Goal: Task Accomplishment & Management: Manage account settings

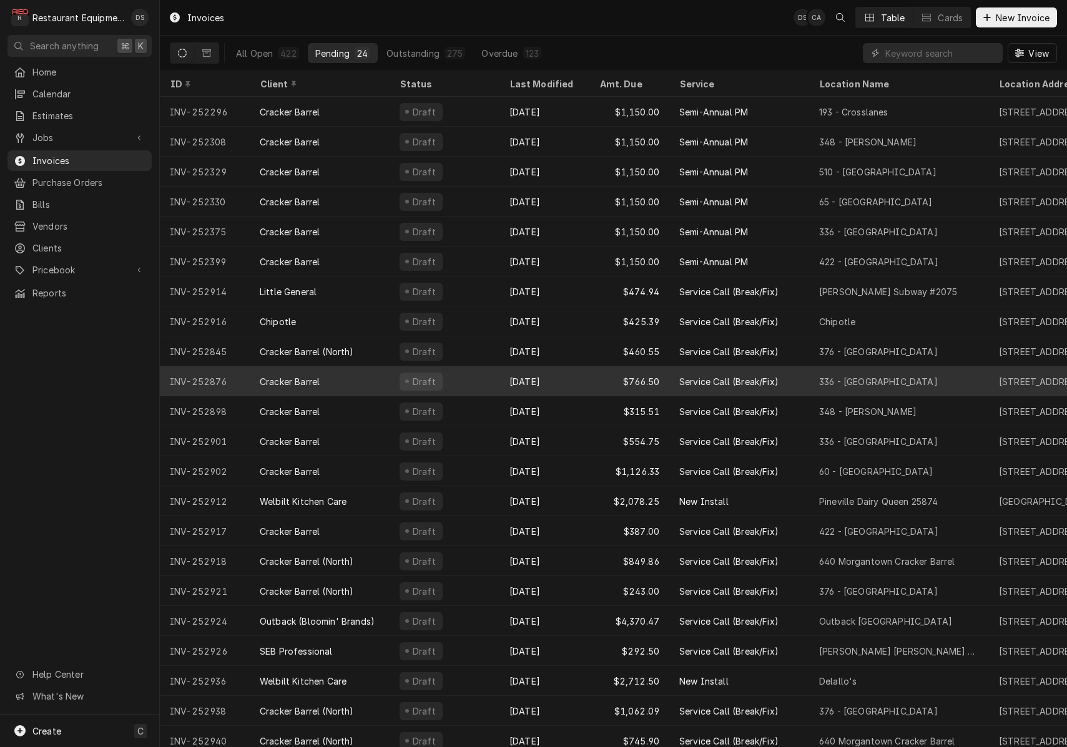
click at [472, 379] on div "Draft" at bounding box center [445, 382] width 110 height 30
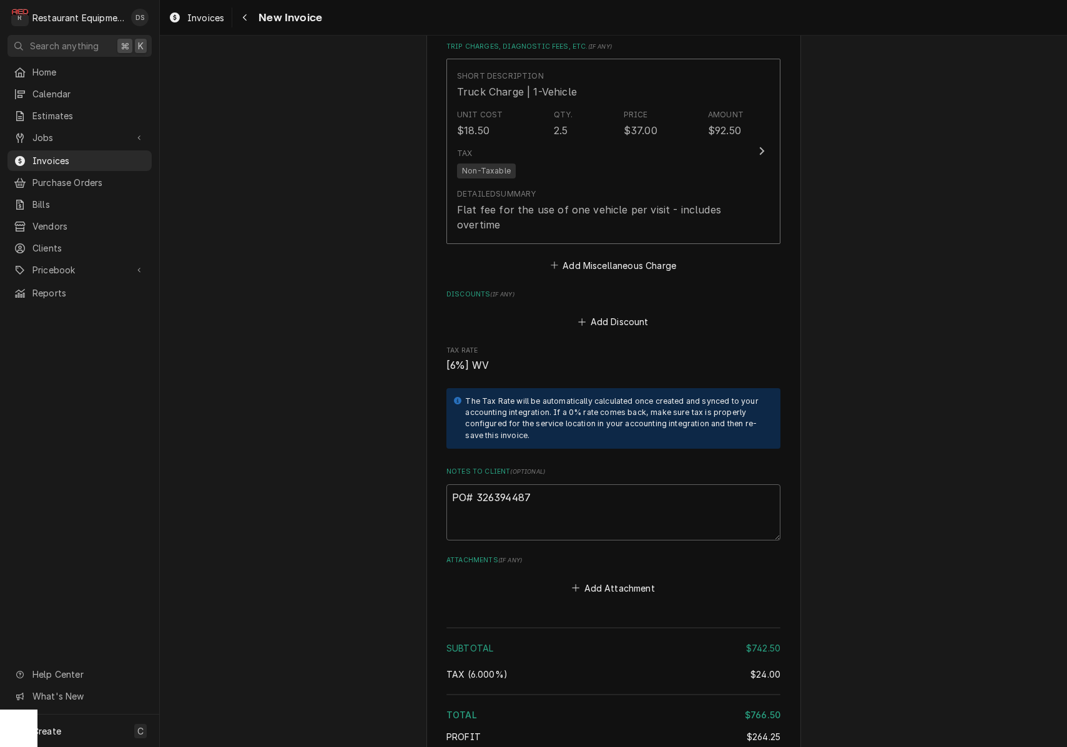
scroll to position [2412, 0]
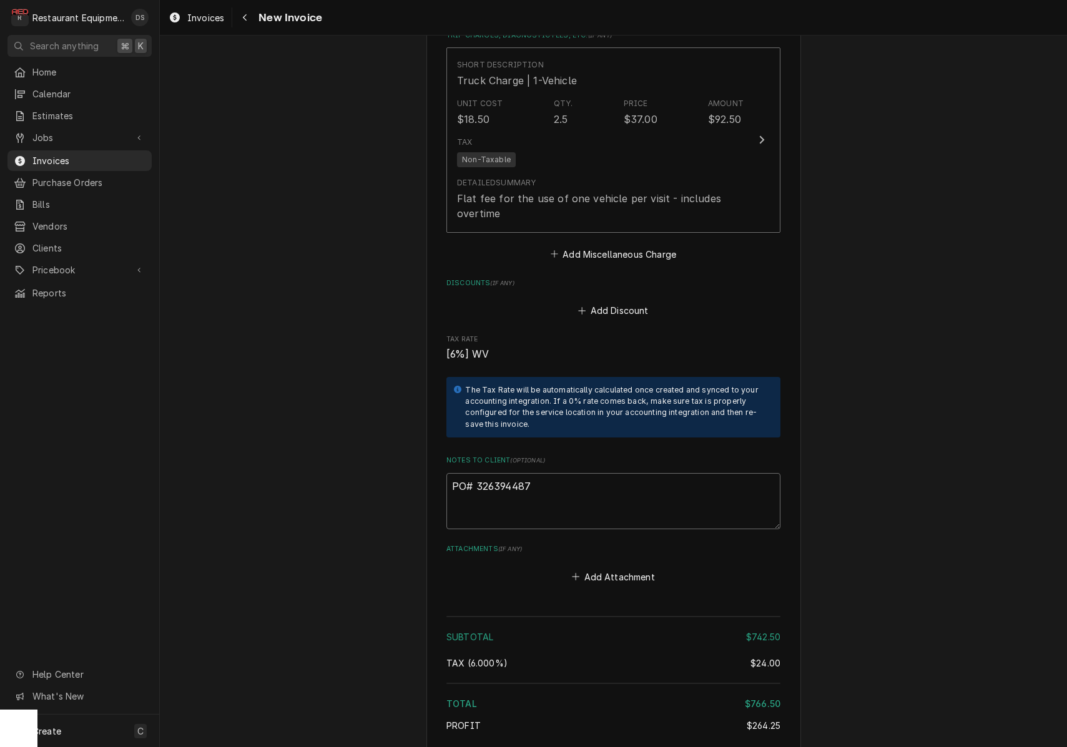
drag, startPoint x: 534, startPoint y: 456, endPoint x: 478, endPoint y: 454, distance: 56.2
click at [476, 473] on textarea "PO# 326394487" at bounding box center [614, 501] width 334 height 56
click at [243, 21] on icon "Navigate back" at bounding box center [245, 17] width 6 height 9
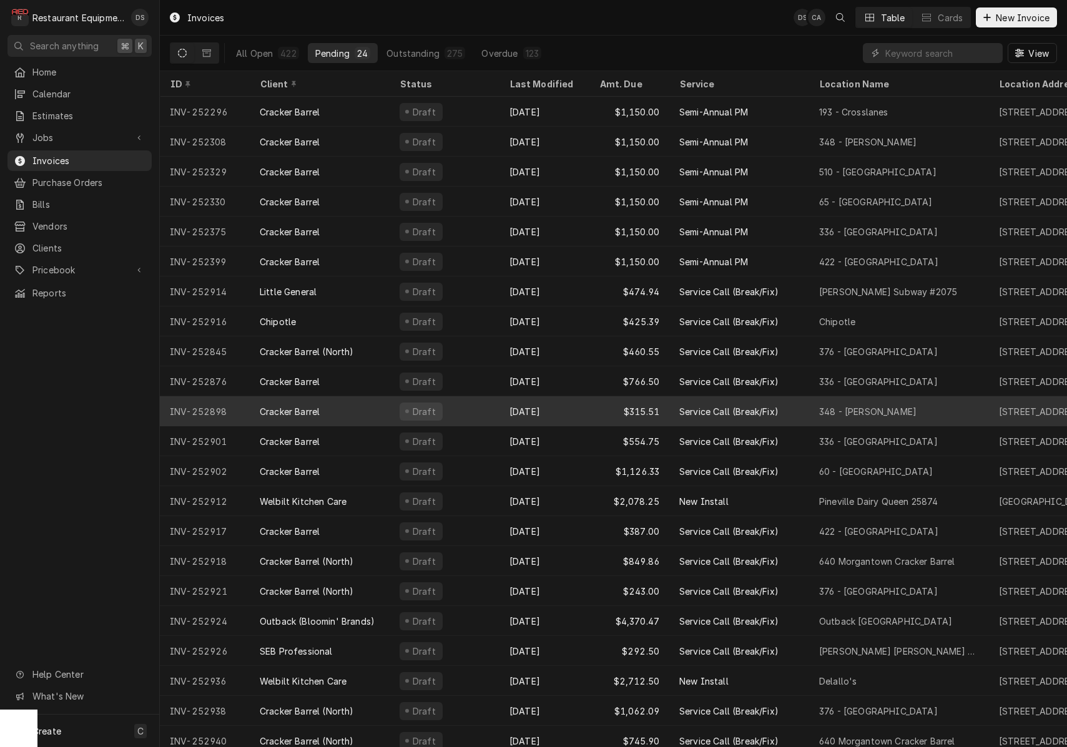
click at [518, 404] on div "Sep 22" at bounding box center [545, 412] width 90 height 30
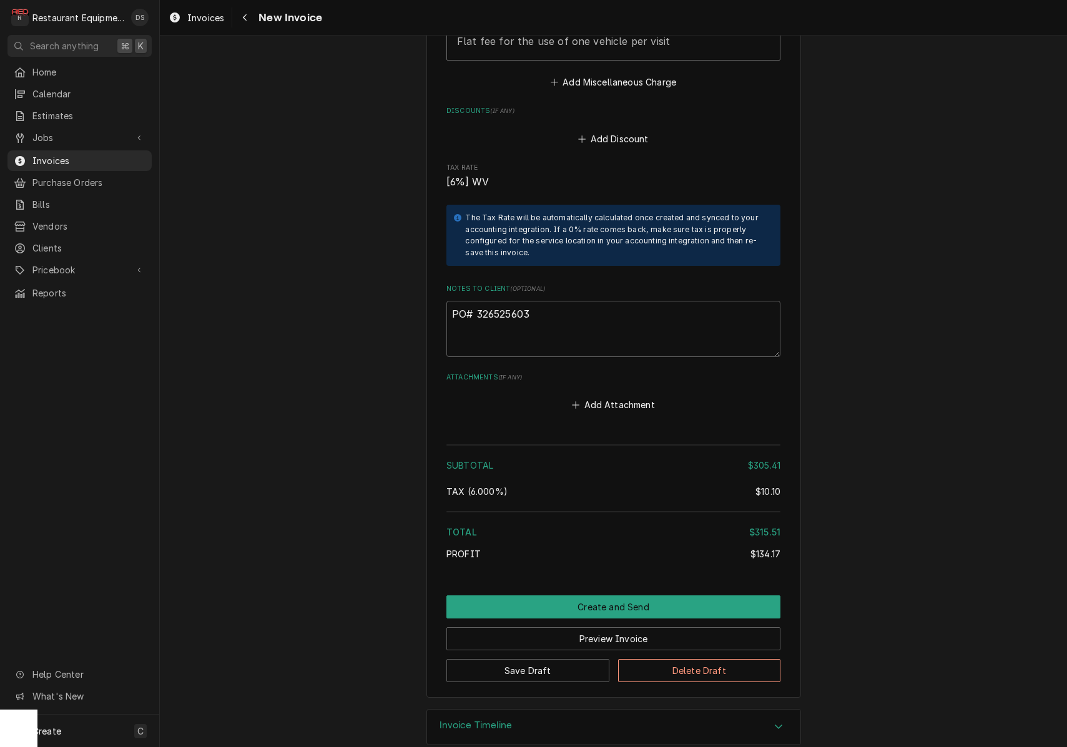
scroll to position [2192, 0]
drag, startPoint x: 538, startPoint y: 294, endPoint x: 478, endPoint y: 296, distance: 60.0
click at [478, 302] on textarea "PO# 326525603" at bounding box center [614, 330] width 334 height 56
click at [240, 17] on div "Navigate back" at bounding box center [245, 17] width 12 height 12
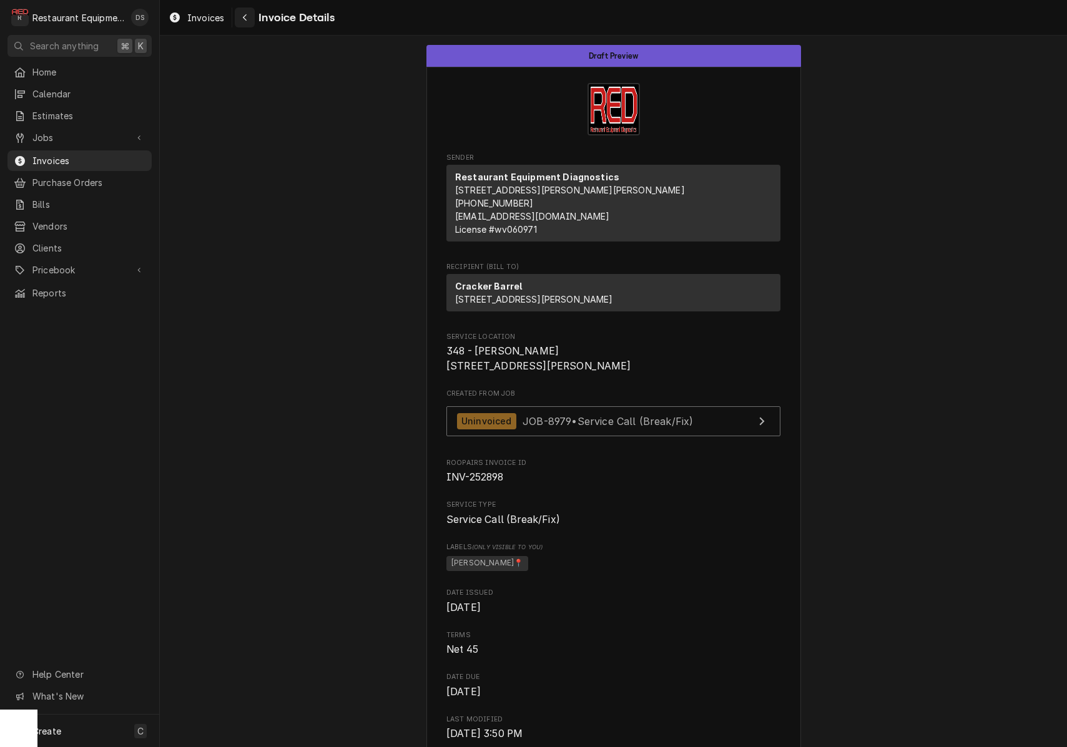
click at [245, 17] on icon "Navigate back" at bounding box center [245, 17] width 4 height 7
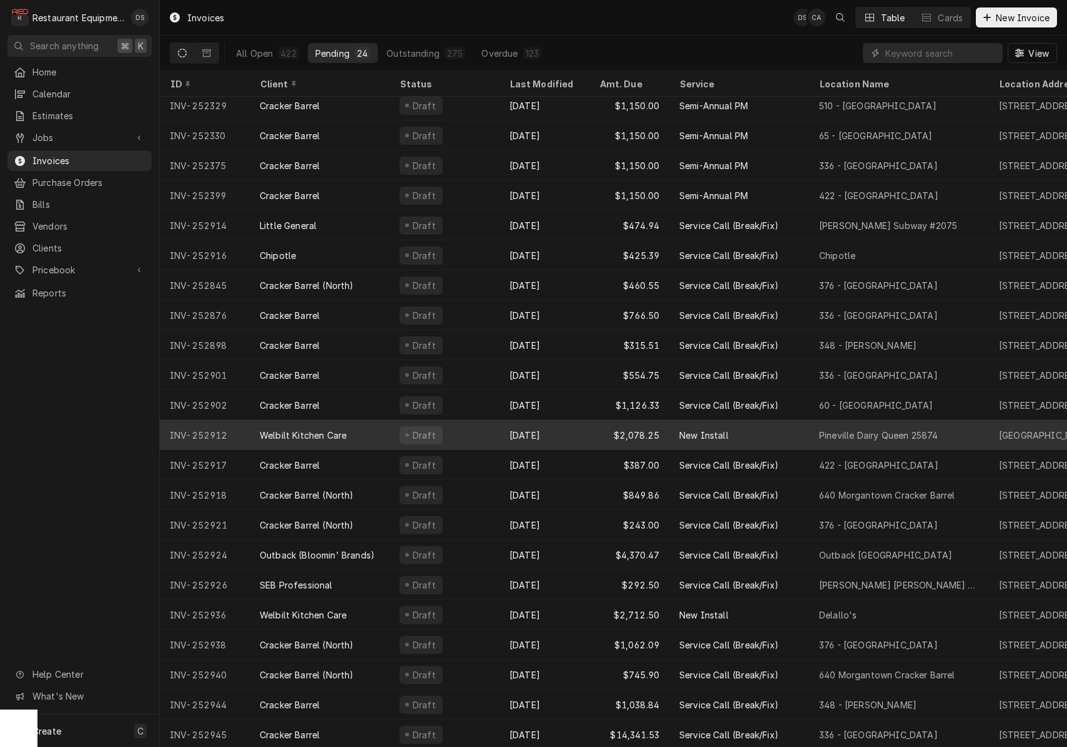
scroll to position [66, 0]
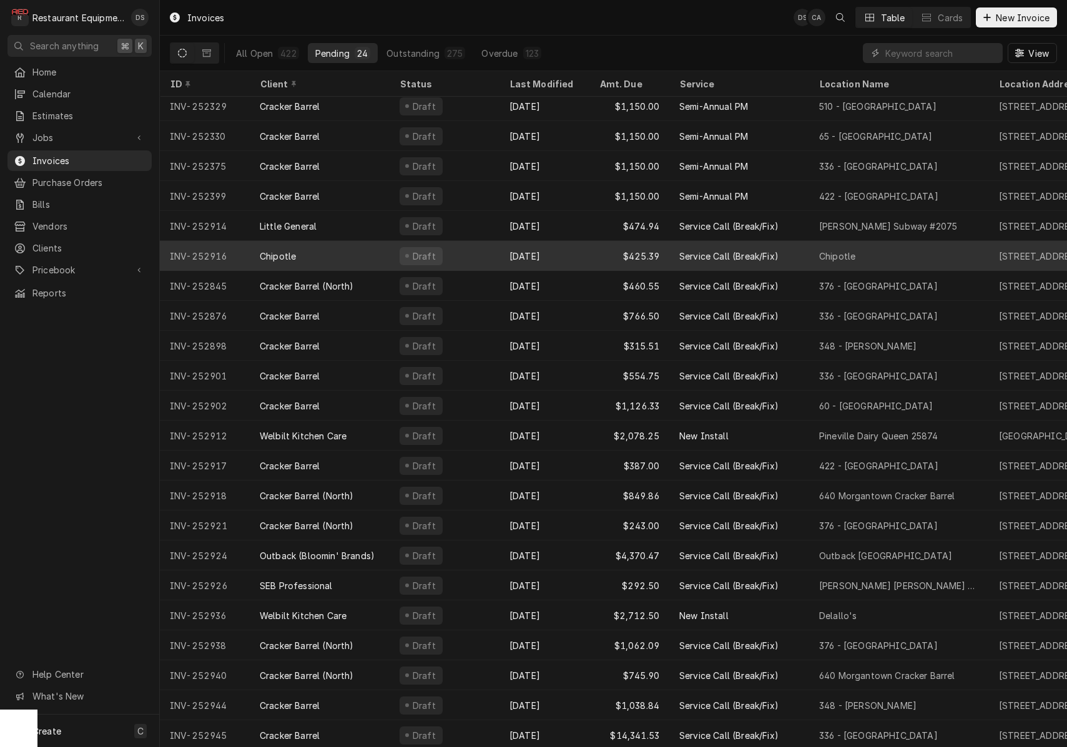
click at [475, 250] on div "Draft" at bounding box center [445, 256] width 110 height 30
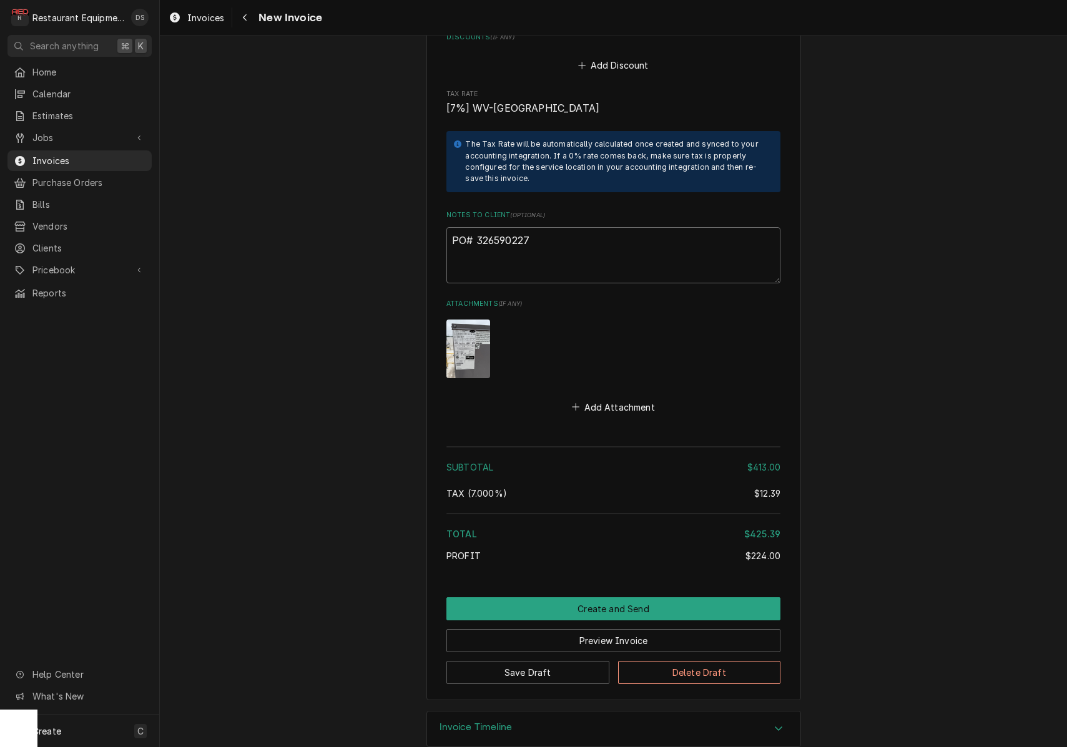
drag, startPoint x: 533, startPoint y: 218, endPoint x: 480, endPoint y: 219, distance: 53.1
click at [476, 227] on textarea "PO# 326590227" at bounding box center [614, 255] width 334 height 56
drag, startPoint x: 480, startPoint y: 220, endPoint x: 536, endPoint y: 219, distance: 56.8
click at [536, 227] on textarea "PO# 326590227" at bounding box center [614, 255] width 334 height 56
click at [241, 21] on div "Navigate back" at bounding box center [245, 17] width 12 height 12
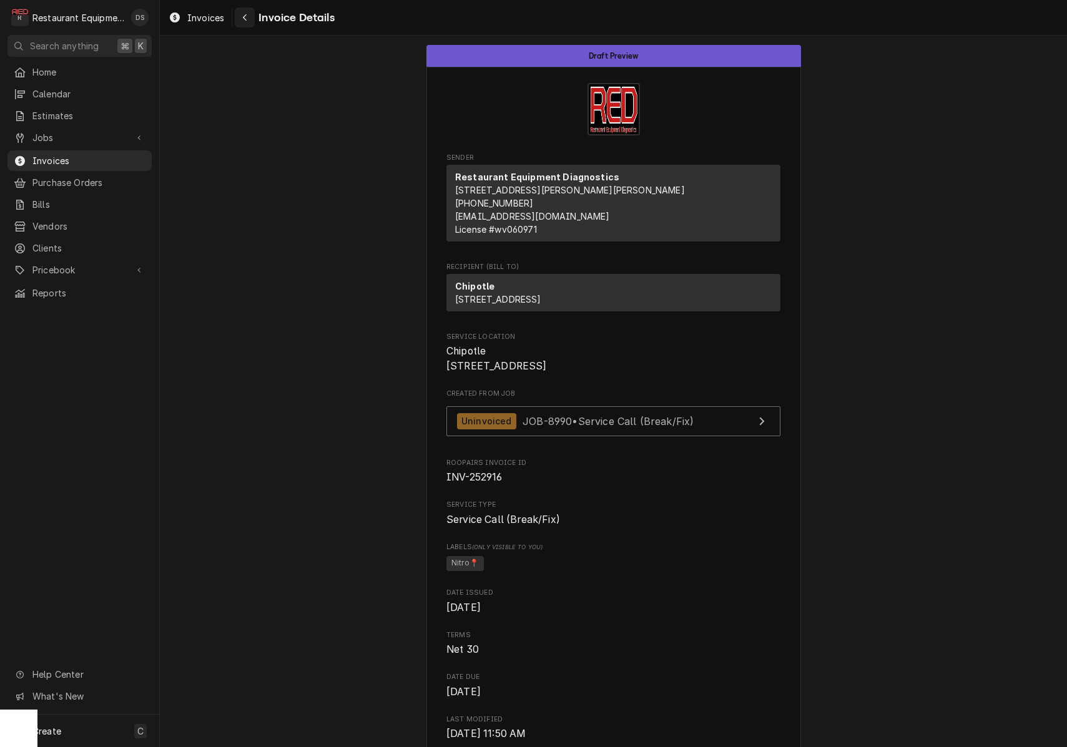
click at [242, 21] on icon "Navigate back" at bounding box center [245, 17] width 6 height 9
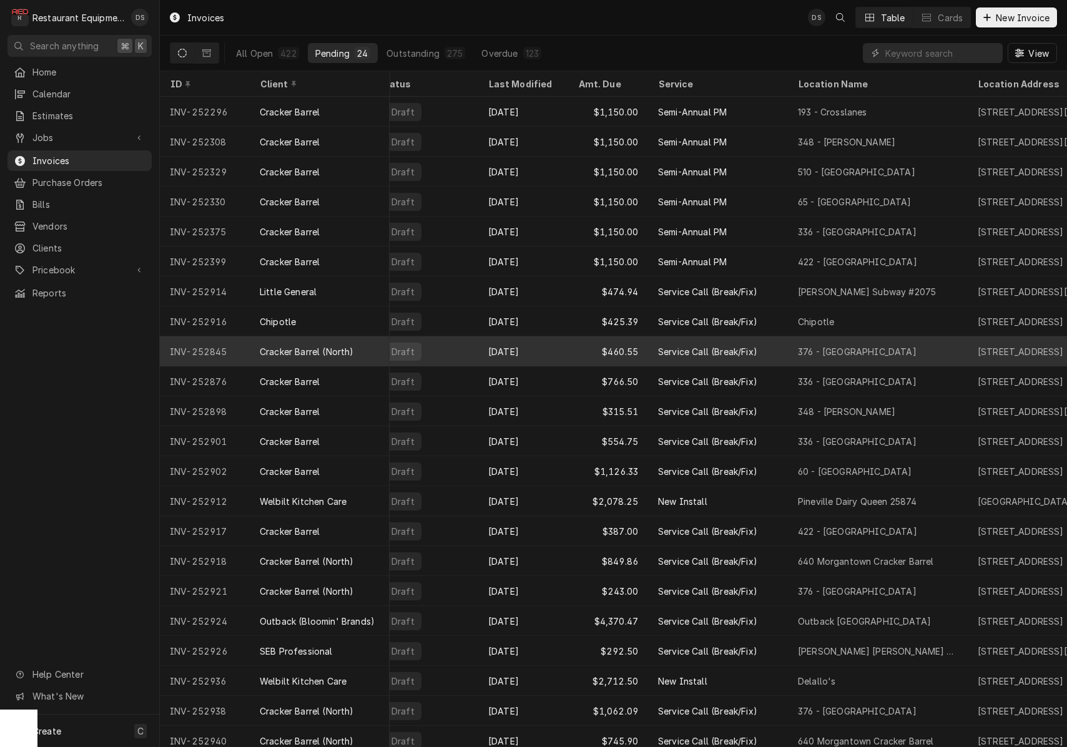
click at [558, 342] on div "Sep 25" at bounding box center [523, 352] width 90 height 30
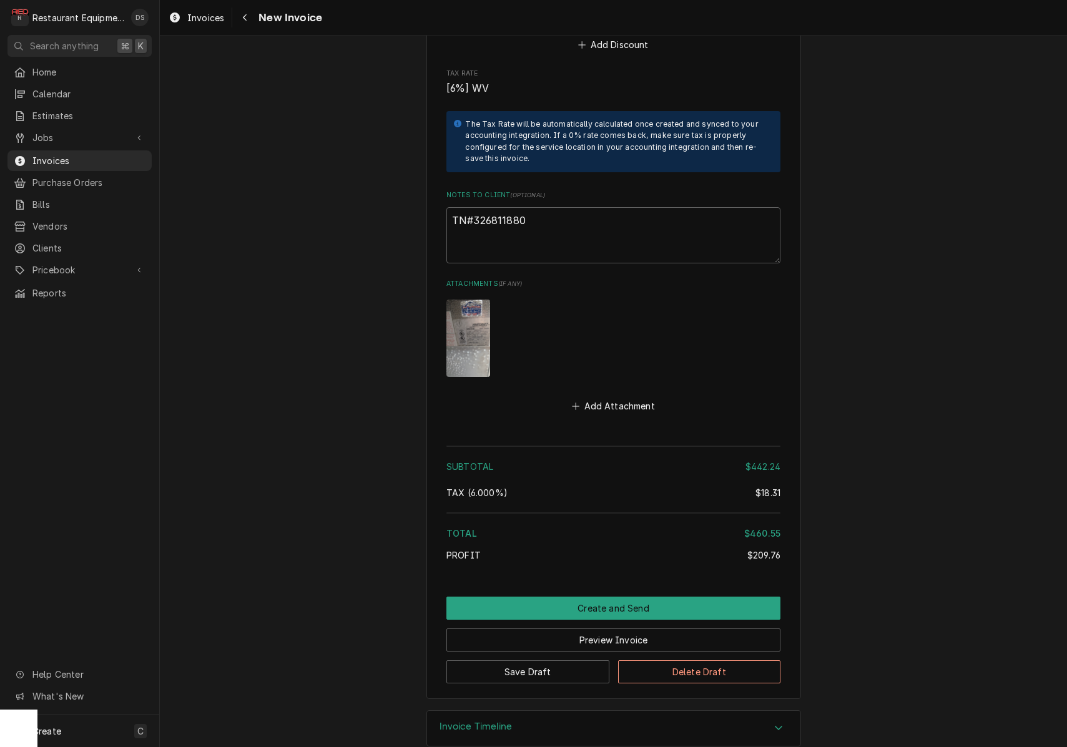
scroll to position [2600, 0]
drag, startPoint x: 545, startPoint y: 202, endPoint x: 477, endPoint y: 200, distance: 68.1
click at [473, 209] on textarea "TN#326811880" at bounding box center [614, 237] width 334 height 56
click at [252, 21] on button "Navigate back" at bounding box center [245, 17] width 20 height 20
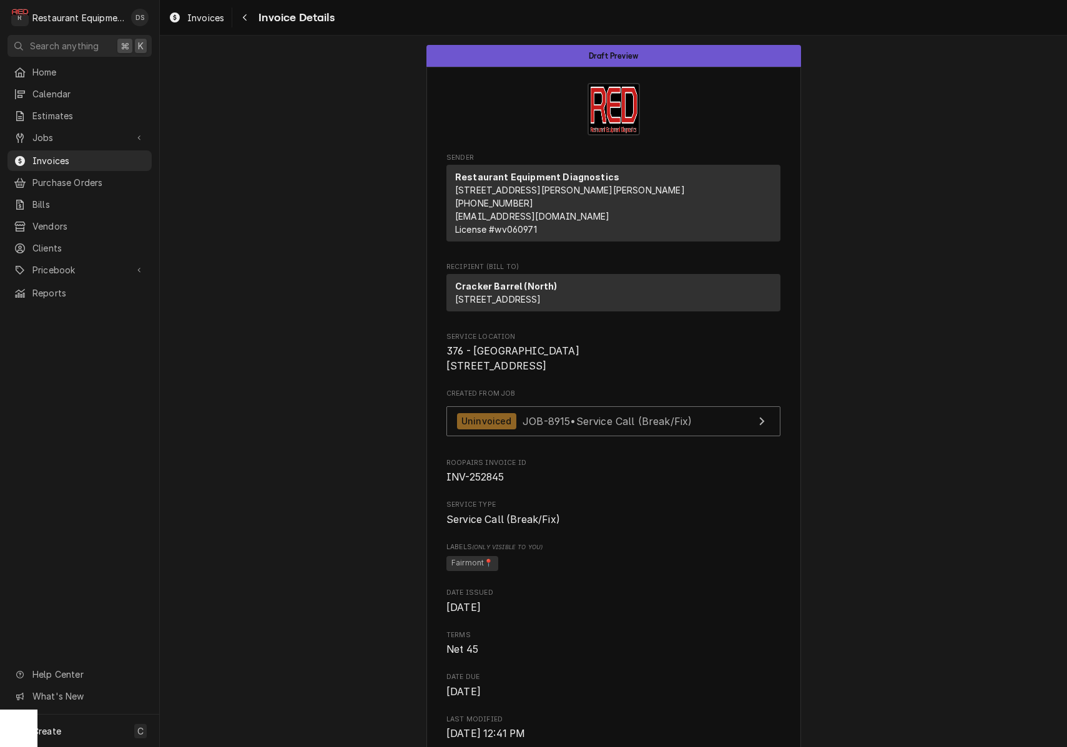
click at [255, 22] on span "Invoice Details" at bounding box center [294, 17] width 79 height 17
click at [254, 22] on button "Navigate back" at bounding box center [245, 17] width 20 height 20
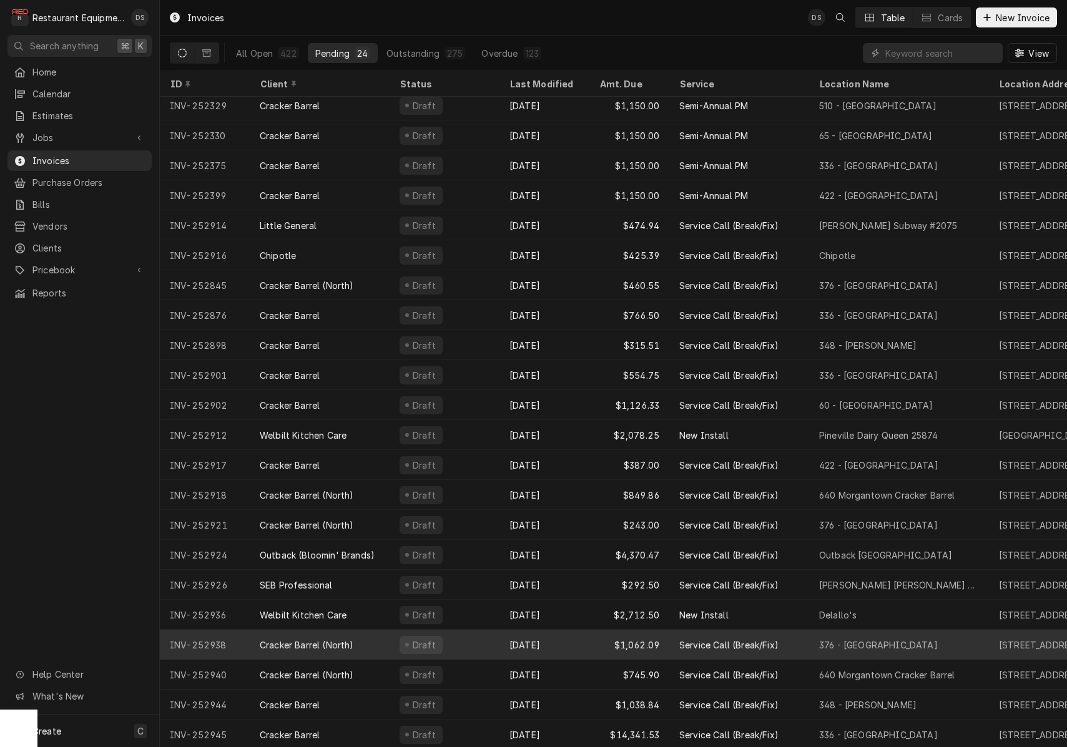
scroll to position [66, 0]
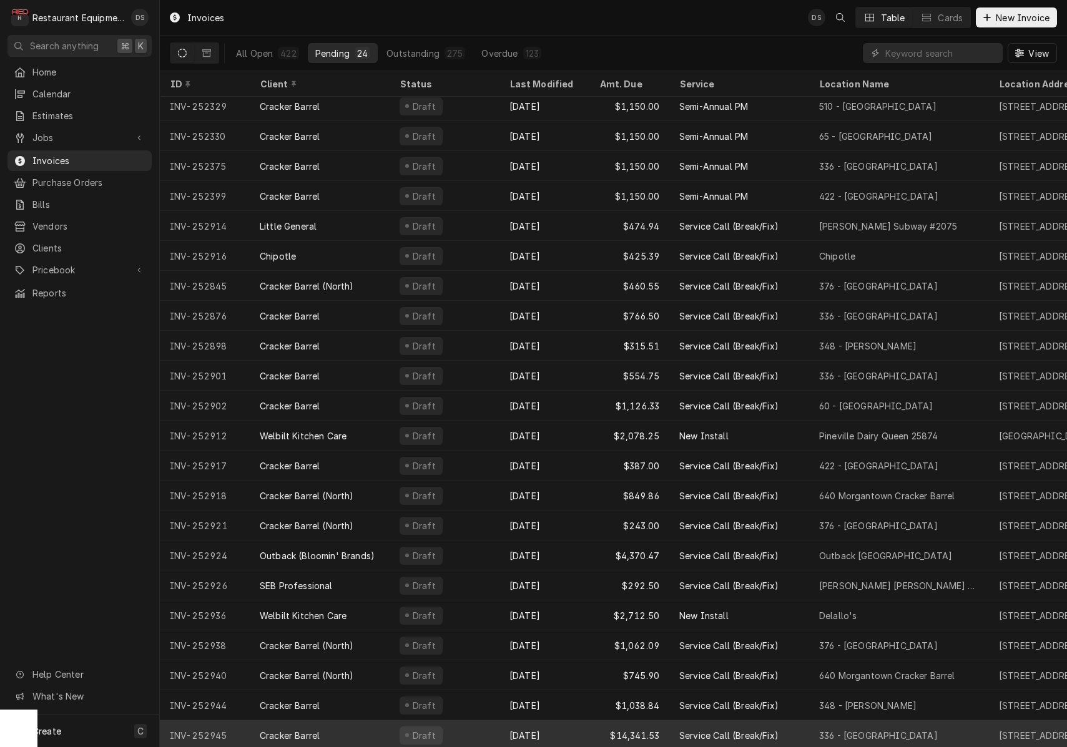
click at [377, 732] on div "Cracker Barrel" at bounding box center [320, 736] width 140 height 30
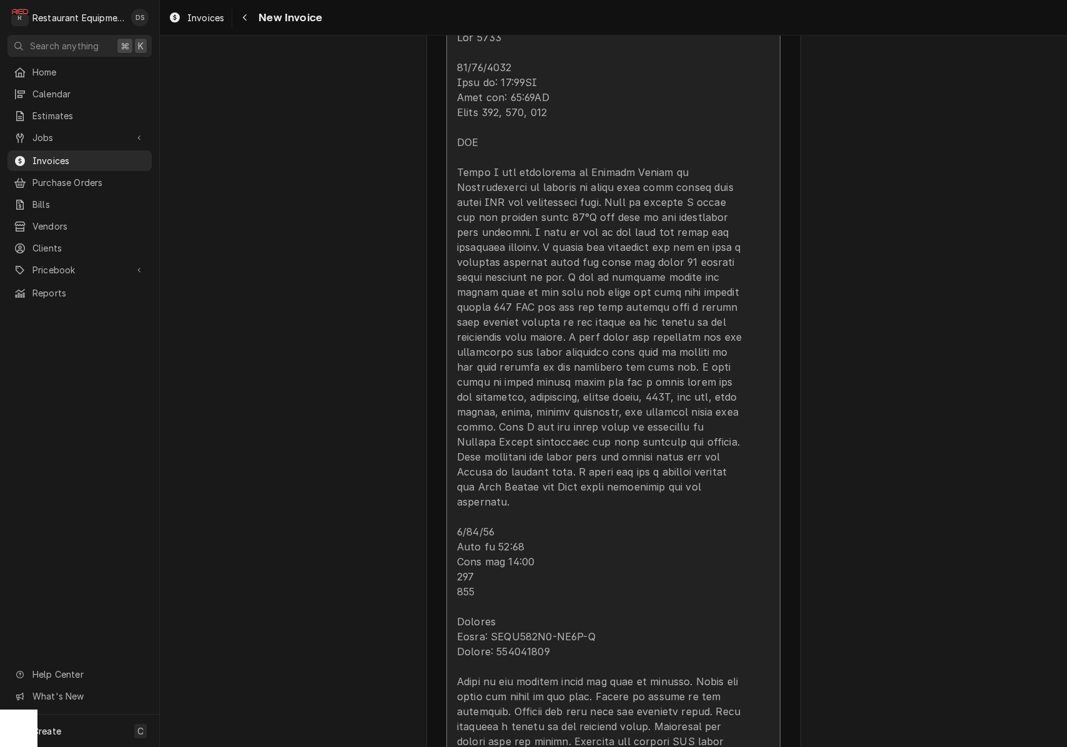
scroll to position [1397, 0]
drag, startPoint x: 551, startPoint y: 529, endPoint x: 545, endPoint y: 530, distance: 7.0
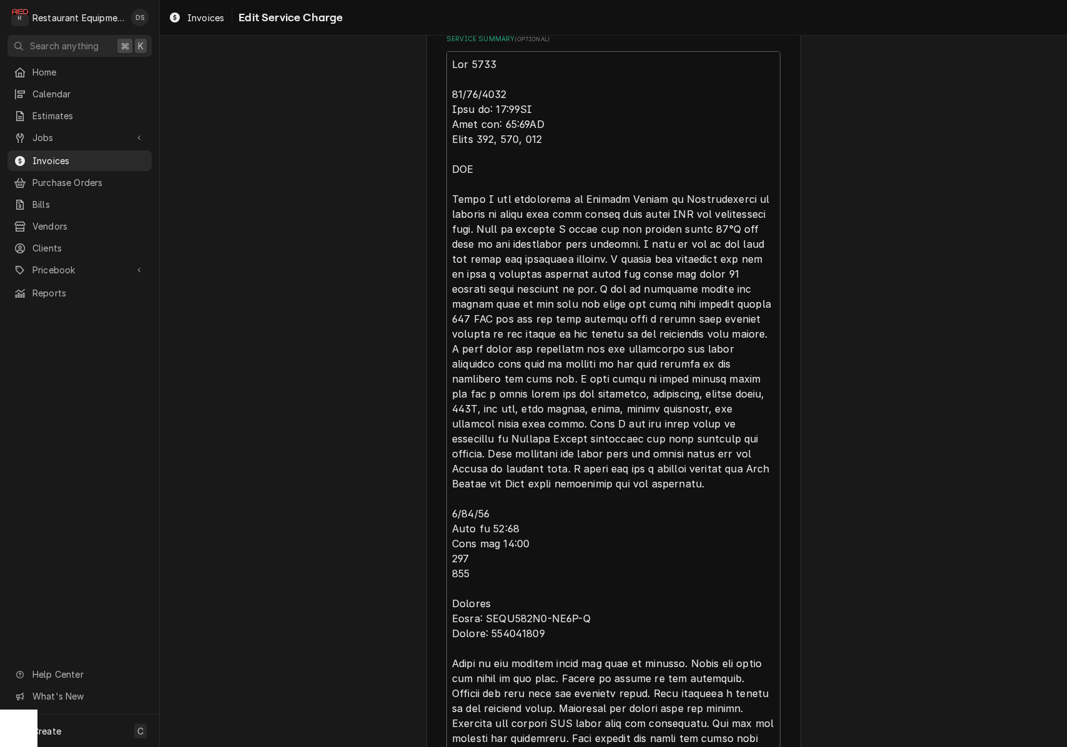
scroll to position [492, 0]
drag, startPoint x: 536, startPoint y: 541, endPoint x: 444, endPoint y: 519, distance: 95.0
type textarea "x"
type textarea "Roo 8903 09/16/2025 Time in: 12:00PM Time out: 10:00PM Truck 206, 207, 208 WIF …"
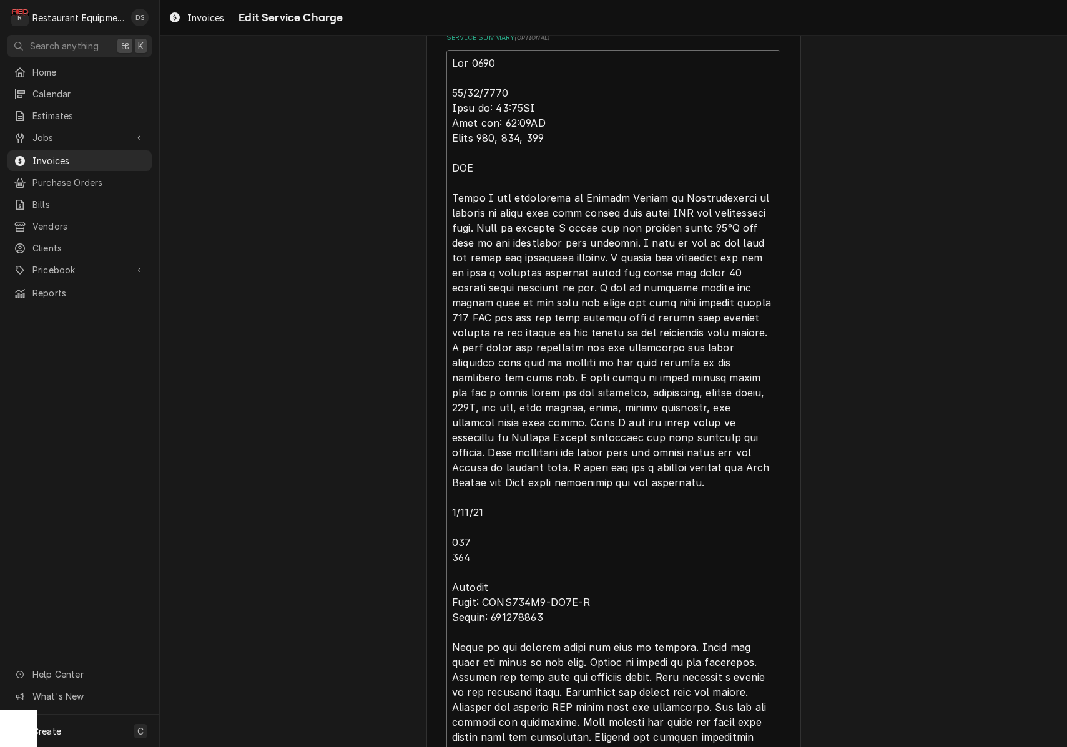
type textarea "x"
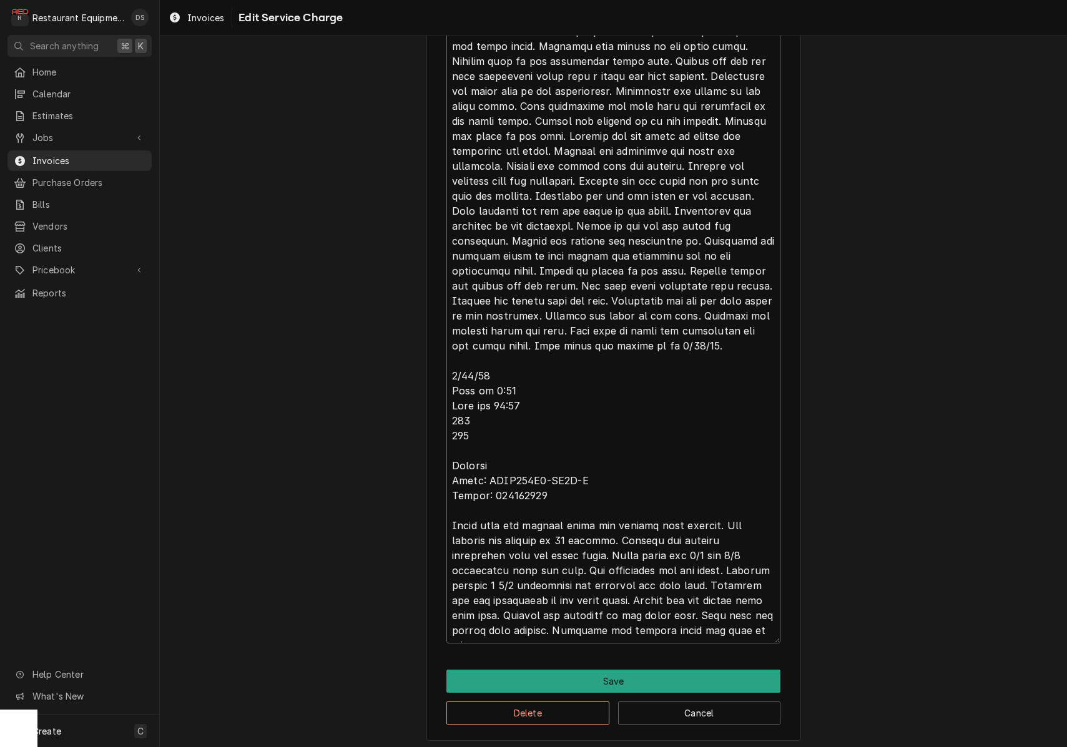
scroll to position [0, 0]
type textarea "Roo 8903 09/16/2025 Time in: 12:00PM Time out: 10:00PM Truck 206, 207, 208 WIF …"
click at [647, 670] on button "Save" at bounding box center [614, 681] width 334 height 23
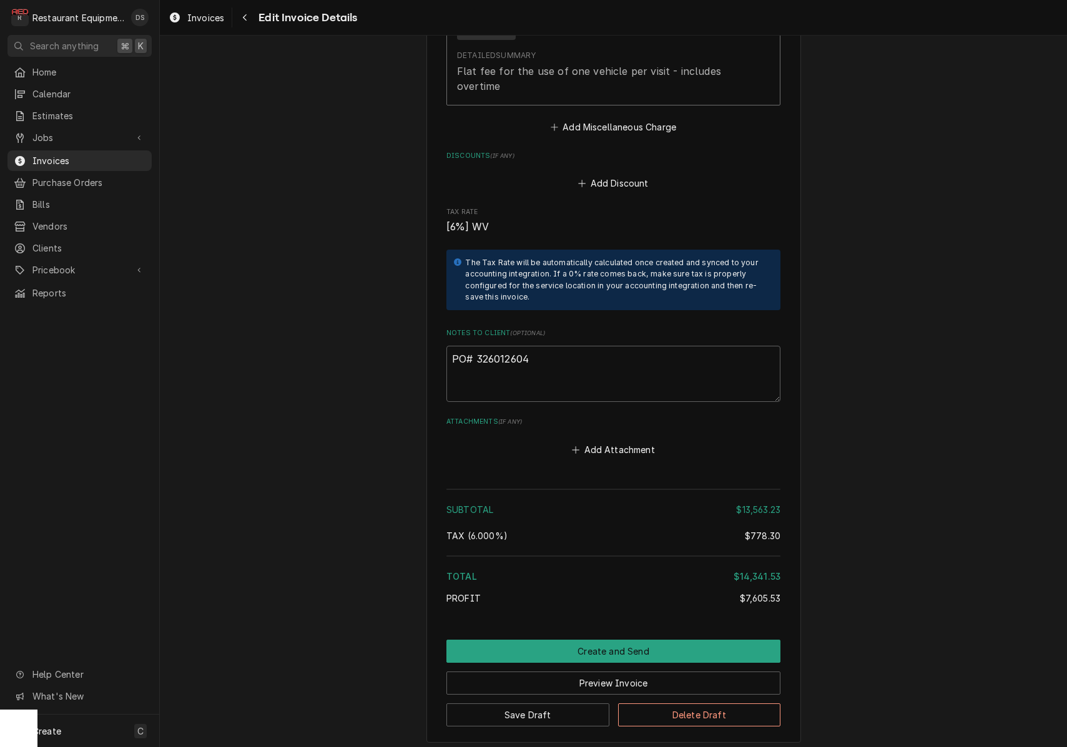
scroll to position [6856, 0]
drag, startPoint x: 550, startPoint y: 292, endPoint x: 486, endPoint y: 294, distance: 63.1
click at [476, 347] on textarea "PO# 326012604" at bounding box center [614, 375] width 334 height 56
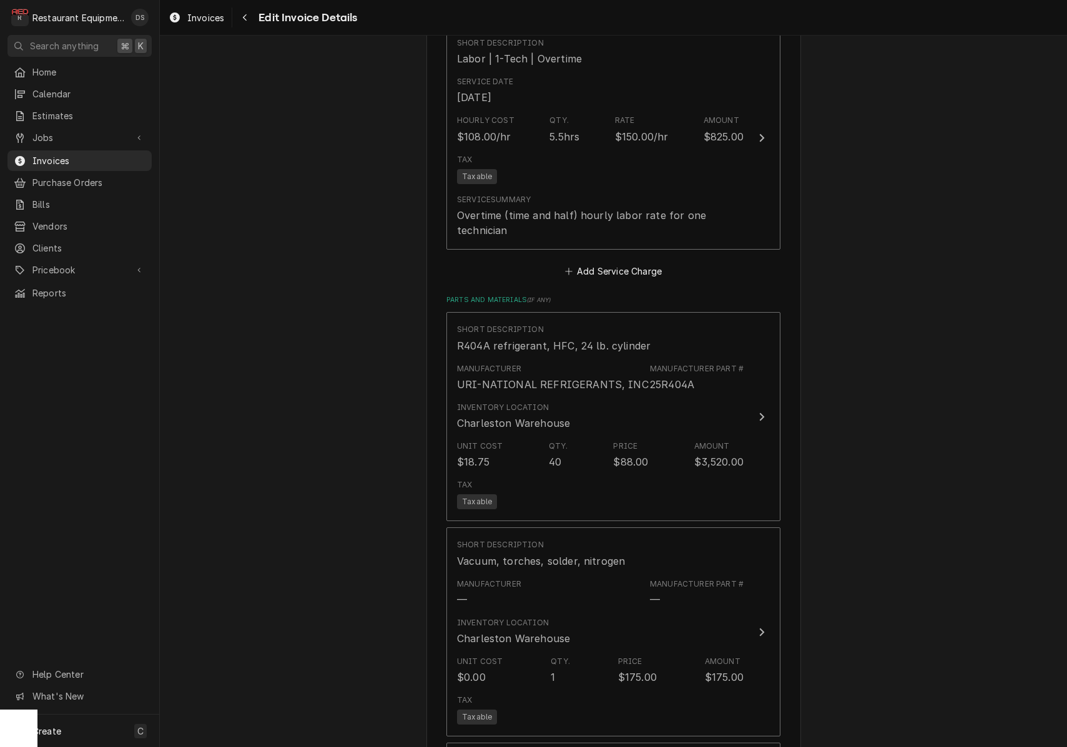
scroll to position [4423, 0]
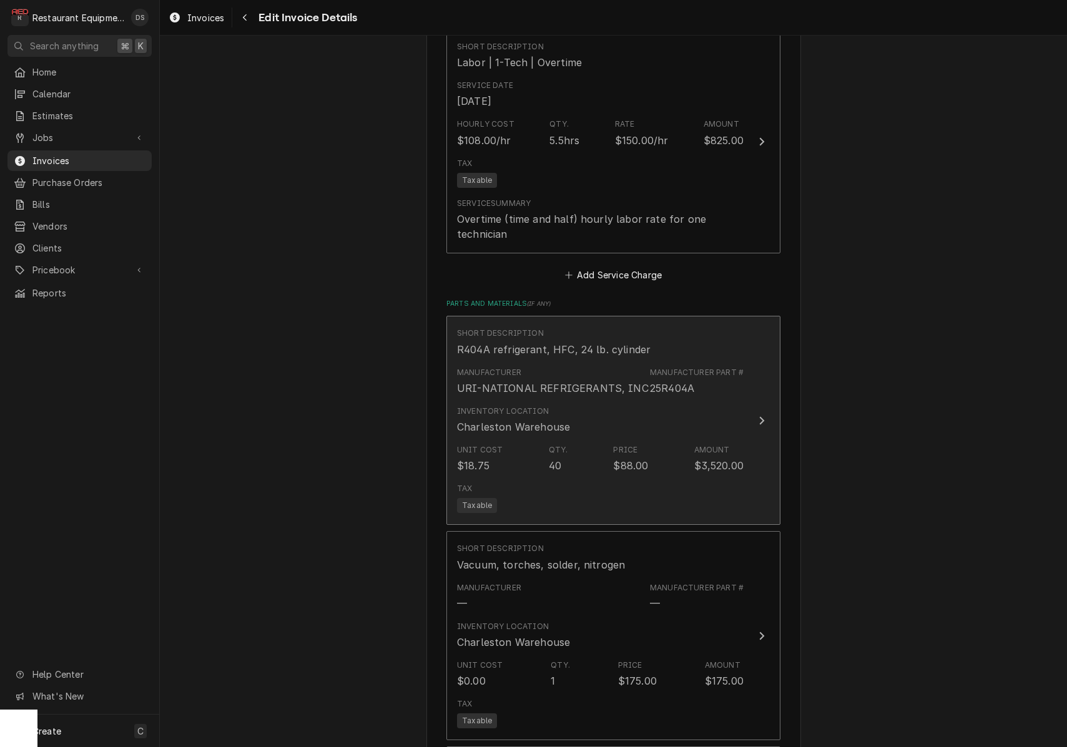
click at [641, 362] on div "Manufacturer URI-NATIONAL REFRIGERANTS, INC Manufacturer Part # 25R404A" at bounding box center [600, 381] width 287 height 39
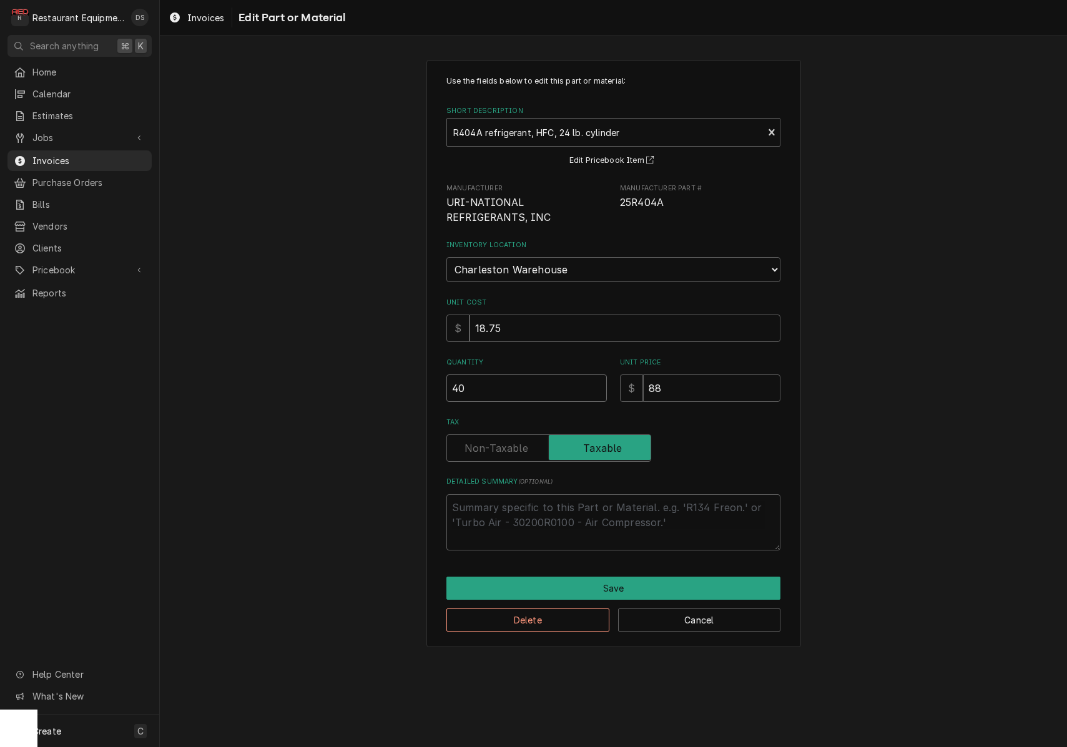
drag, startPoint x: 460, startPoint y: 378, endPoint x: 413, endPoint y: 373, distance: 47.1
click at [415, 373] on div "Use the fields below to edit this part or material: Short Description R404A ref…" at bounding box center [613, 354] width 907 height 610
type textarea "x"
type input "3"
type textarea "x"
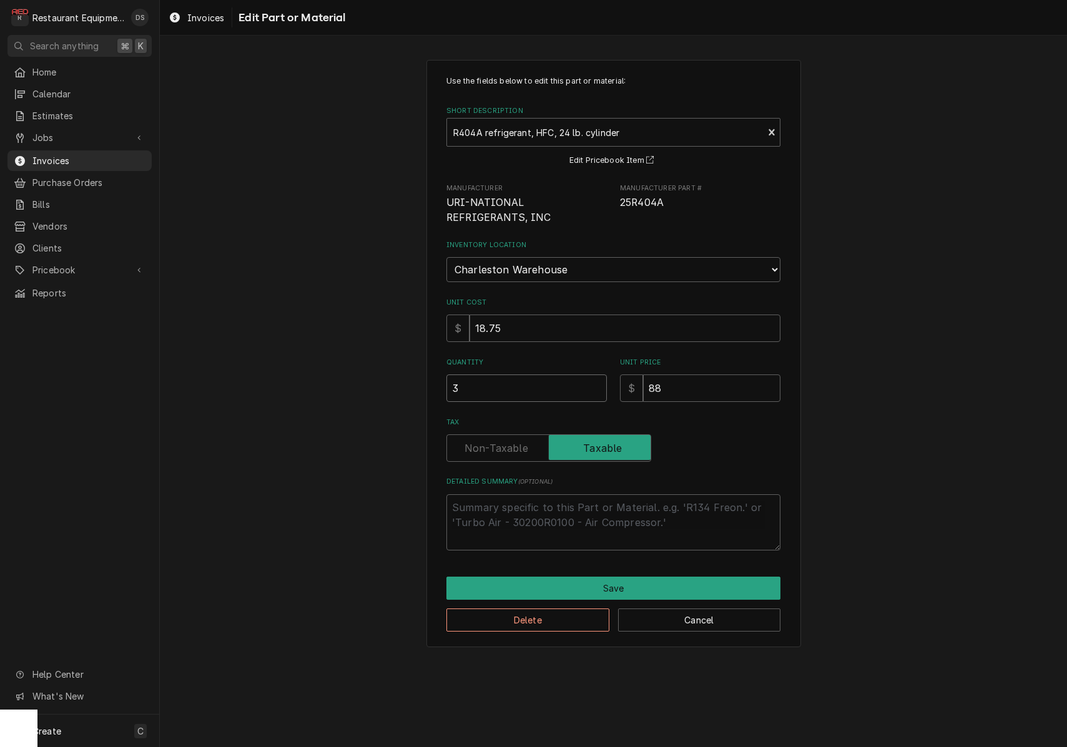
type input "30"
type textarea "x"
type input "30.0"
type textarea "x"
type input "30.00"
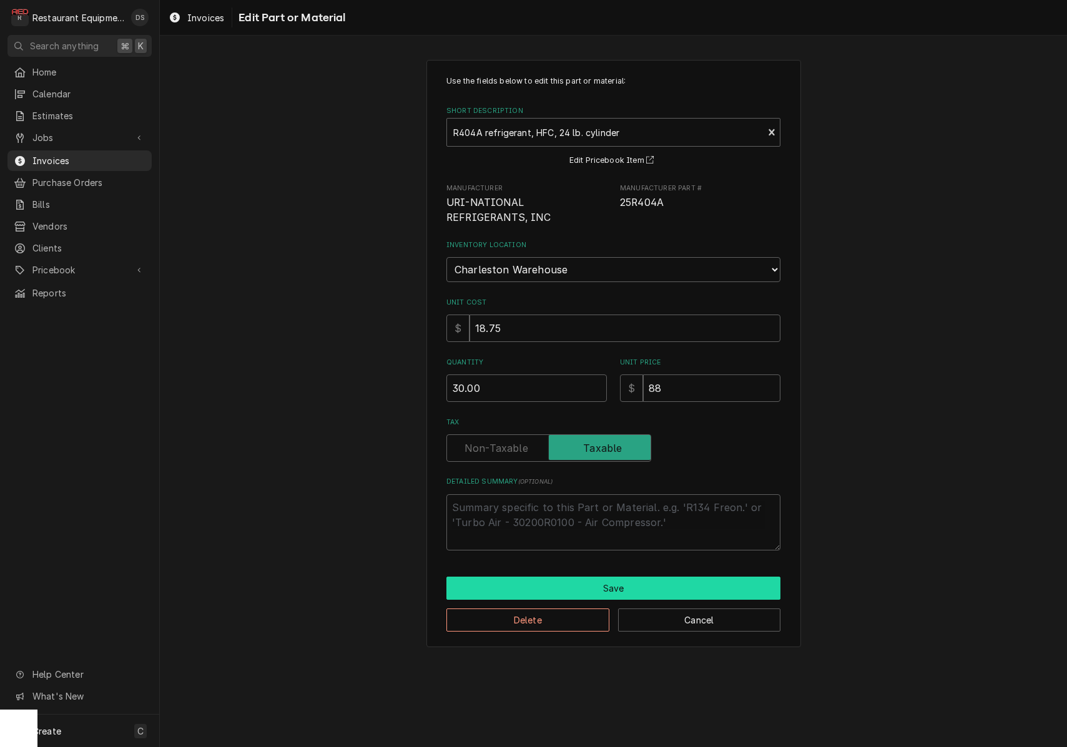
click at [643, 577] on button "Save" at bounding box center [614, 588] width 334 height 23
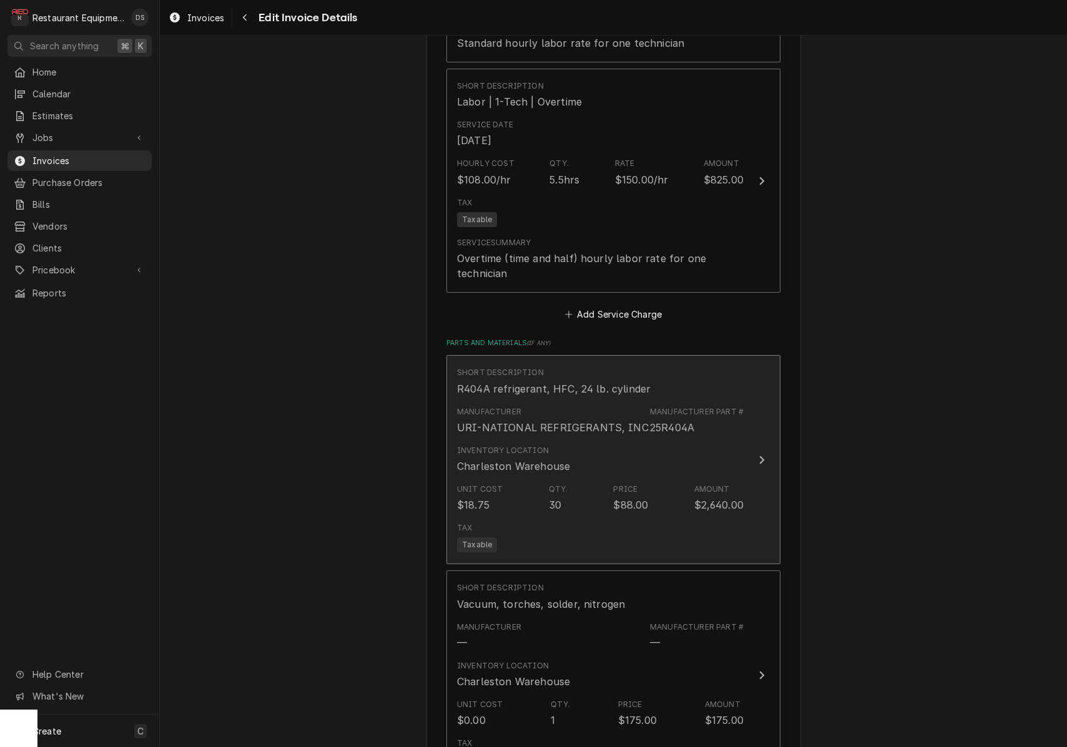
scroll to position [4380, 0]
click at [645, 521] on div "Tax Taxable" at bounding box center [600, 541] width 287 height 40
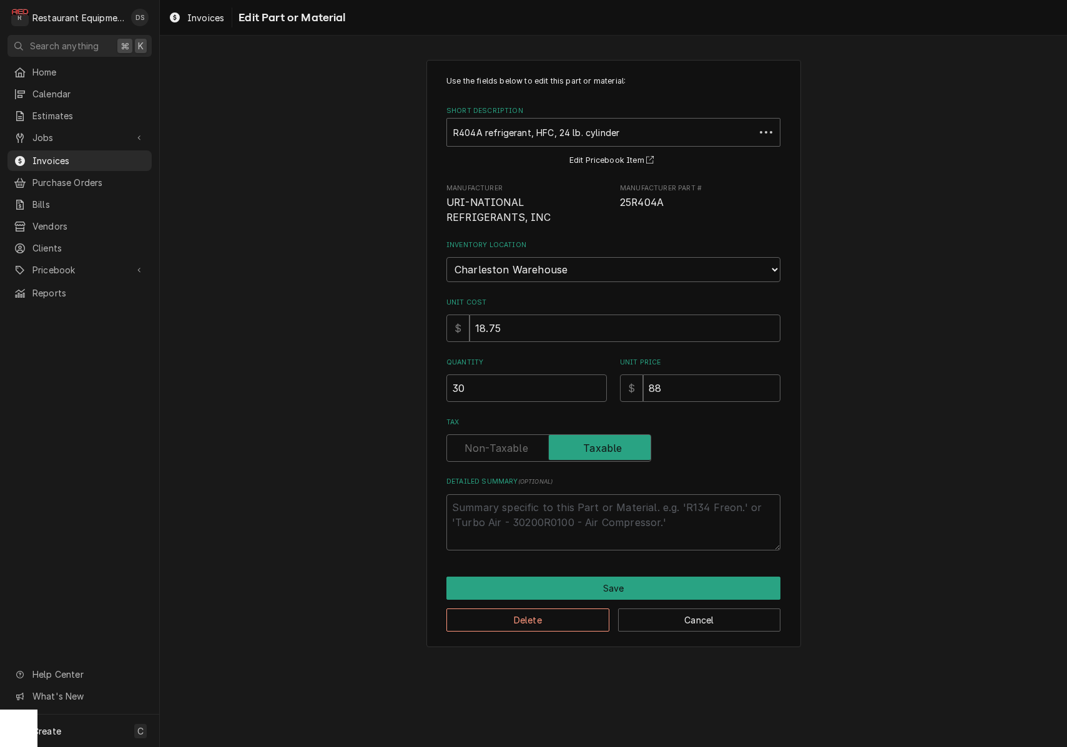
scroll to position [1, 0]
drag, startPoint x: 489, startPoint y: 373, endPoint x: 393, endPoint y: 365, distance: 95.9
click at [396, 365] on div "Use the fields below to edit this part or material: Short Description R404A ref…" at bounding box center [613, 354] width 907 height 610
type textarea "x"
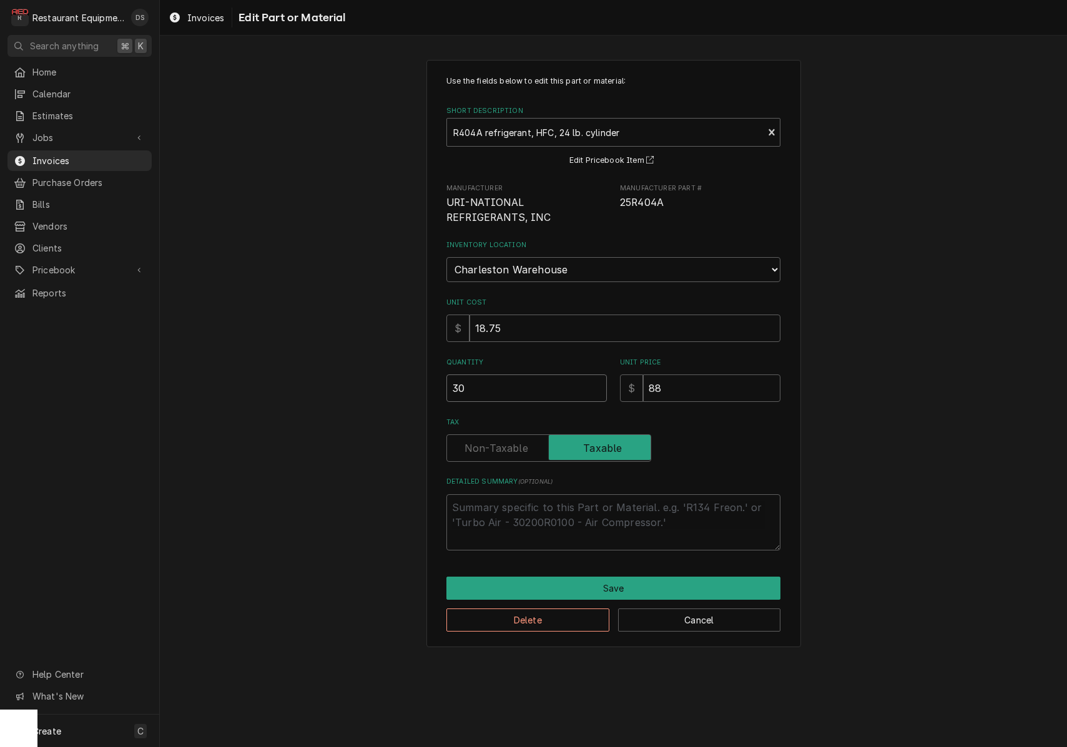
type input "2"
type textarea "x"
type input "25"
click at [622, 577] on button "Save" at bounding box center [614, 588] width 334 height 23
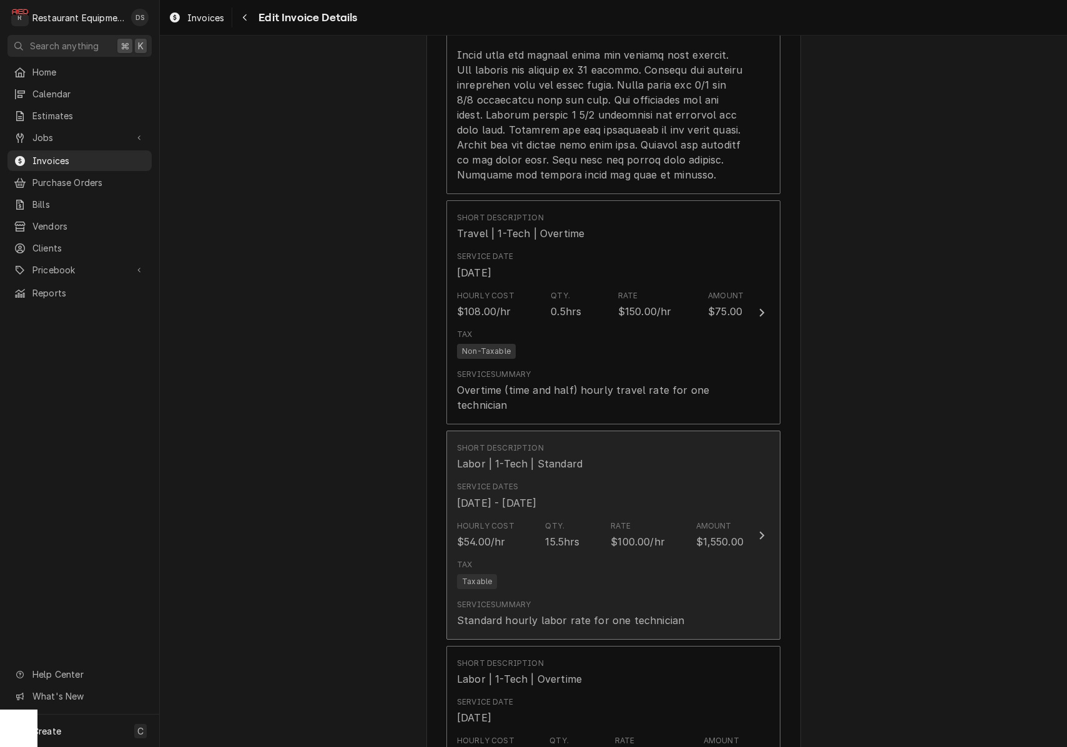
scroll to position [0, 1]
click at [628, 438] on div "Short Description Labor | 1-Tech | Standard" at bounding box center [600, 457] width 287 height 39
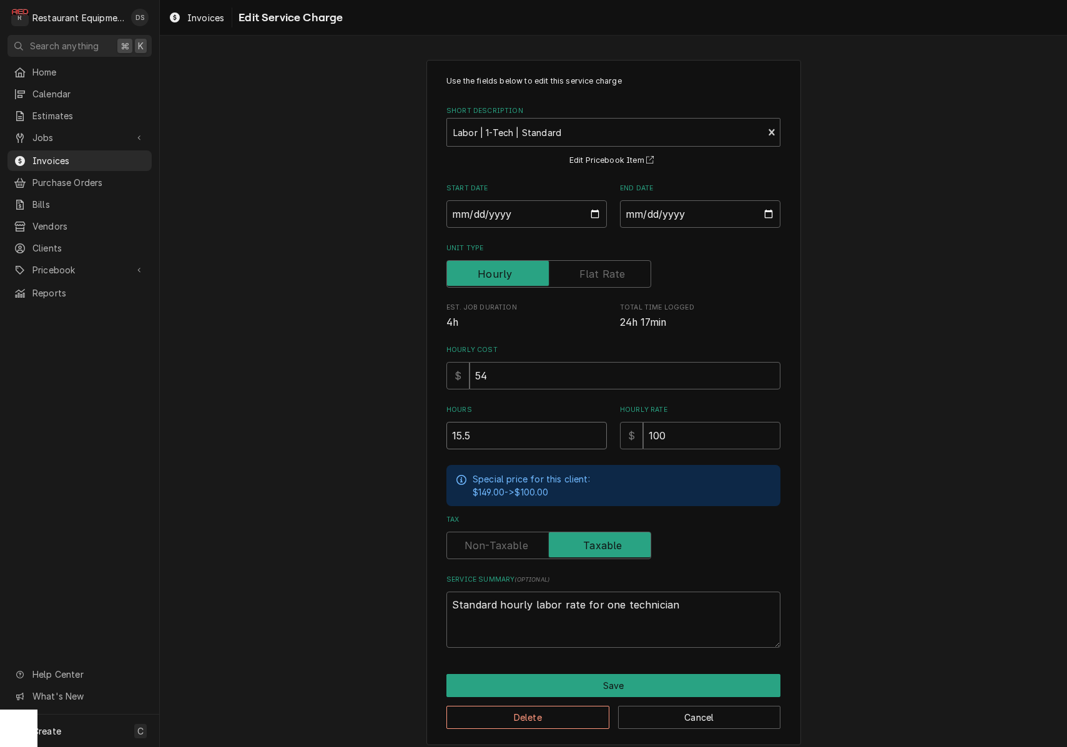
drag, startPoint x: 468, startPoint y: 433, endPoint x: 403, endPoint y: 427, distance: 64.6
click at [404, 427] on div "Use the fields below to edit this service charge Short Description Labor | 1-Te…" at bounding box center [613, 403] width 907 height 708
type textarea "x"
type input "1"
type textarea "x"
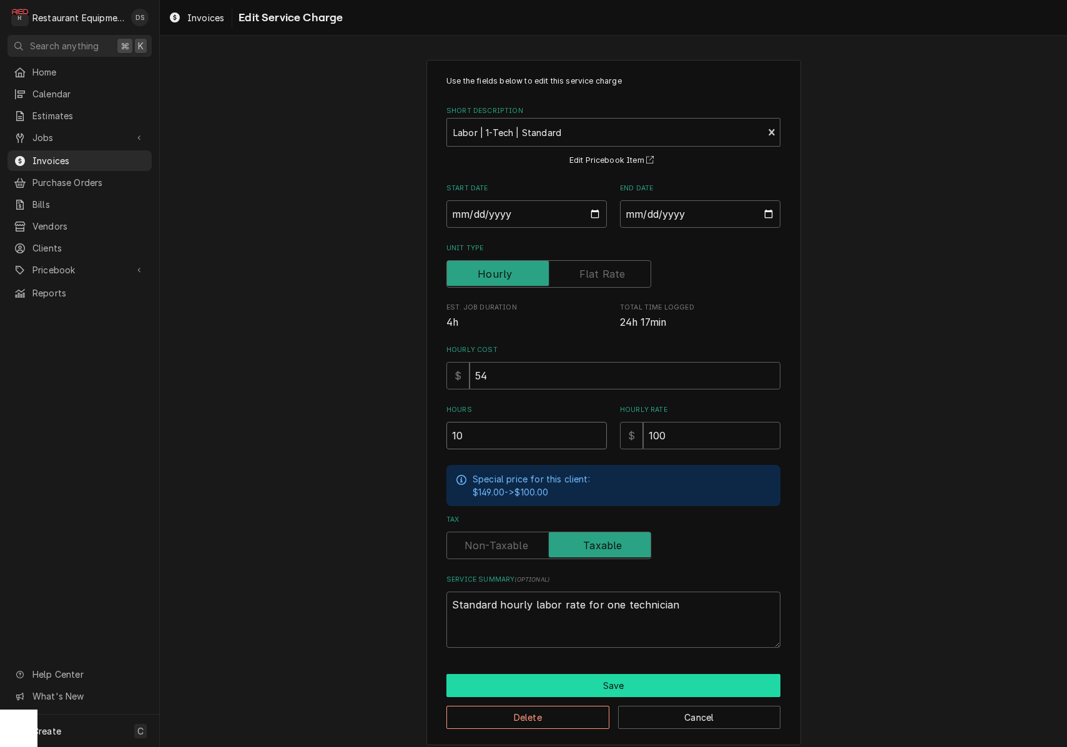
type input "10"
click at [638, 685] on button "Save" at bounding box center [614, 685] width 334 height 23
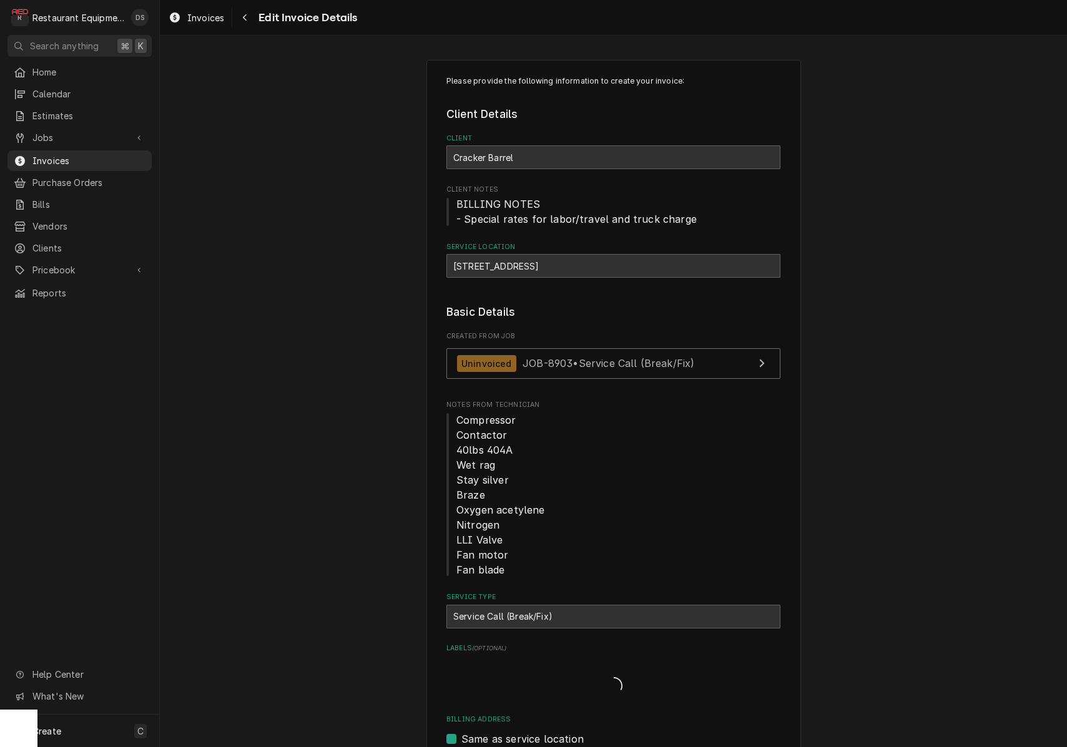
scroll to position [3806, 0]
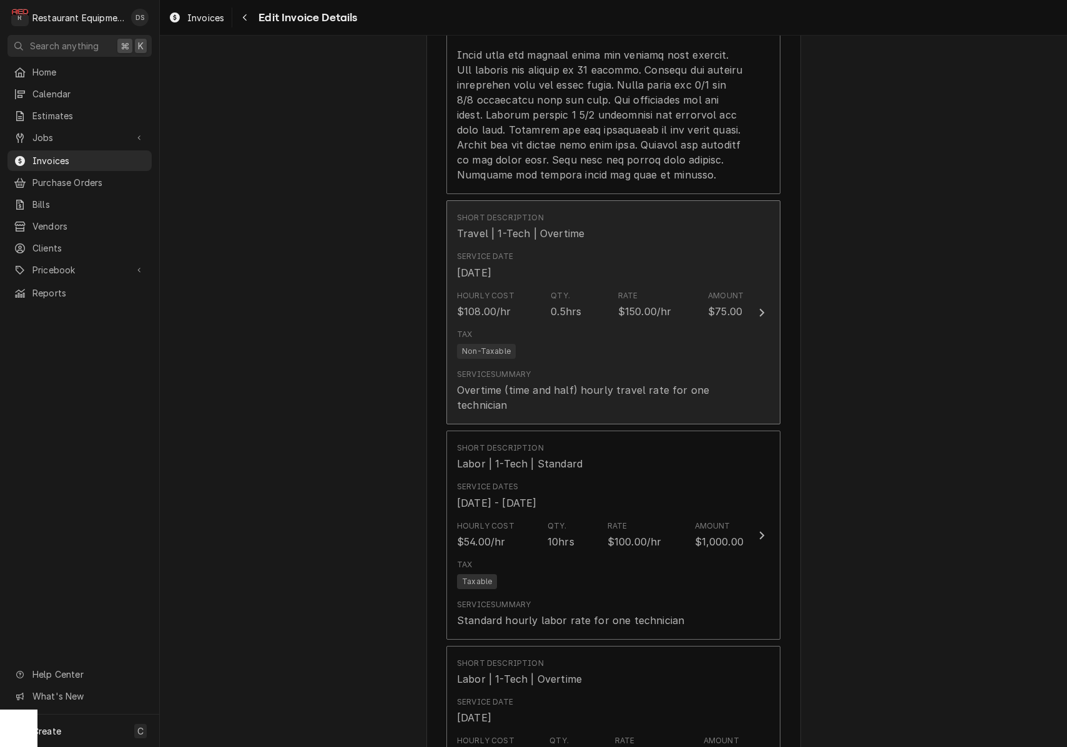
click at [612, 383] on div "Overtime (time and half) hourly travel rate for one technician" at bounding box center [600, 398] width 287 height 30
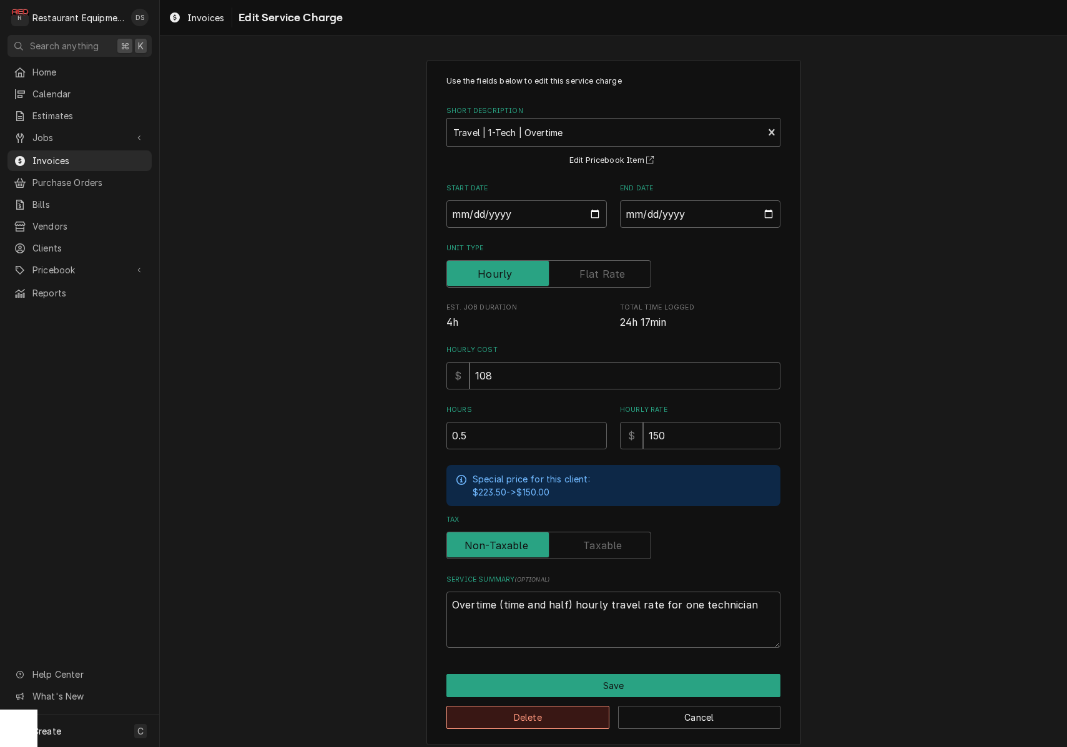
click at [560, 709] on button "Delete" at bounding box center [528, 717] width 163 height 23
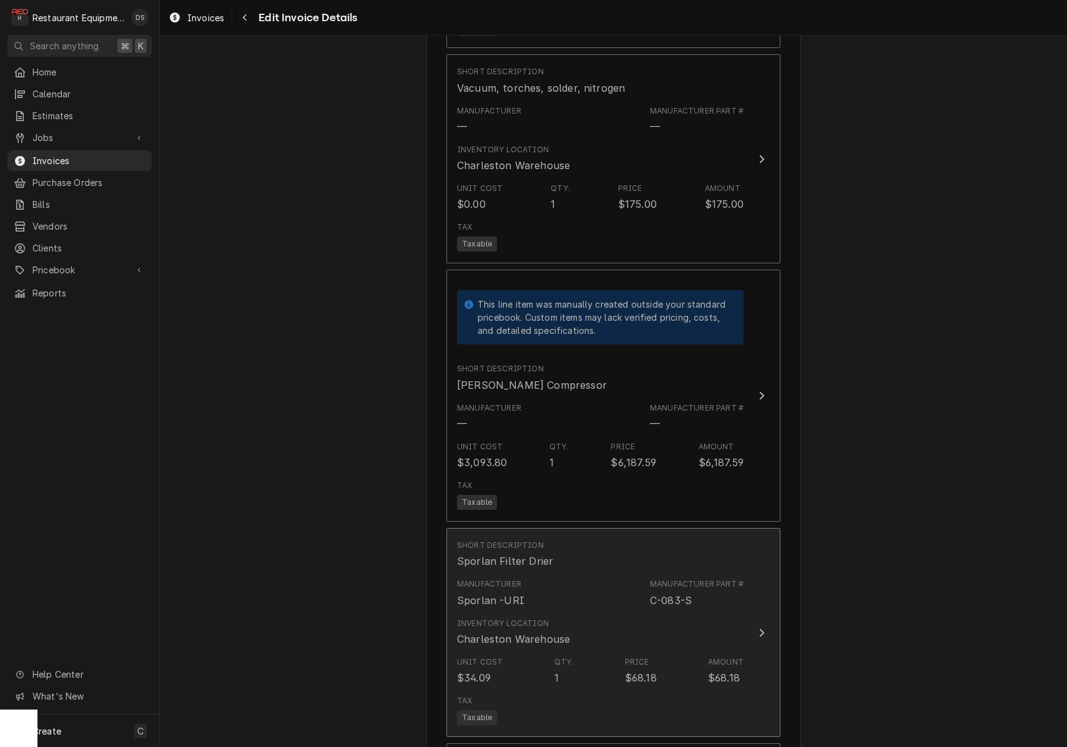
scroll to position [4668, 0]
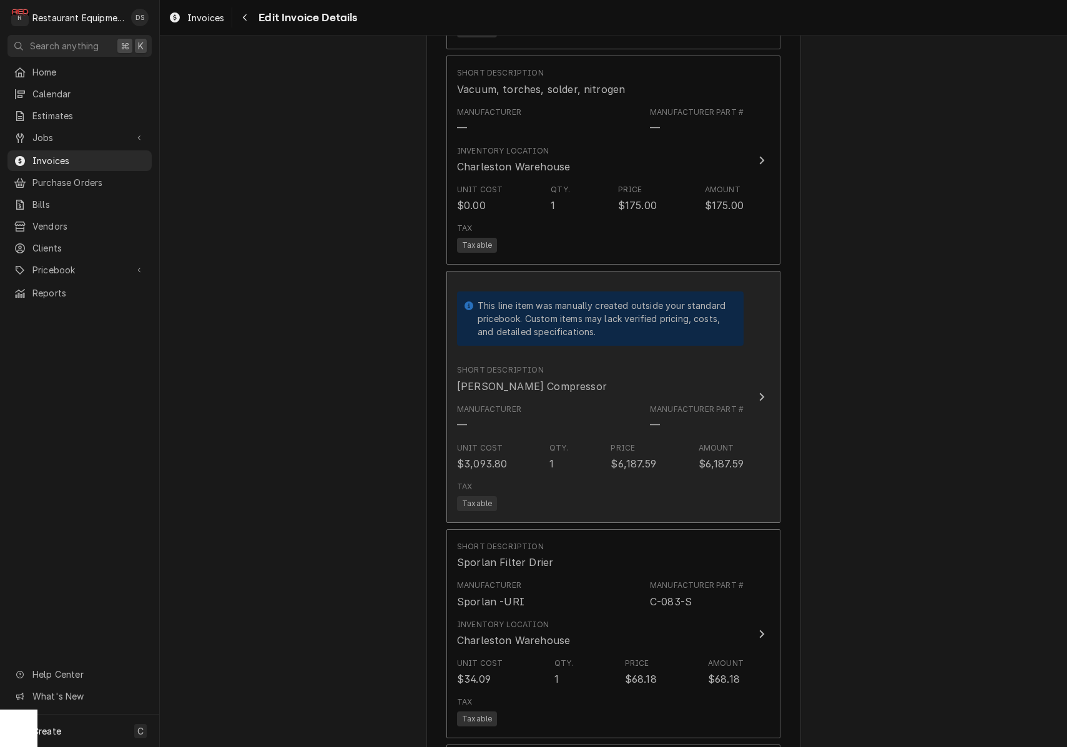
click at [588, 399] on div "Manufacturer — Manufacturer Part # —" at bounding box center [600, 418] width 287 height 39
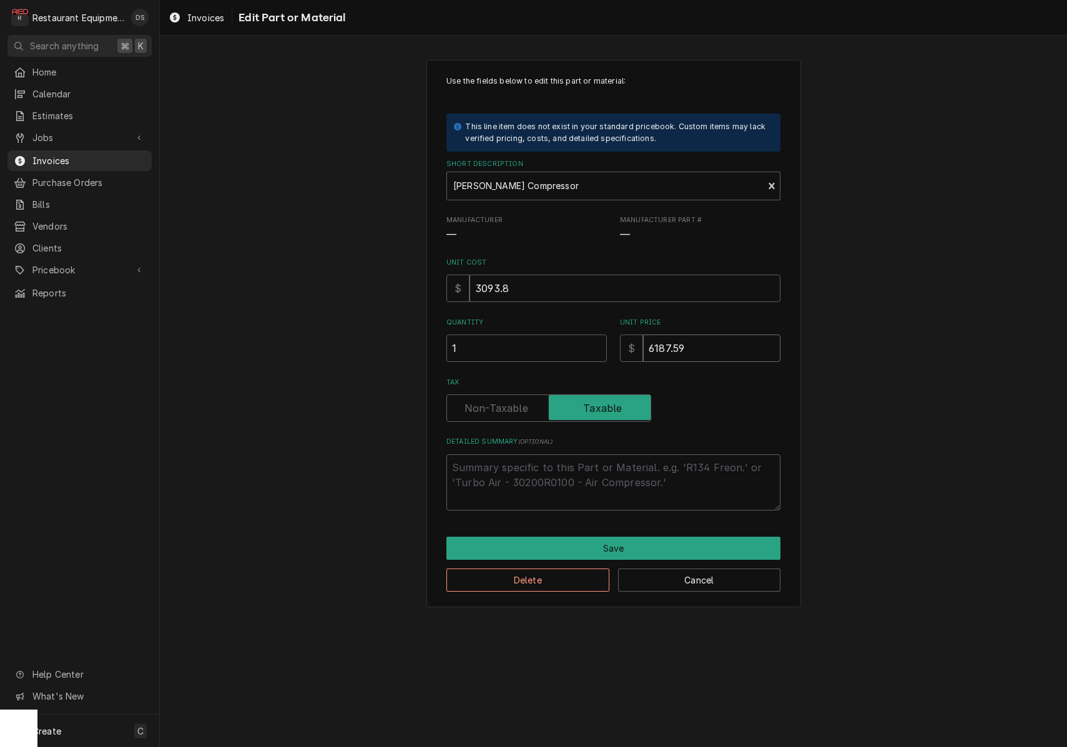
drag, startPoint x: 731, startPoint y: 345, endPoint x: 599, endPoint y: 340, distance: 132.5
click at [600, 340] on input "1" at bounding box center [527, 348] width 160 height 27
type textarea "x"
type input "4"
type textarea "x"
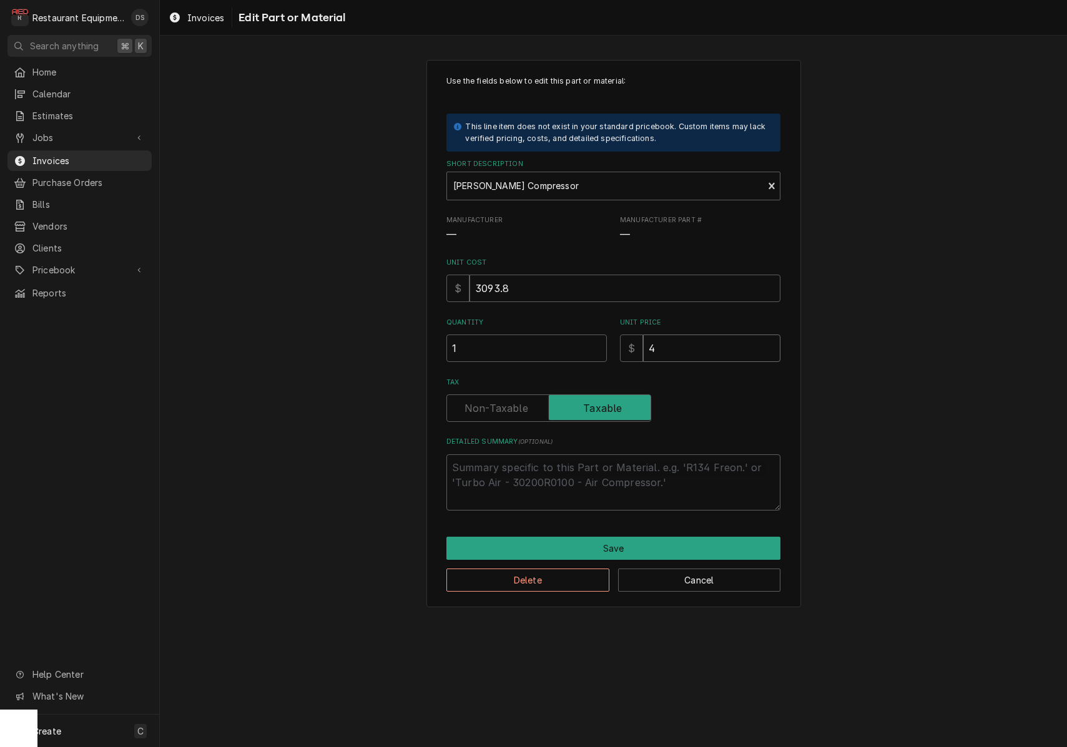
type input "45"
type textarea "x"
type input "459"
type textarea "x"
type input "4593"
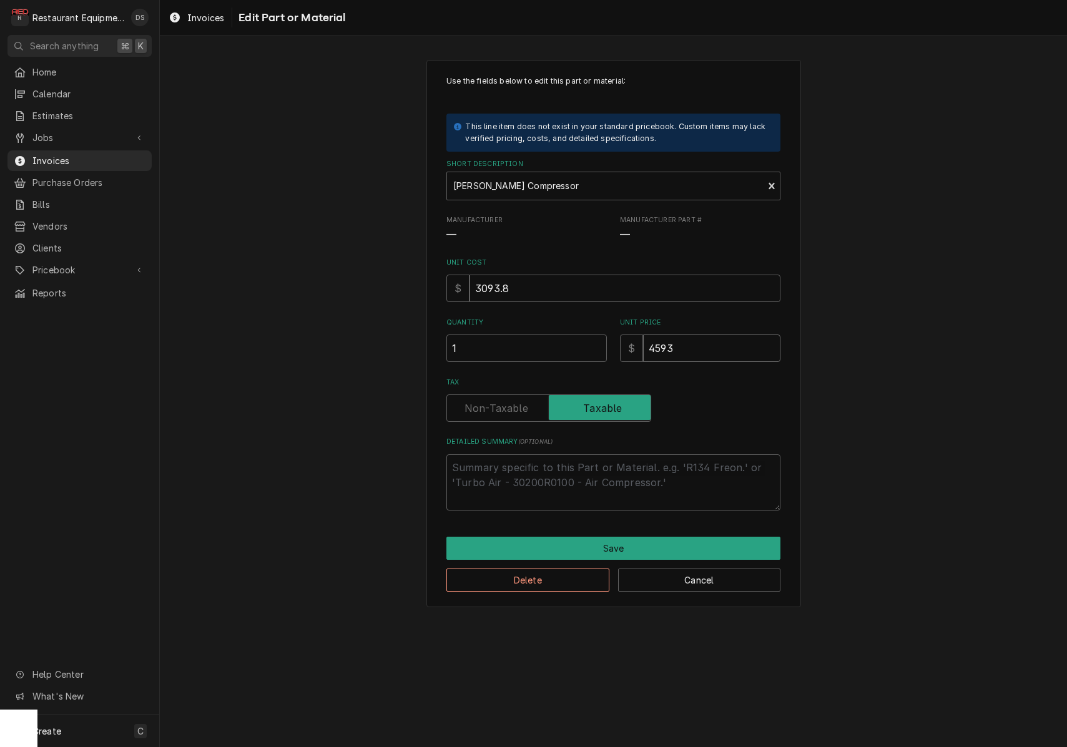
type textarea "x"
type input "4593.8"
type textarea "x"
type input "4593.80"
click at [616, 545] on button "Save" at bounding box center [614, 548] width 334 height 23
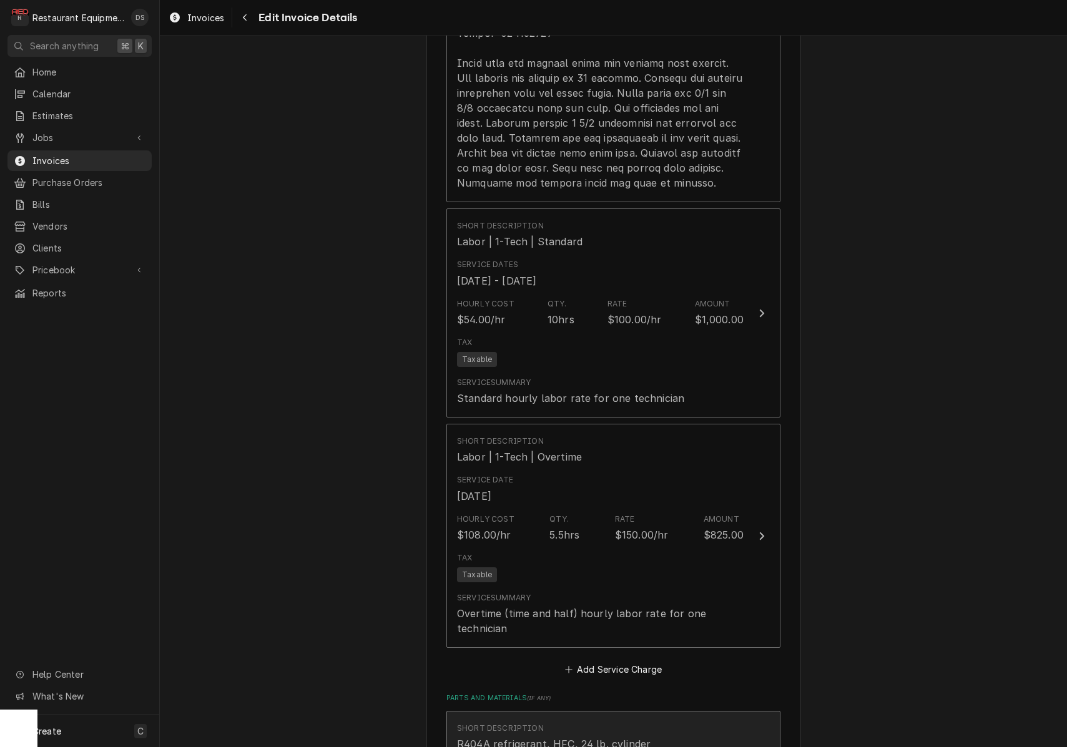
scroll to position [3794, 0]
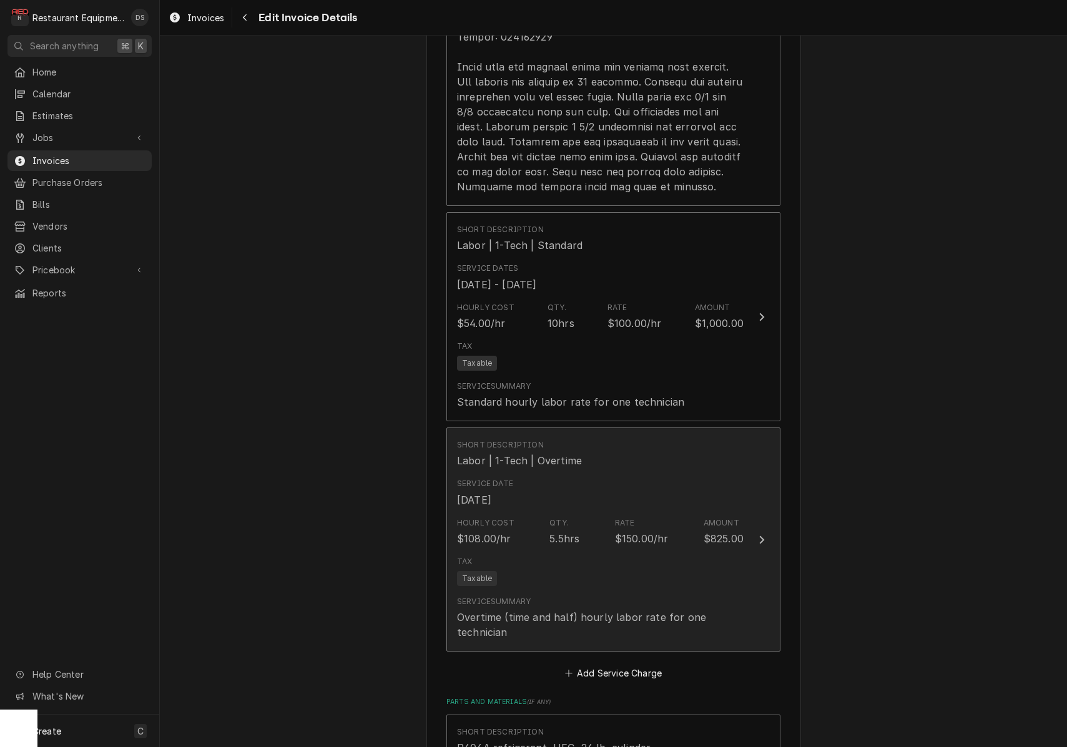
click at [656, 473] on div "Service Date Sep 16, 2025" at bounding box center [600, 492] width 287 height 39
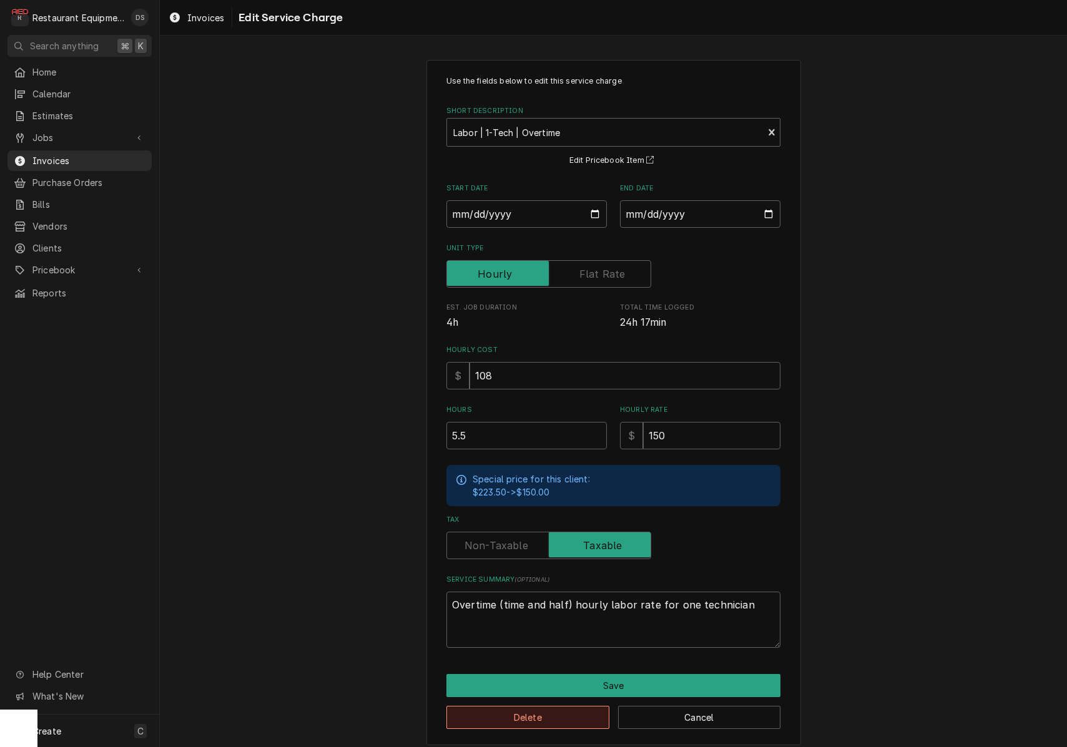
click at [571, 707] on button "Delete" at bounding box center [528, 717] width 163 height 23
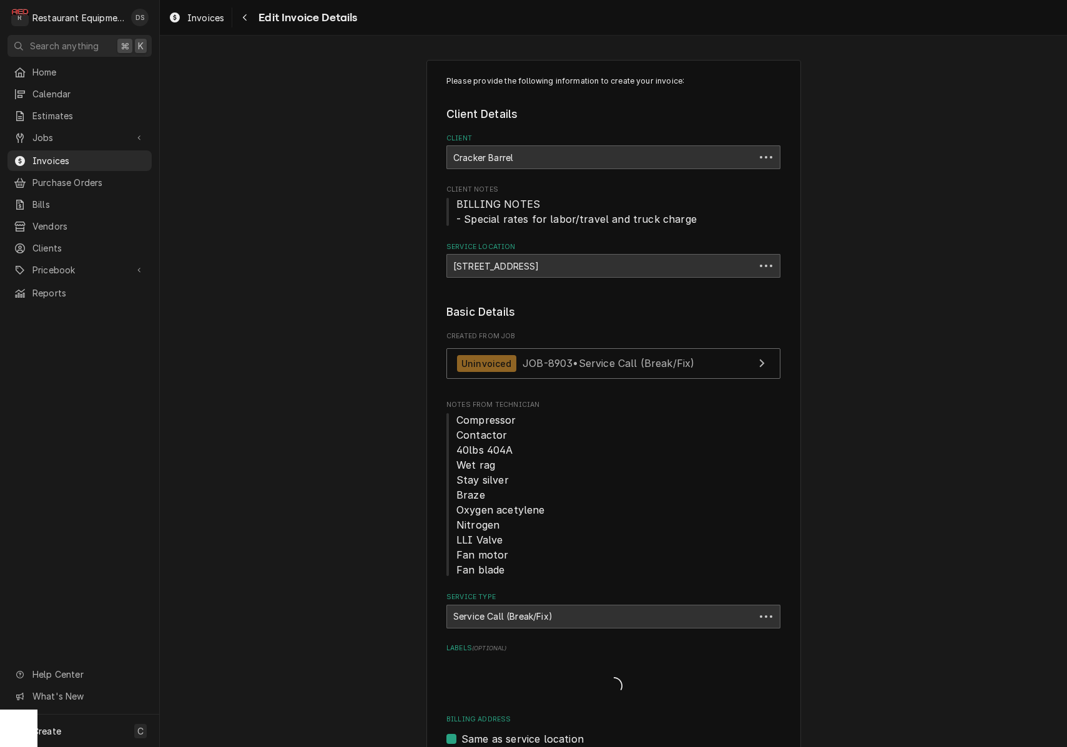
scroll to position [3794, 0]
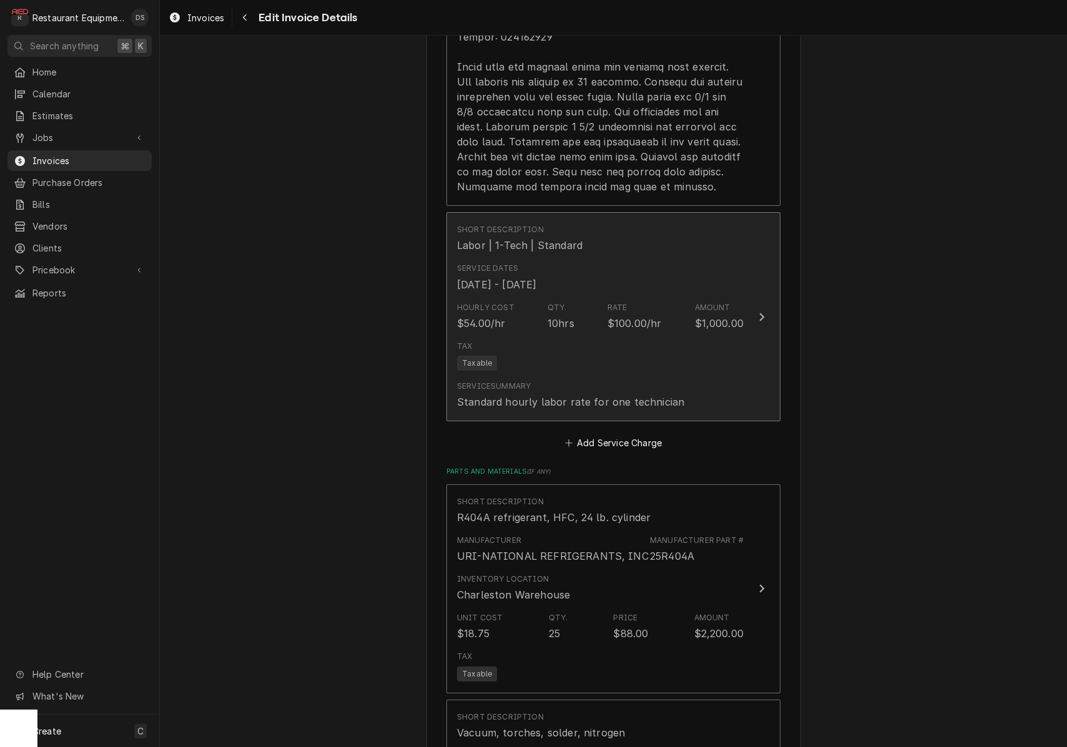
click at [580, 381] on div "Service Summary Standard hourly labor rate for one technician" at bounding box center [570, 395] width 227 height 29
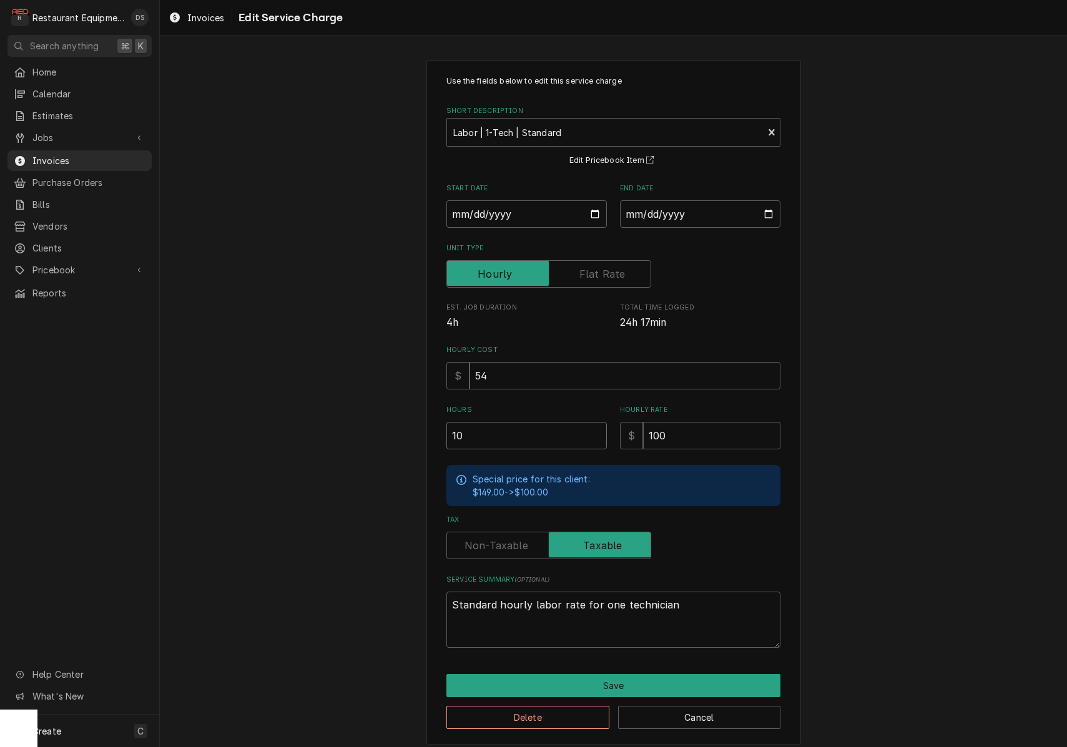
click at [525, 429] on input "10" at bounding box center [527, 435] width 160 height 27
type textarea "x"
type input "1"
type textarea "x"
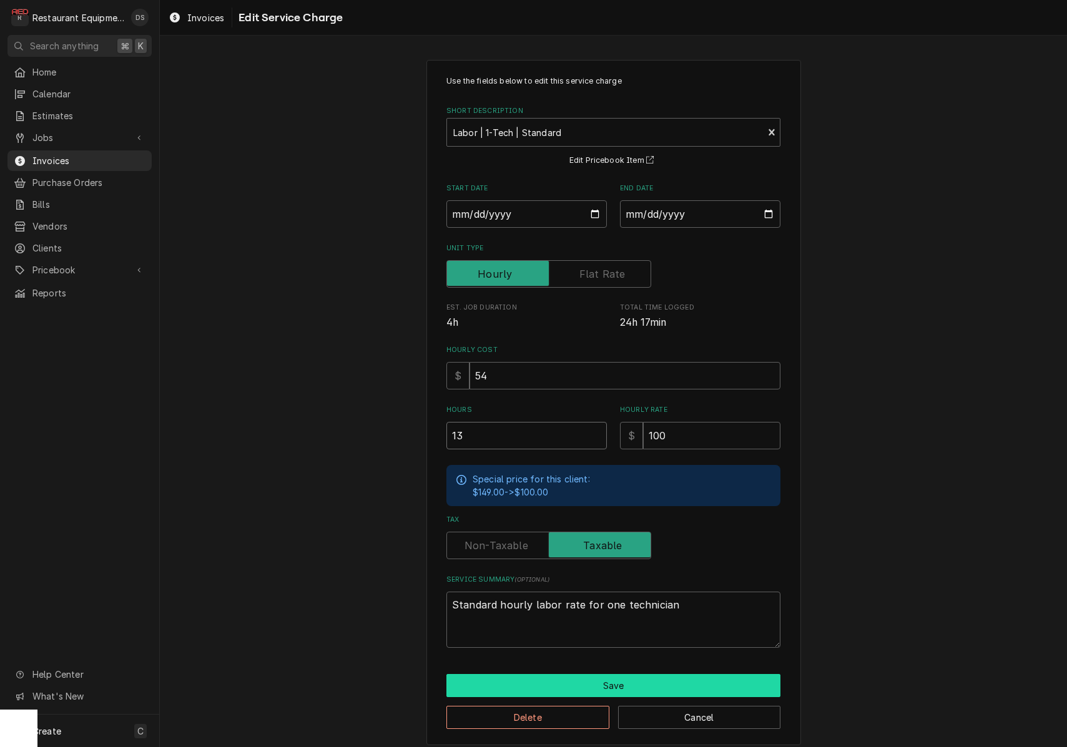
type input "13"
click at [633, 683] on button "Save" at bounding box center [614, 685] width 334 height 23
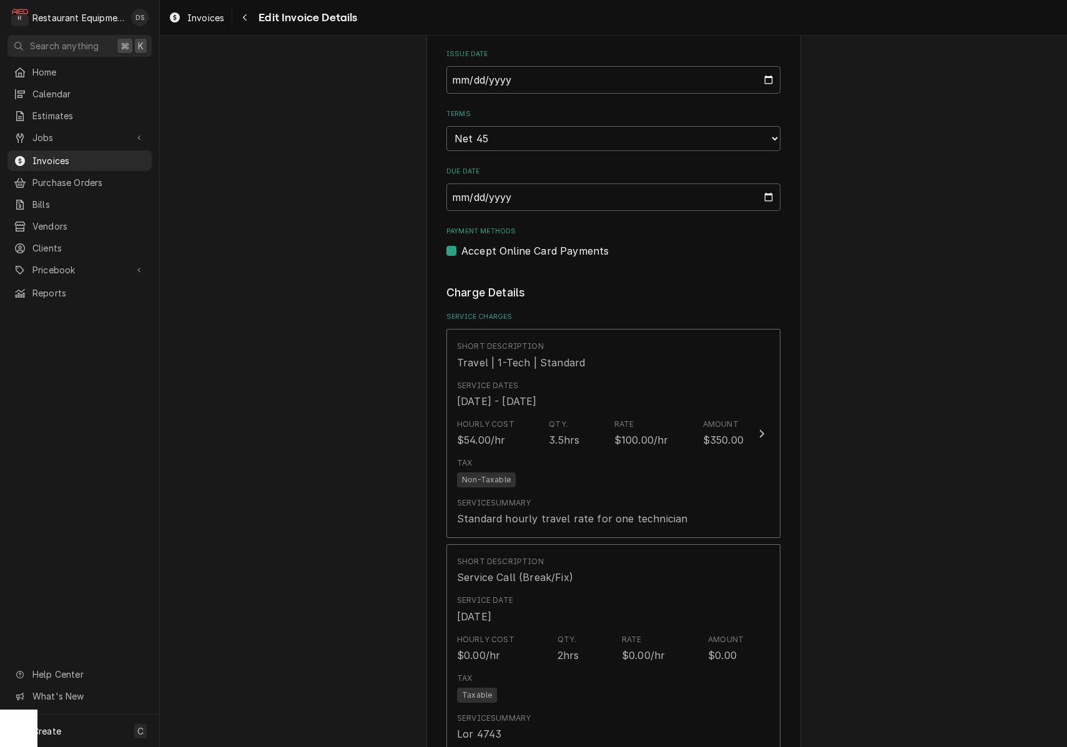
scroll to position [696, 0]
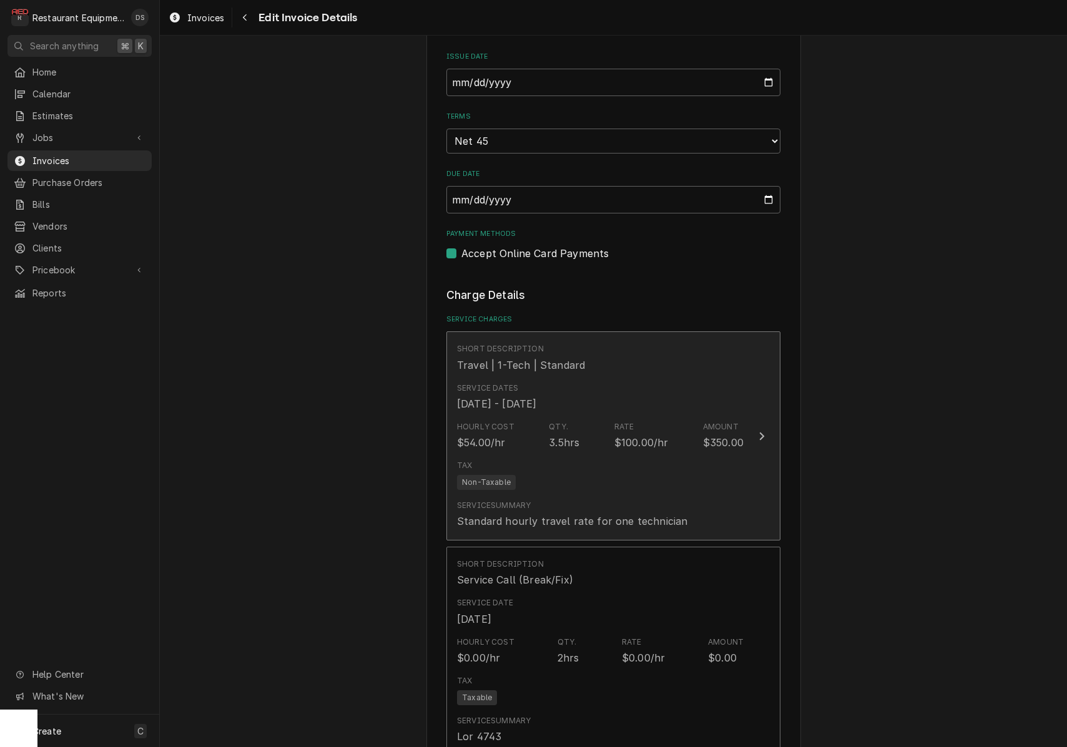
click at [658, 385] on div "Service Dates Sep 16, 2025 - Sep 25, 2025" at bounding box center [600, 397] width 287 height 39
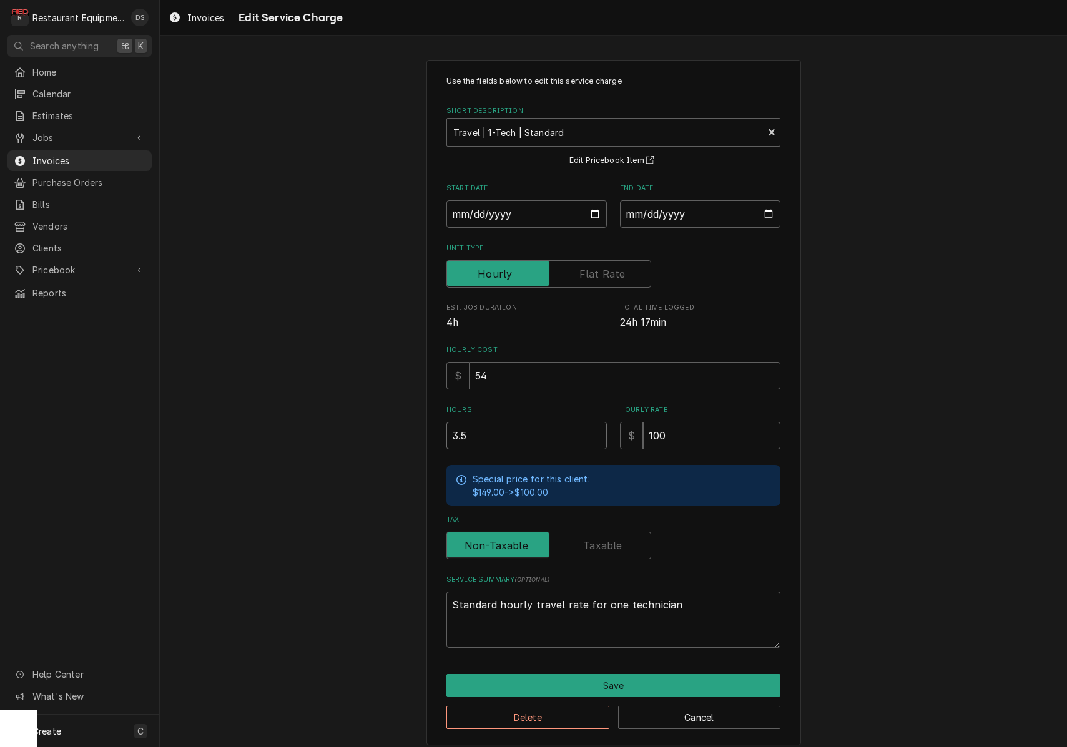
drag, startPoint x: 406, startPoint y: 413, endPoint x: 383, endPoint y: 410, distance: 22.6
click at [383, 410] on div "Use the fields below to edit this service charge Short Description Travel | 1-T…" at bounding box center [613, 403] width 907 height 708
type textarea "x"
type input "3"
click at [678, 681] on button "Save" at bounding box center [614, 685] width 334 height 23
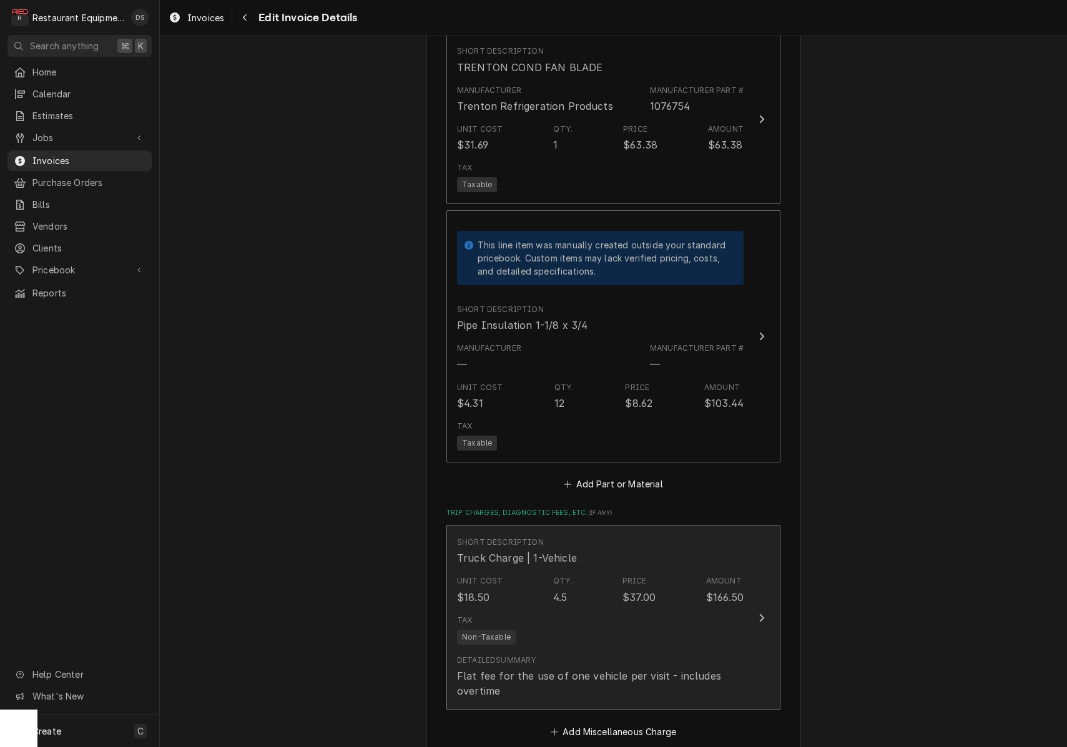
scroll to position [5786, 0]
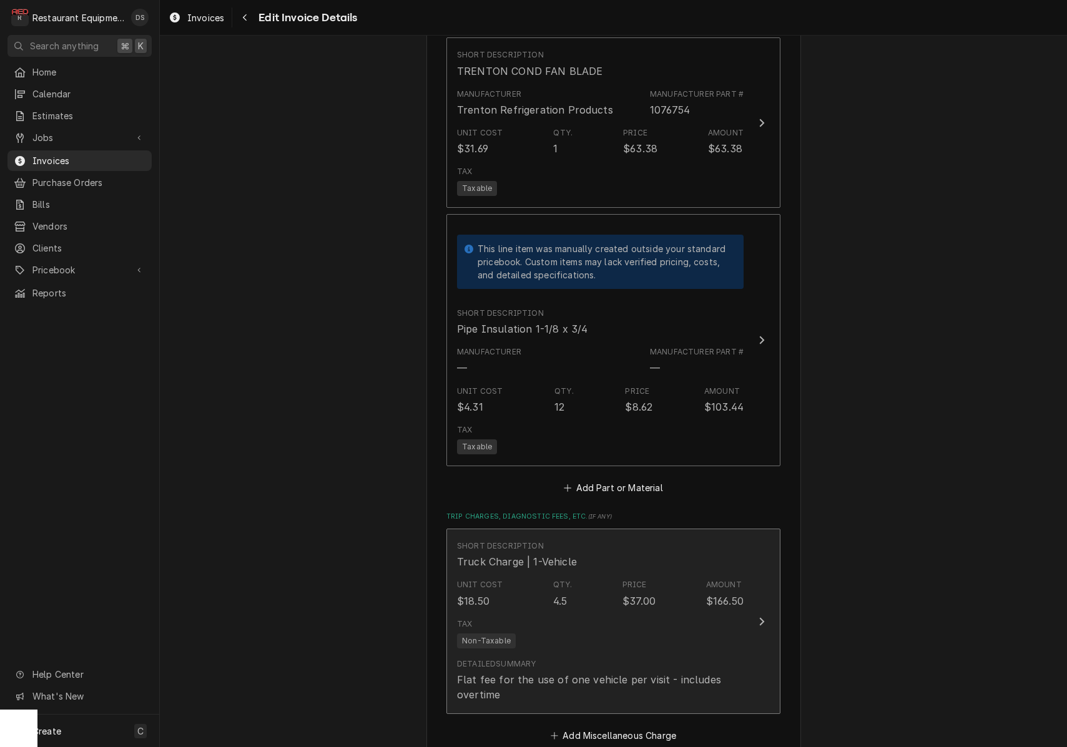
click at [678, 575] on div "Unit Cost $18.50 Qty. 4.5 Price $37.00 Amount $166.50" at bounding box center [600, 594] width 287 height 39
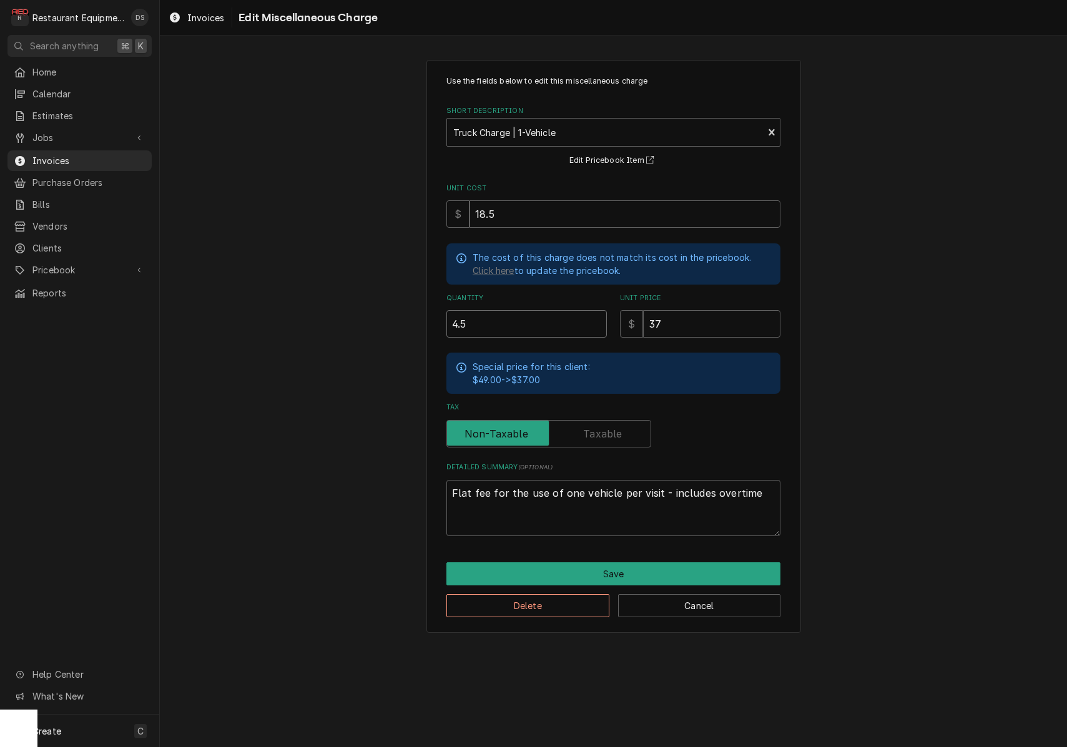
drag, startPoint x: 451, startPoint y: 321, endPoint x: 387, endPoint y: 318, distance: 65.0
click at [387, 318] on div "Use the fields below to edit this miscellaneous charge Short Description Truck …" at bounding box center [613, 347] width 907 height 596
type textarea "x"
type input "3"
click at [590, 565] on button "Save" at bounding box center [614, 574] width 334 height 23
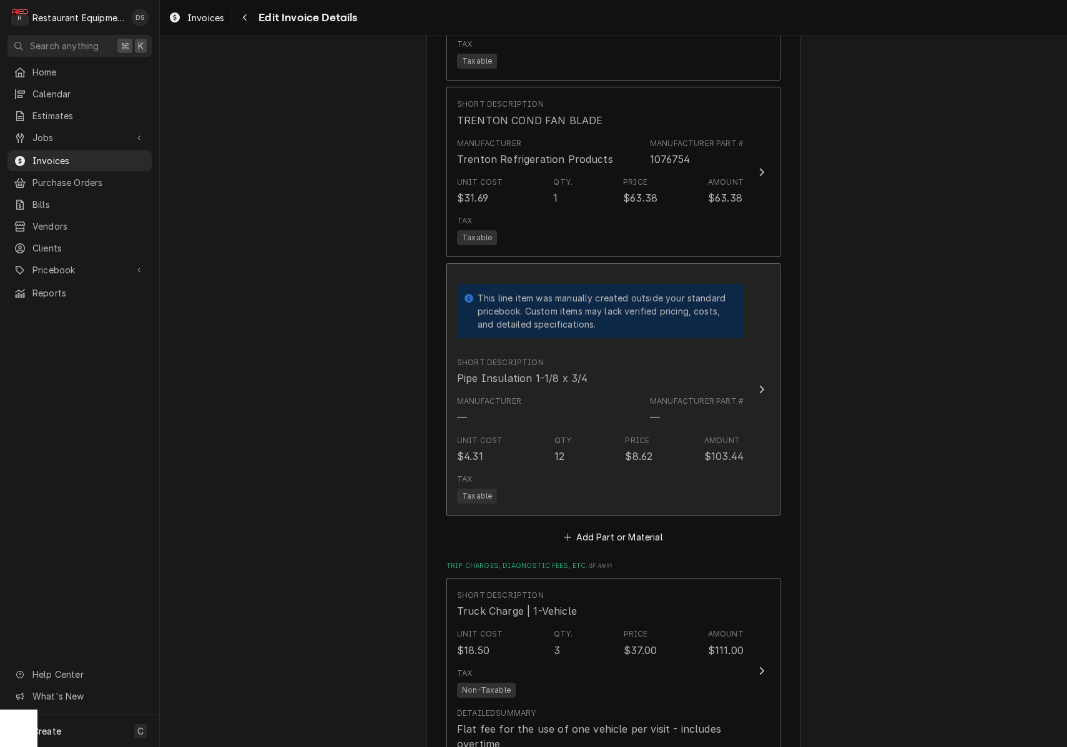
scroll to position [5735, 0]
click at [697, 471] on div "Tax Taxable" at bounding box center [600, 491] width 287 height 40
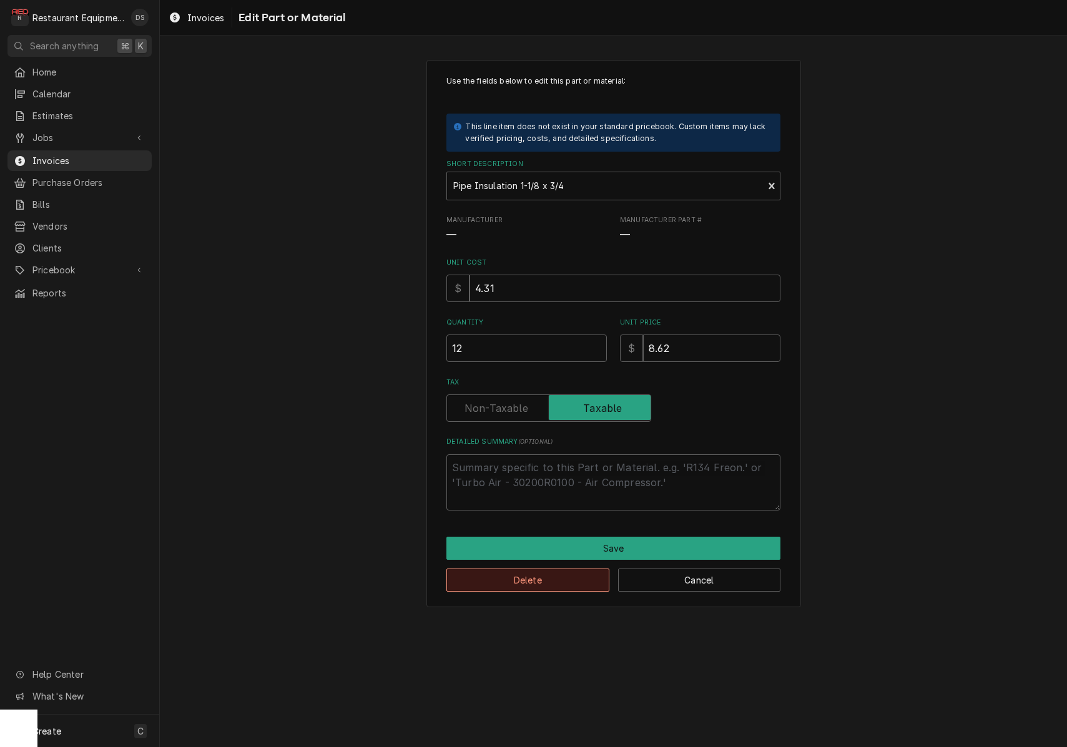
click at [568, 575] on button "Delete" at bounding box center [528, 580] width 163 height 23
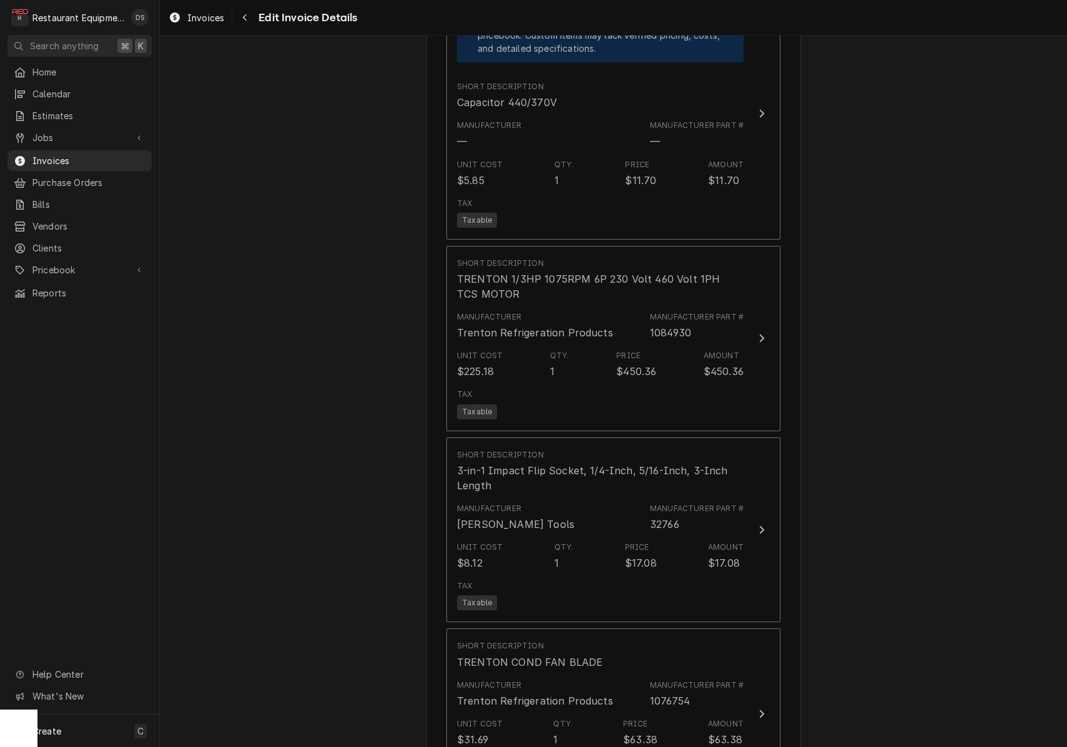
scroll to position [5191, 0]
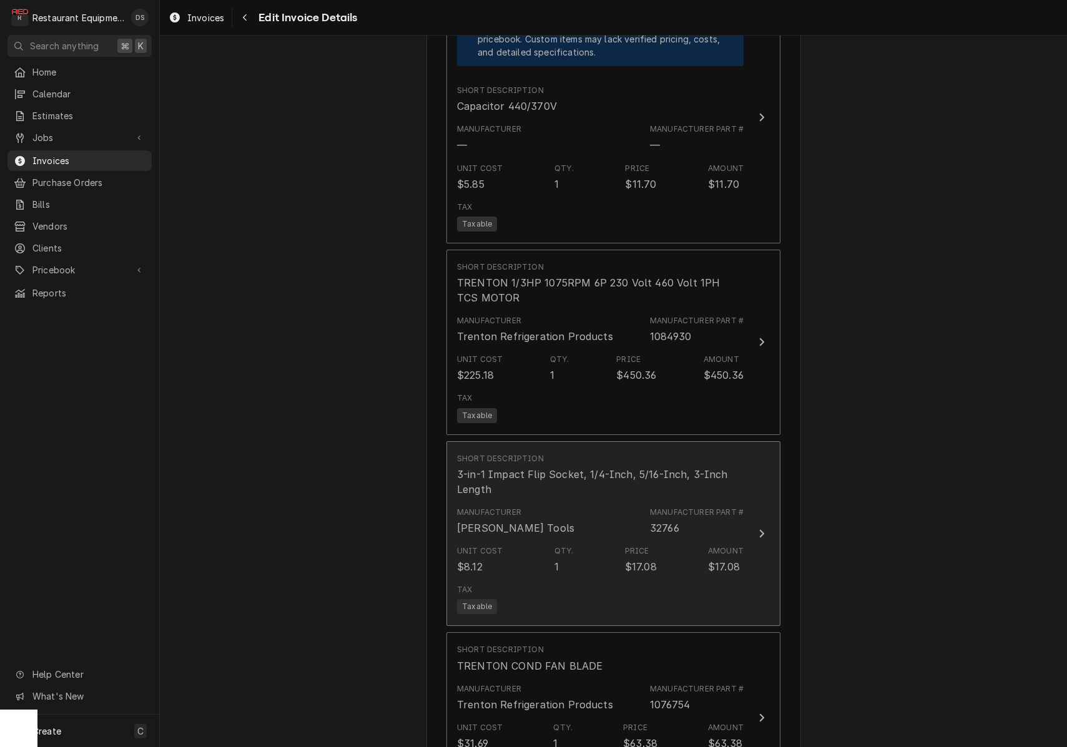
click at [734, 448] on div "Short Description 3-in-1 Impact Flip Socket, 1/4-Inch, 5/16-Inch, 3-Inch Length" at bounding box center [600, 475] width 287 height 54
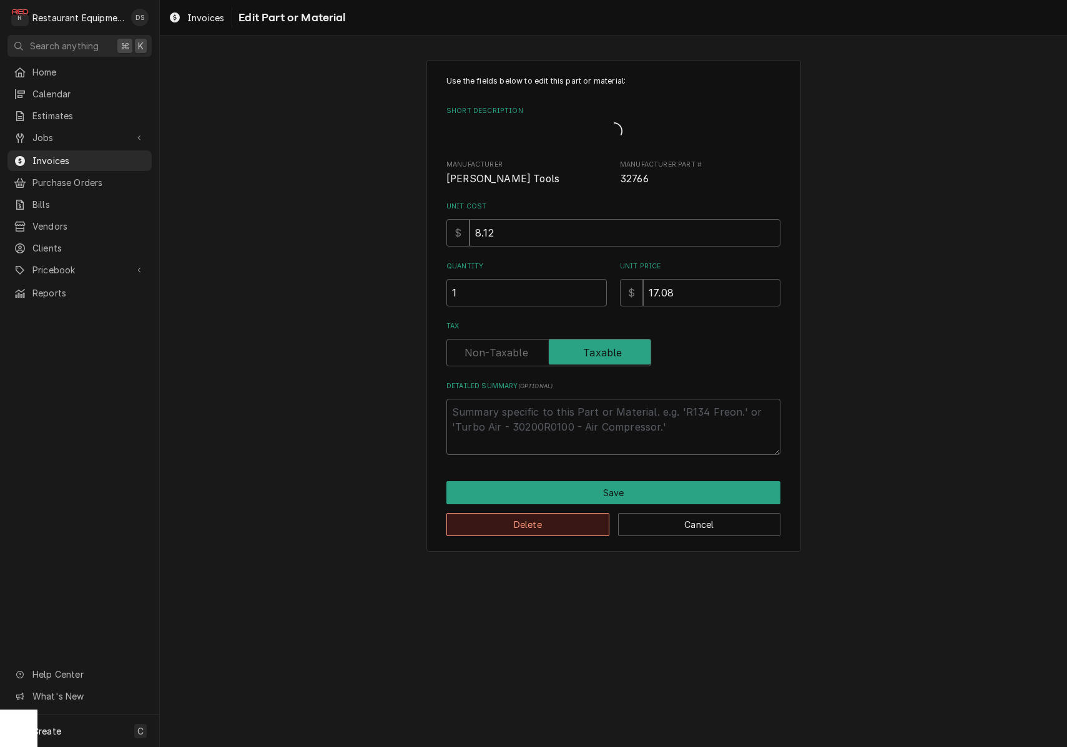
click at [552, 529] on button "Delete" at bounding box center [528, 524] width 163 height 23
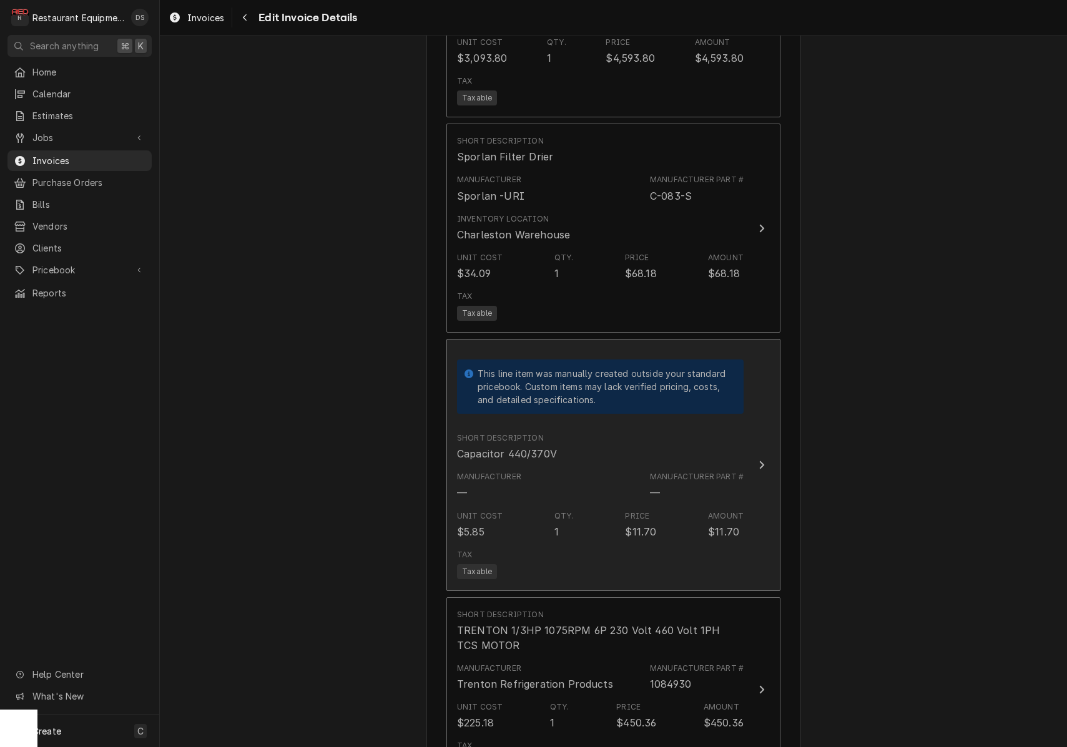
scroll to position [4845, 0]
click at [713, 523] on div "$11.70" at bounding box center [723, 530] width 31 height 15
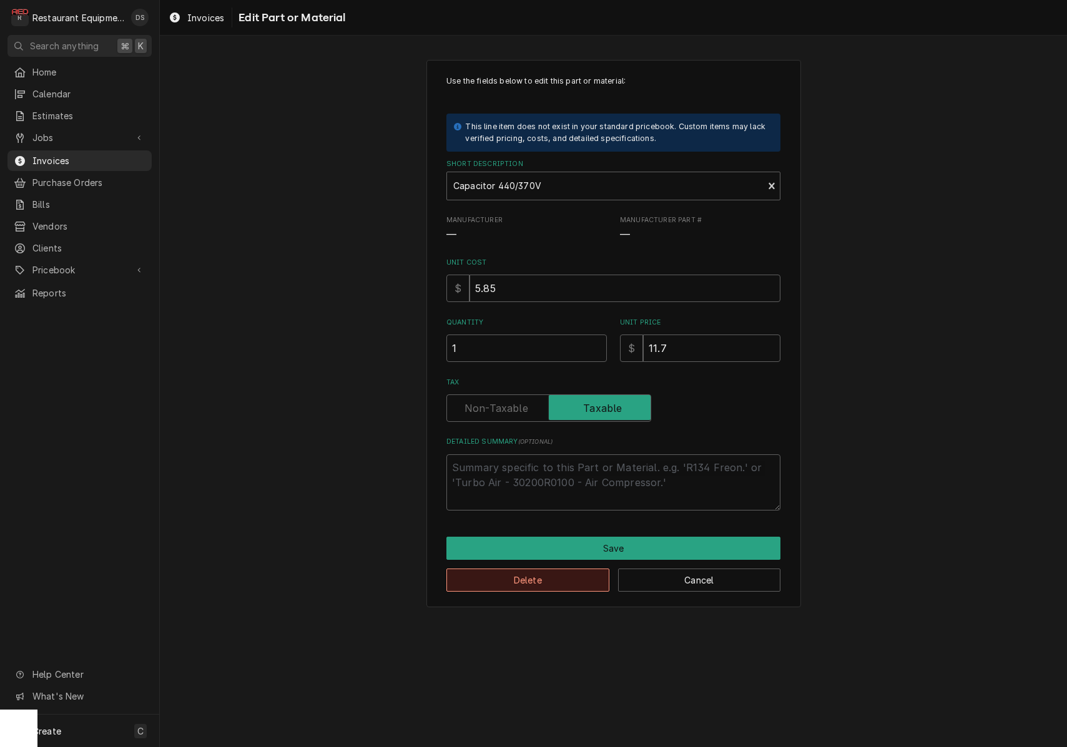
click at [550, 571] on button "Delete" at bounding box center [528, 580] width 163 height 23
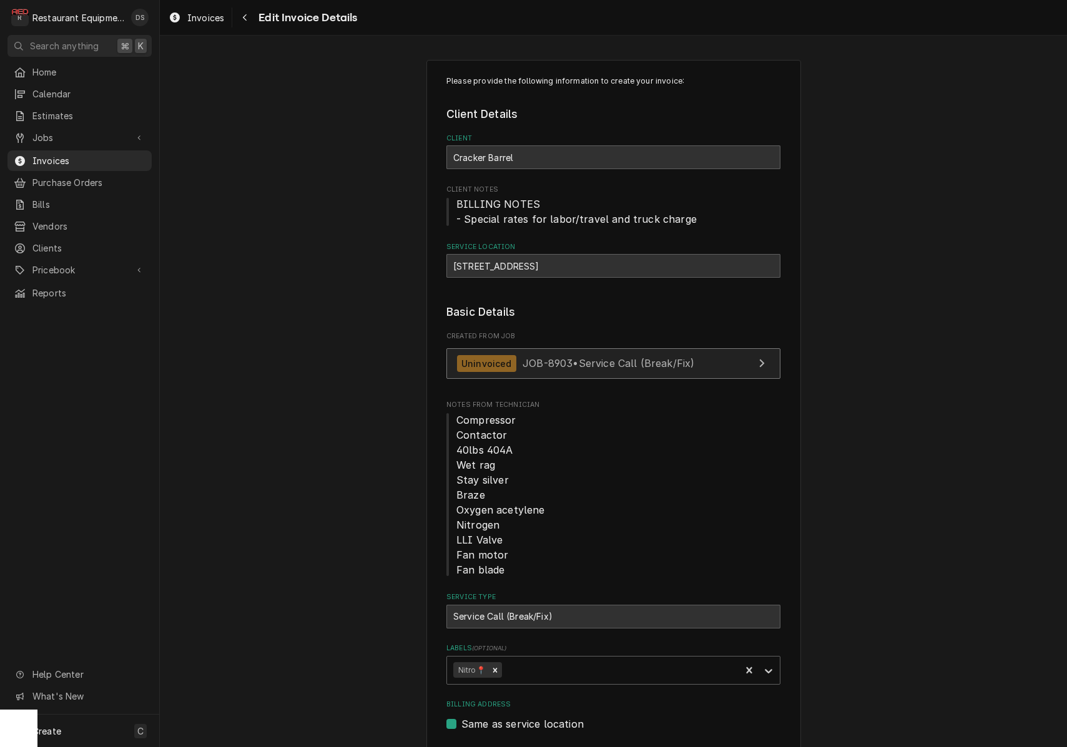
click at [668, 357] on span "JOB-8903 • Service Call (Break/Fix)" at bounding box center [609, 363] width 172 height 12
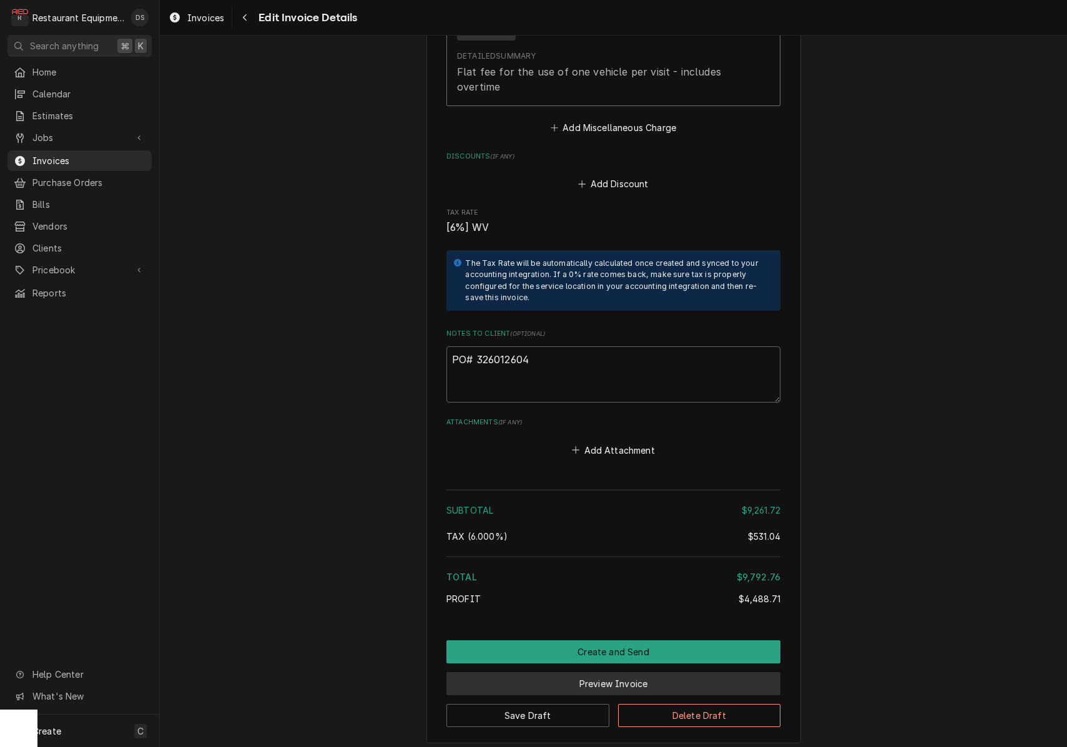
click at [581, 673] on button "Preview Invoice" at bounding box center [614, 684] width 334 height 23
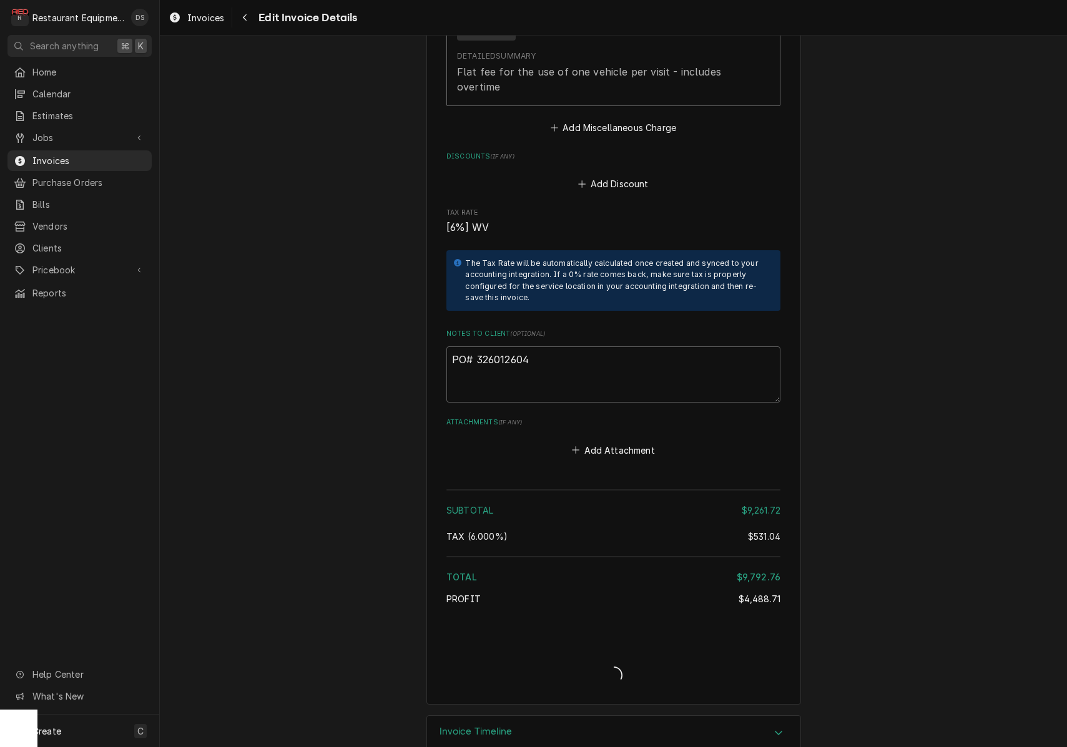
type textarea "x"
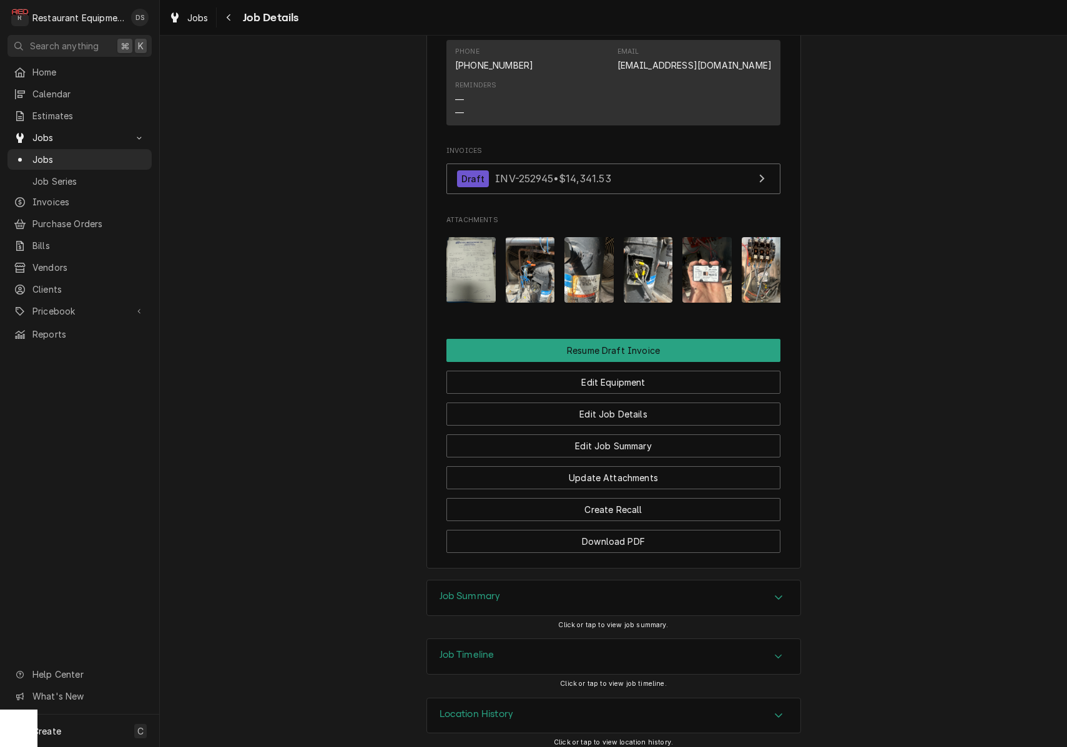
scroll to position [1154, 0]
click at [469, 275] on img "Attachments" at bounding box center [471, 272] width 49 height 66
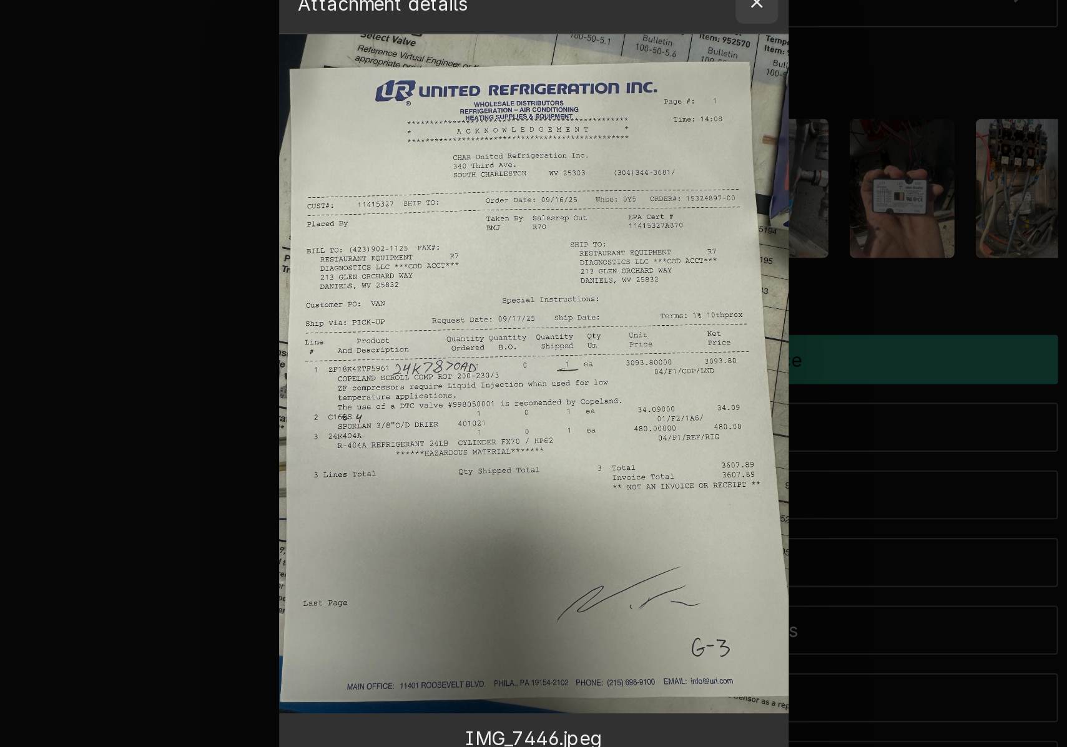
click at [633, 177] on div "button" at bounding box center [639, 183] width 12 height 12
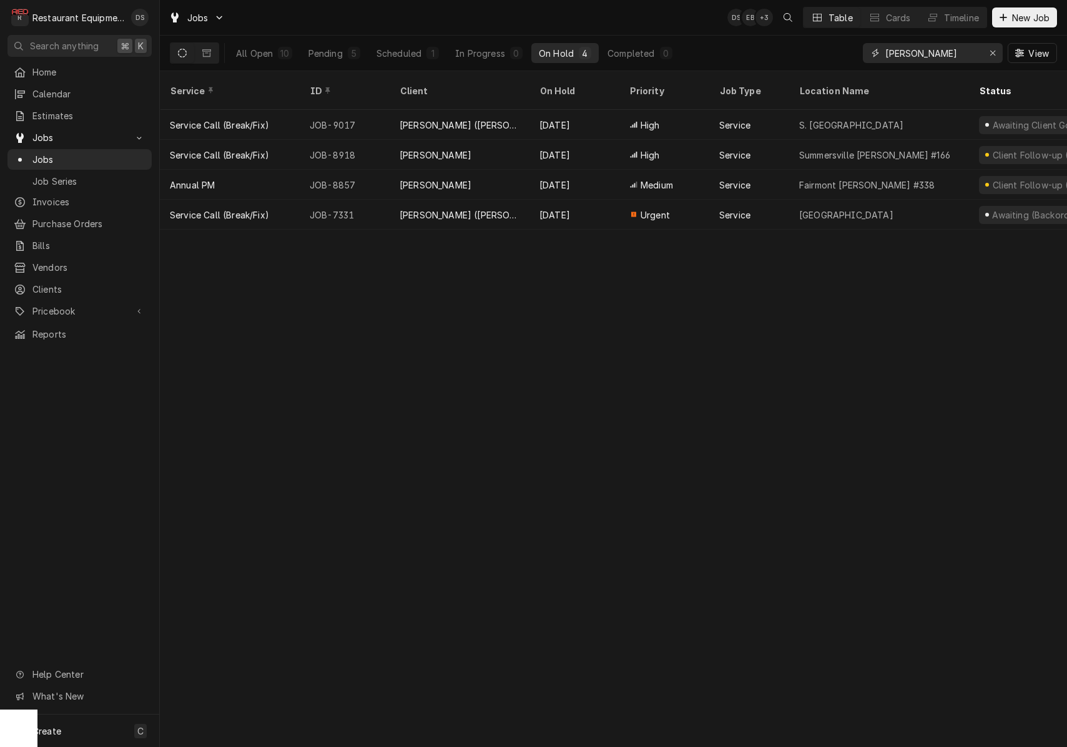
drag, startPoint x: 954, startPoint y: 52, endPoint x: 807, endPoint y: 34, distance: 148.4
click at [807, 34] on div "Jobs DS EB + 3 Table Cards Timeline New Job All Open 10 Pending 5 Scheduled 1 I…" at bounding box center [613, 35] width 907 height 71
type input "336"
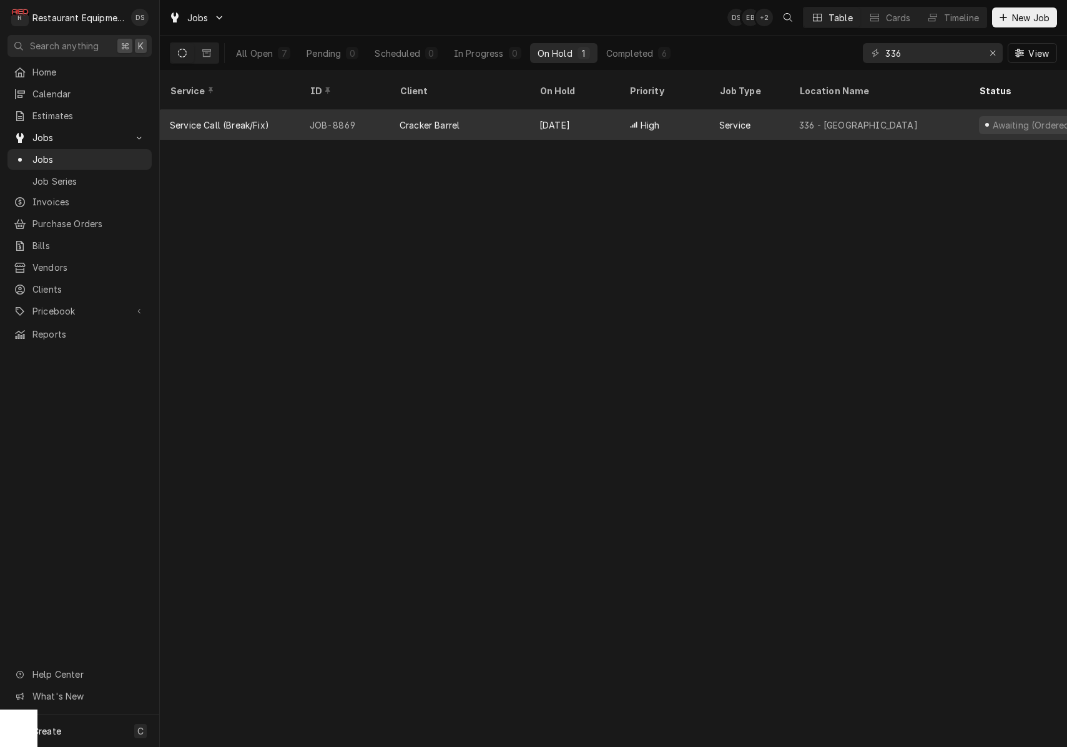
click at [803, 119] on div "336 - Barboursville" at bounding box center [858, 125] width 119 height 13
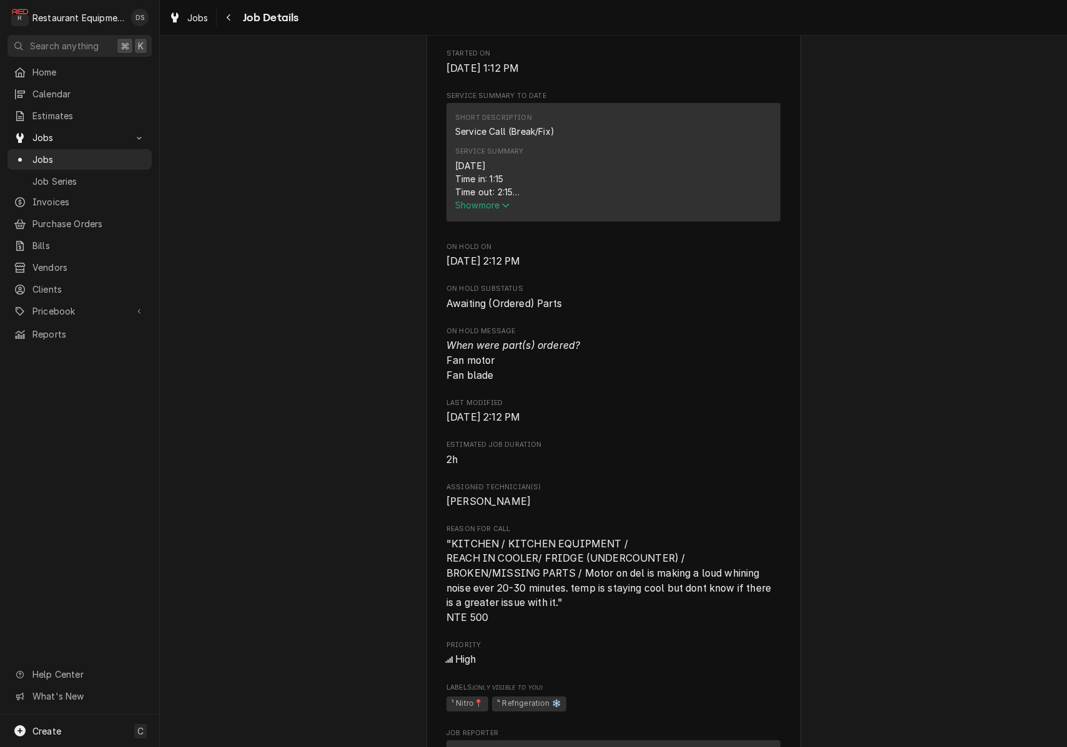
scroll to position [455, 0]
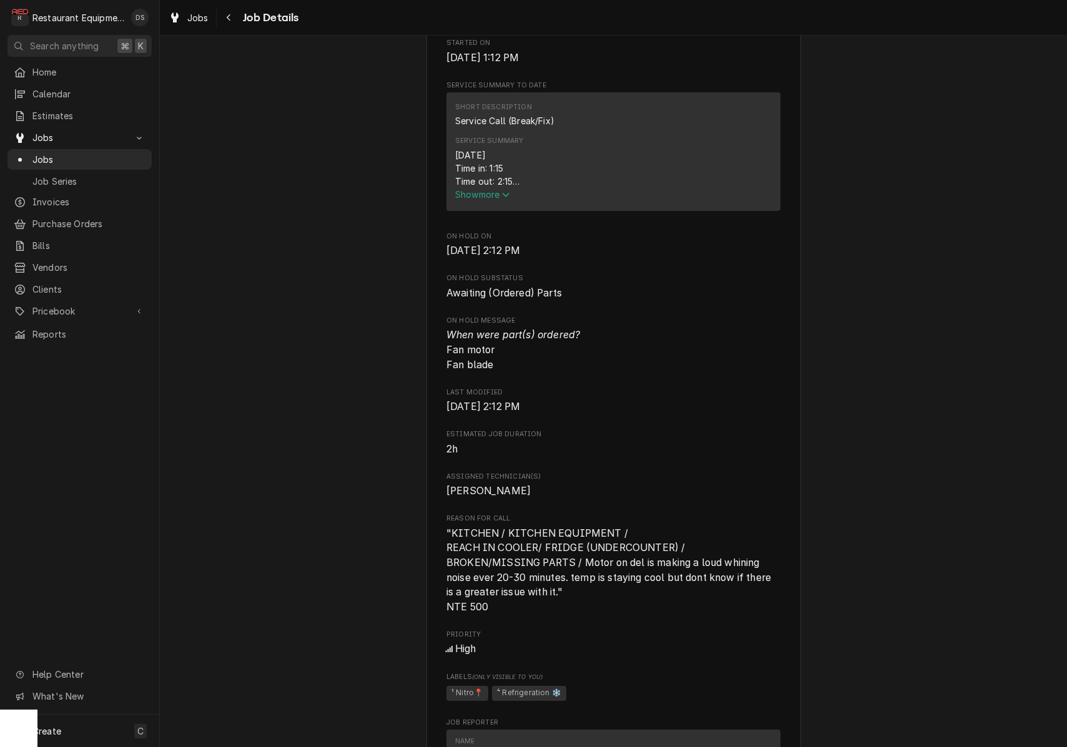
click at [489, 200] on span "Show more" at bounding box center [482, 194] width 55 height 11
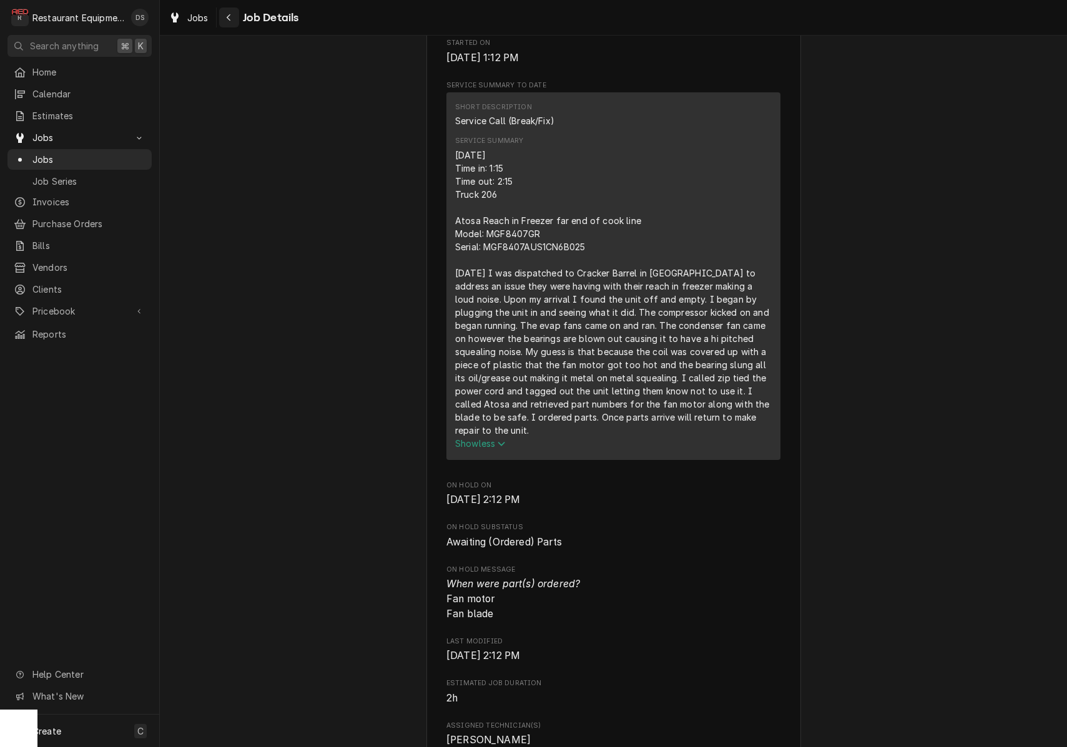
click at [225, 20] on div "Navigate back" at bounding box center [229, 17] width 12 height 12
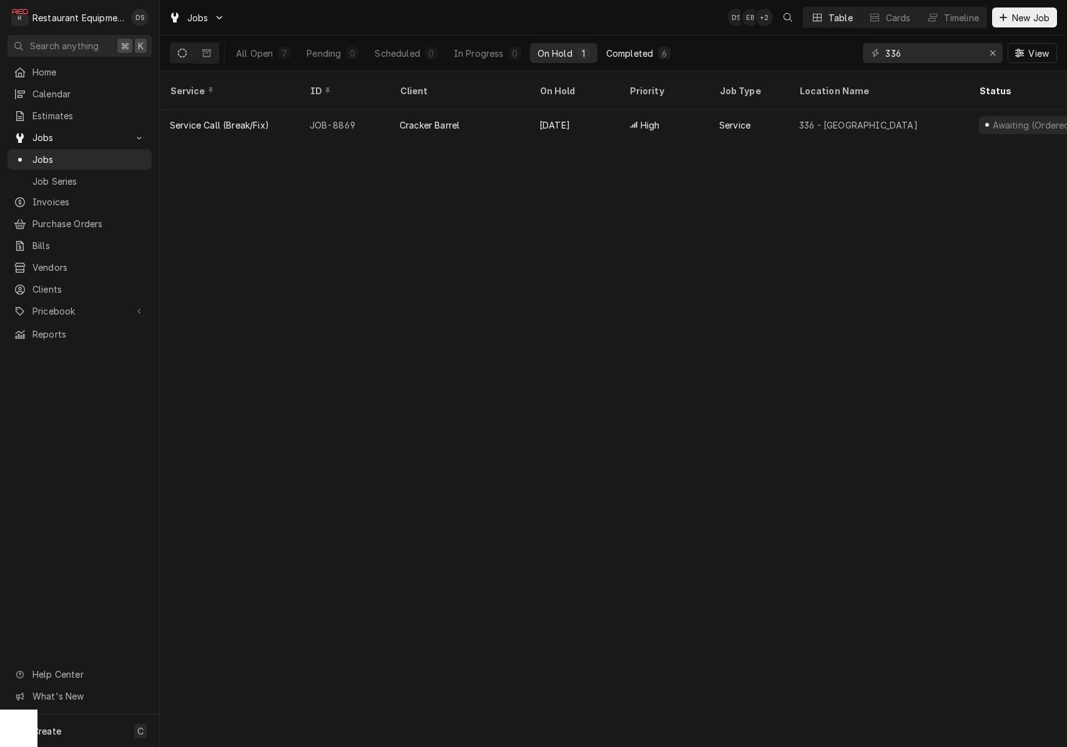
click at [634, 54] on div "Completed" at bounding box center [629, 53] width 47 height 13
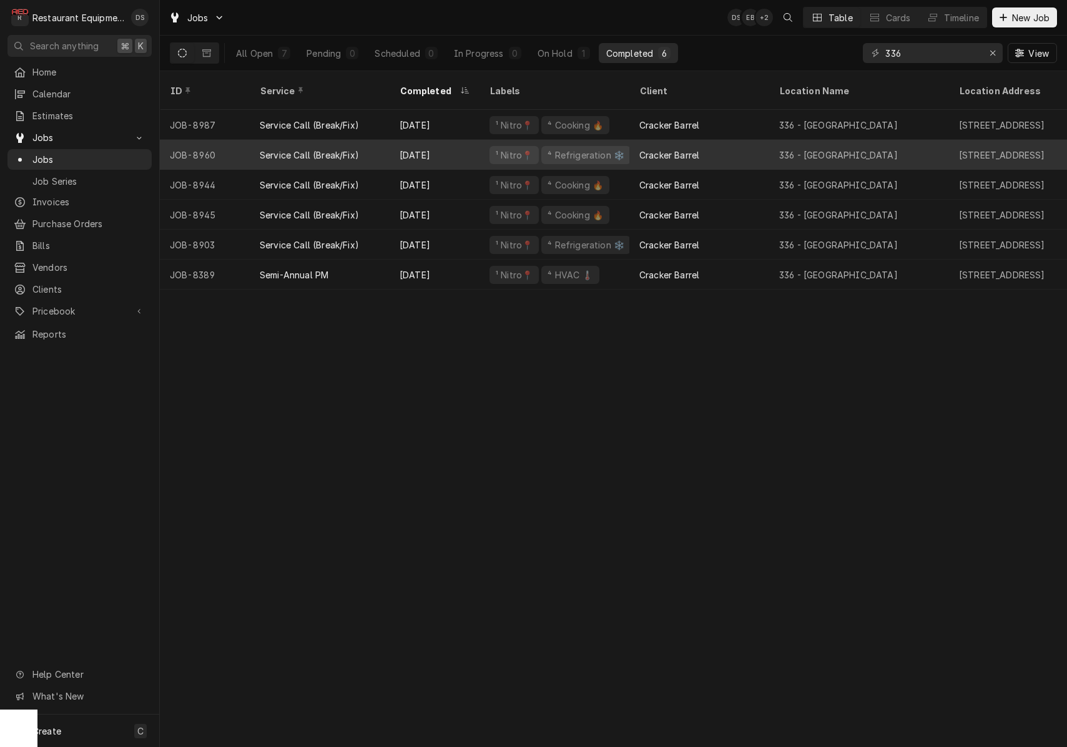
click at [813, 149] on div "336 - Barboursville" at bounding box center [838, 155] width 119 height 13
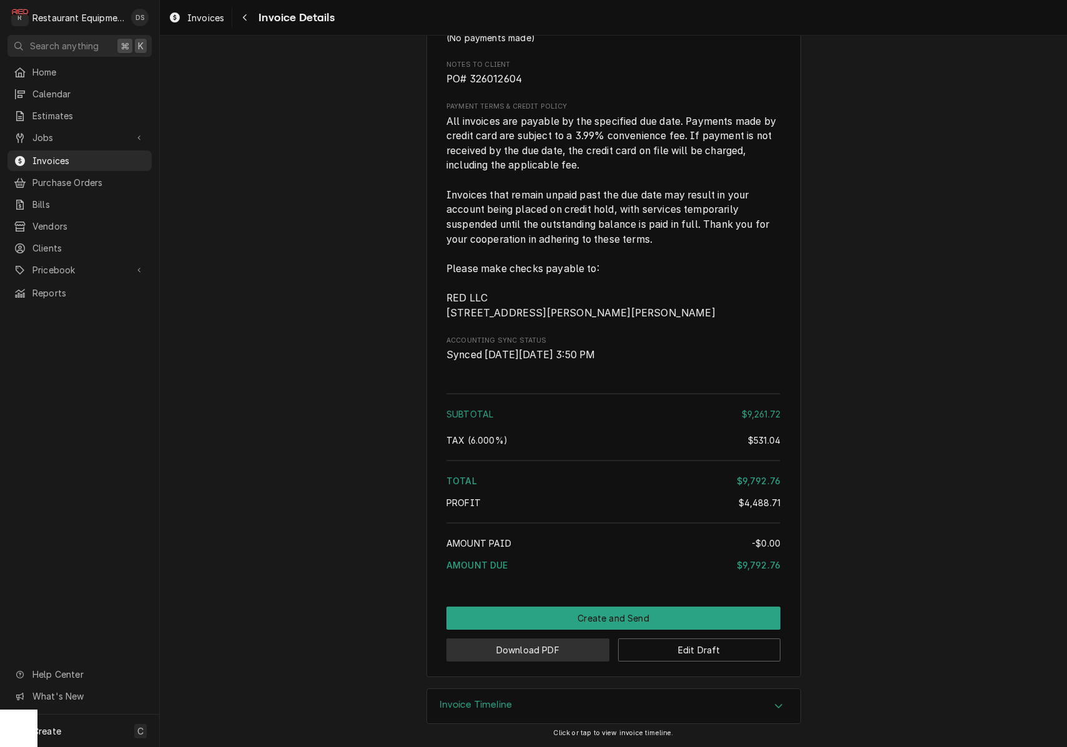
scroll to position [4579, 0]
click at [556, 646] on button "Download PDF" at bounding box center [528, 650] width 163 height 23
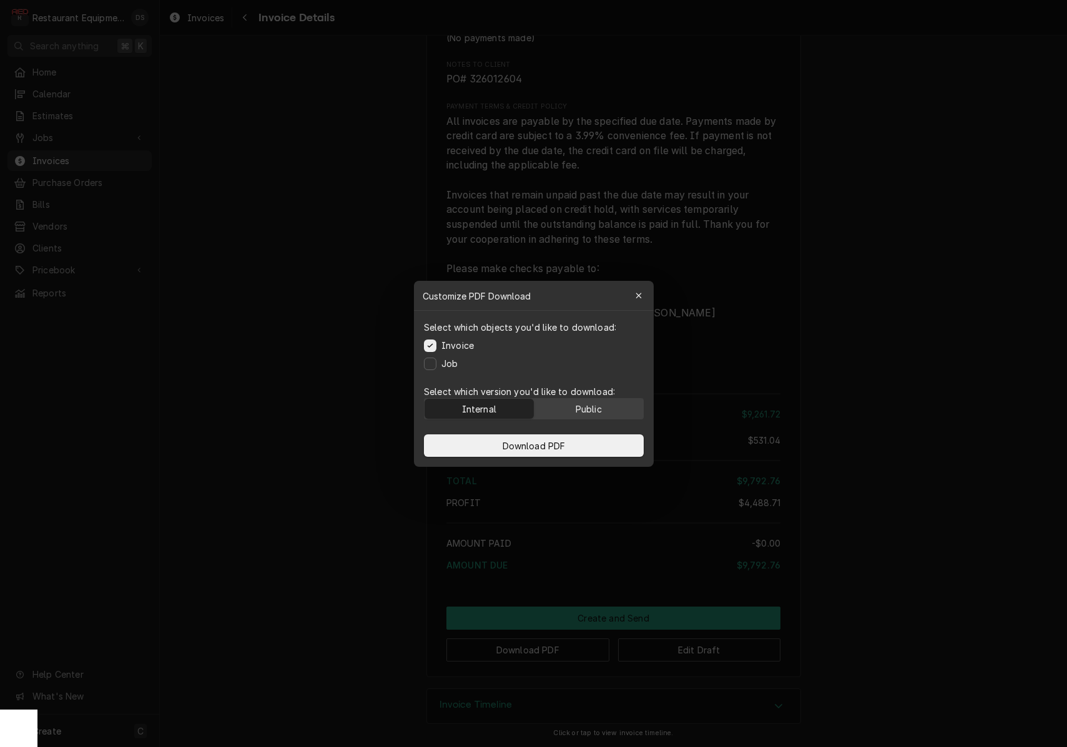
click at [606, 413] on button "Public" at bounding box center [588, 409] width 109 height 20
click at [581, 445] on button "Download PDF" at bounding box center [534, 446] width 220 height 22
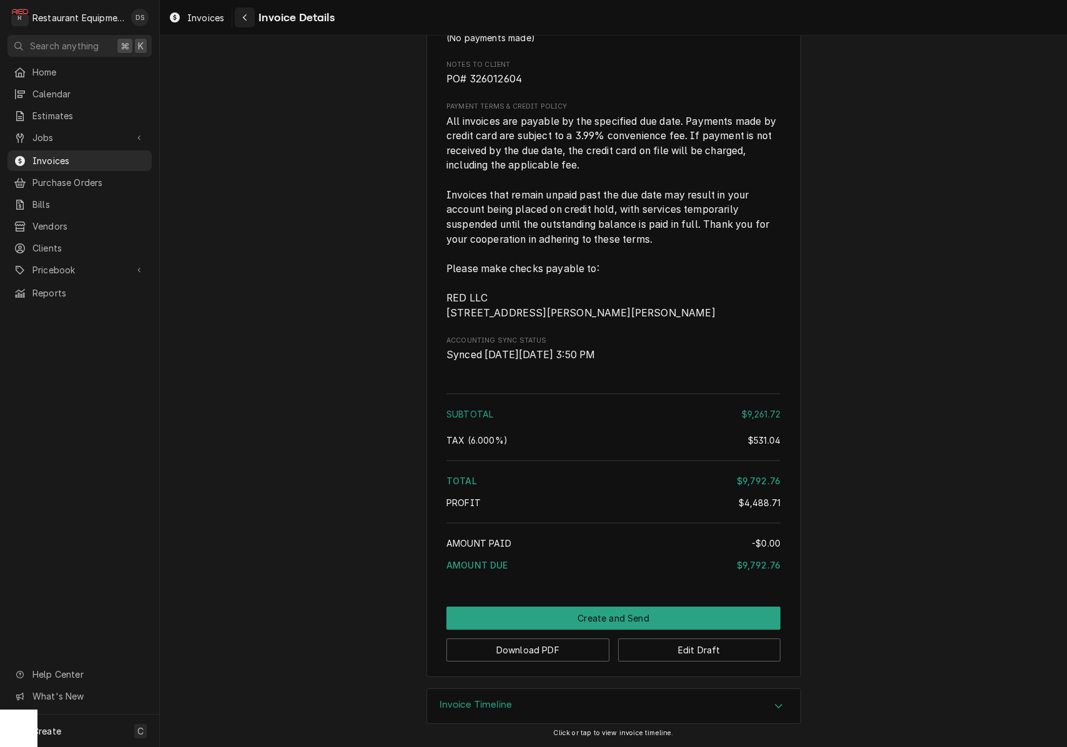
click at [244, 14] on icon "Navigate back" at bounding box center [245, 17] width 6 height 9
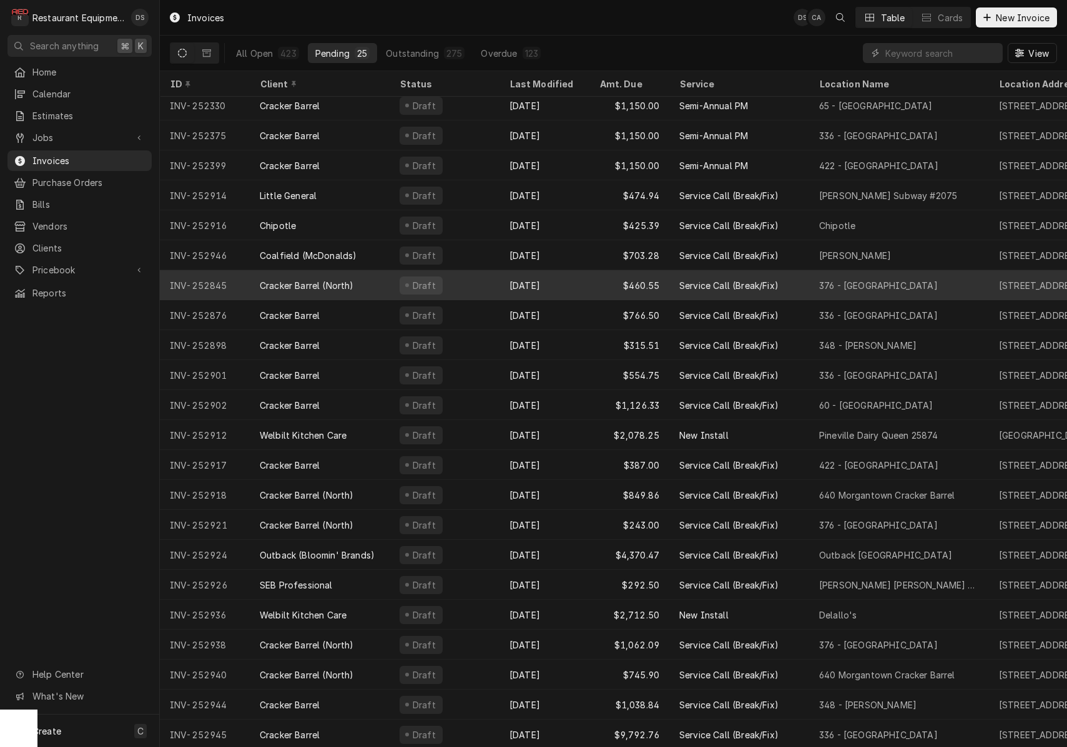
scroll to position [96, 0]
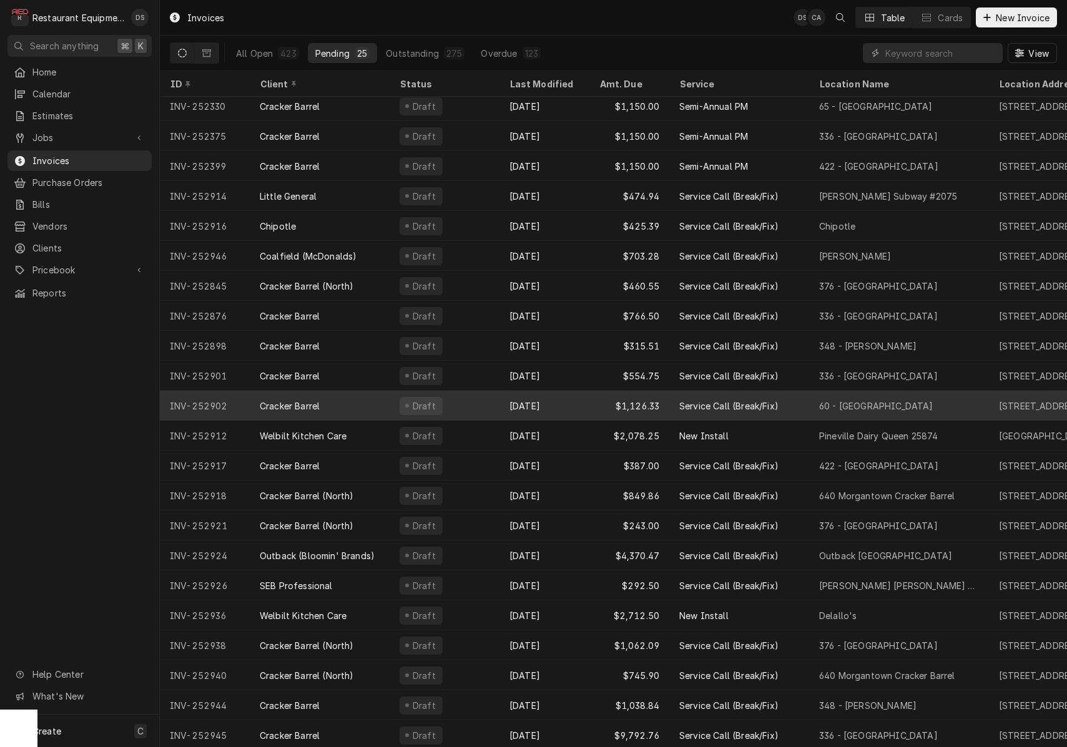
click at [600, 395] on div "$1,126.33" at bounding box center [630, 406] width 80 height 30
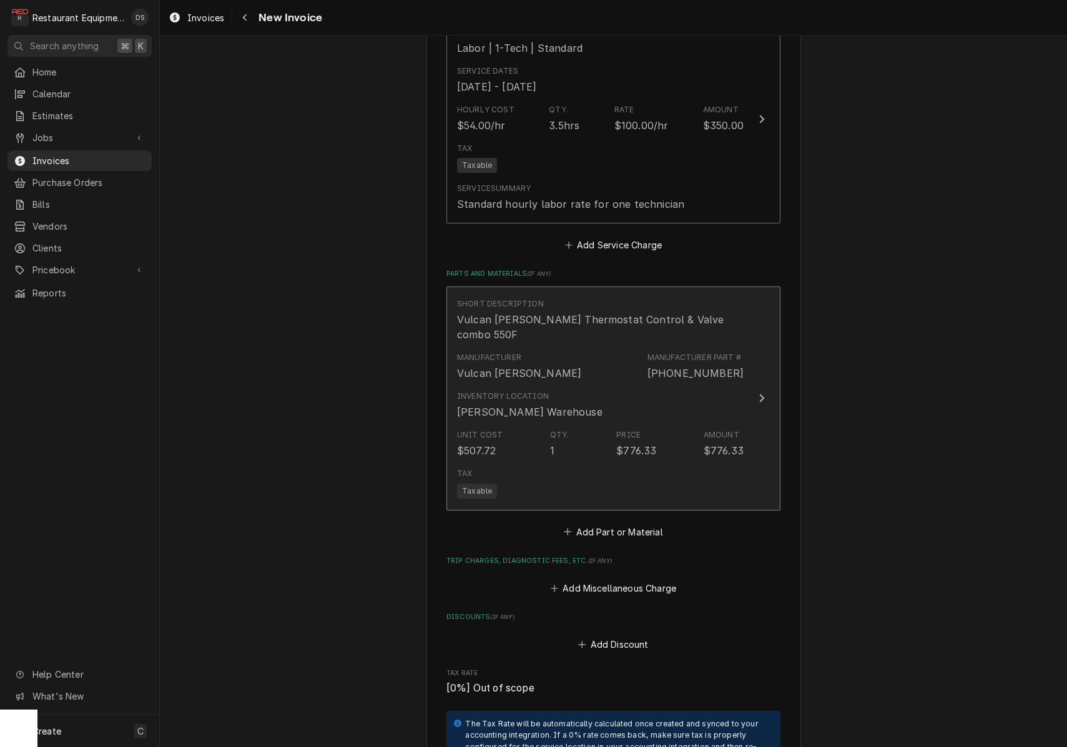
scroll to position [1546, 0]
click at [671, 385] on div "Inventory Location Beckley Warehouse" at bounding box center [600, 404] width 287 height 39
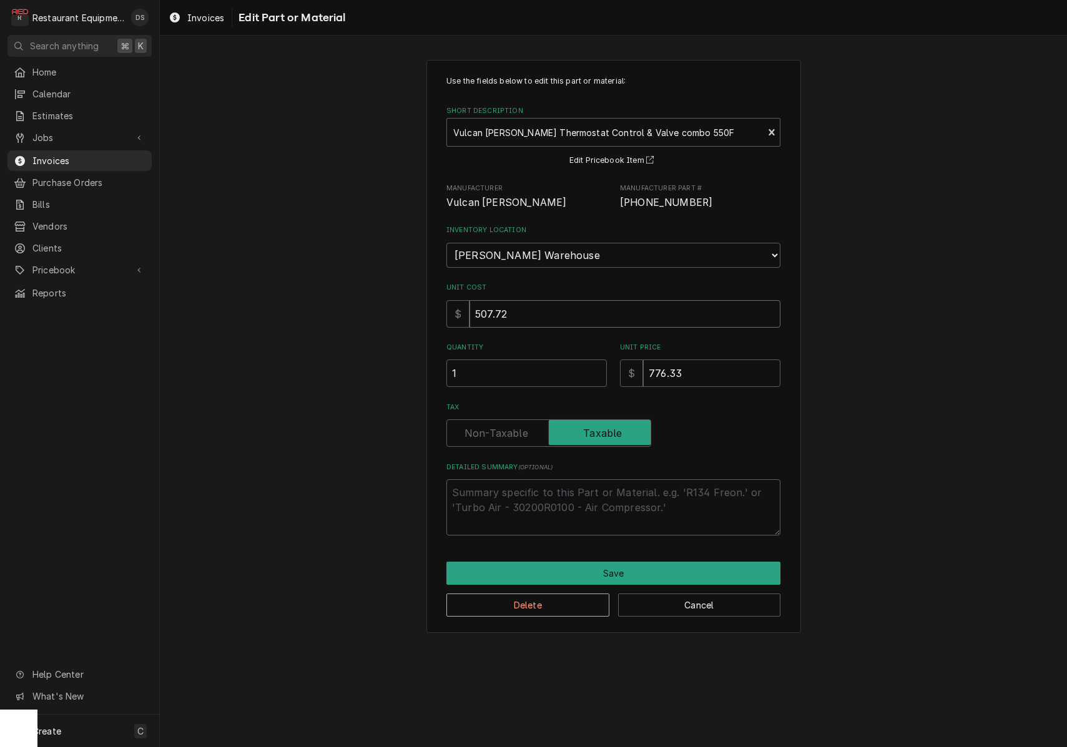
drag, startPoint x: 537, startPoint y: 302, endPoint x: 419, endPoint y: 298, distance: 118.1
click at [419, 298] on div "Use the fields below to edit this part or material: Short Description Vulcan Ha…" at bounding box center [613, 346] width 907 height 595
type textarea "x"
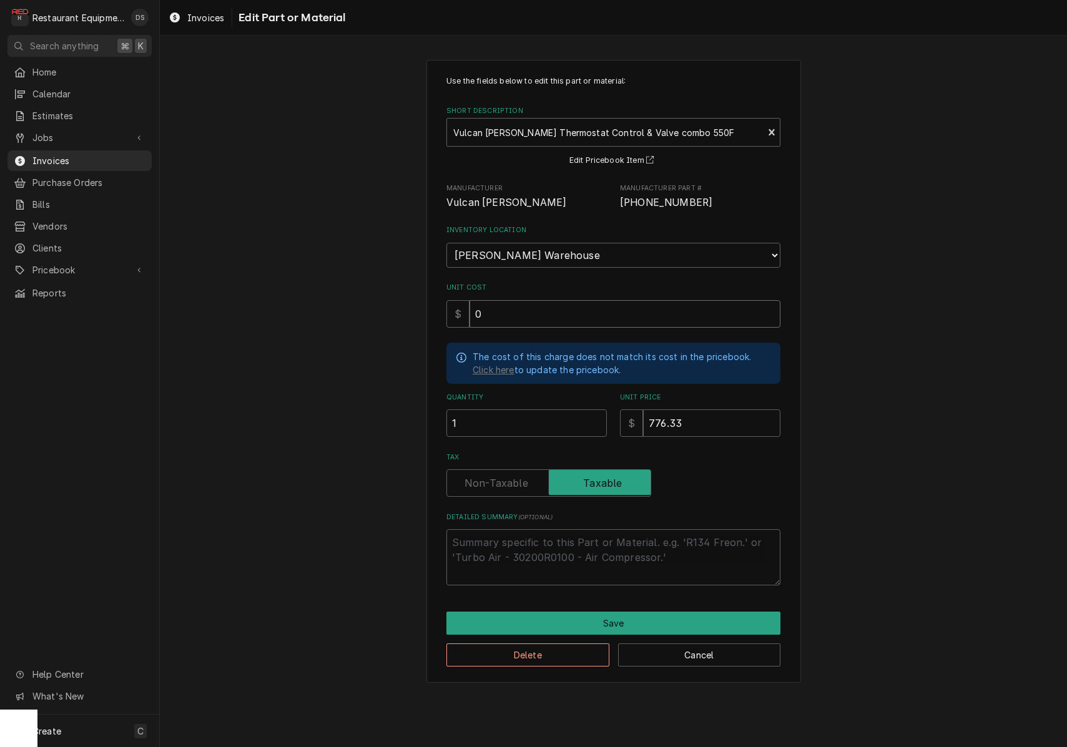
type input "0"
drag, startPoint x: 658, startPoint y: 412, endPoint x: 596, endPoint y: 407, distance: 62.0
click at [596, 410] on input "1" at bounding box center [527, 423] width 160 height 27
type textarea "x"
type input "0"
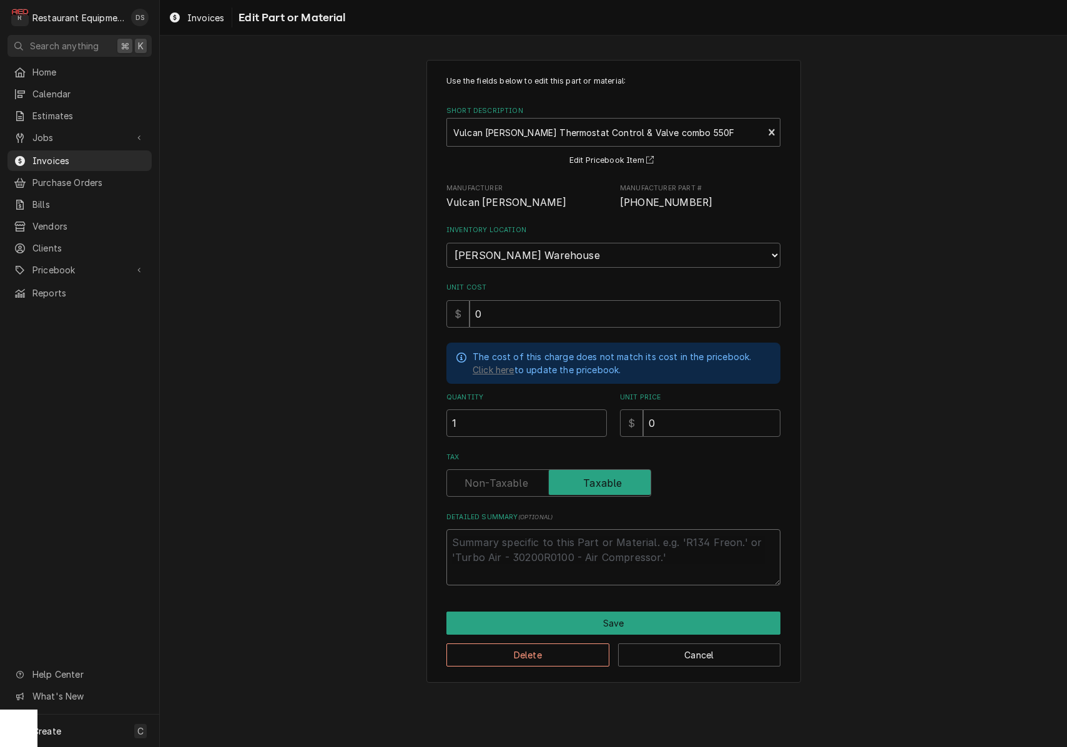
click at [607, 536] on textarea "Detailed Summary ( optional )" at bounding box center [614, 558] width 334 height 56
type textarea "x"
type textarea "W"
type textarea "x"
type textarea "Wa"
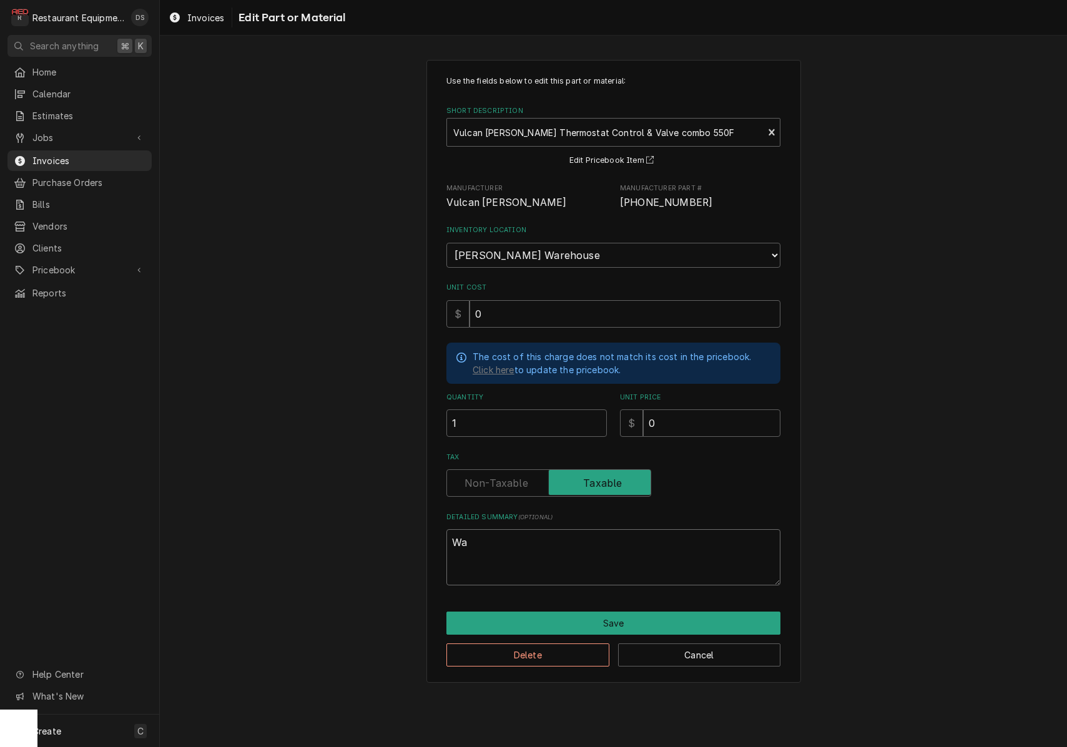
type textarea "x"
type textarea "War"
type textarea "x"
type textarea "Warr"
type textarea "x"
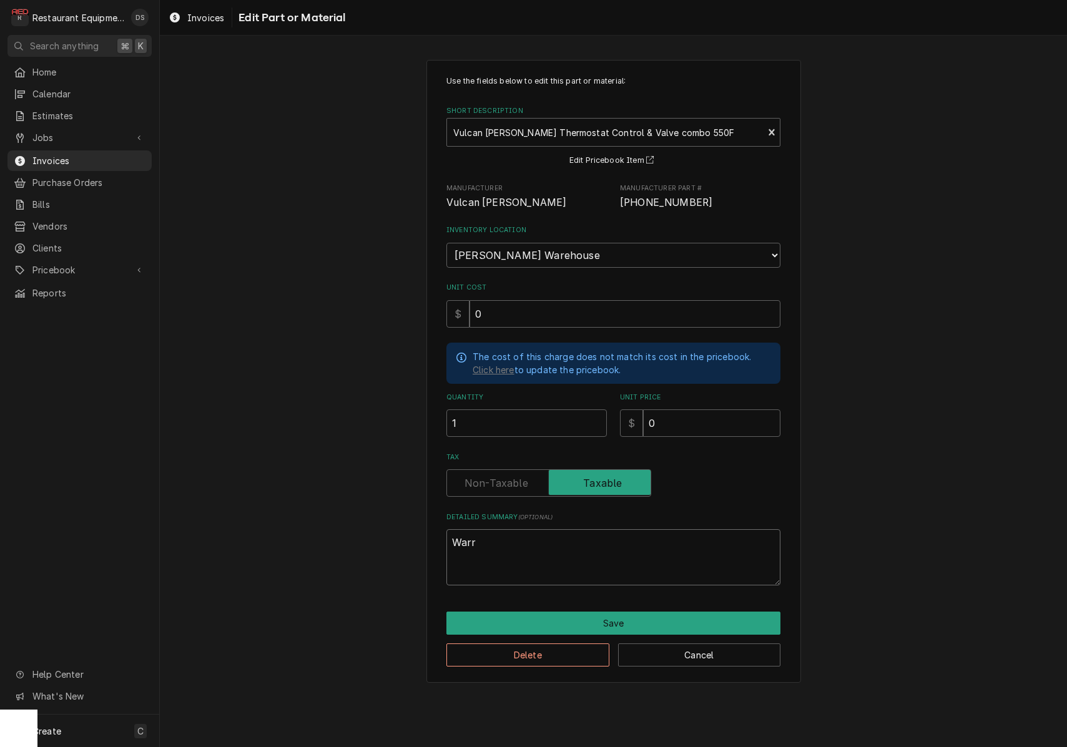
type textarea "Warra"
type textarea "x"
type textarea "Warran"
type textarea "x"
type textarea "Warrant"
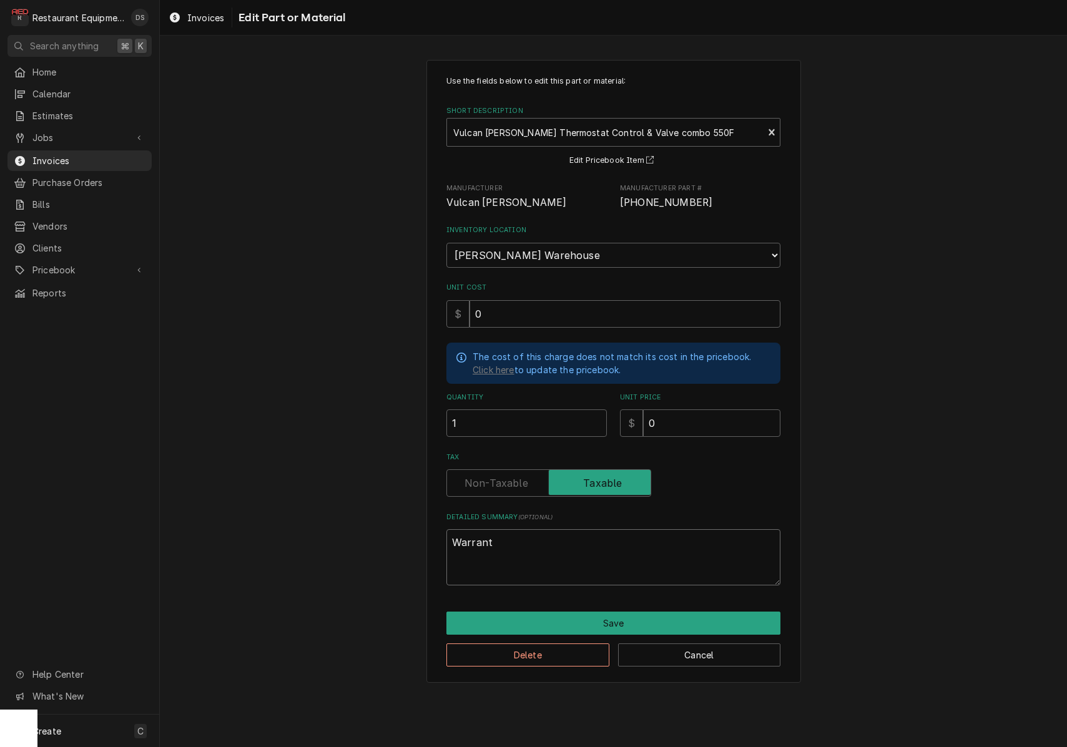
type textarea "x"
type textarea "Warranty"
type textarea "x"
type textarea "Warrant"
type textarea "x"
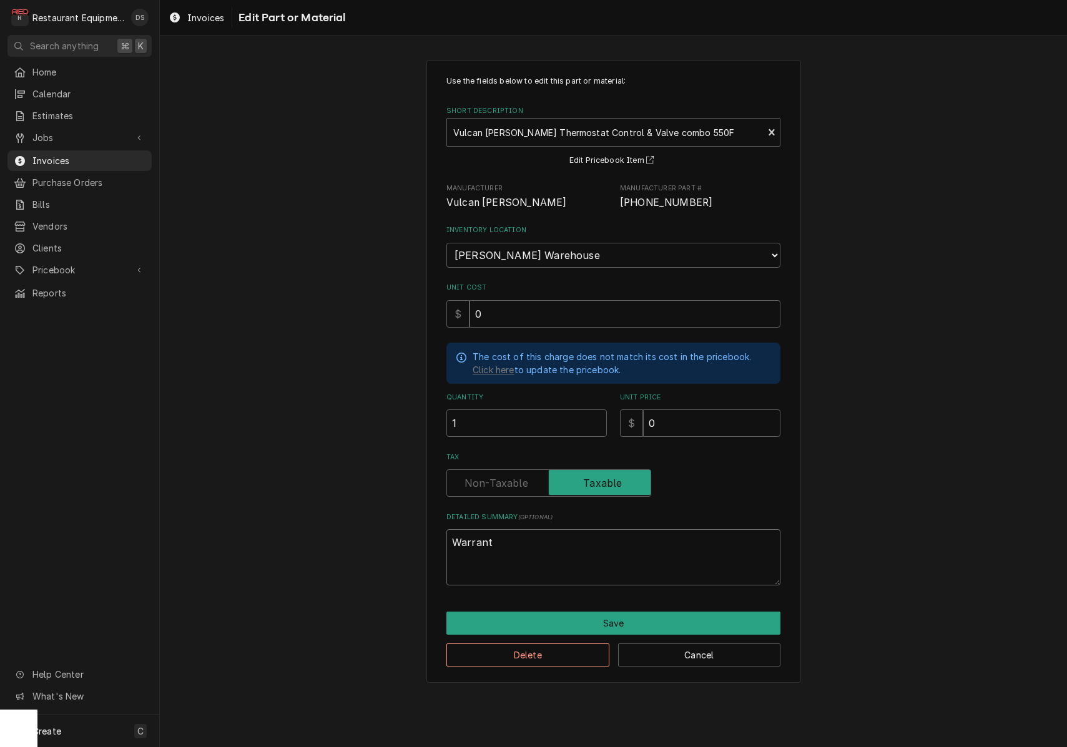
type textarea "Warran"
type textarea "x"
type textarea "Warra"
type textarea "x"
type textarea "Warr"
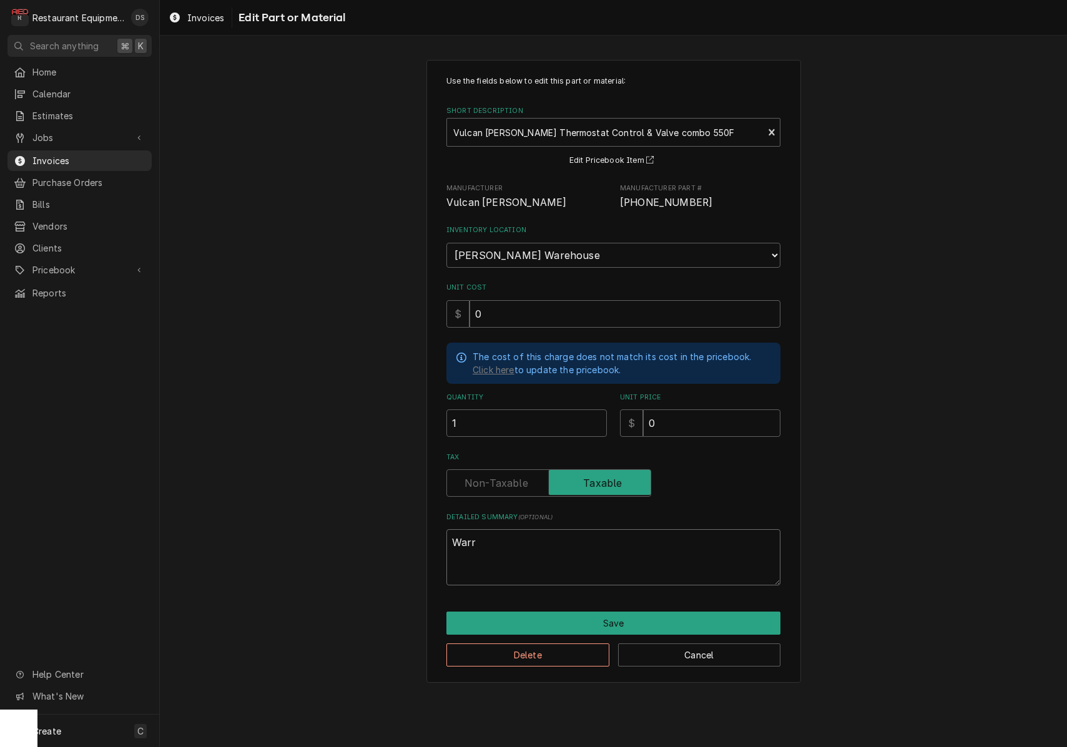
type textarea "x"
type textarea "War"
type textarea "x"
type textarea "Wa"
type textarea "x"
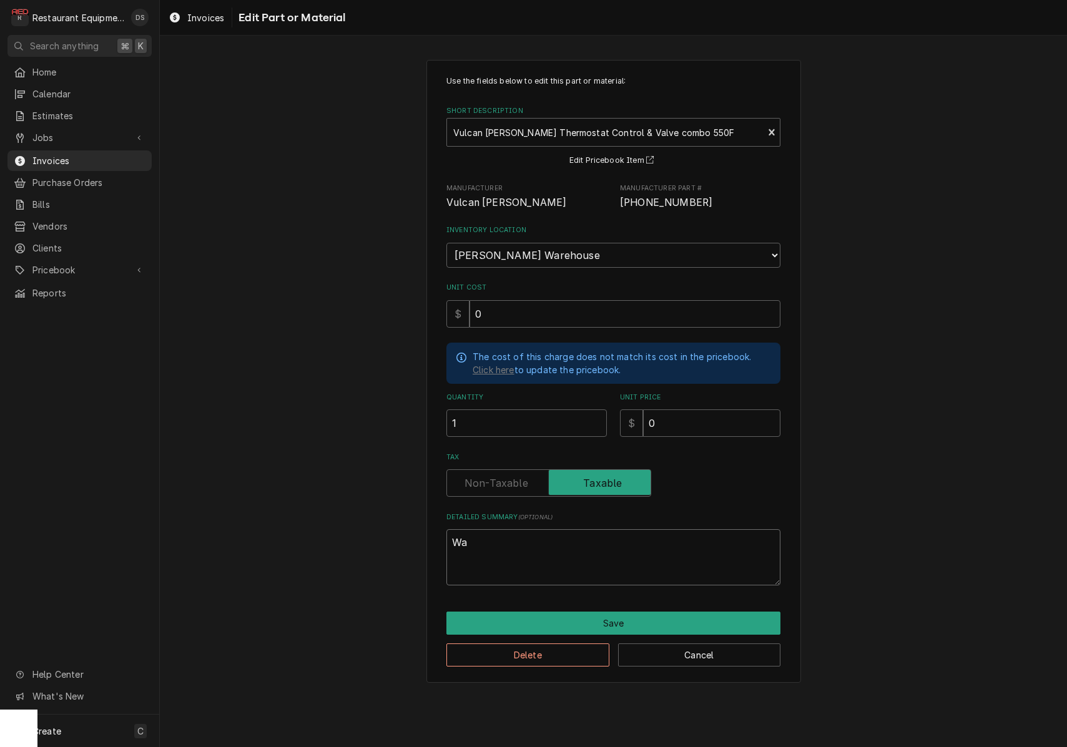
type textarea "W"
type textarea "x"
type textarea "P"
type textarea "x"
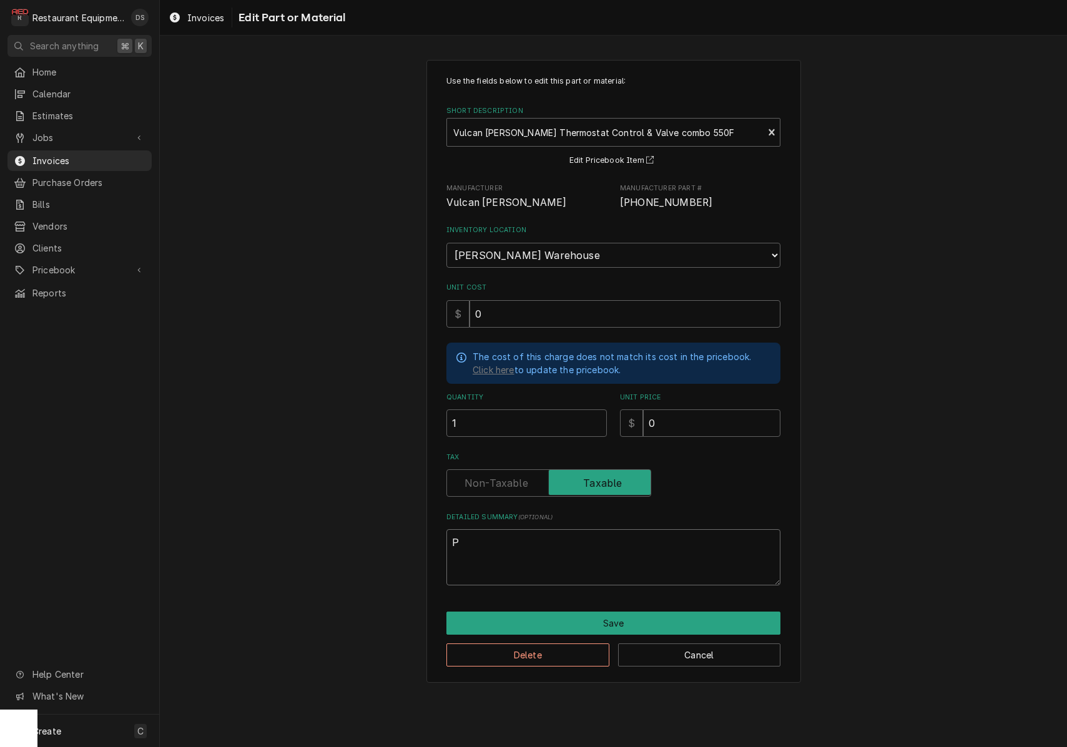
type textarea "Pa"
type textarea "x"
type textarea "Par"
type textarea "x"
type textarea "Part"
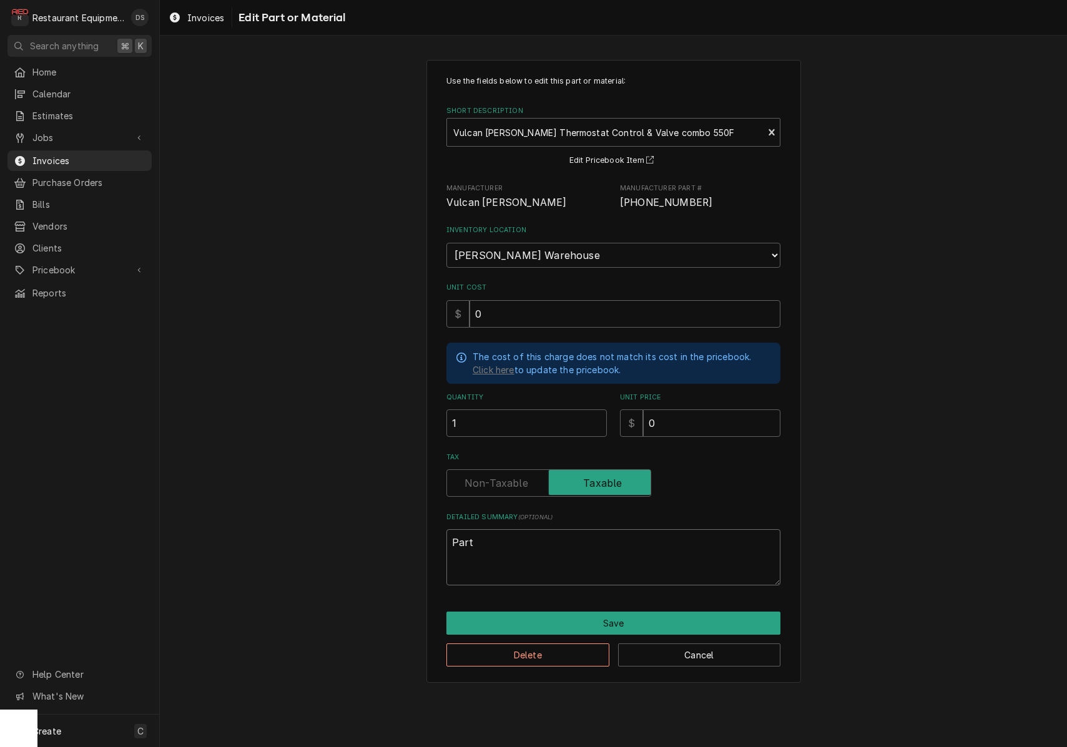
type textarea "x"
type textarea "Parts"
type textarea "x"
type textarea "Parts"
type textarea "x"
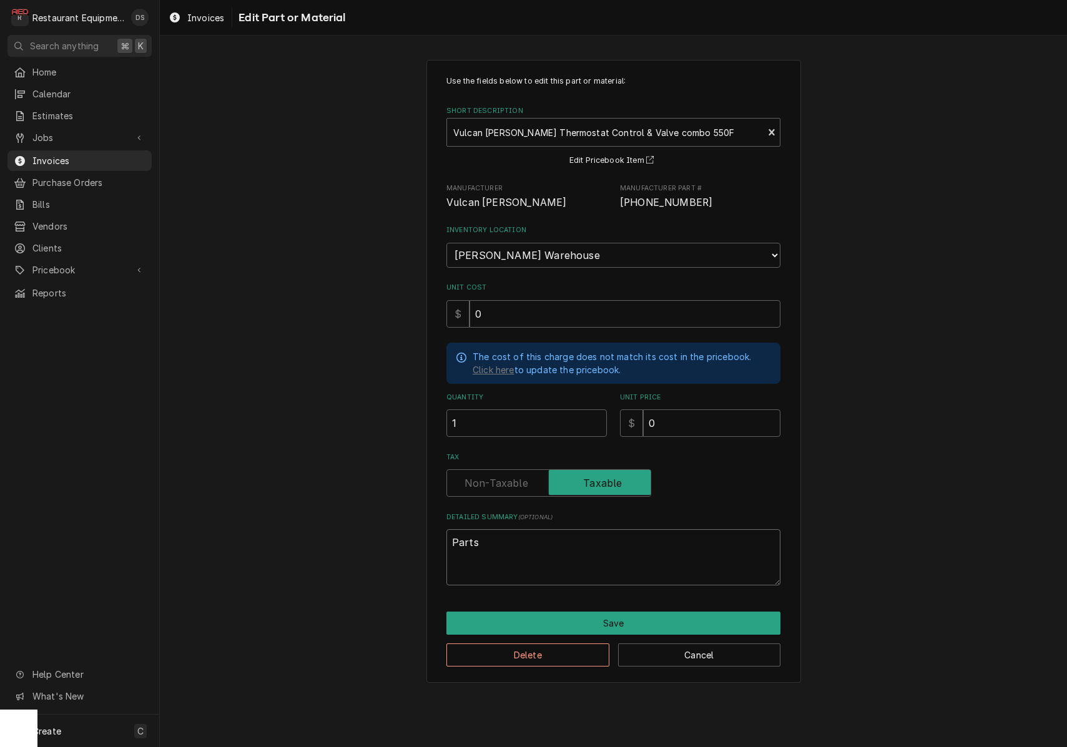
type textarea "Parts W"
type textarea "x"
type textarea "Parts Wa"
type textarea "x"
type textarea "Parts War"
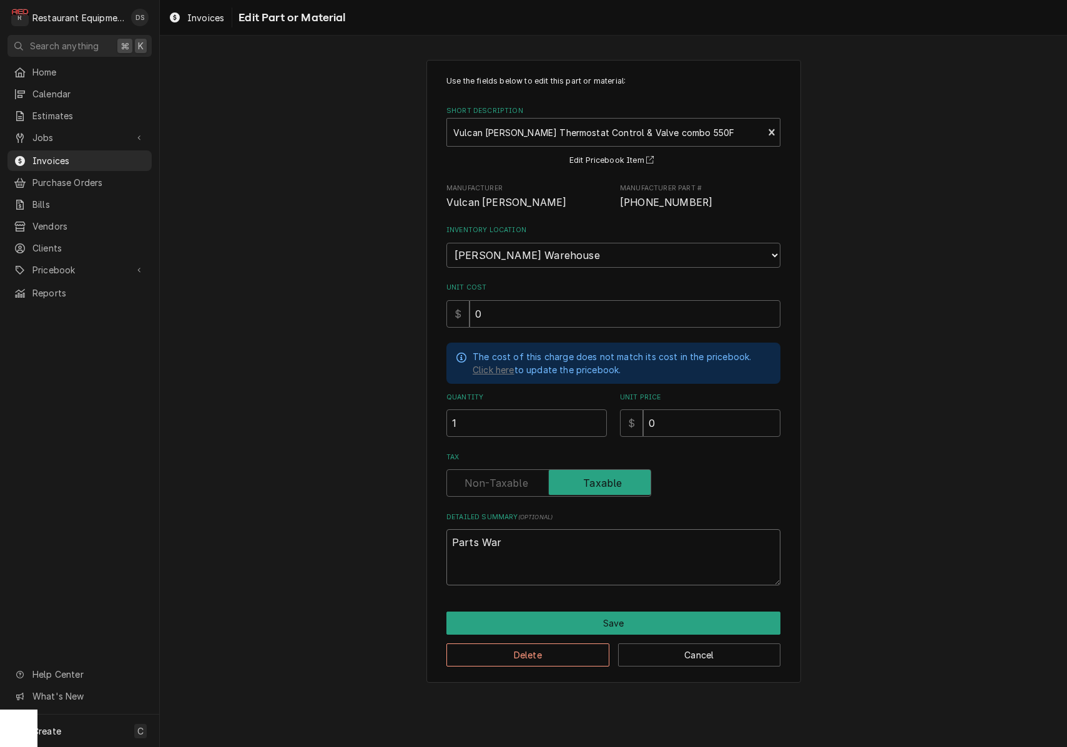
type textarea "x"
type textarea "Parts Warr"
type textarea "x"
type textarea "Parts Warra"
type textarea "x"
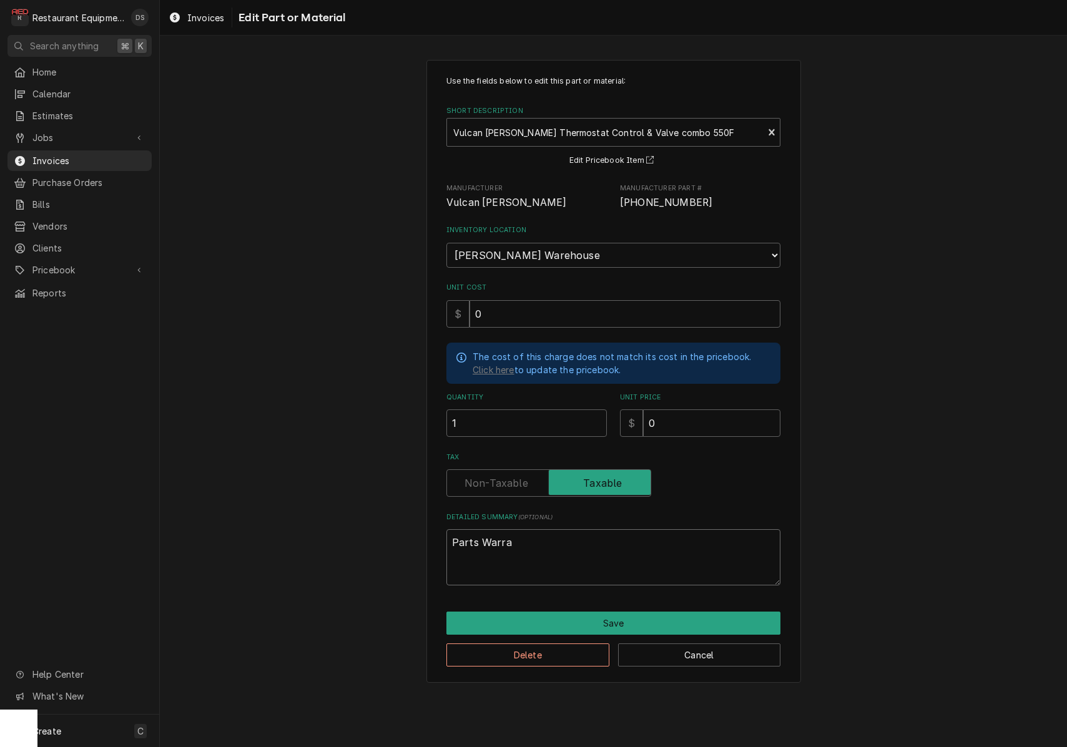
type textarea "Parts Warran"
type textarea "x"
type textarea "Parts Warrant"
type textarea "x"
type textarea "Parts Warranty"
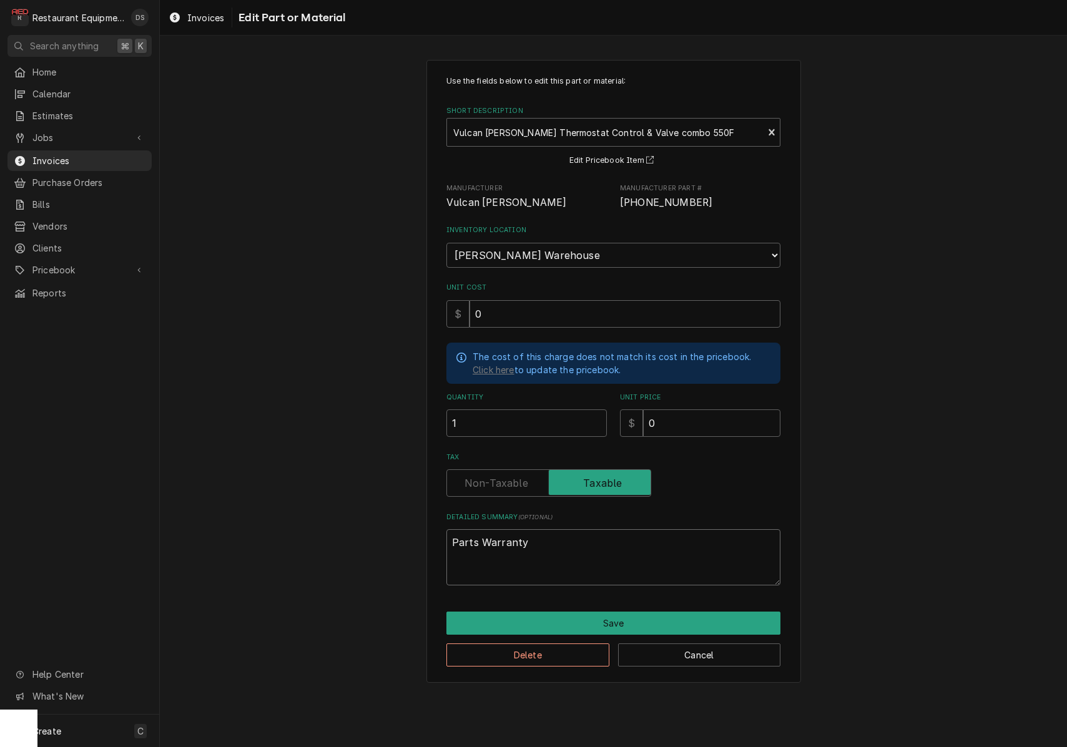
type textarea "x"
type textarea "Parts Warranty"
click at [649, 612] on button "Save" at bounding box center [614, 623] width 334 height 23
type textarea "x"
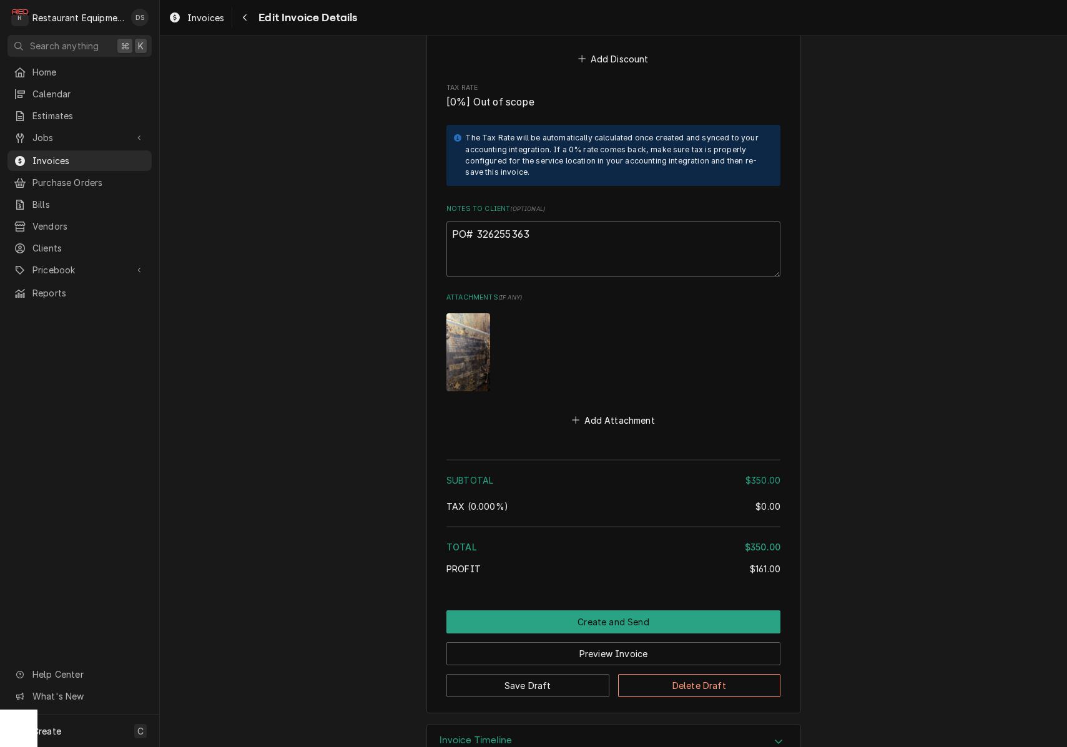
scroll to position [1, 0]
click at [565, 221] on textarea "PO# 326255363" at bounding box center [614, 249] width 334 height 56
drag, startPoint x: 515, startPoint y: 202, endPoint x: 476, endPoint y: 204, distance: 38.1
click at [476, 221] on textarea "PO# 326255363" at bounding box center [614, 249] width 334 height 56
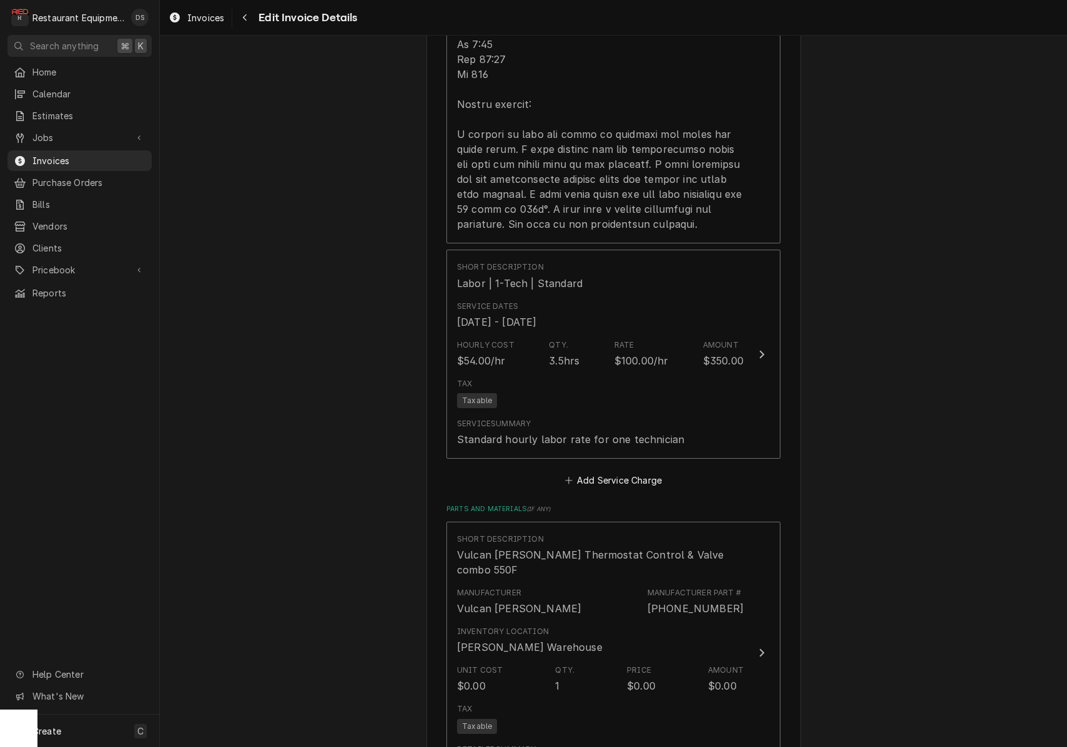
scroll to position [1307, 0]
click at [594, 475] on button "Add Service Charge" at bounding box center [613, 483] width 101 height 17
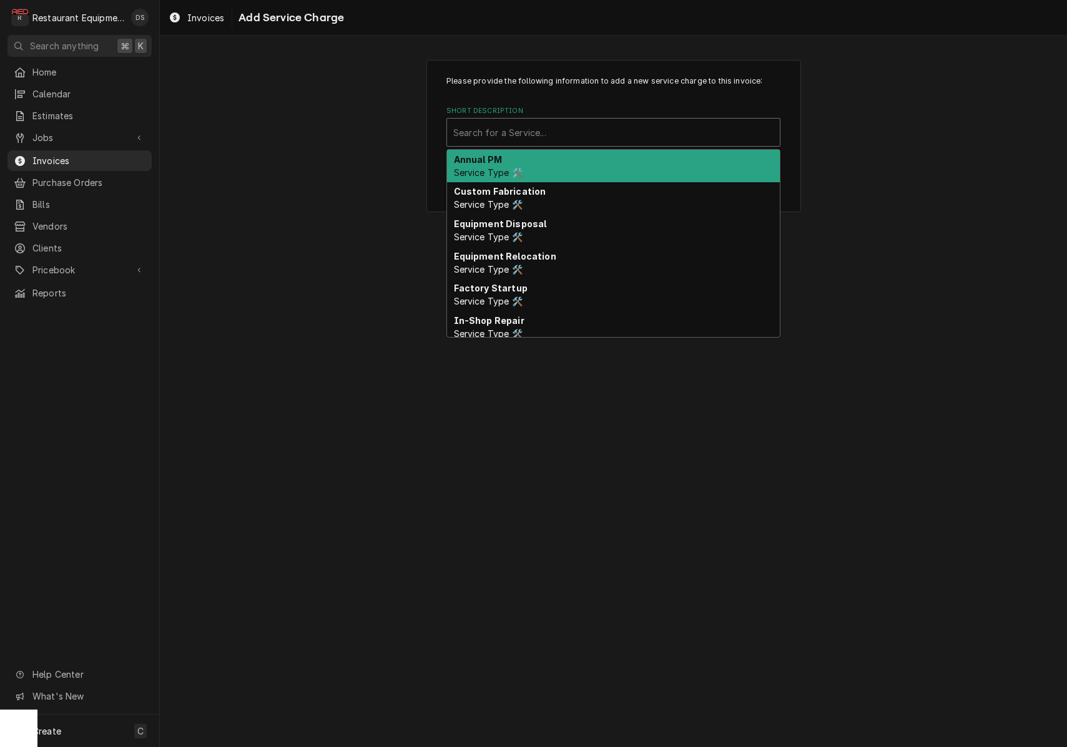
click at [518, 138] on div "Short Description" at bounding box center [613, 132] width 320 height 22
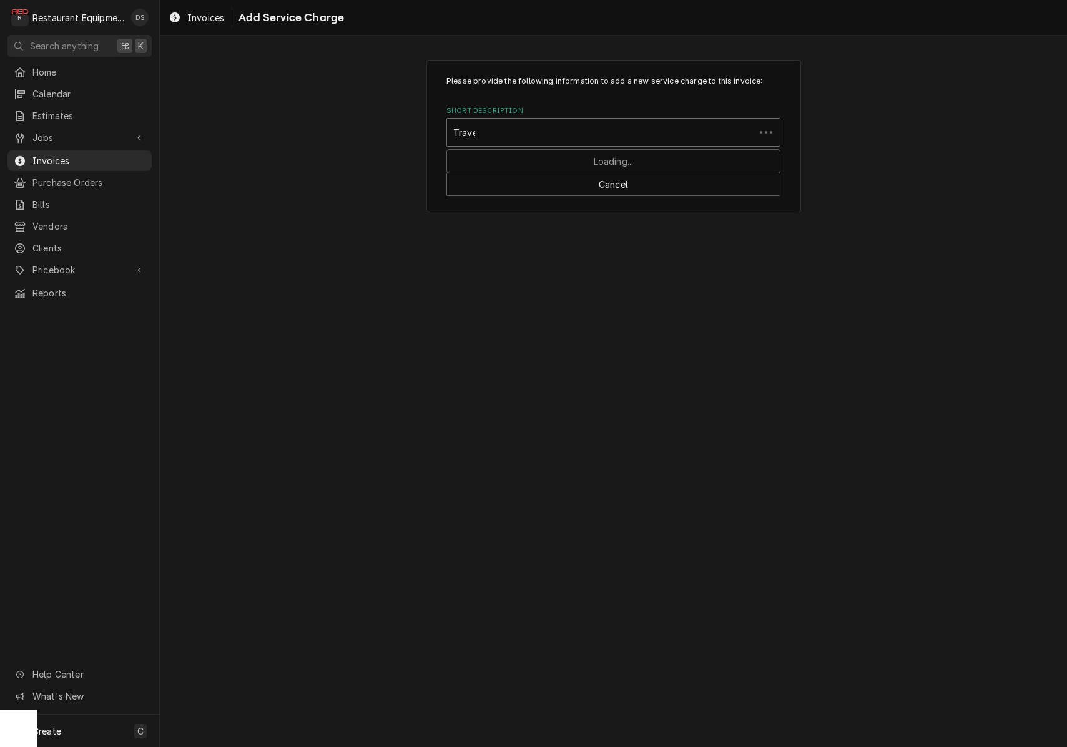
type input "Travel"
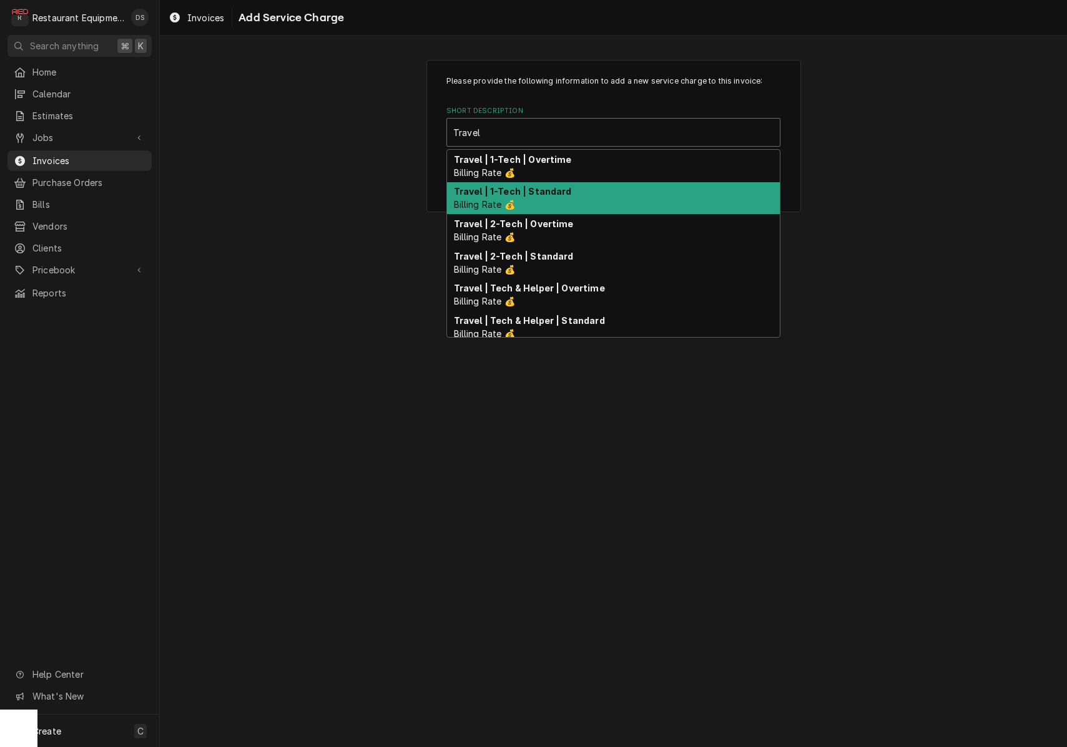
click at [518, 189] on strong "Travel | 1-Tech | Standard" at bounding box center [513, 191] width 118 height 11
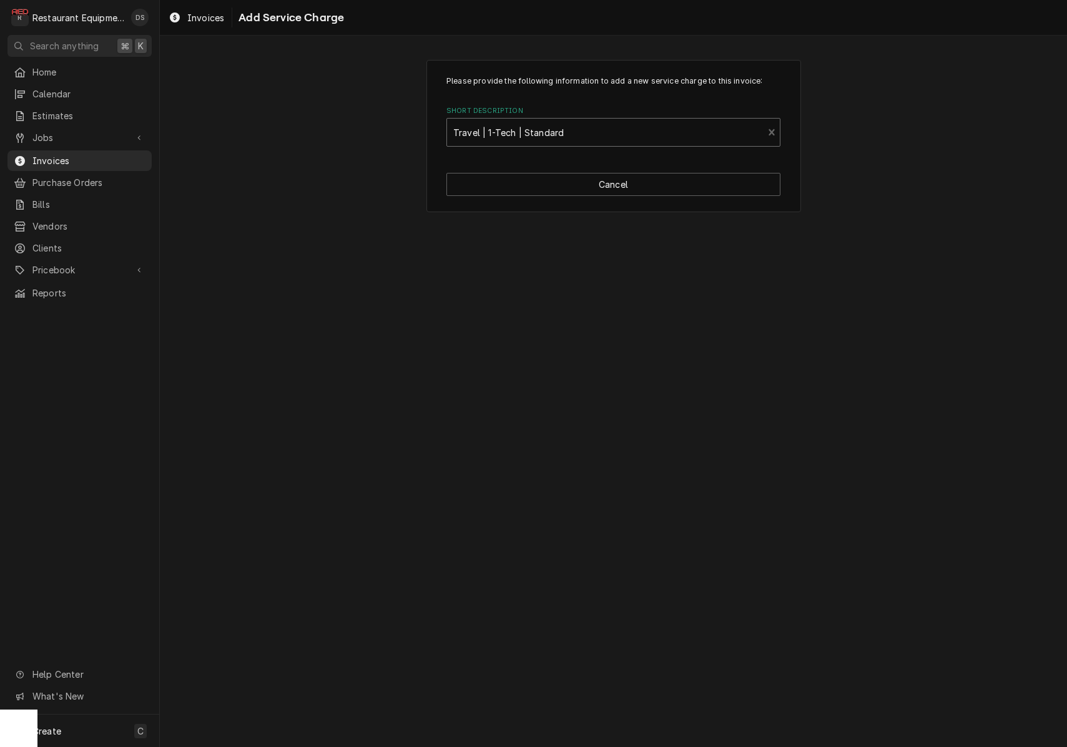
type textarea "x"
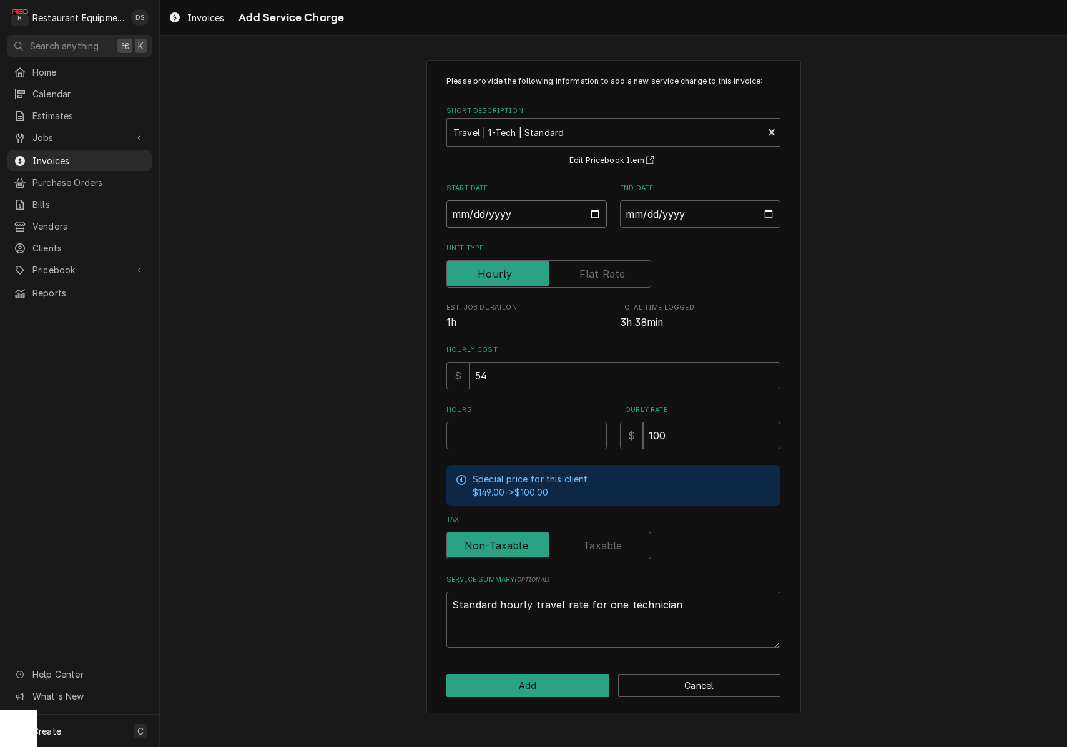
click at [511, 215] on input "Start Date" at bounding box center [527, 213] width 160 height 27
type input "2025-09-23"
type textarea "x"
click at [675, 215] on input "End Date" at bounding box center [700, 213] width 160 height 27
type input "2025-09-23"
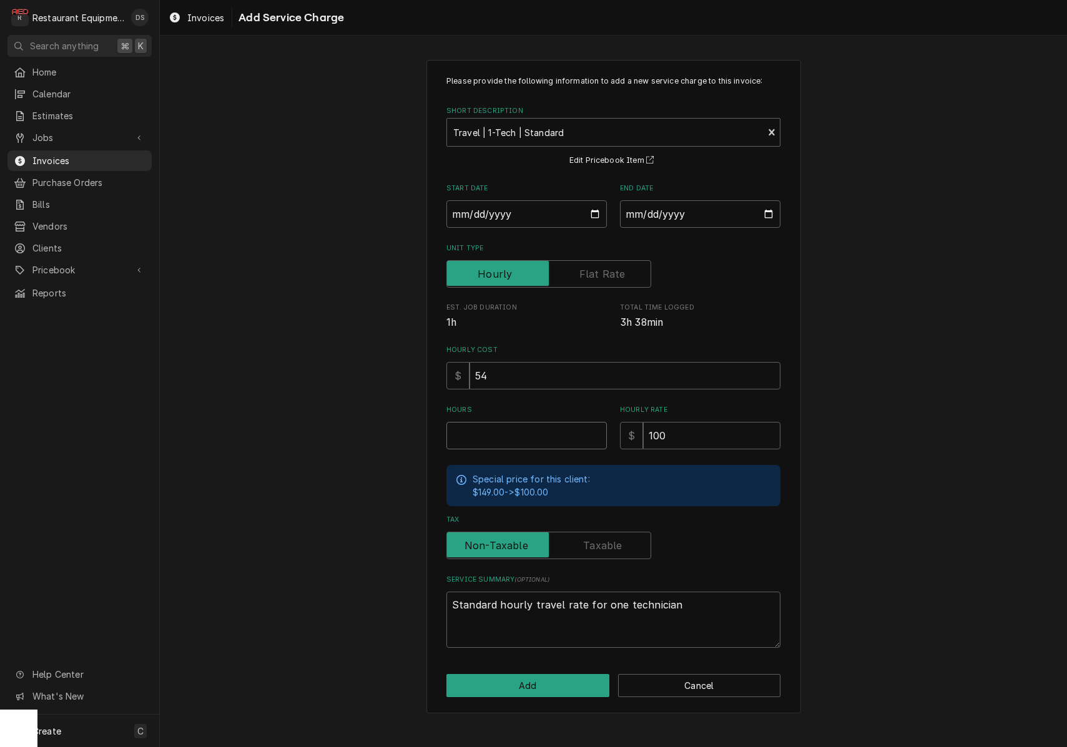
click at [546, 443] on input "Hours" at bounding box center [527, 435] width 160 height 27
type textarea "x"
type input "3"
click at [551, 681] on button "Add" at bounding box center [528, 685] width 163 height 23
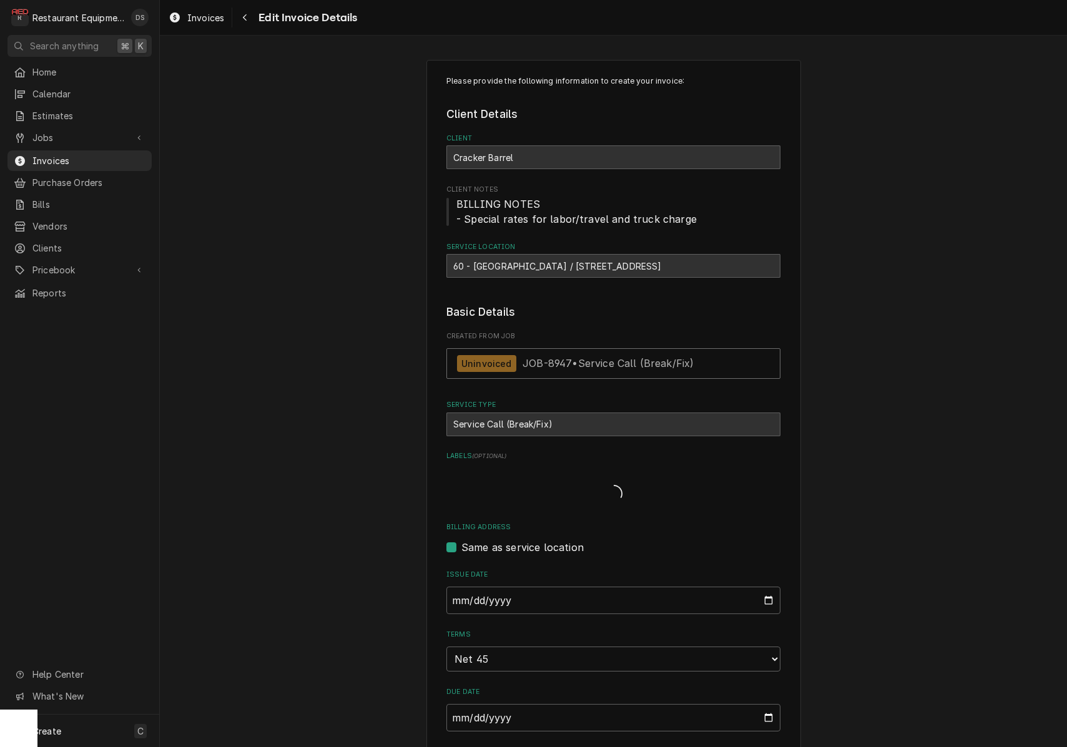
type textarea "x"
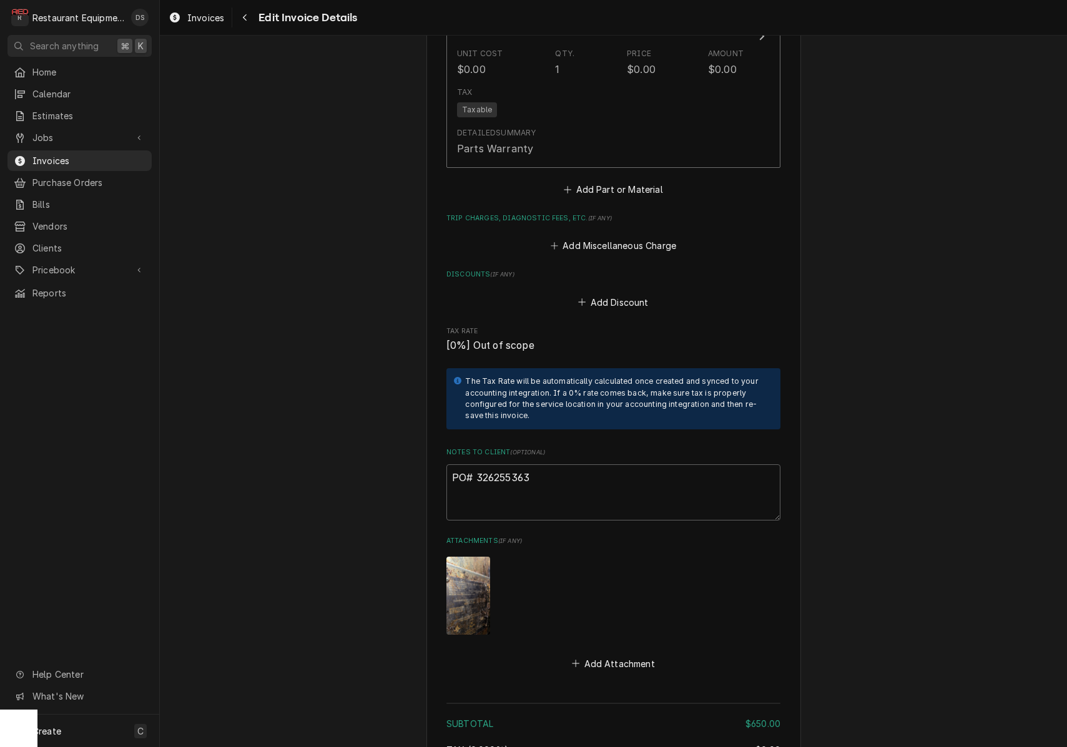
scroll to position [2146, 0]
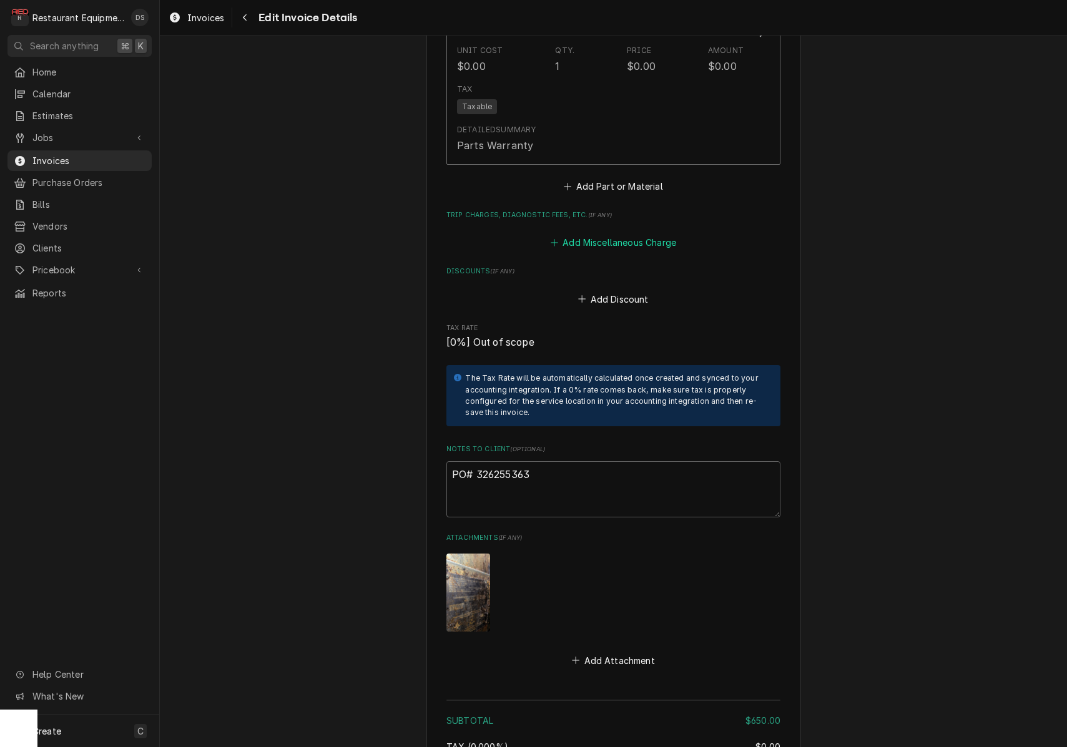
click at [615, 234] on button "Add Miscellaneous Charge" at bounding box center [613, 242] width 130 height 17
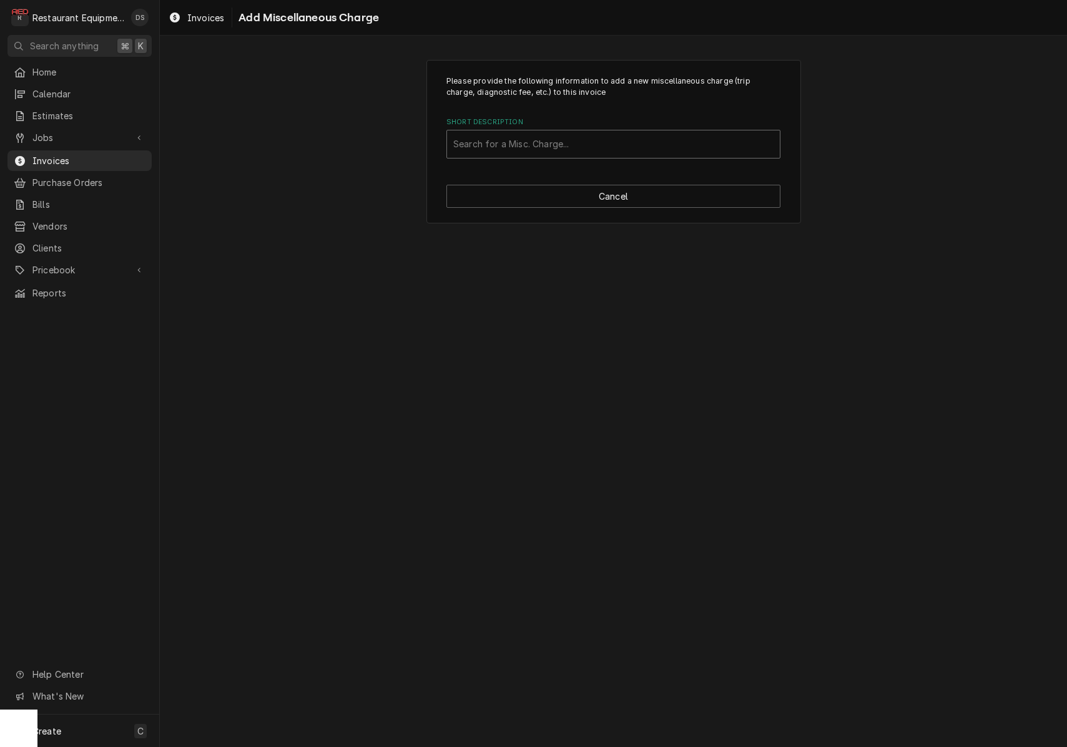
click at [568, 153] on div "Short Description" at bounding box center [613, 144] width 320 height 22
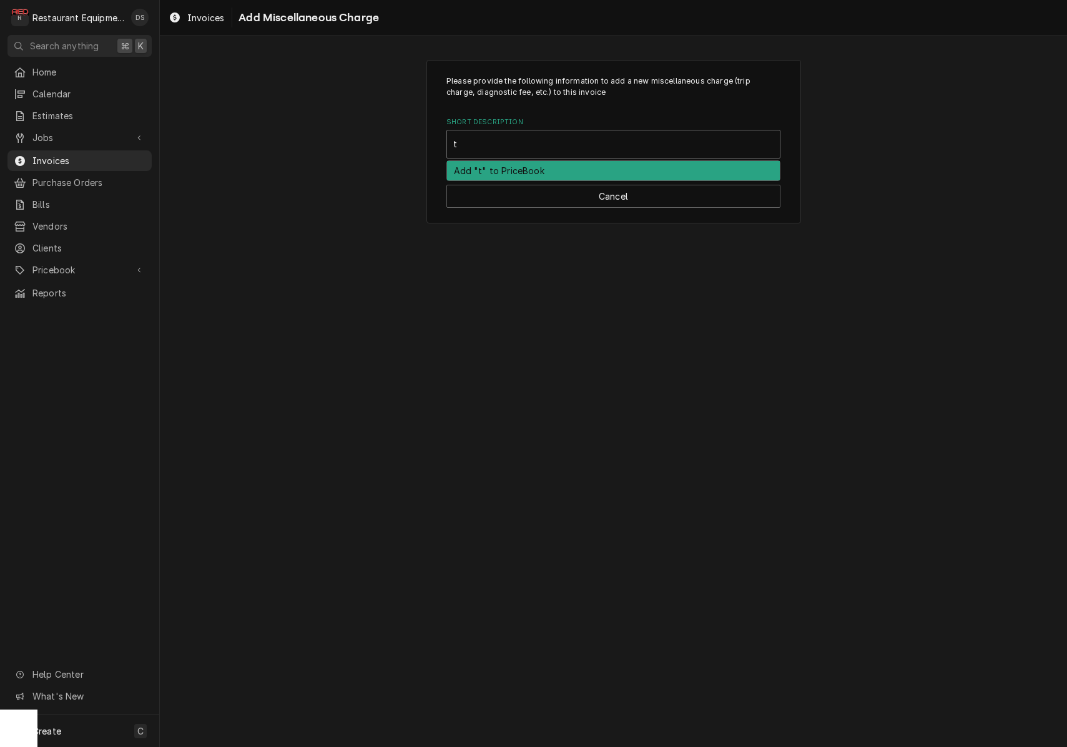
type input "tr"
click at [558, 168] on strong "Truck Charge | 1-Vehicle" at bounding box center [509, 170] width 111 height 11
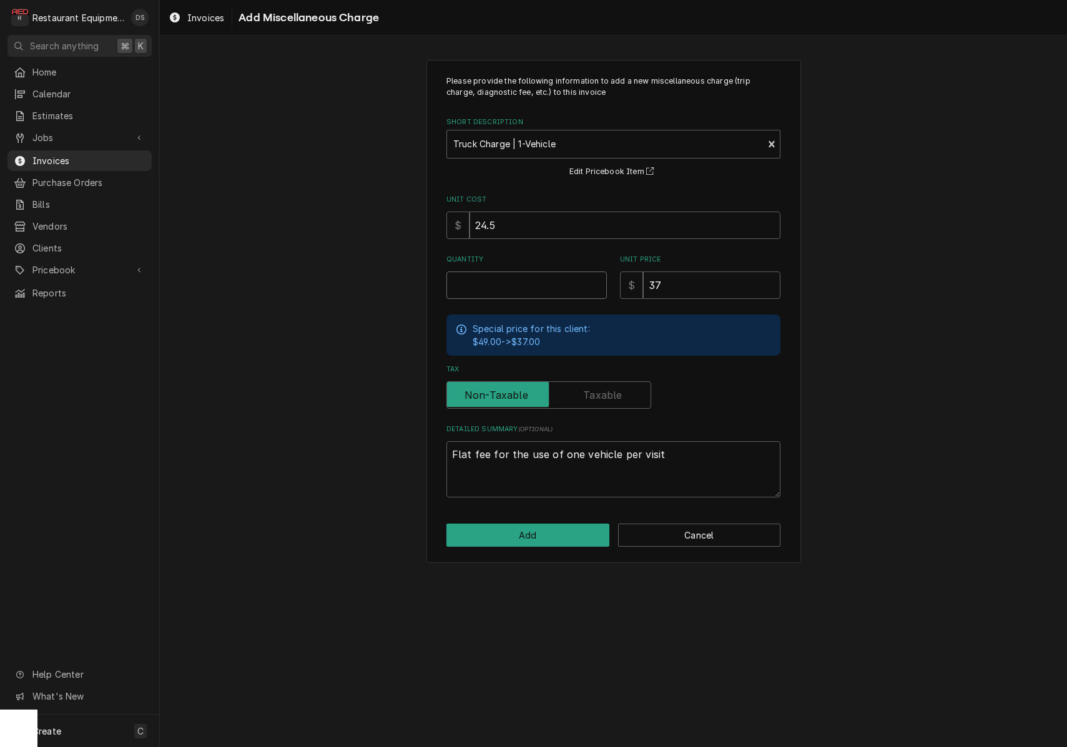
click at [531, 292] on input "Quantity" at bounding box center [527, 285] width 160 height 27
type textarea "x"
type input "1"
click at [570, 524] on button "Add" at bounding box center [528, 535] width 163 height 23
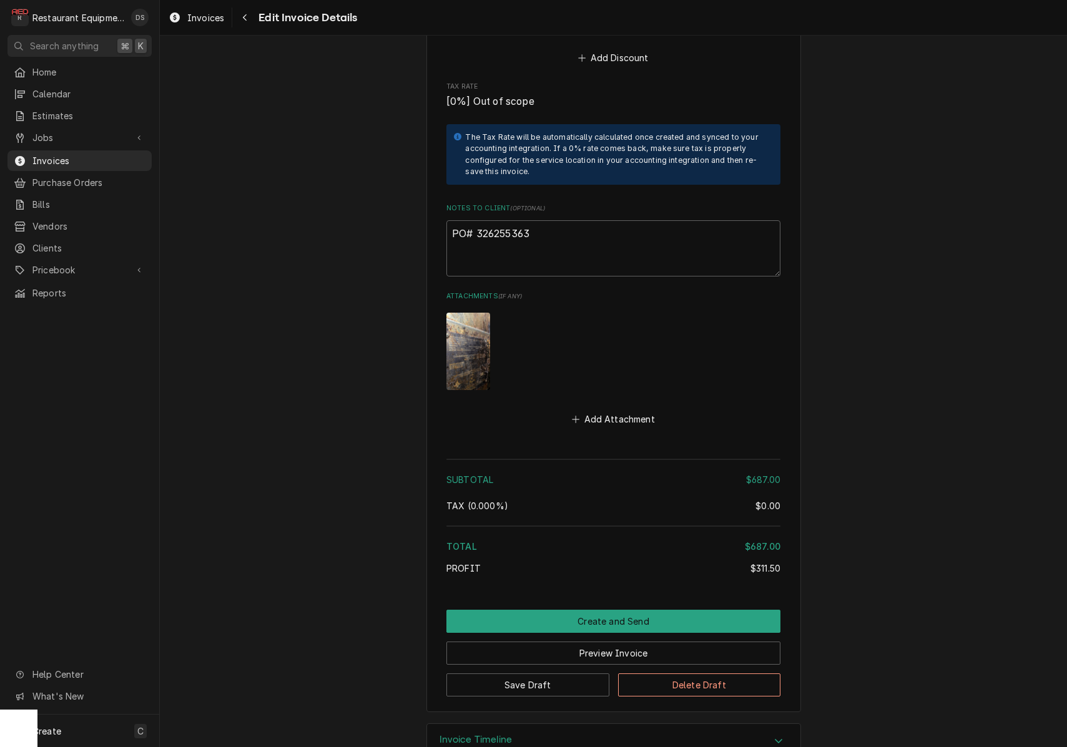
scroll to position [2563, 0]
click at [553, 674] on button "Save Draft" at bounding box center [528, 685] width 163 height 23
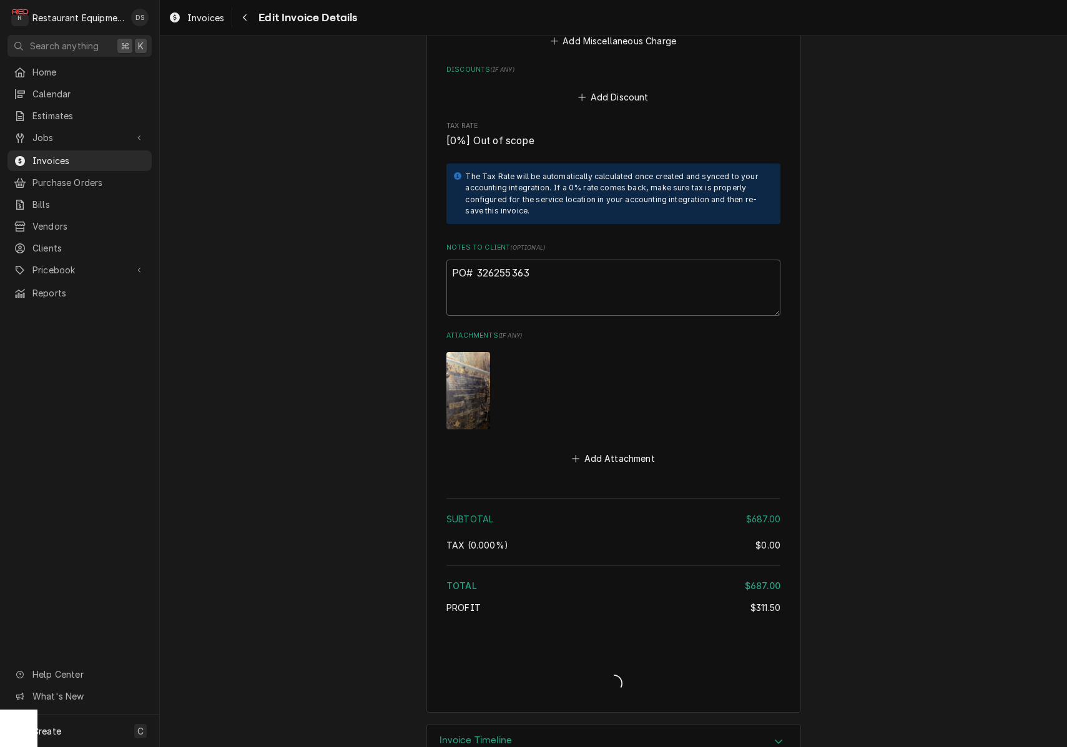
type textarea "x"
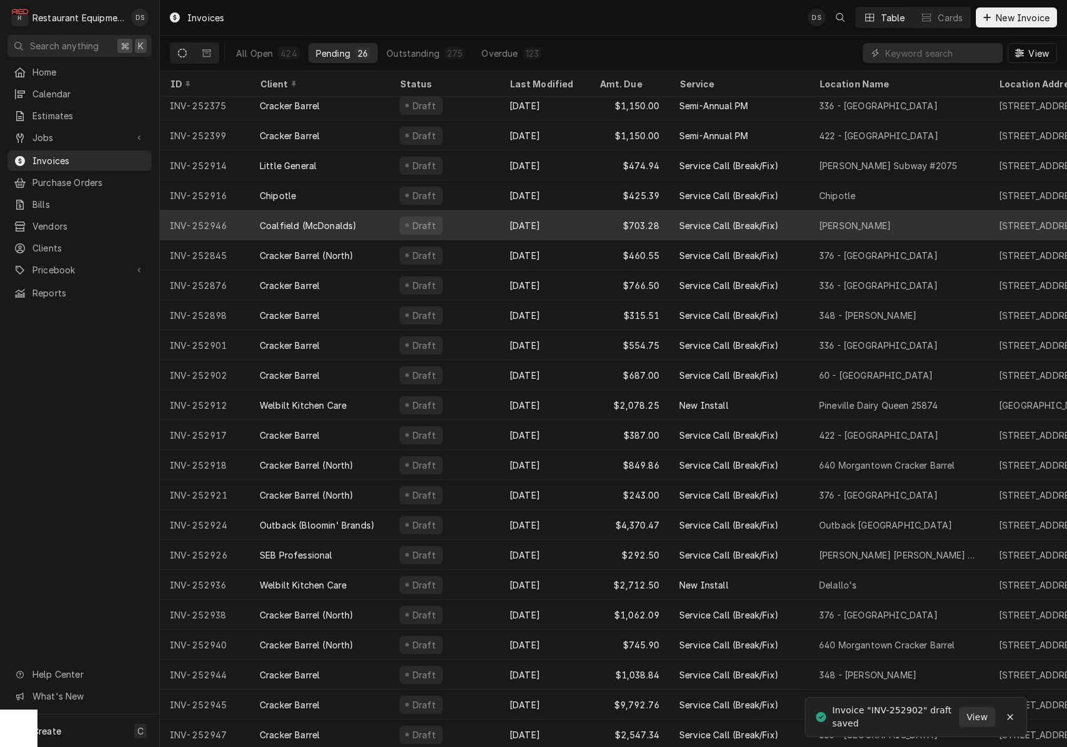
scroll to position [126, 0]
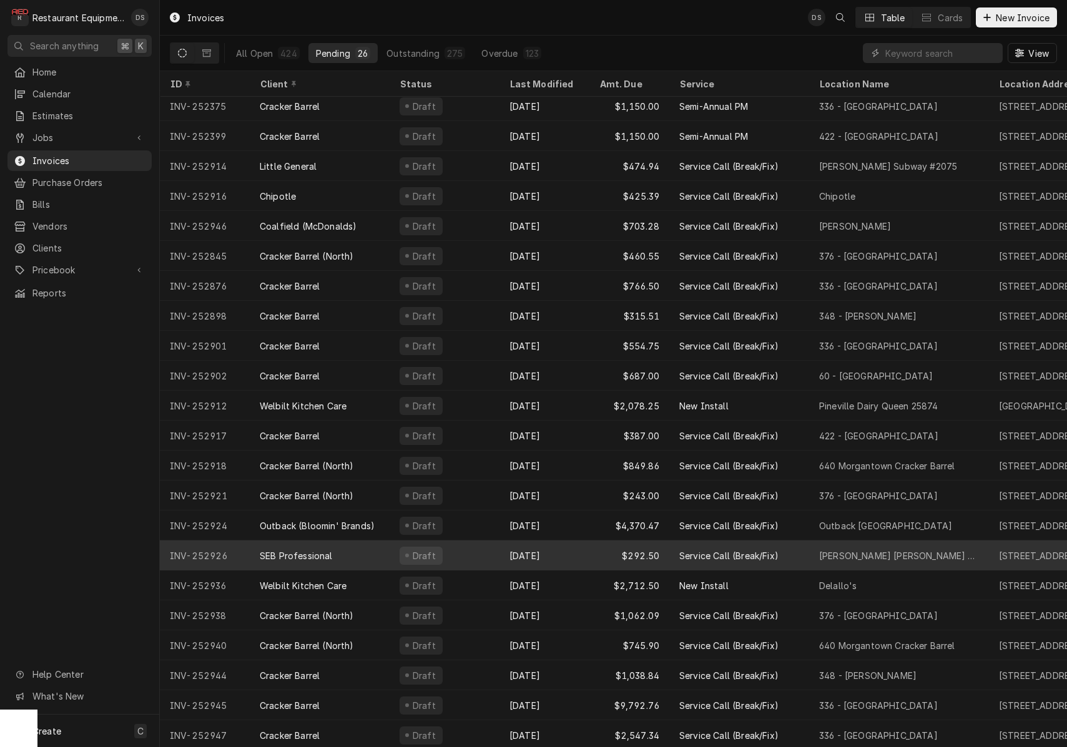
click at [365, 555] on div "SEB Professional" at bounding box center [320, 556] width 140 height 30
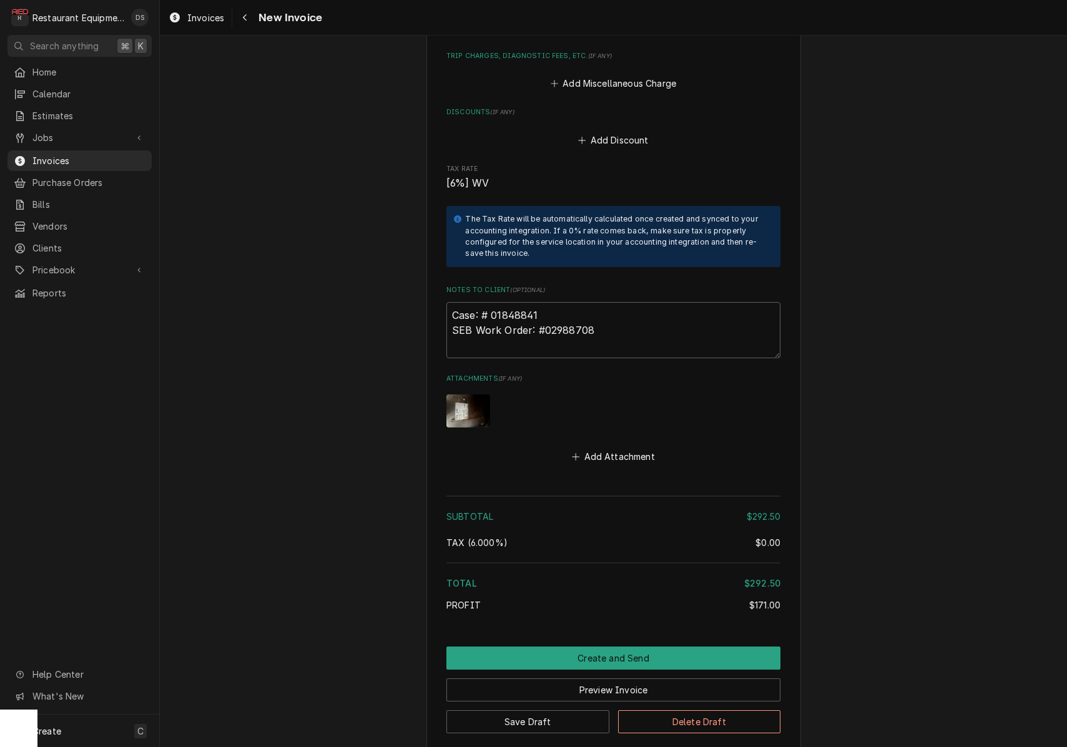
scroll to position [2205, 0]
click at [593, 646] on button "Create and Send" at bounding box center [614, 657] width 334 height 23
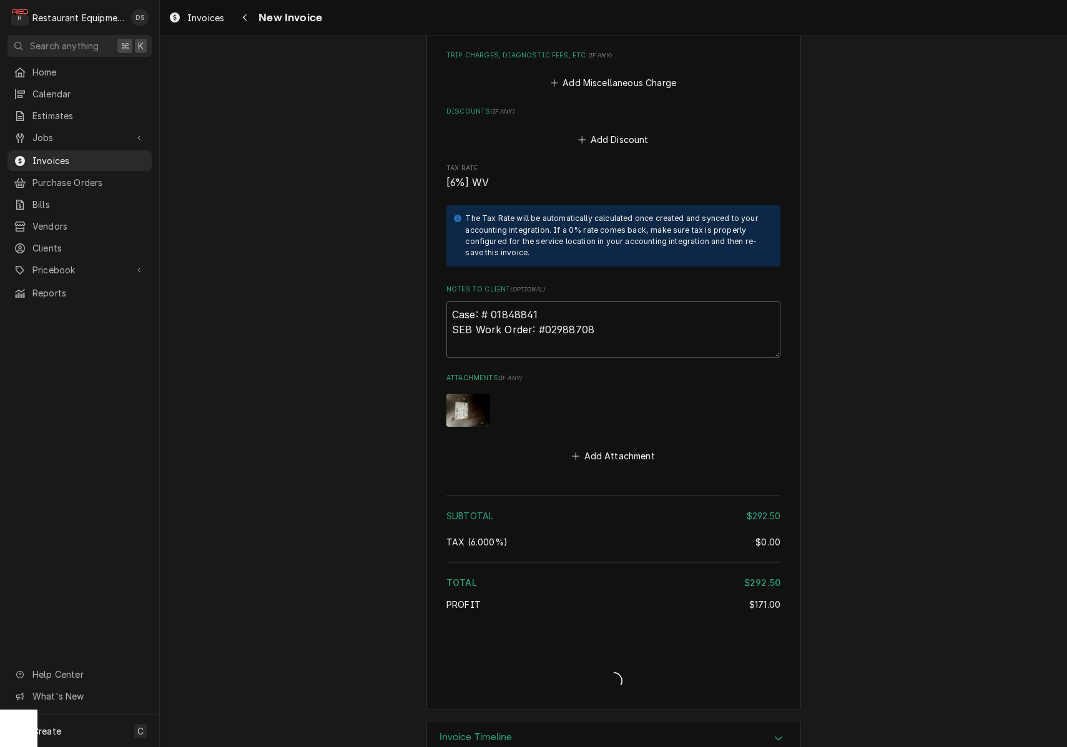
type textarea "x"
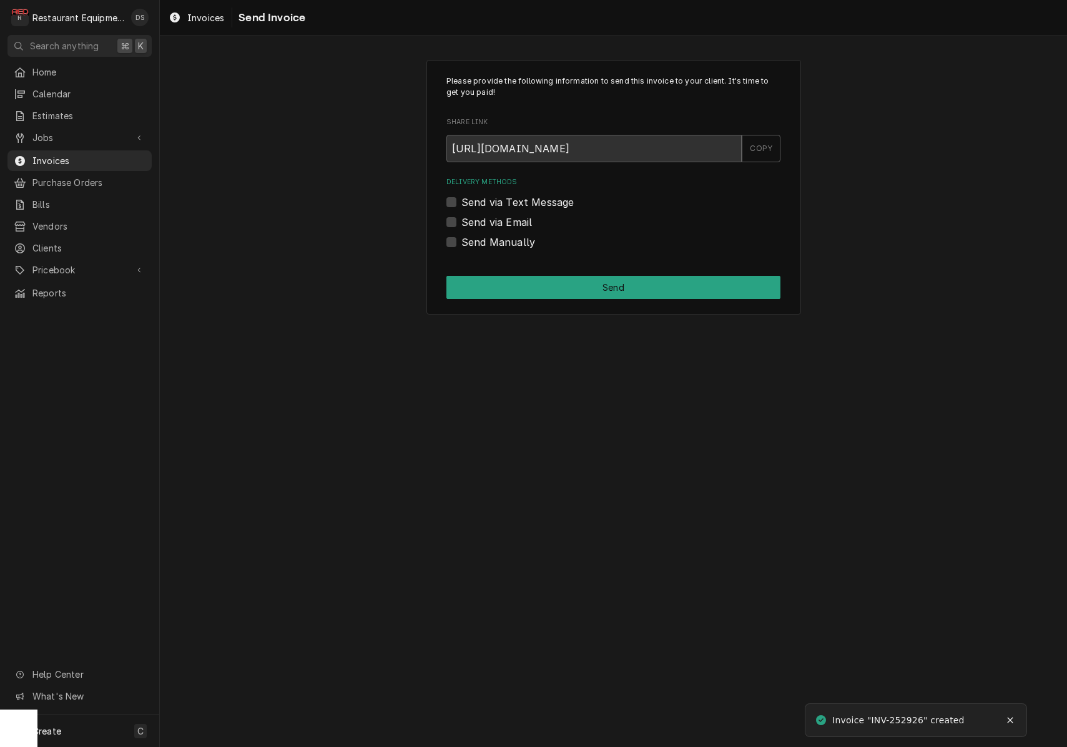
click at [461, 220] on label "Send via Email" at bounding box center [496, 222] width 71 height 15
click at [461, 220] on input "Send via Email" at bounding box center [628, 228] width 334 height 27
checkbox input "true"
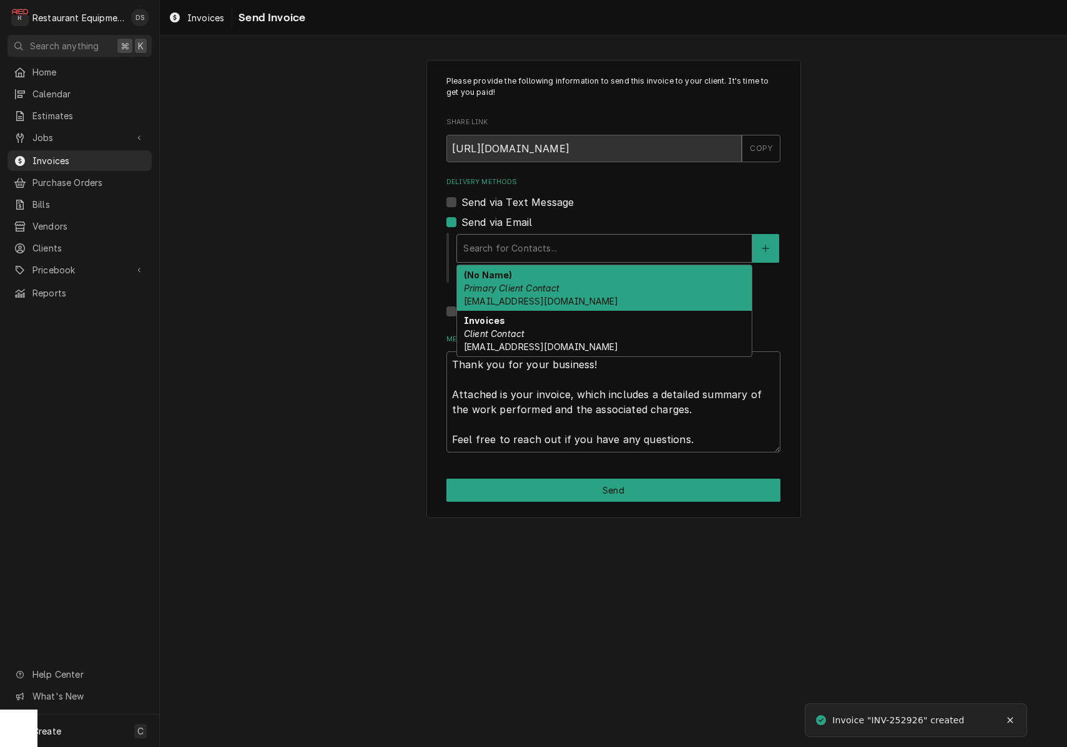
click at [547, 249] on div "Search for Contacts..." at bounding box center [604, 248] width 282 height 13
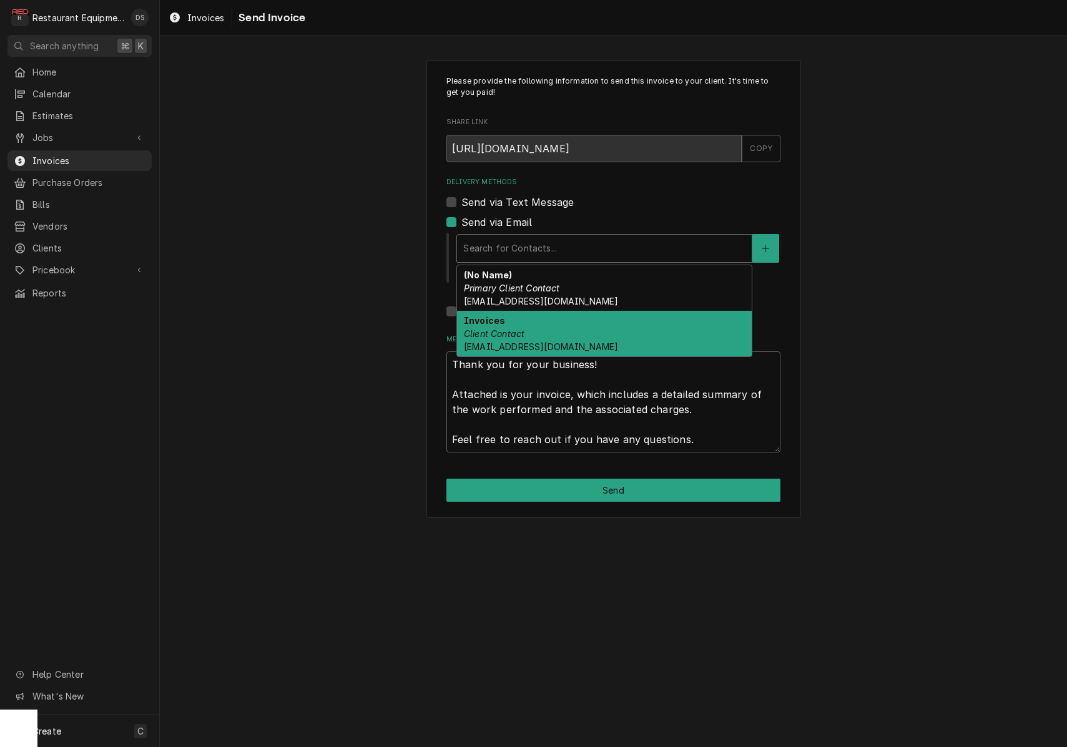
click at [556, 335] on div "Invoices Client Contact [EMAIL_ADDRESS][DOMAIN_NAME]" at bounding box center [604, 334] width 295 height 46
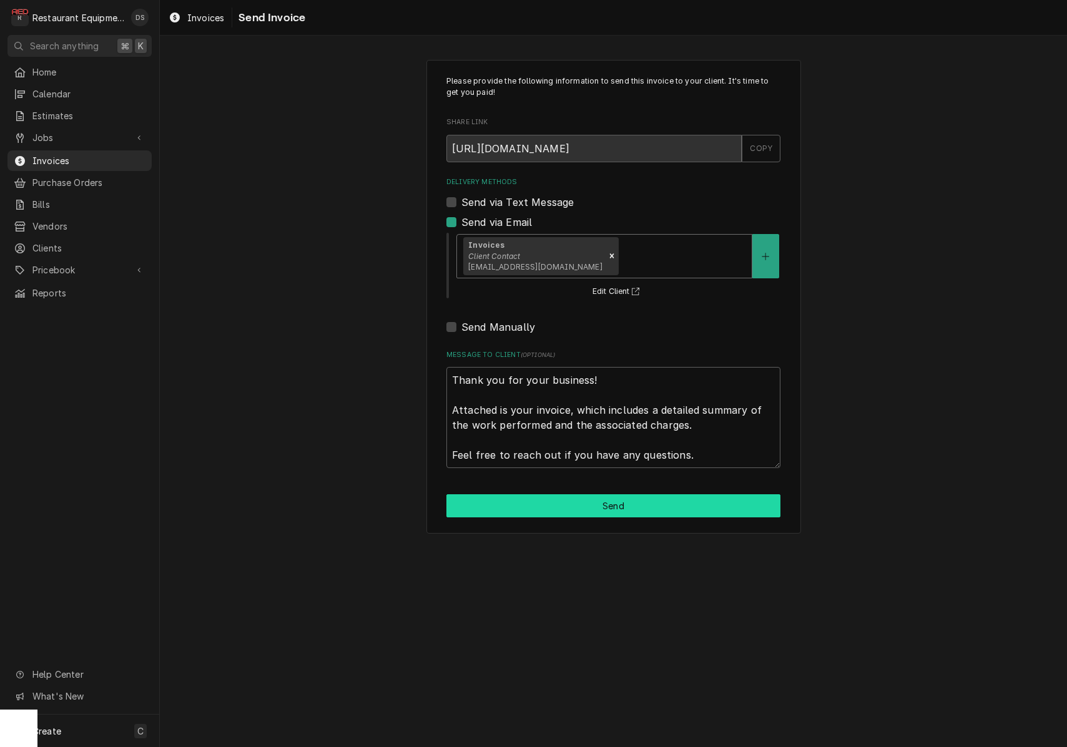
click at [624, 505] on button "Send" at bounding box center [614, 506] width 334 height 23
type textarea "x"
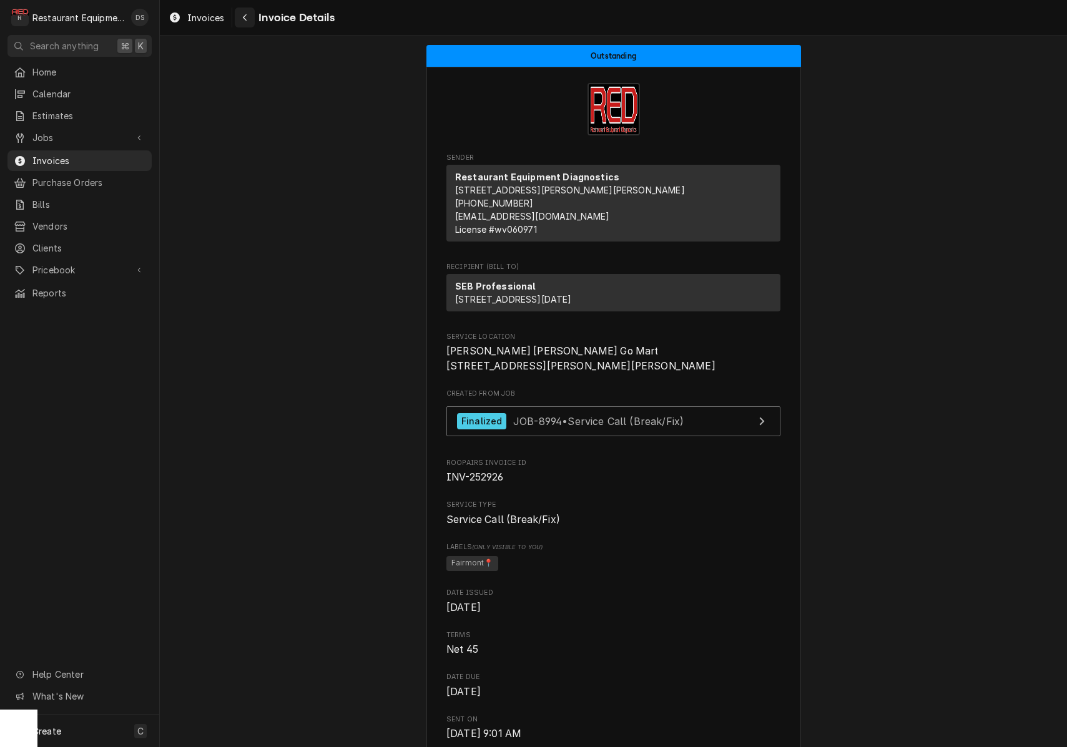
click at [244, 16] on icon "Navigate back" at bounding box center [245, 17] width 6 height 9
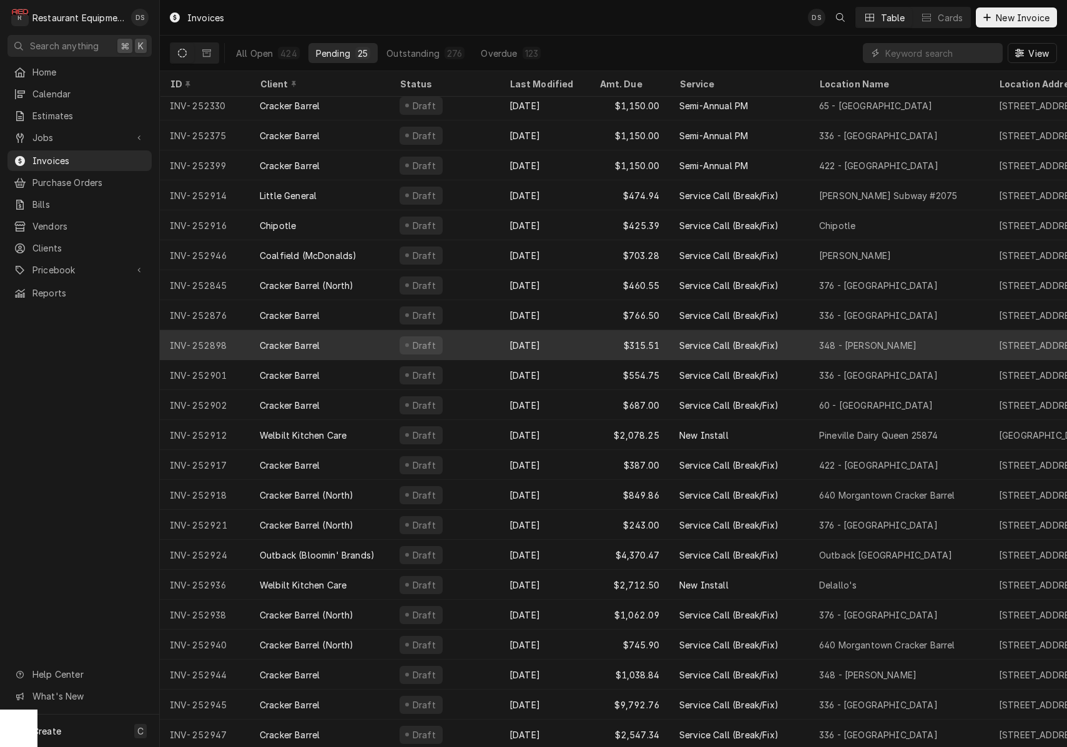
scroll to position [96, 0]
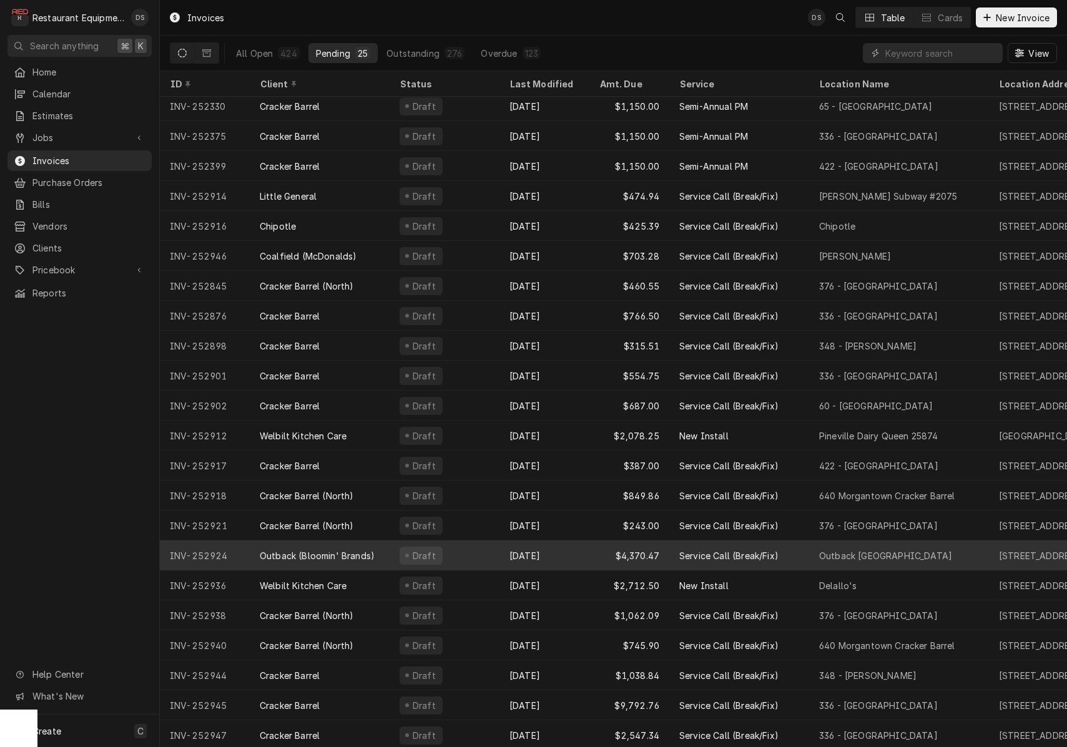
click at [482, 560] on div "Draft" at bounding box center [445, 556] width 110 height 30
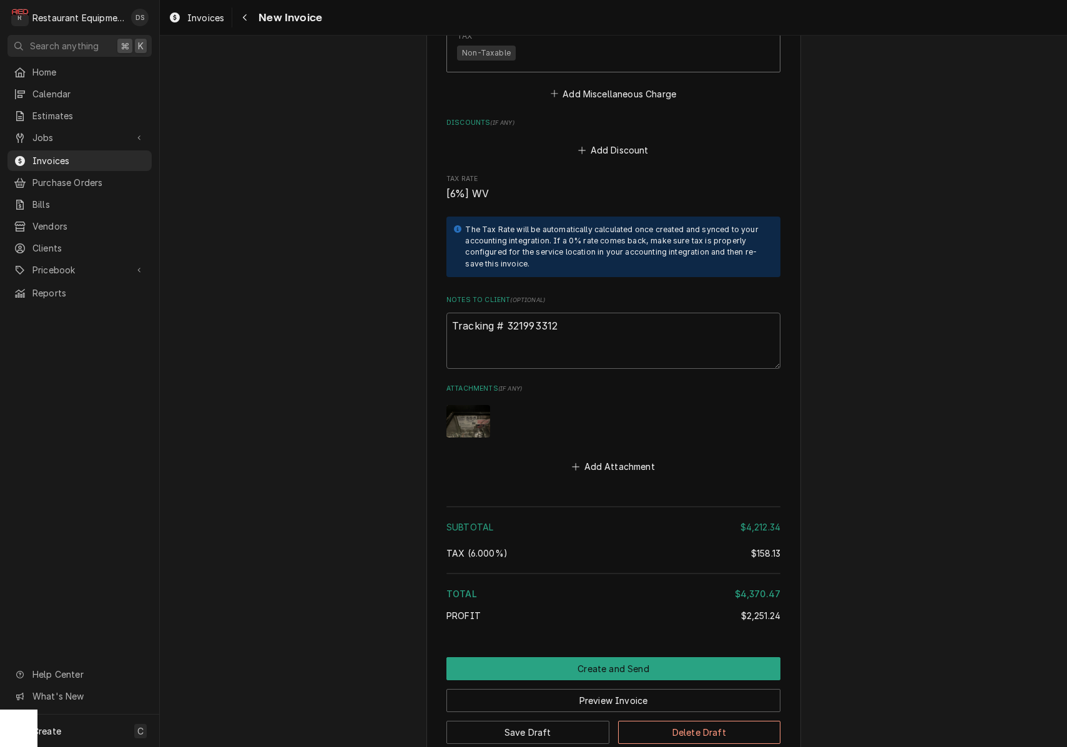
scroll to position [6653, 0]
drag, startPoint x: 566, startPoint y: 243, endPoint x: 507, endPoint y: 245, distance: 59.4
click at [507, 314] on textarea "Tracking # 321993312" at bounding box center [614, 342] width 334 height 56
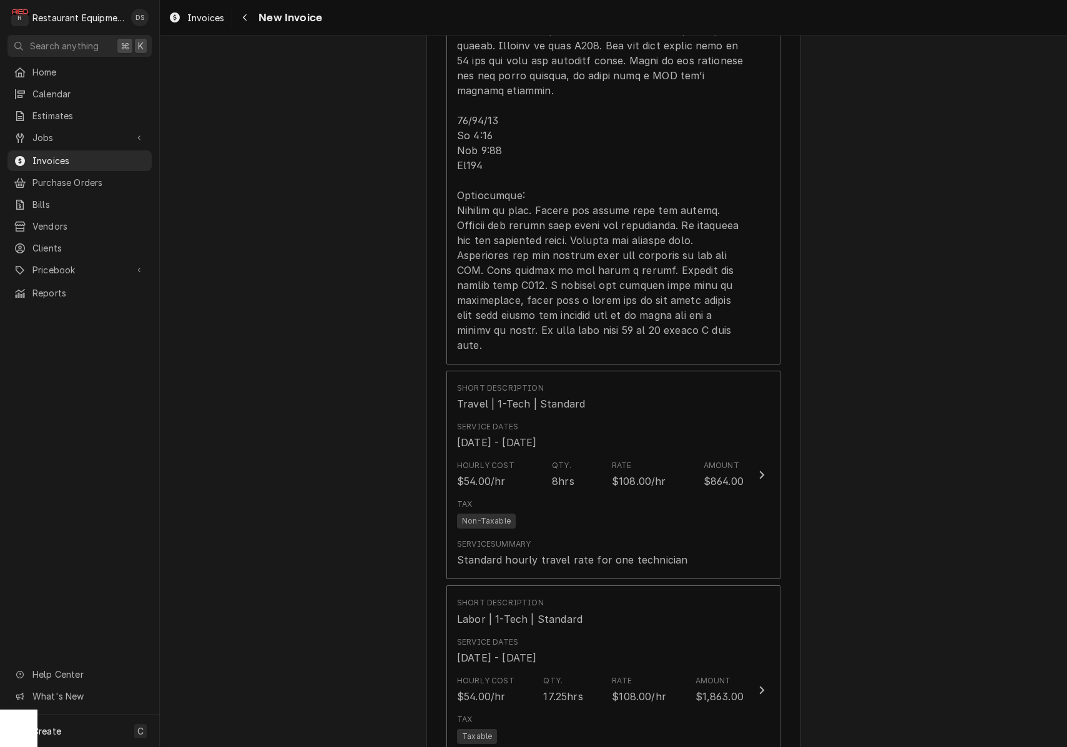
scroll to position [3832, 0]
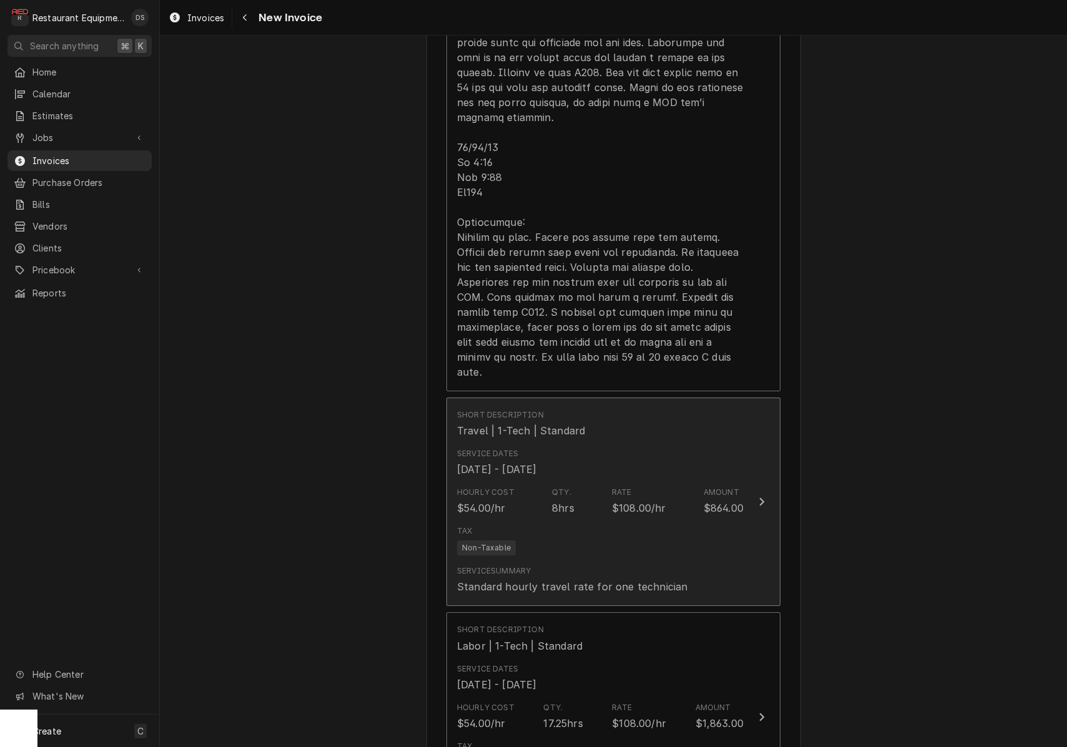
click at [695, 443] on div "Service Dates Aug 8, 2025 - Sep 23, 2025" at bounding box center [600, 462] width 287 height 39
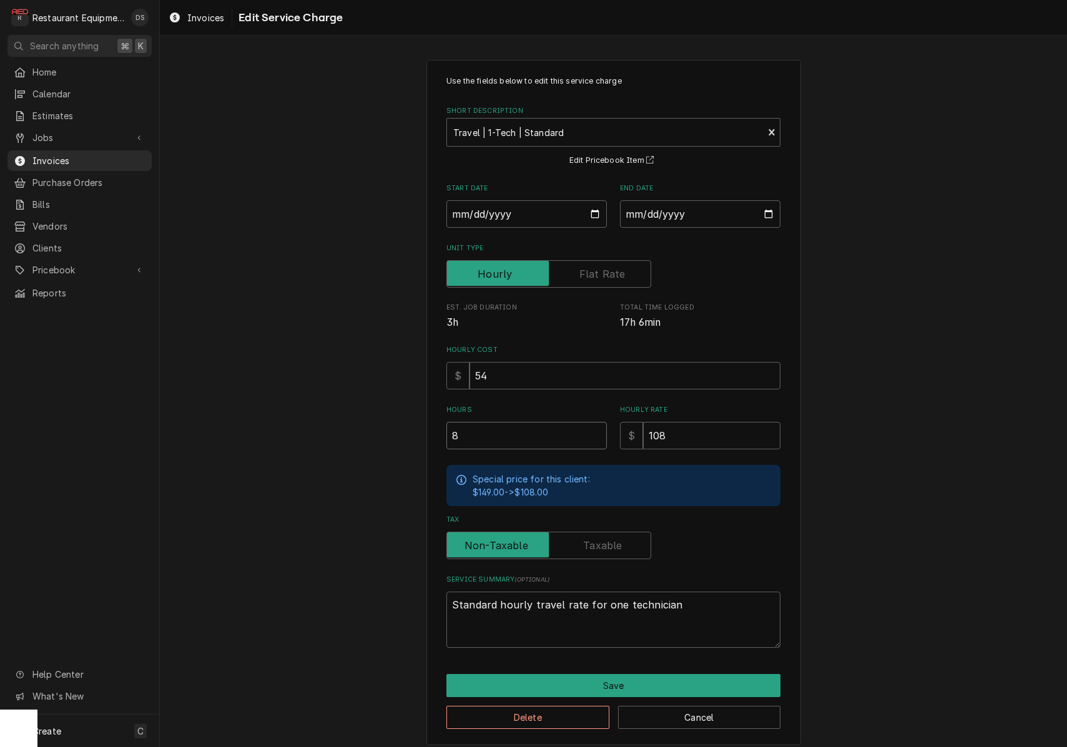
drag, startPoint x: 476, startPoint y: 431, endPoint x: 380, endPoint y: 422, distance: 96.6
click at [381, 422] on div "Use the fields below to edit this service charge Short Description Travel | 1-T…" at bounding box center [613, 403] width 907 height 708
type textarea "x"
type input "3"
click at [604, 674] on button "Save" at bounding box center [614, 685] width 334 height 23
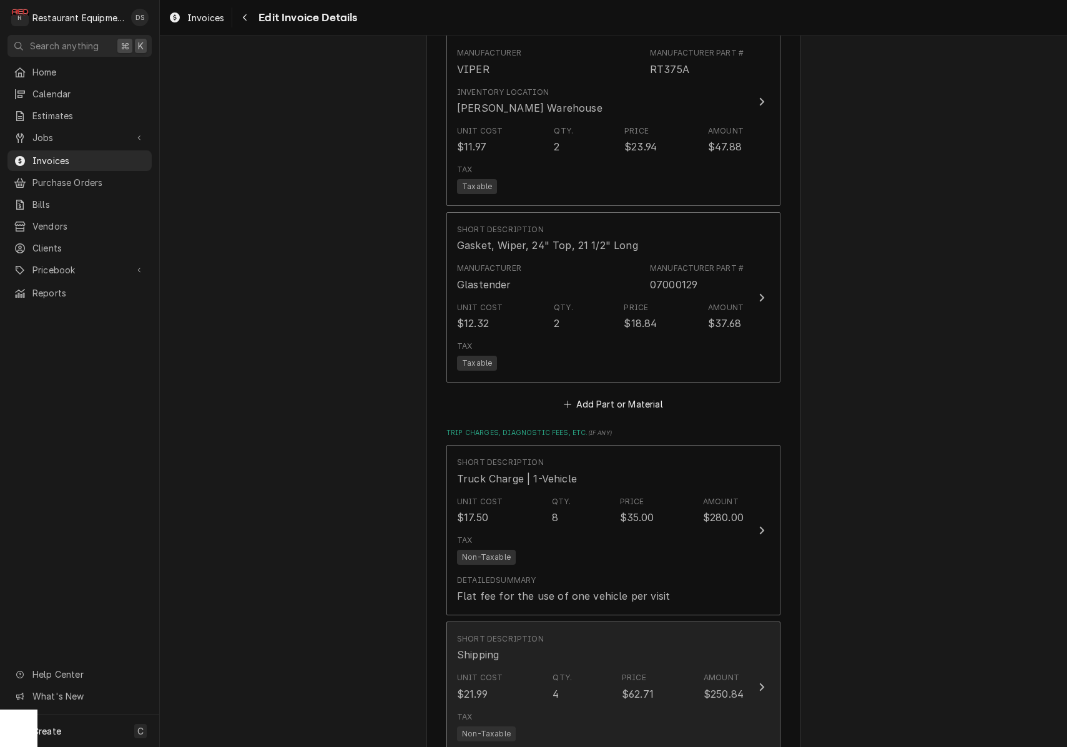
scroll to position [5976, 0]
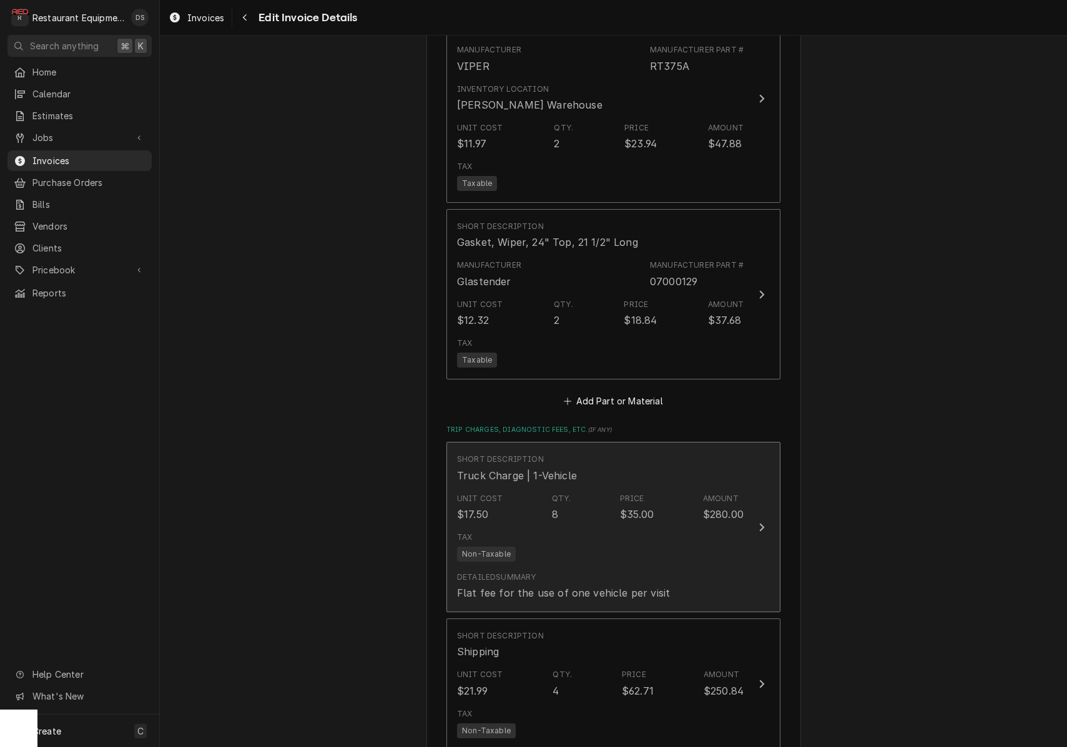
click at [614, 572] on div "Detailed Summary Flat fee for the use of one vehicle per visit" at bounding box center [563, 586] width 213 height 29
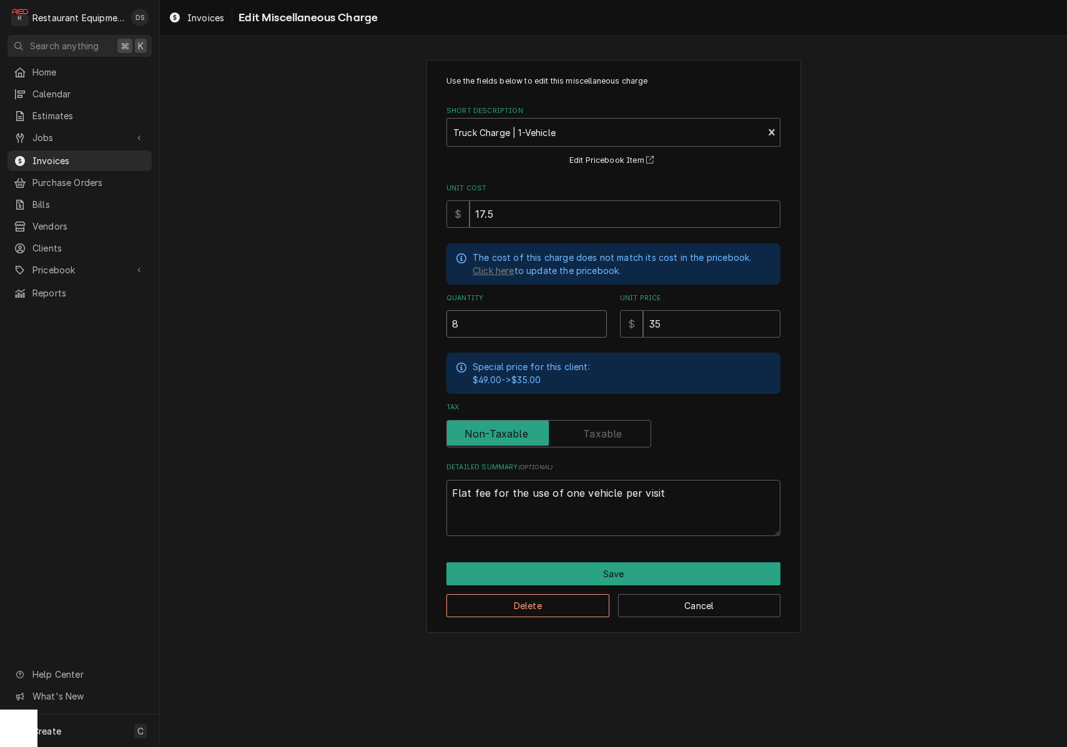
drag, startPoint x: 401, startPoint y: 312, endPoint x: 372, endPoint y: 308, distance: 29.6
click at [375, 308] on div "Use the fields below to edit this miscellaneous charge Short Description Truck …" at bounding box center [613, 347] width 907 height 596
type textarea "x"
type input "3"
click at [617, 566] on button "Save" at bounding box center [614, 574] width 334 height 23
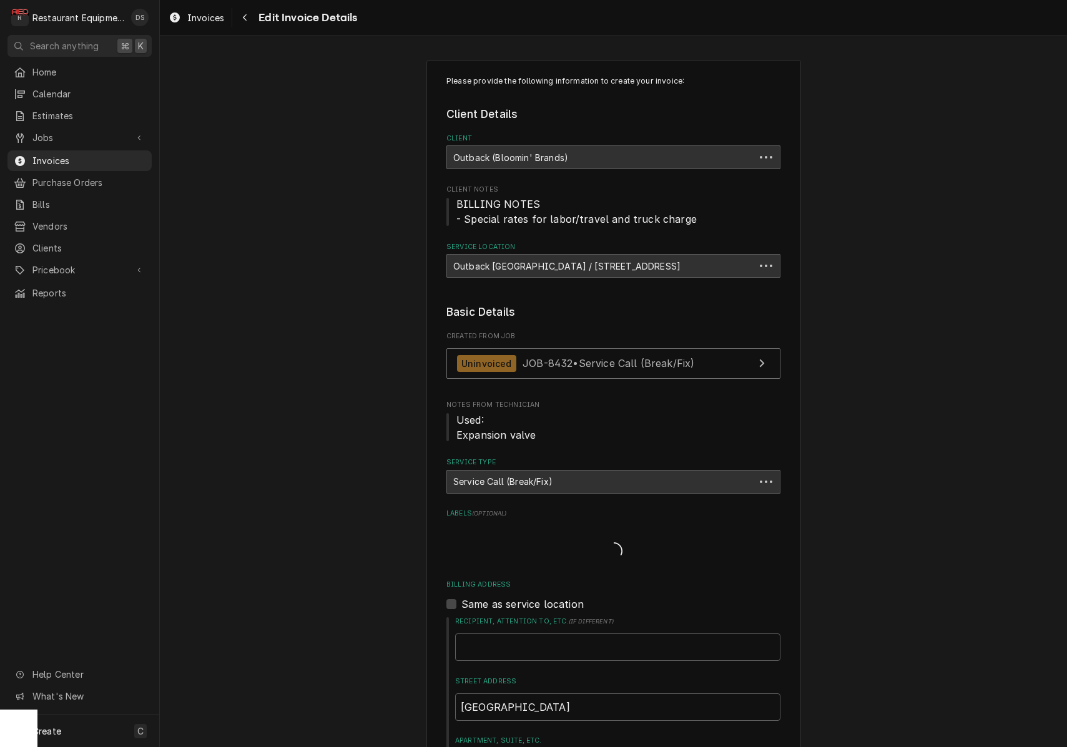
scroll to position [5976, 0]
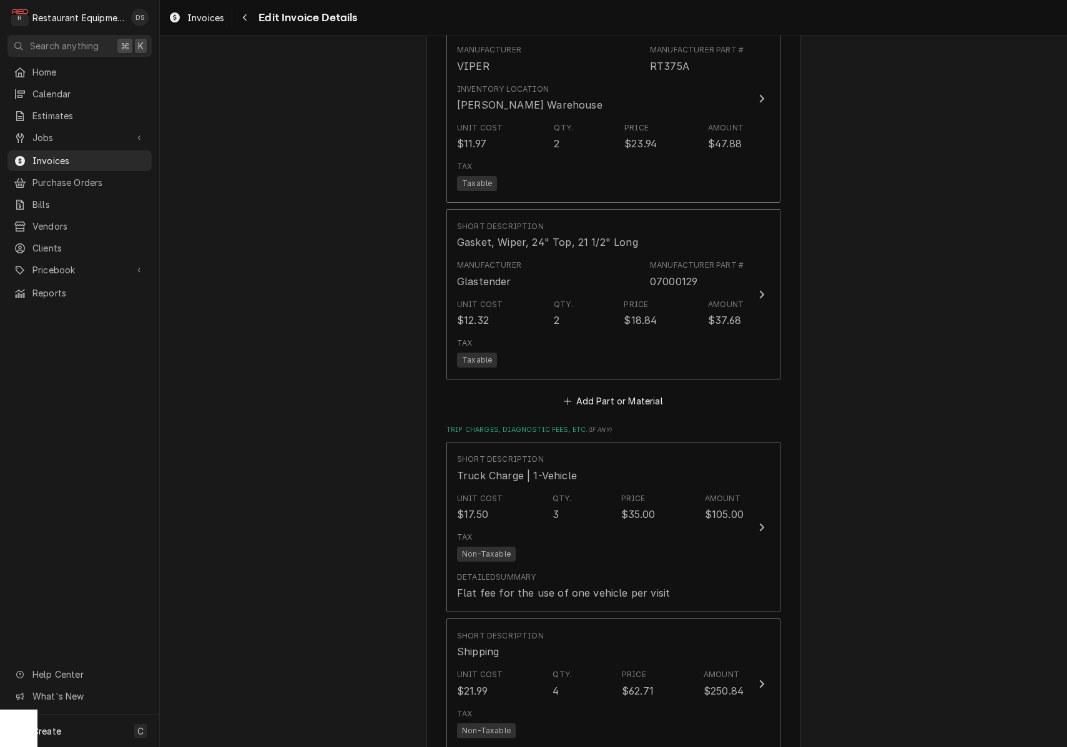
click at [603, 664] on div "Unit Cost $21.99 Qty. 4 Price $62.71 Amount $250.84" at bounding box center [600, 683] width 287 height 39
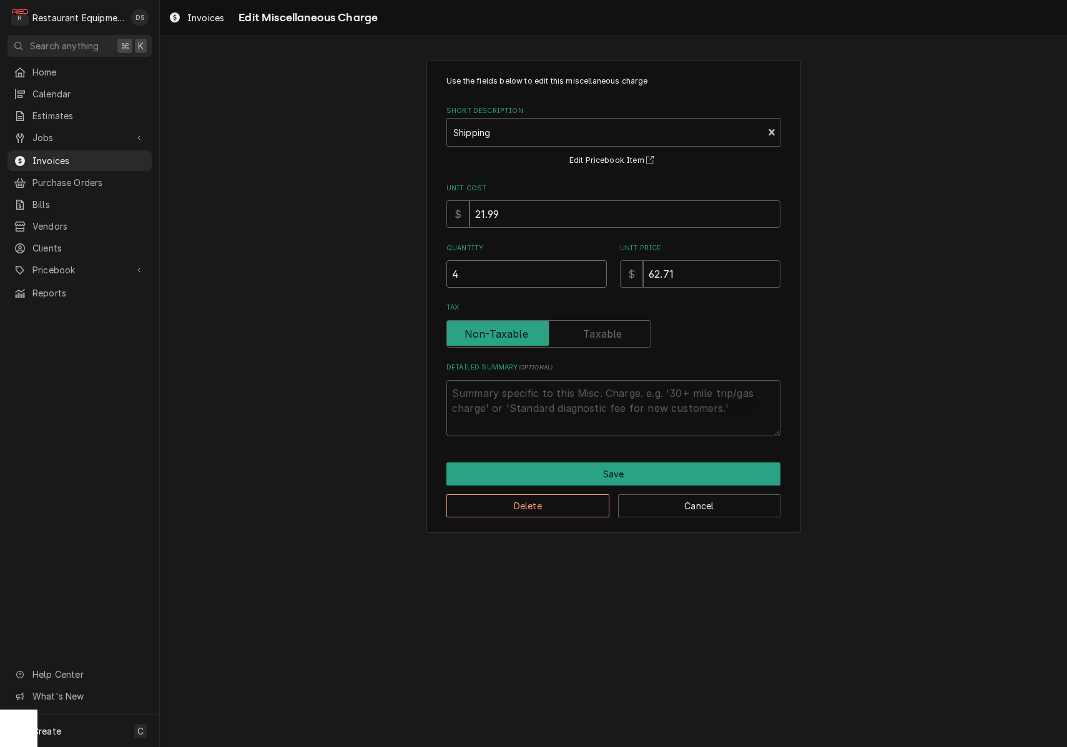
drag, startPoint x: 508, startPoint y: 278, endPoint x: 372, endPoint y: 264, distance: 136.8
click at [372, 264] on div "Use the fields below to edit this miscellaneous charge Short Description Shippi…" at bounding box center [613, 297] width 907 height 496
type textarea "x"
type input "3"
click at [595, 470] on button "Save" at bounding box center [614, 474] width 334 height 23
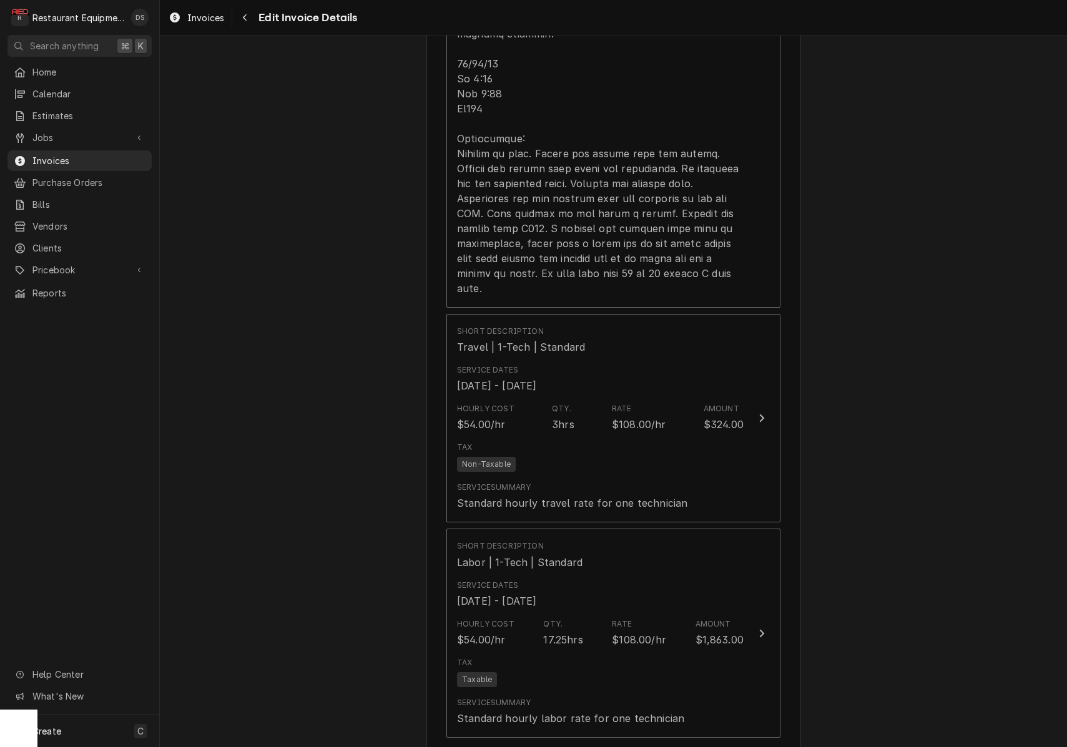
scroll to position [3880, 0]
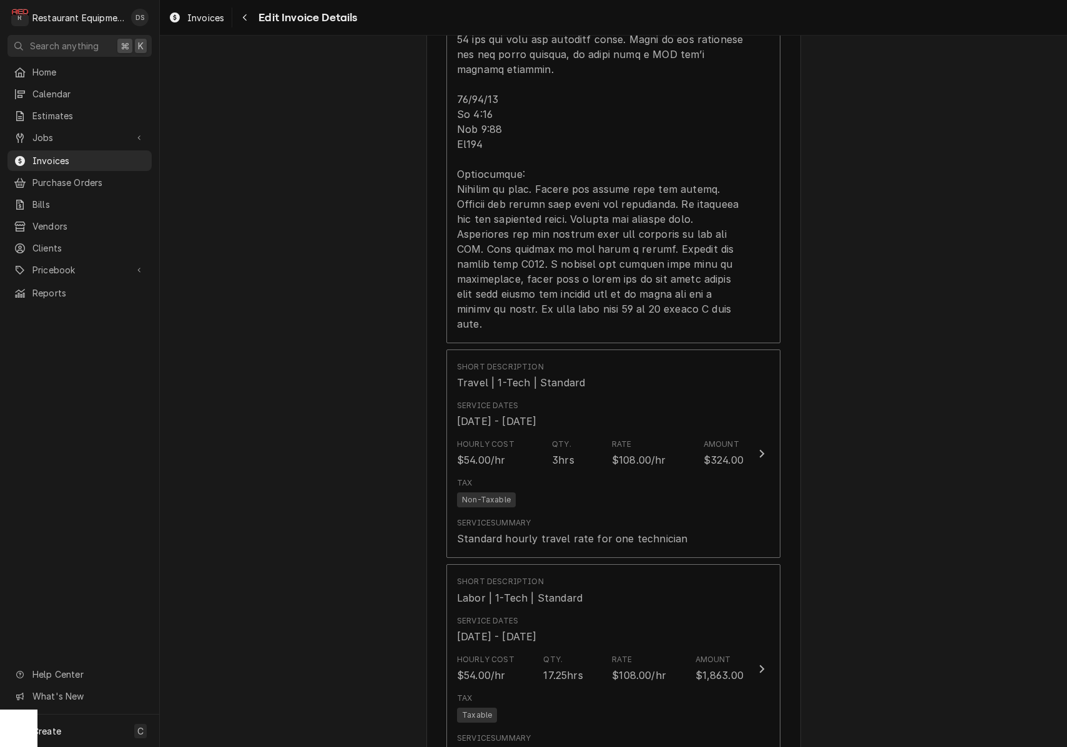
click at [649, 473] on div "Tax Non-Taxable" at bounding box center [600, 493] width 287 height 40
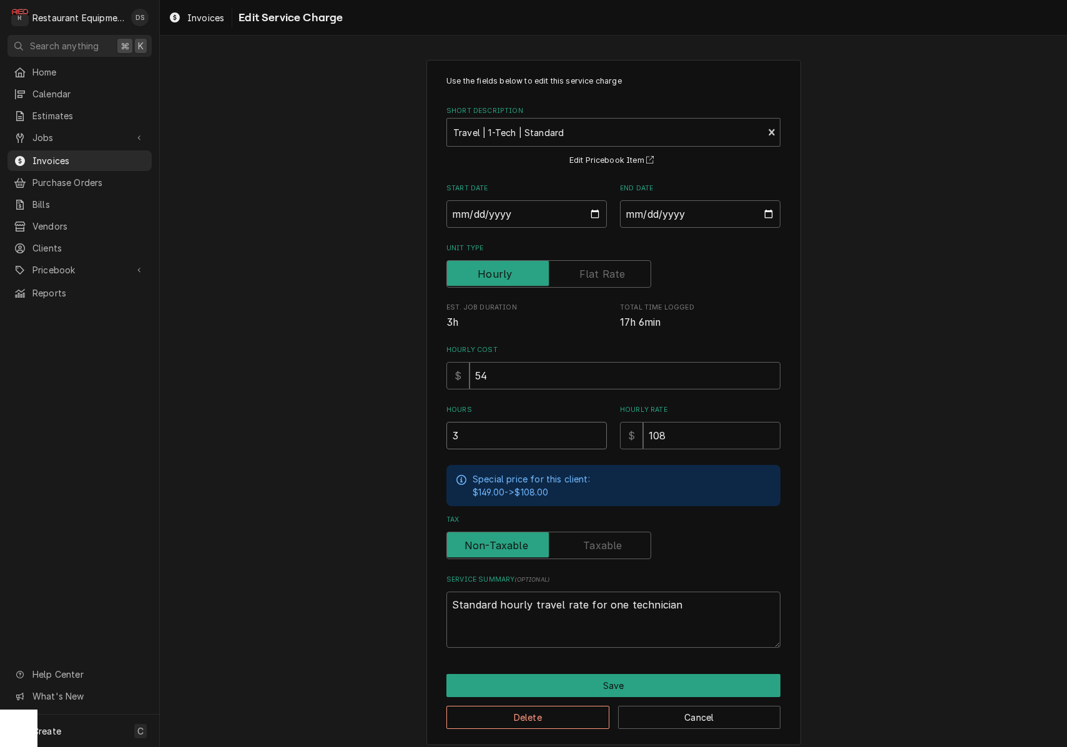
drag, startPoint x: 481, startPoint y: 424, endPoint x: 412, endPoint y: 419, distance: 70.1
click at [412, 419] on div "Use the fields below to edit this service charge Short Description Travel | 1-T…" at bounding box center [613, 403] width 907 height 708
drag, startPoint x: 428, startPoint y: 426, endPoint x: 420, endPoint y: 424, distance: 8.9
click at [420, 424] on div "Use the fields below to edit this service charge Short Description Travel | 1-T…" at bounding box center [613, 403] width 907 height 708
type textarea "x"
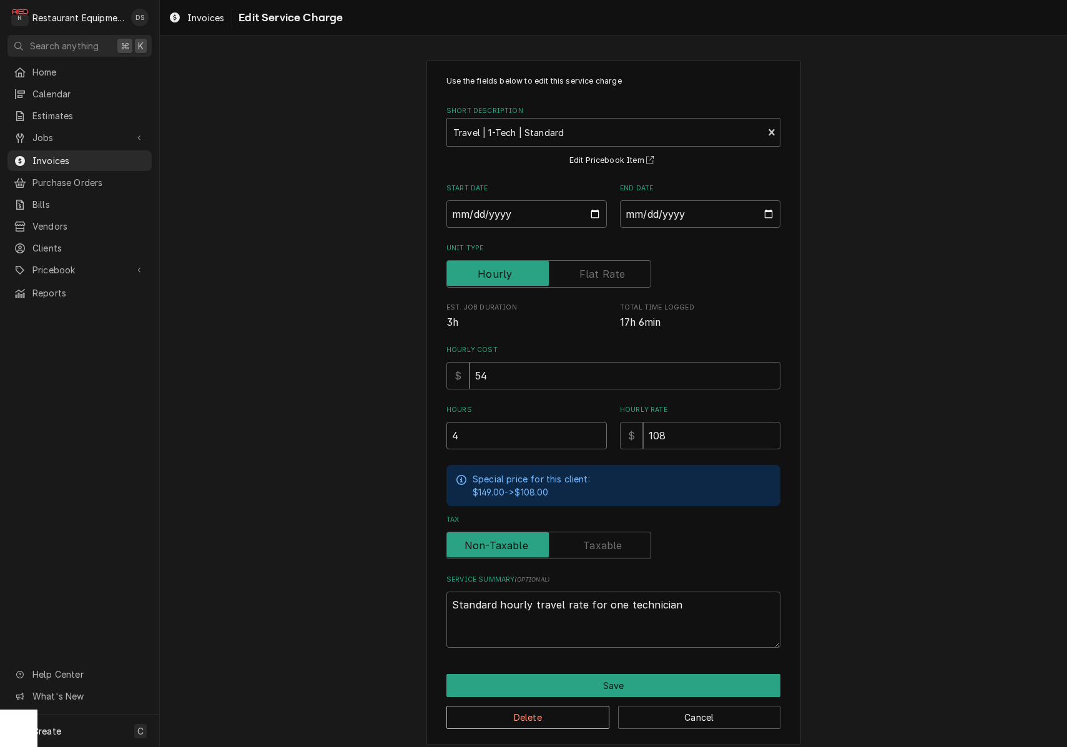
type input "4"
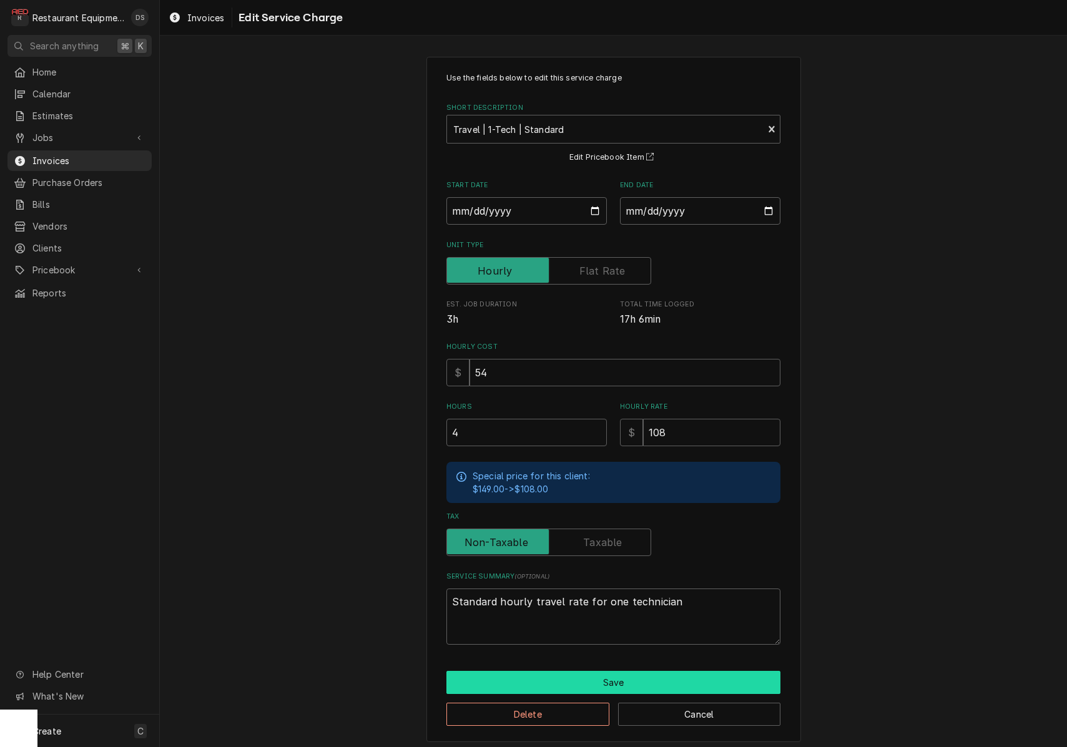
click at [641, 673] on button "Save" at bounding box center [614, 682] width 334 height 23
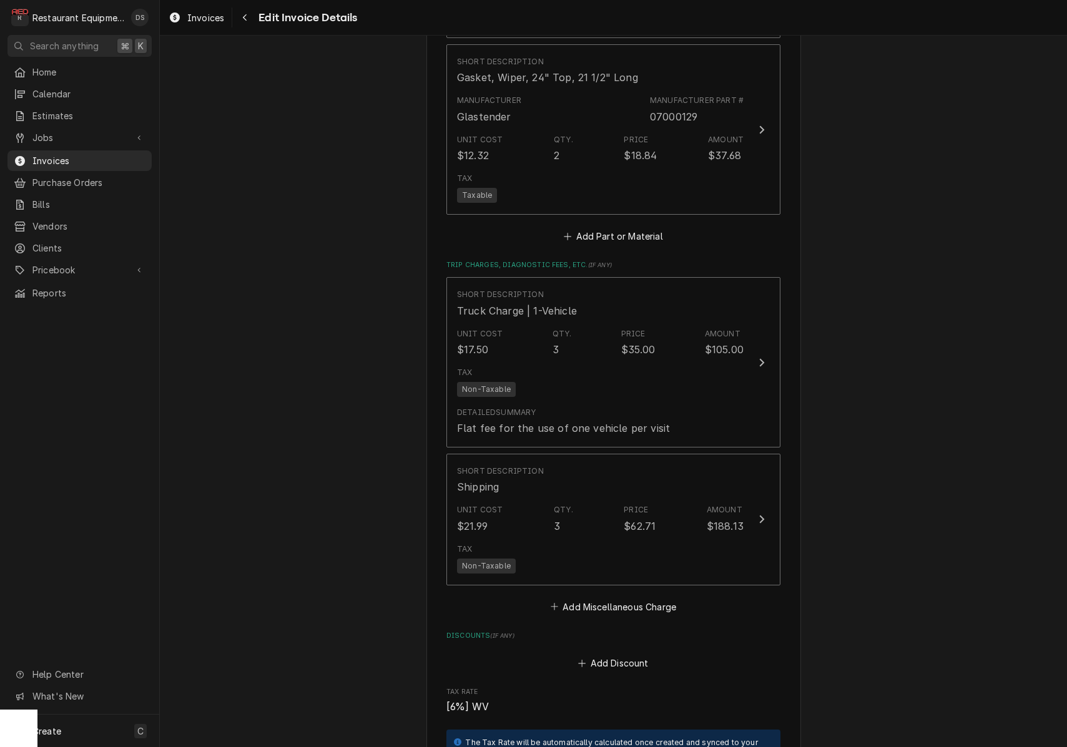
scroll to position [6164, 0]
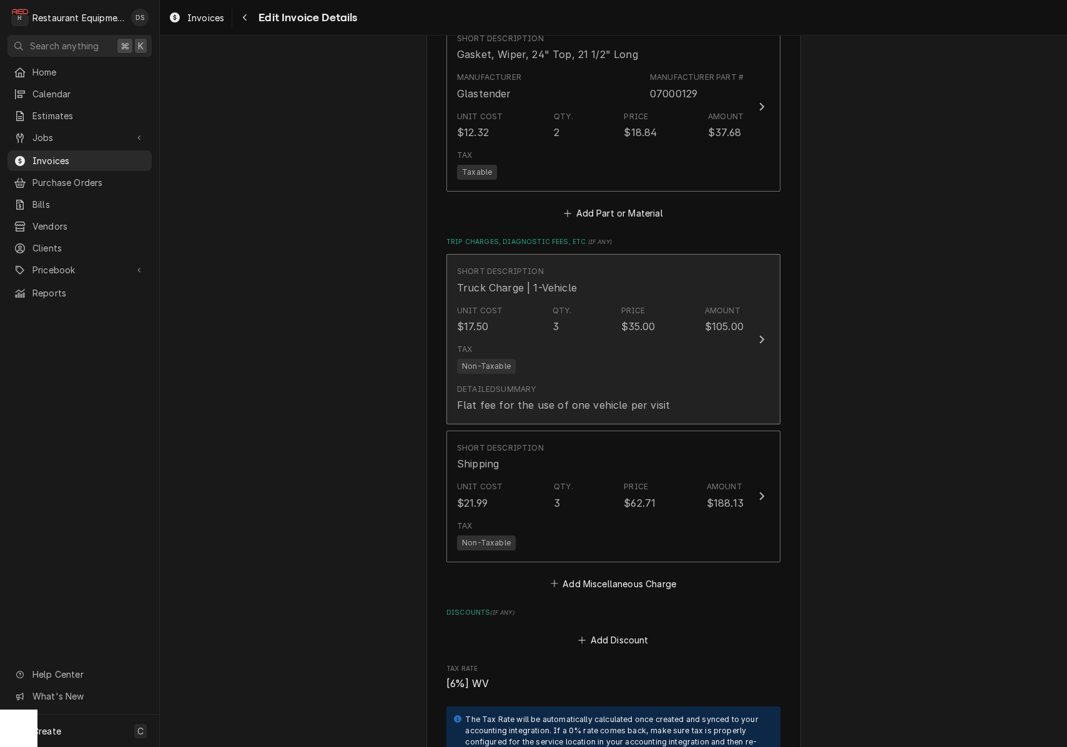
click at [594, 339] on div "Tax Non-Taxable" at bounding box center [600, 359] width 287 height 40
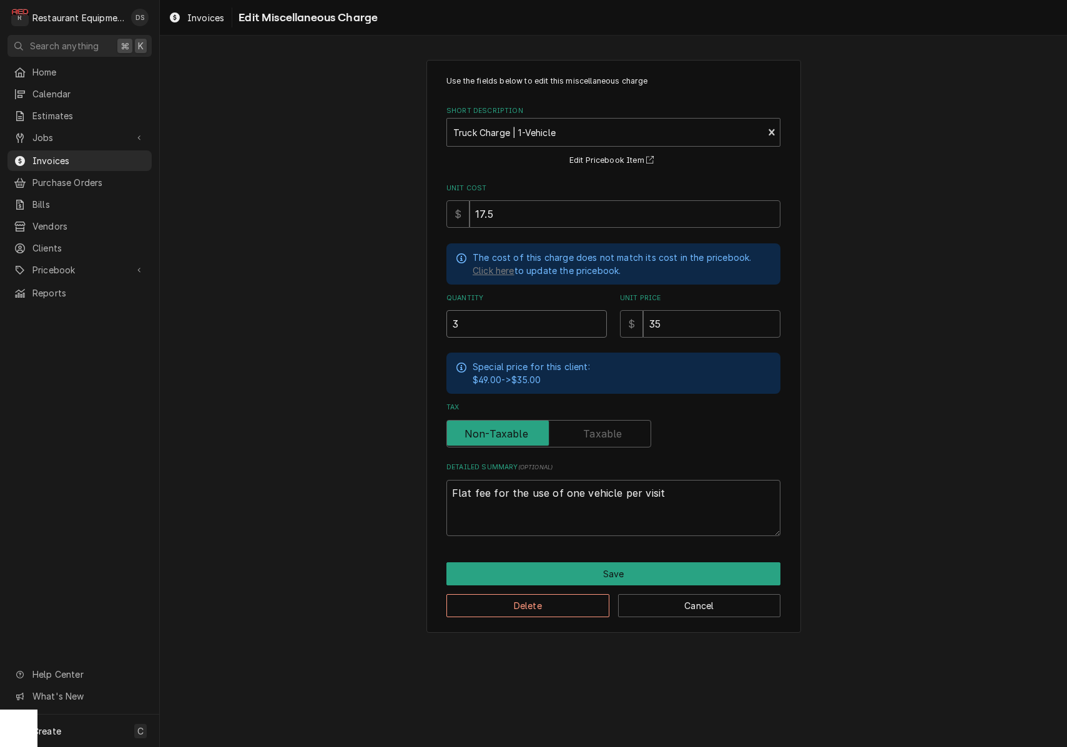
drag, startPoint x: 445, startPoint y: 322, endPoint x: 373, endPoint y: 315, distance: 72.2
click at [374, 315] on div "Use the fields below to edit this miscellaneous charge Short Description Truck …" at bounding box center [613, 347] width 907 height 596
type textarea "x"
type input "4"
click at [655, 568] on button "Save" at bounding box center [614, 574] width 334 height 23
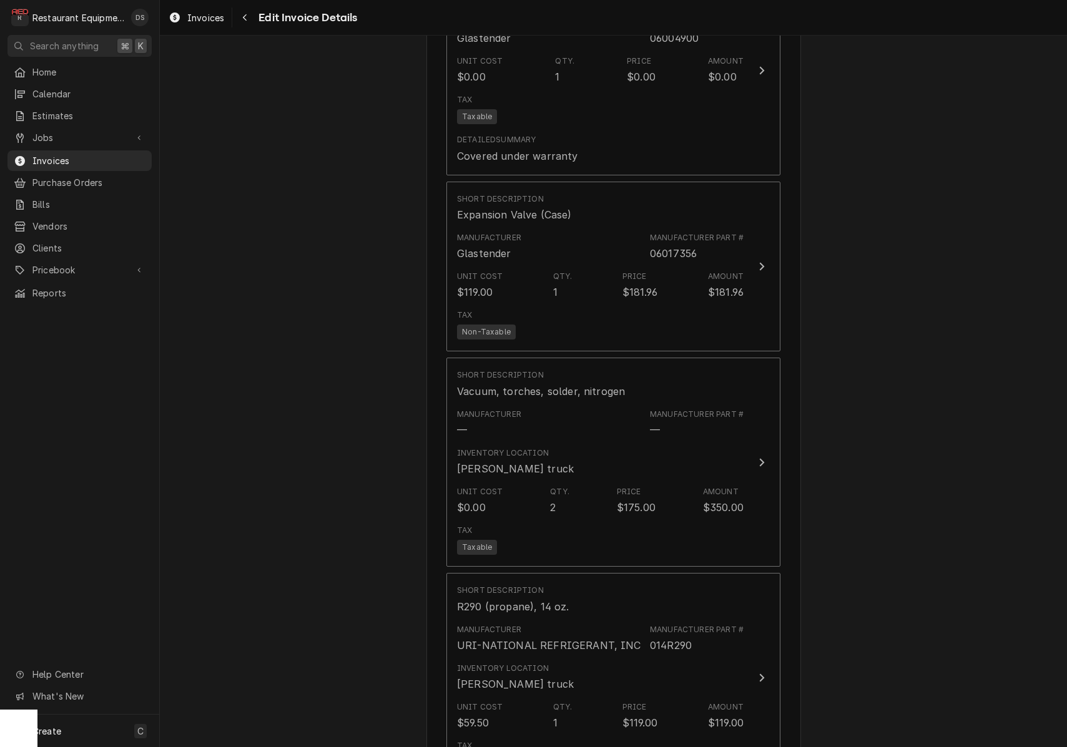
scroll to position [5231, 0]
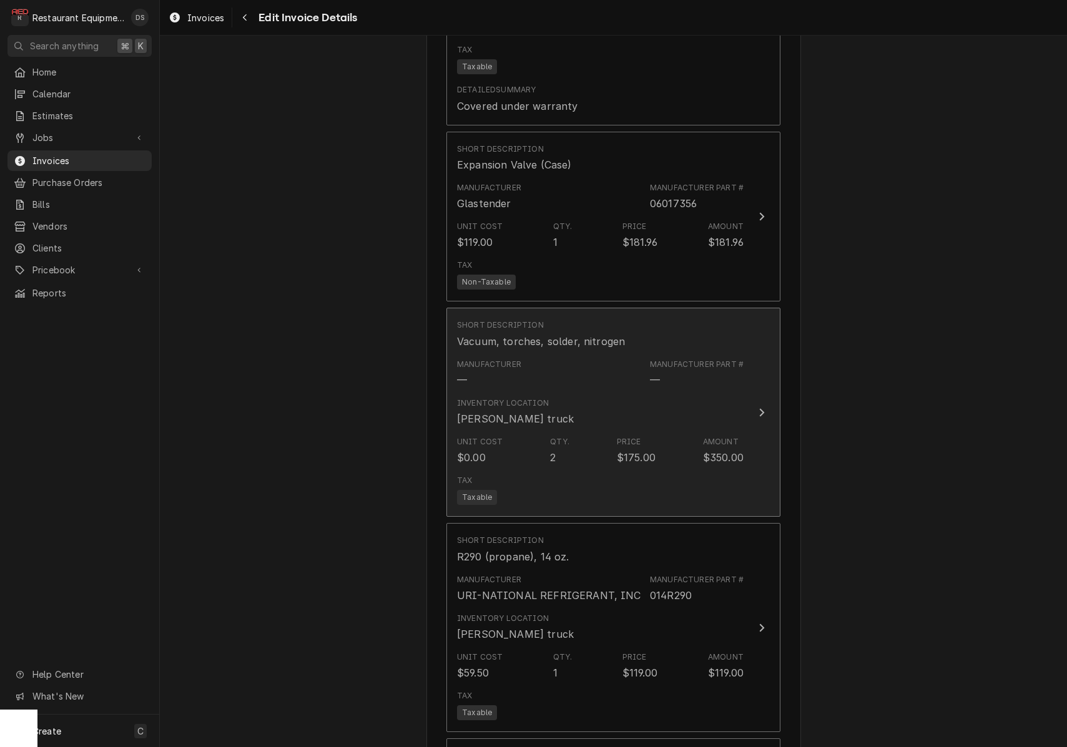
click at [716, 393] on div "Inventory Location H. Ralston truck" at bounding box center [600, 412] width 287 height 39
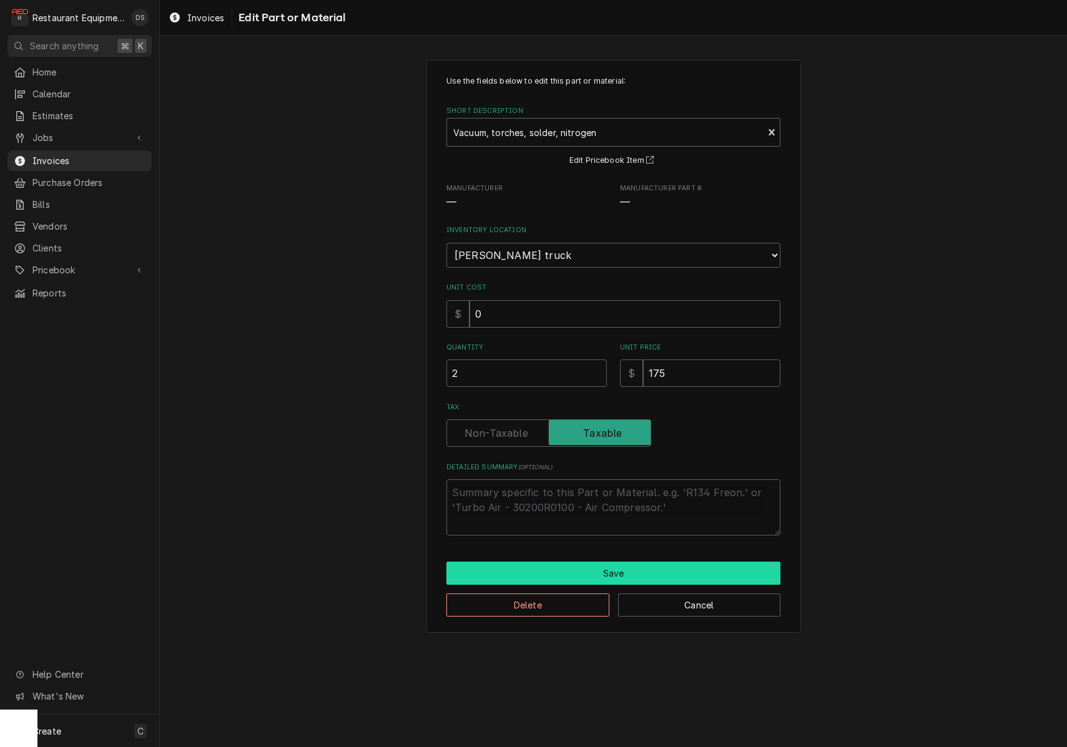
click at [634, 562] on button "Save" at bounding box center [614, 573] width 334 height 23
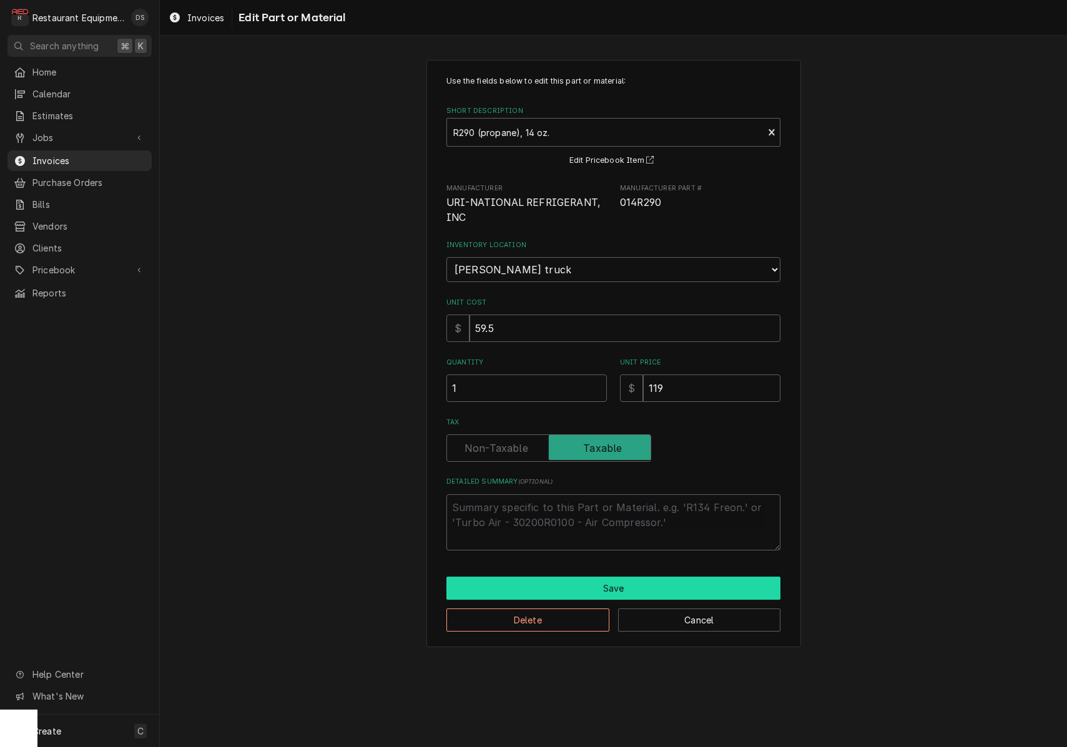
click at [639, 577] on button "Save" at bounding box center [614, 588] width 334 height 23
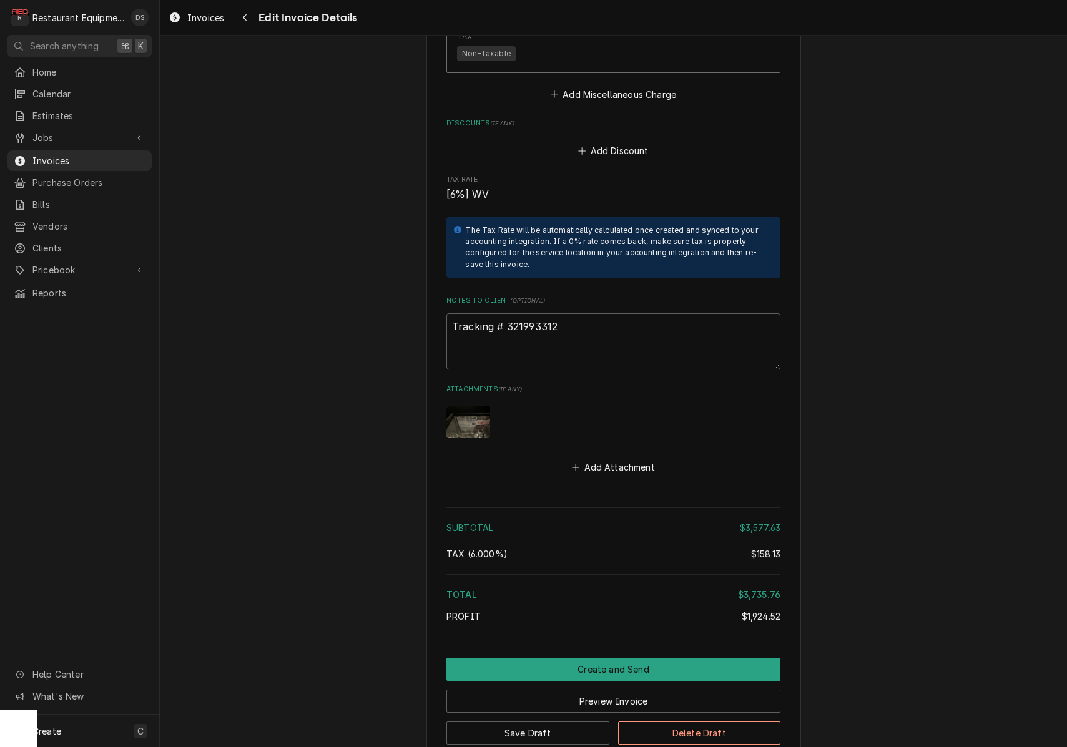
scroll to position [6653, 0]
click at [603, 691] on button "Preview Invoice" at bounding box center [614, 702] width 334 height 23
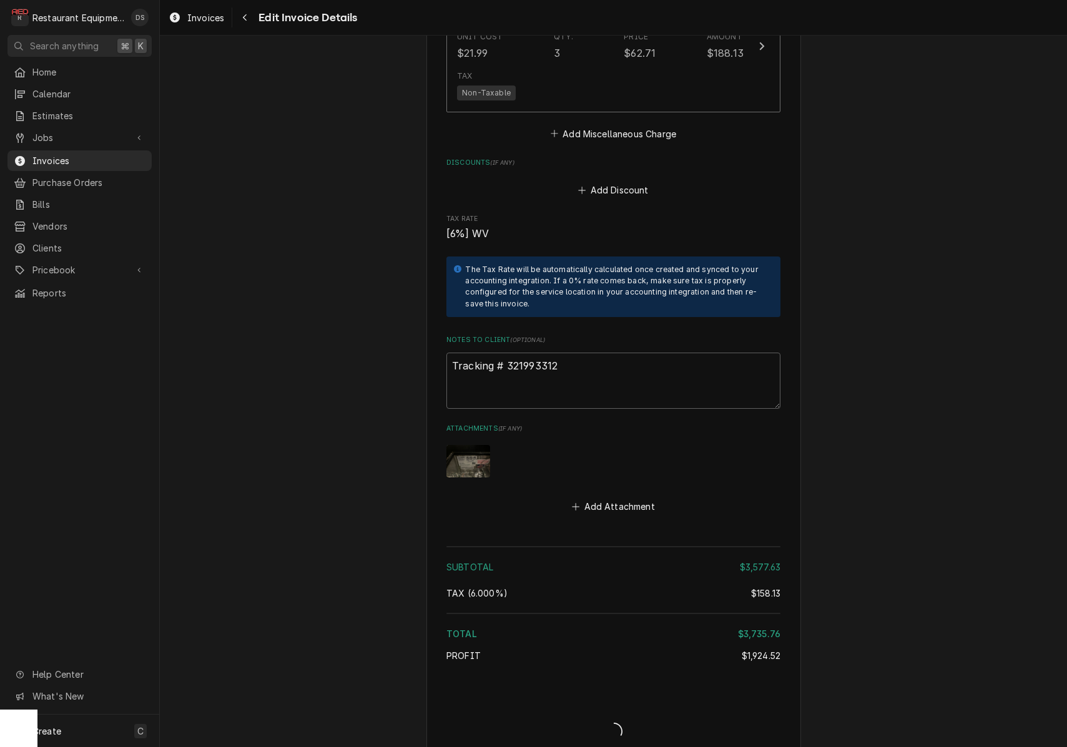
type textarea "x"
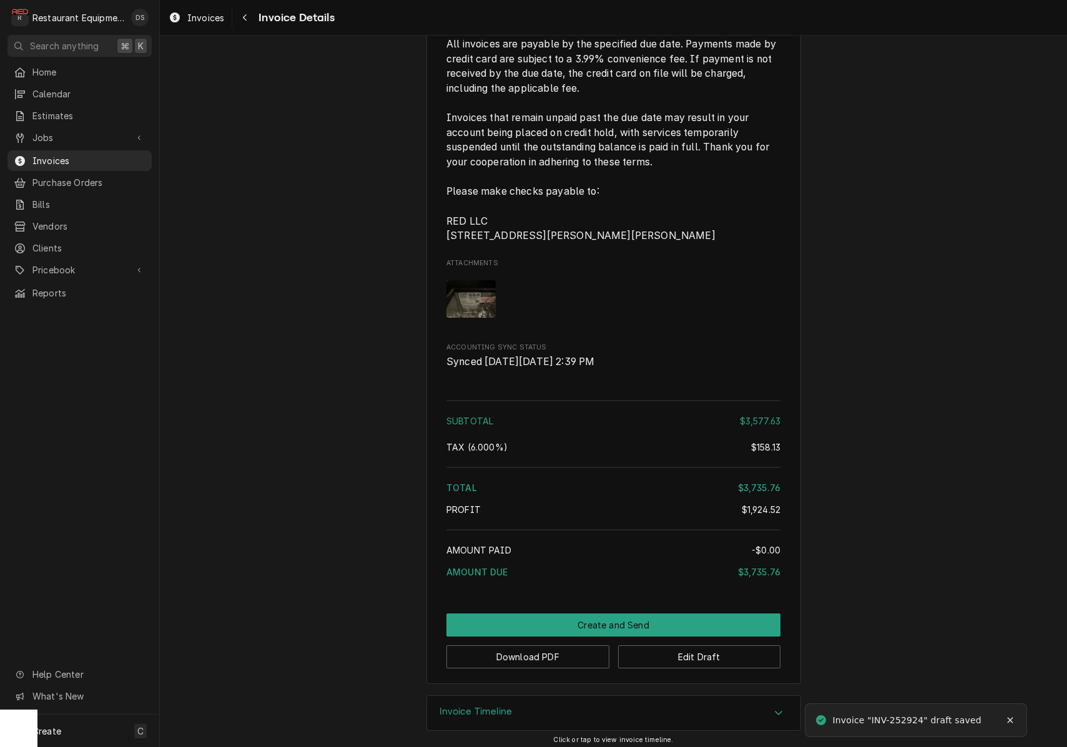
scroll to position [5409, 0]
click at [541, 649] on button "Download PDF" at bounding box center [528, 658] width 163 height 23
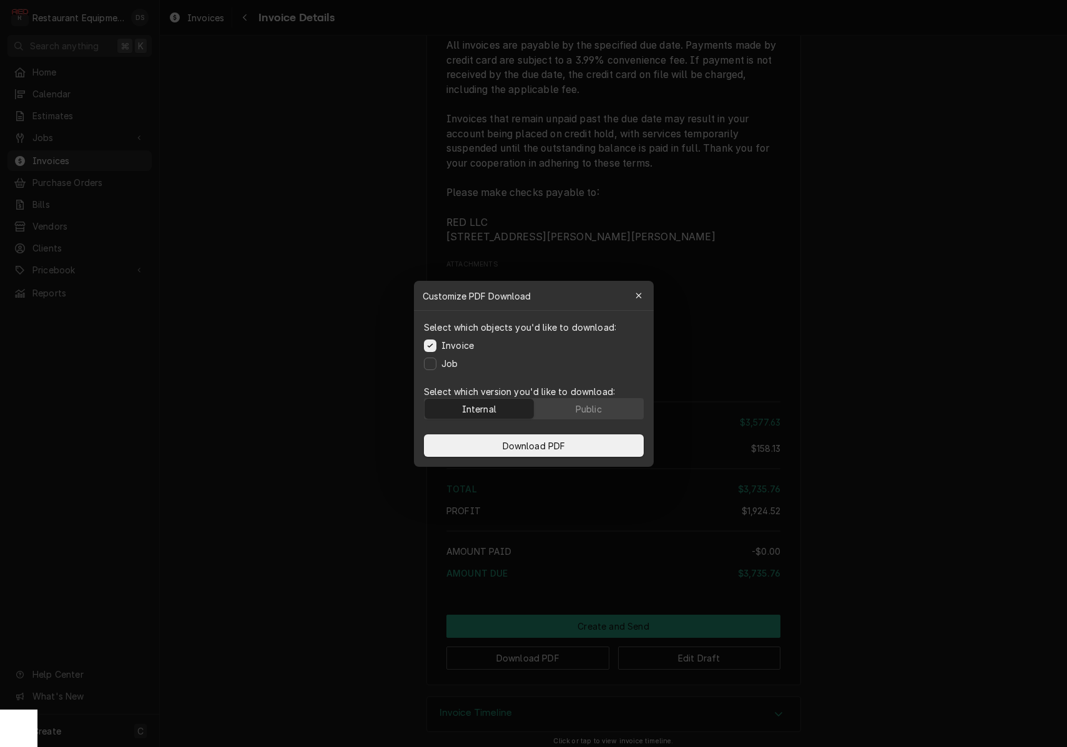
drag, startPoint x: 584, startPoint y: 408, endPoint x: 581, endPoint y: 420, distance: 12.3
click at [584, 408] on div "Public" at bounding box center [588, 408] width 26 height 13
click at [574, 444] on button "Download PDF" at bounding box center [534, 446] width 220 height 22
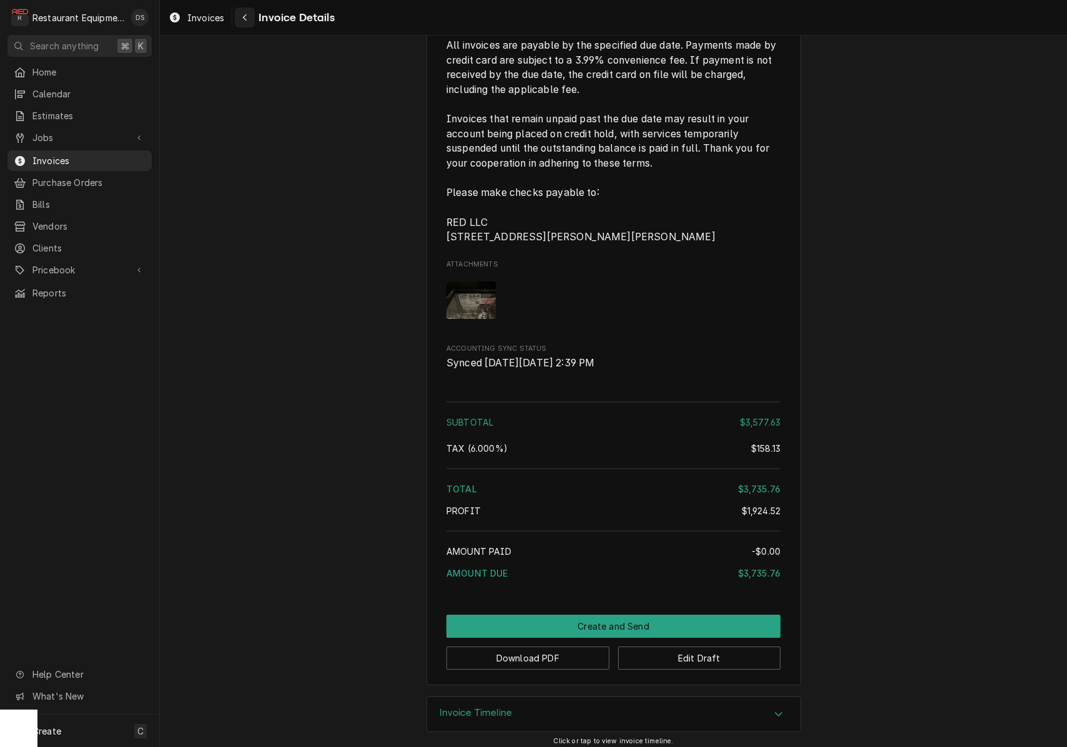
click at [242, 16] on icon "Navigate back" at bounding box center [245, 17] width 6 height 9
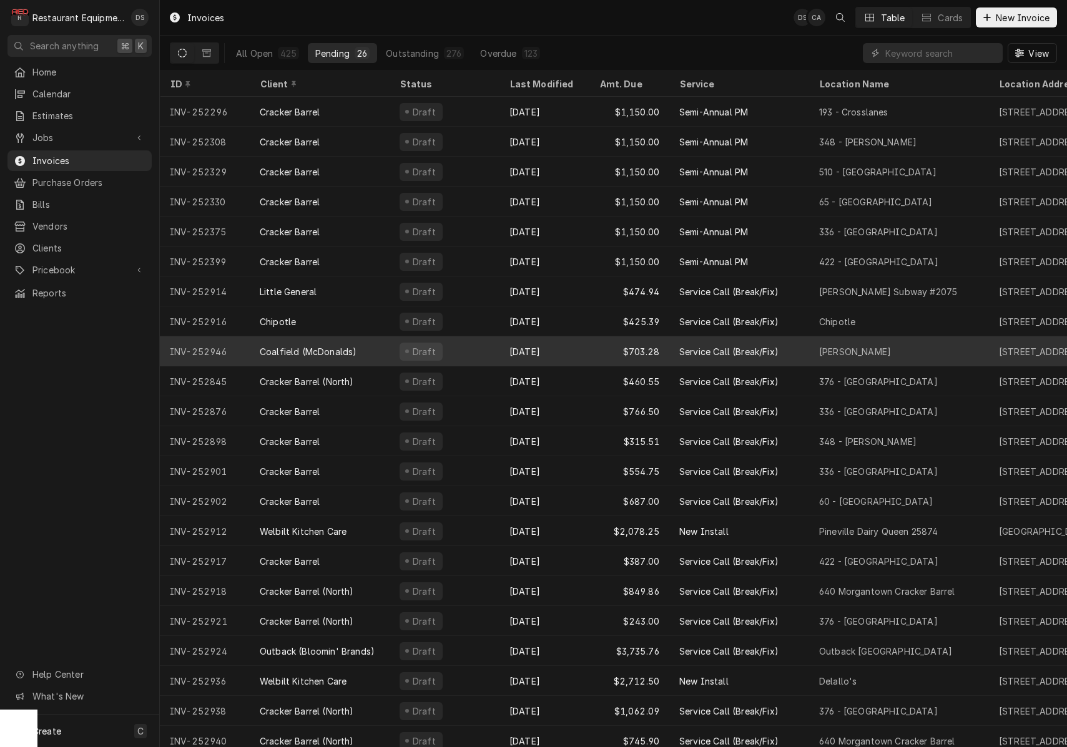
click at [392, 361] on div "Draft" at bounding box center [445, 352] width 110 height 30
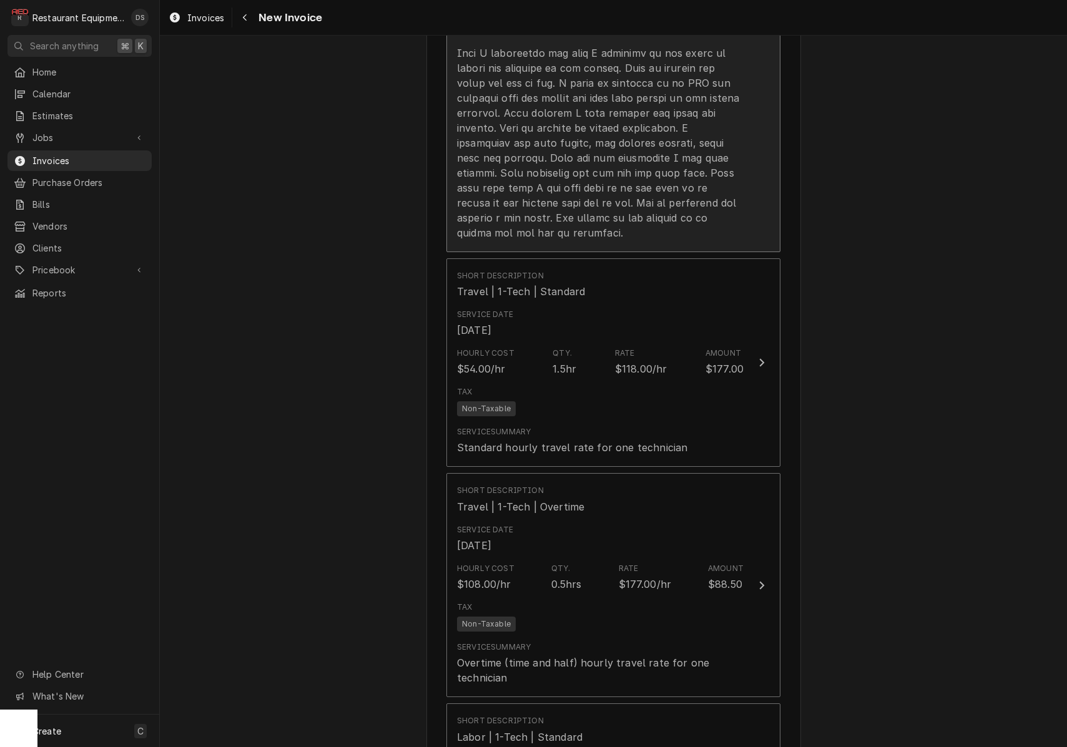
scroll to position [1867, 0]
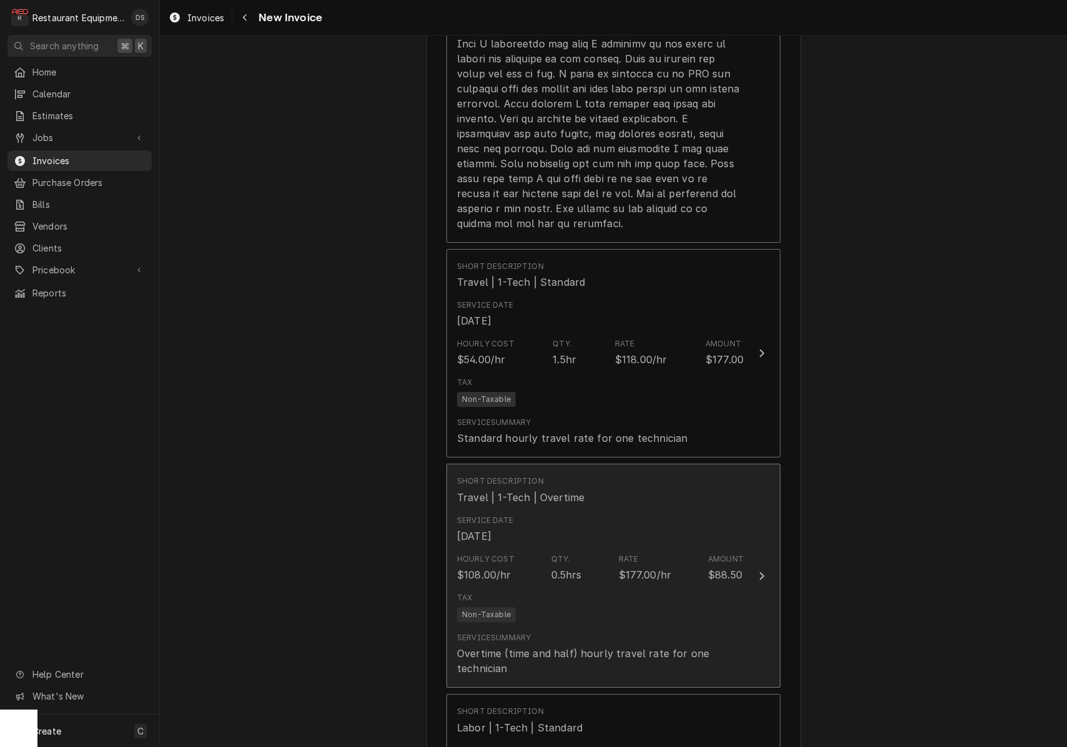
click at [607, 588] on div "Tax Non-Taxable" at bounding box center [600, 608] width 287 height 40
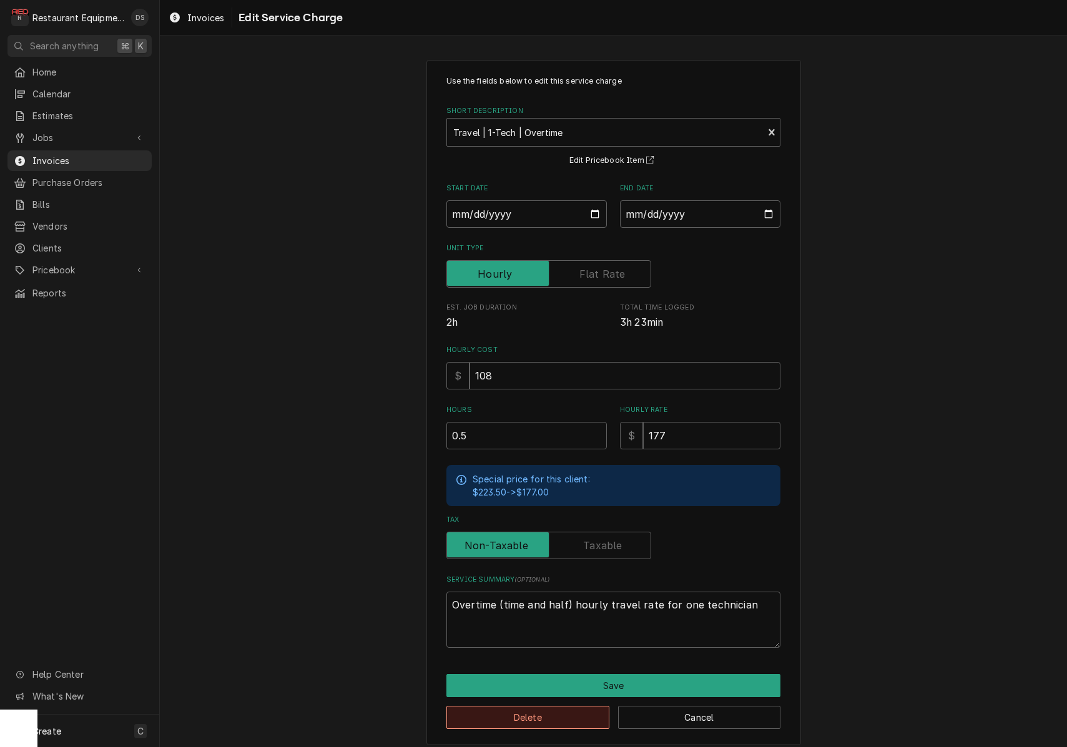
click at [567, 708] on button "Delete" at bounding box center [528, 717] width 163 height 23
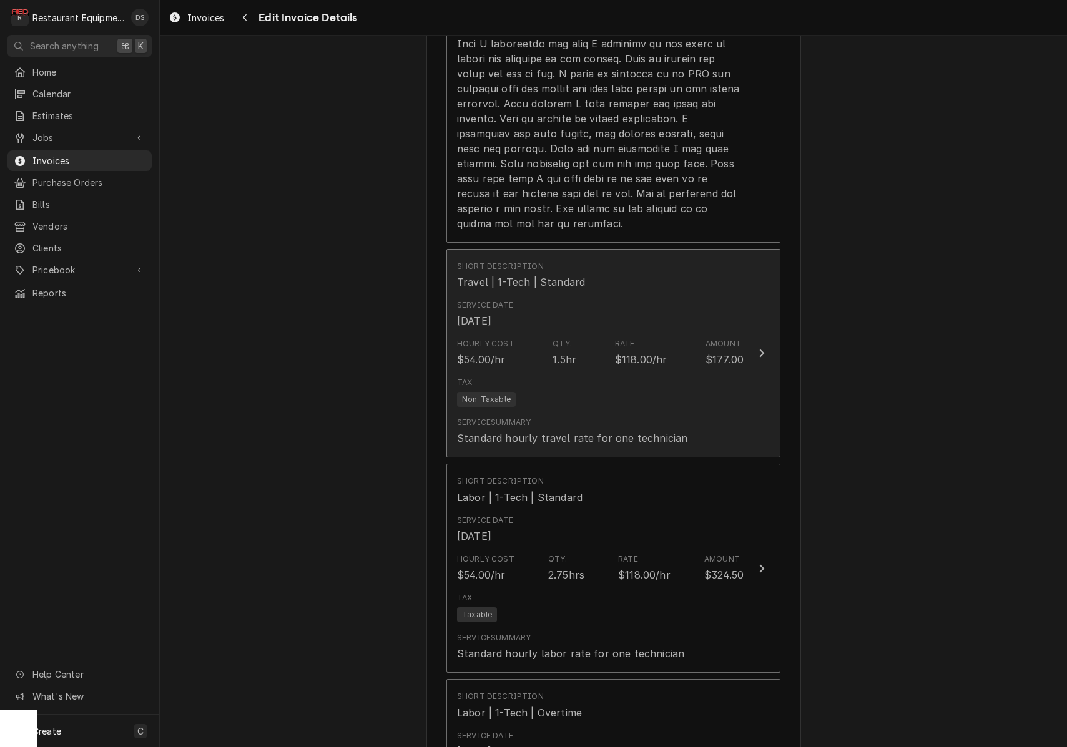
click at [575, 389] on div "Tax Non-Taxable" at bounding box center [600, 392] width 287 height 40
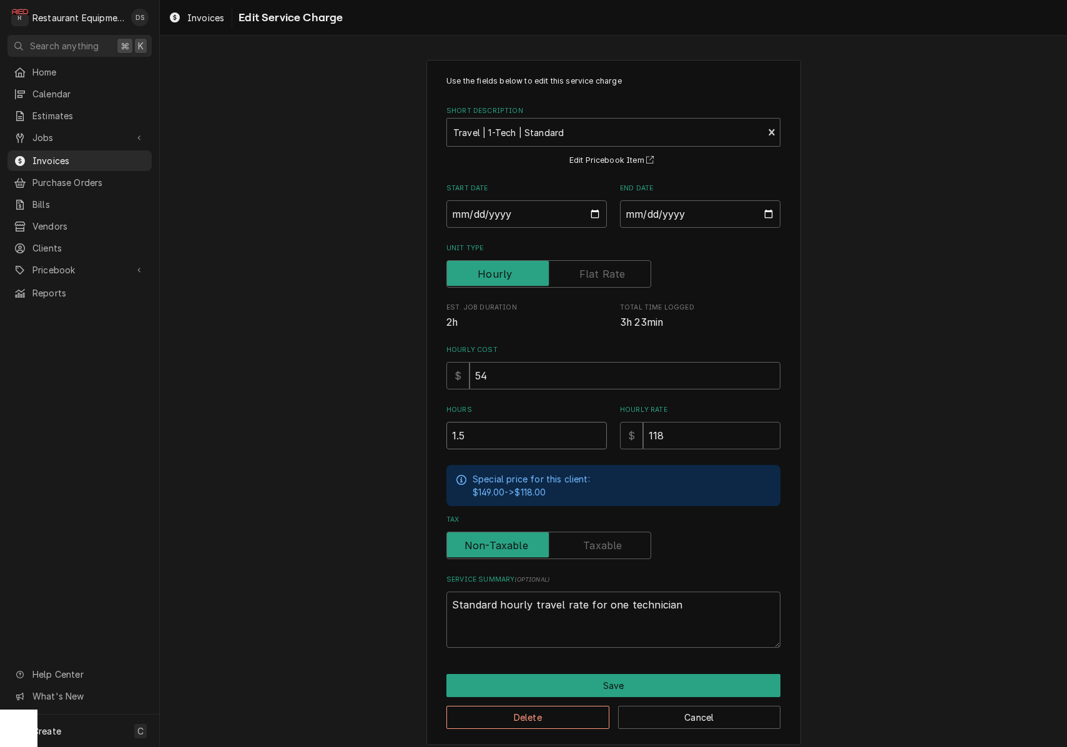
drag, startPoint x: 508, startPoint y: 434, endPoint x: 347, endPoint y: 407, distance: 163.3
click at [347, 407] on div "Use the fields below to edit this service charge Short Description Travel | 1-T…" at bounding box center [613, 403] width 907 height 708
type textarea "x"
type input "2"
click at [648, 682] on button "Save" at bounding box center [614, 685] width 334 height 23
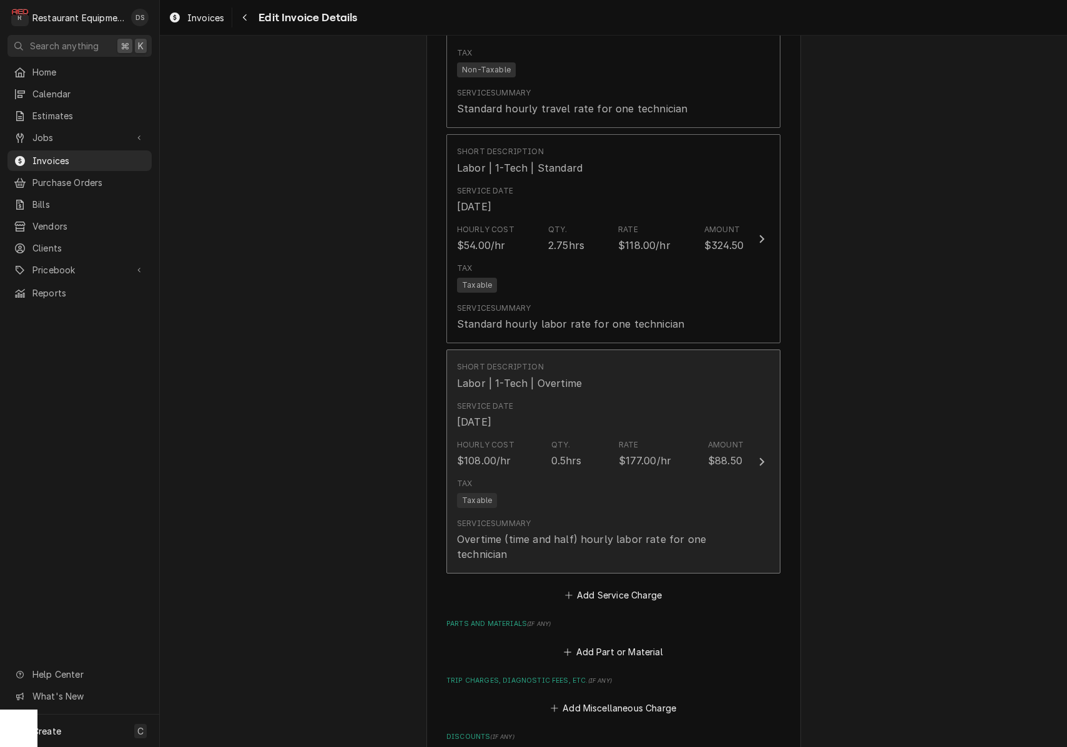
scroll to position [2202, 0]
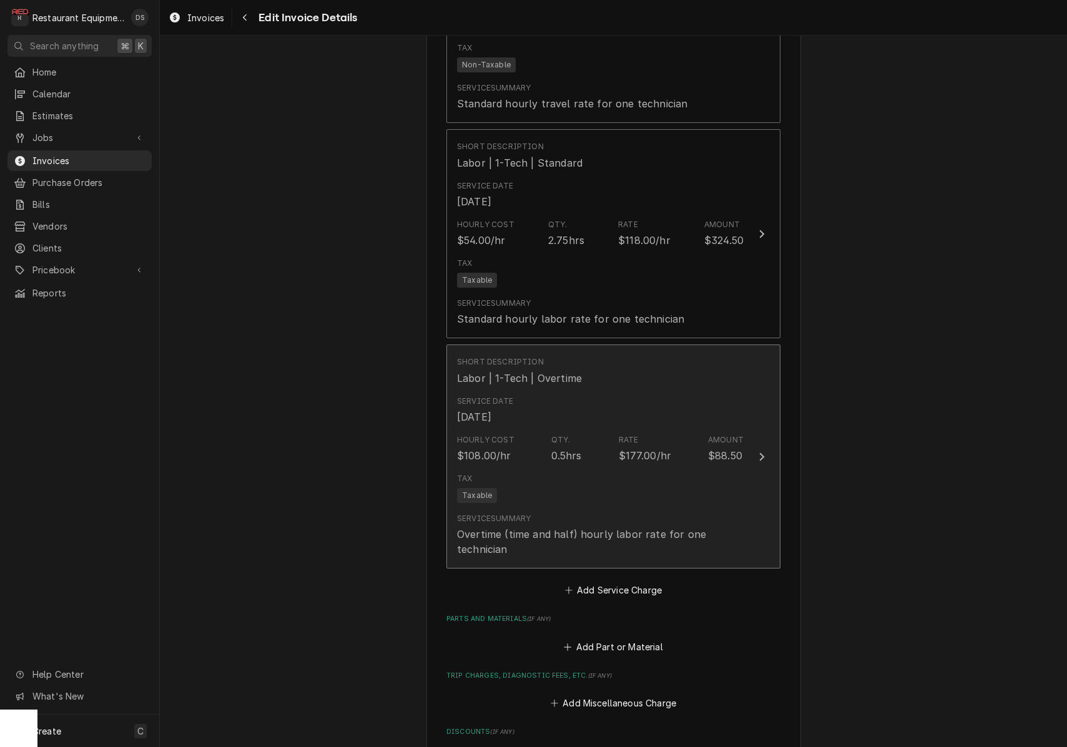
click at [583, 513] on div "Service Summary Overtime (time and half) hourly labor rate for one technician" at bounding box center [600, 535] width 287 height 44
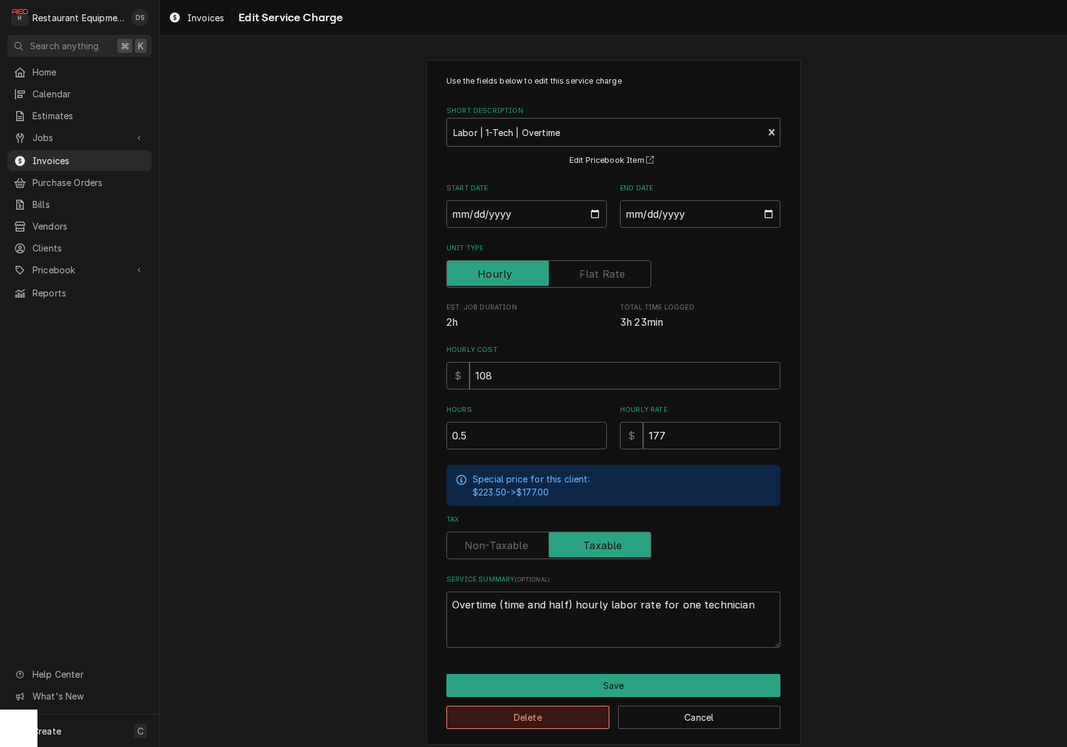
click at [540, 717] on button "Delete" at bounding box center [528, 717] width 163 height 23
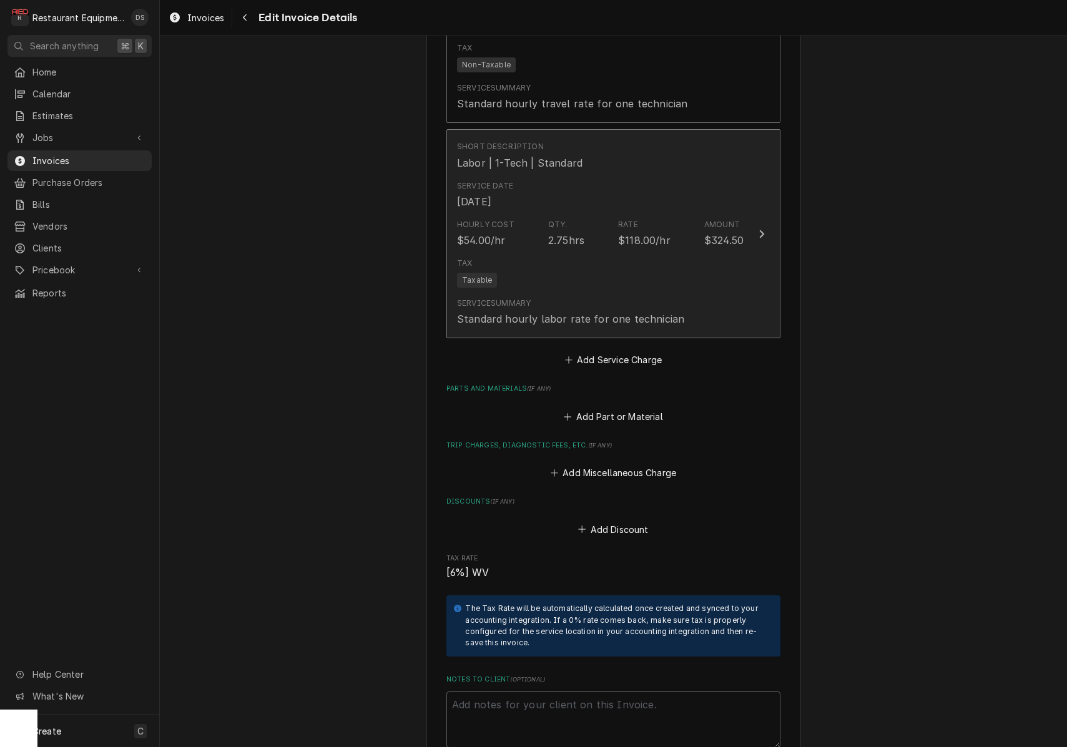
scroll to position [2200, 0]
click at [556, 255] on div "Tax Taxable" at bounding box center [600, 275] width 287 height 40
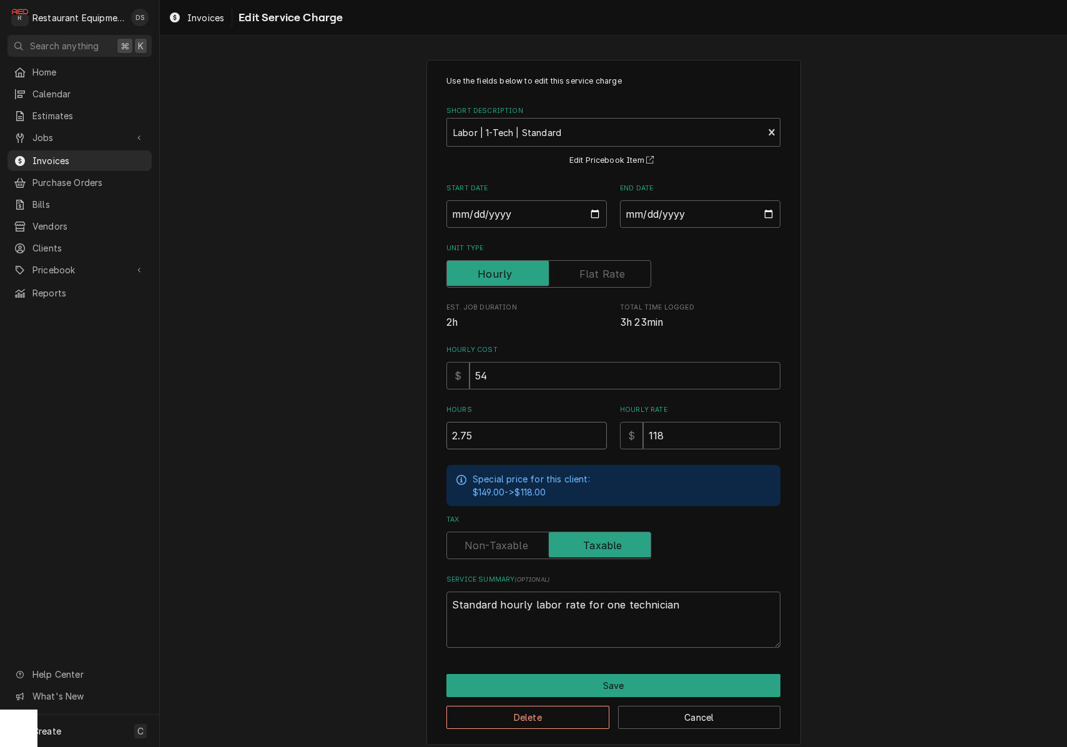
drag, startPoint x: 533, startPoint y: 434, endPoint x: 405, endPoint y: 411, distance: 130.1
click at [405, 411] on div "Use the fields below to edit this service charge Short Description Labor | 1-Te…" at bounding box center [613, 403] width 907 height 708
type textarea "x"
type input "3"
type textarea "x"
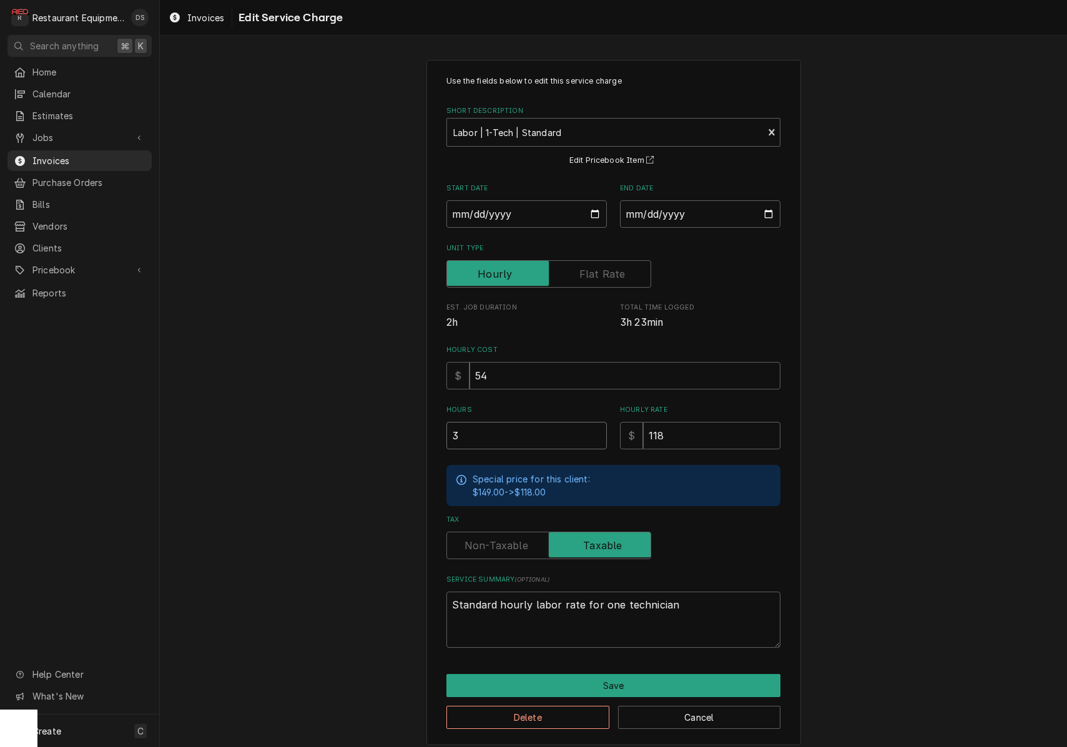
type input "3.2"
type textarea "x"
type input "3.25"
click at [627, 678] on button "Save" at bounding box center [614, 685] width 334 height 23
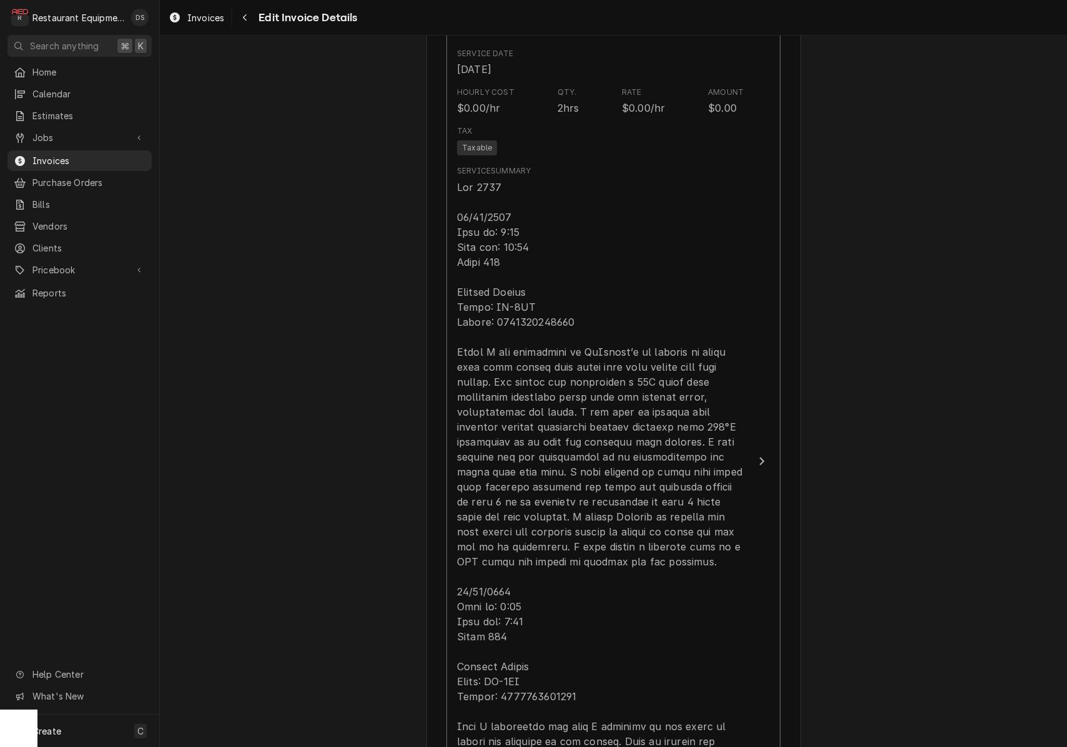
scroll to position [1183, 0]
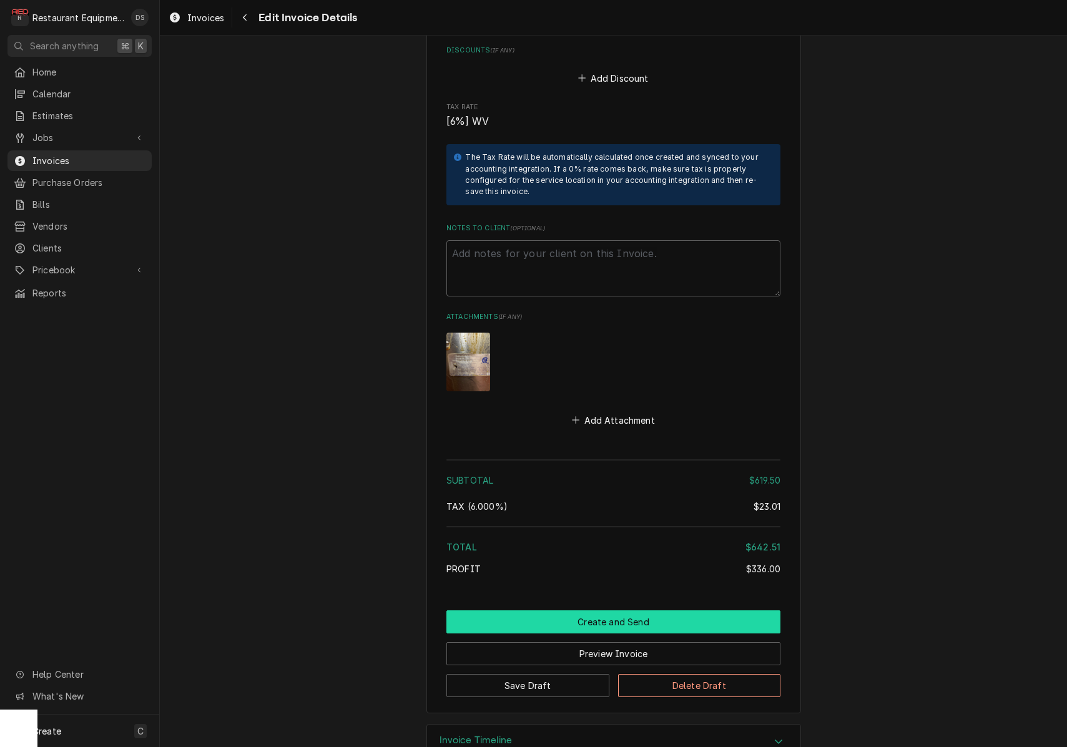
click at [616, 611] on button "Create and Send" at bounding box center [614, 622] width 334 height 23
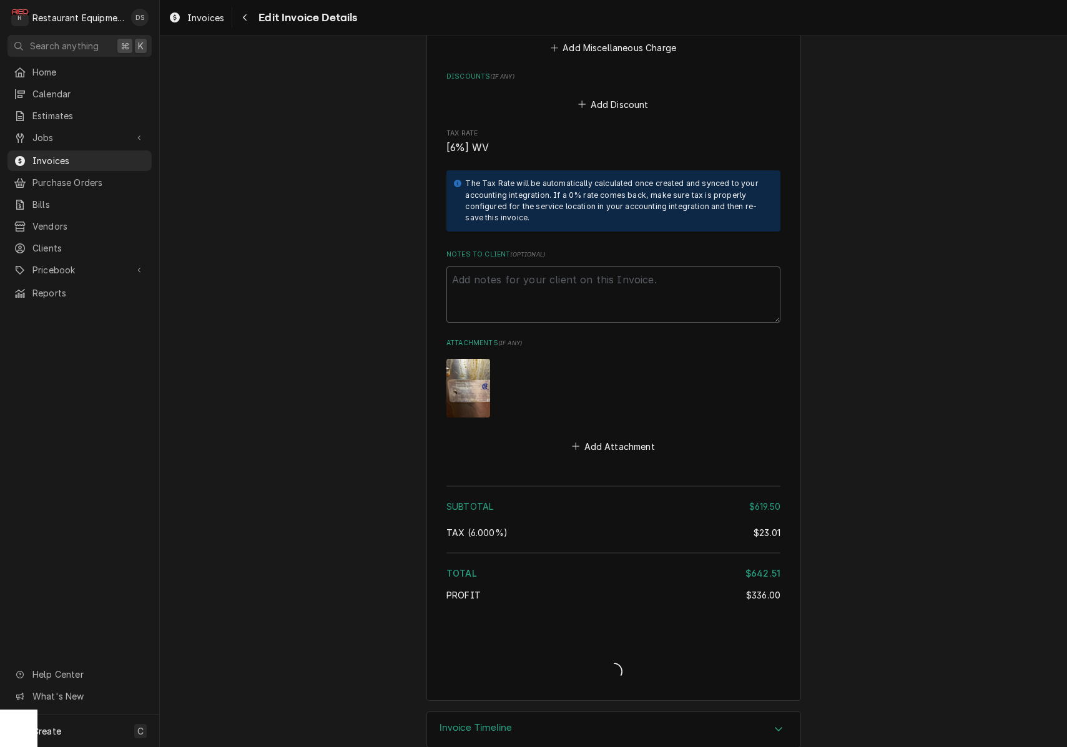
type textarea "x"
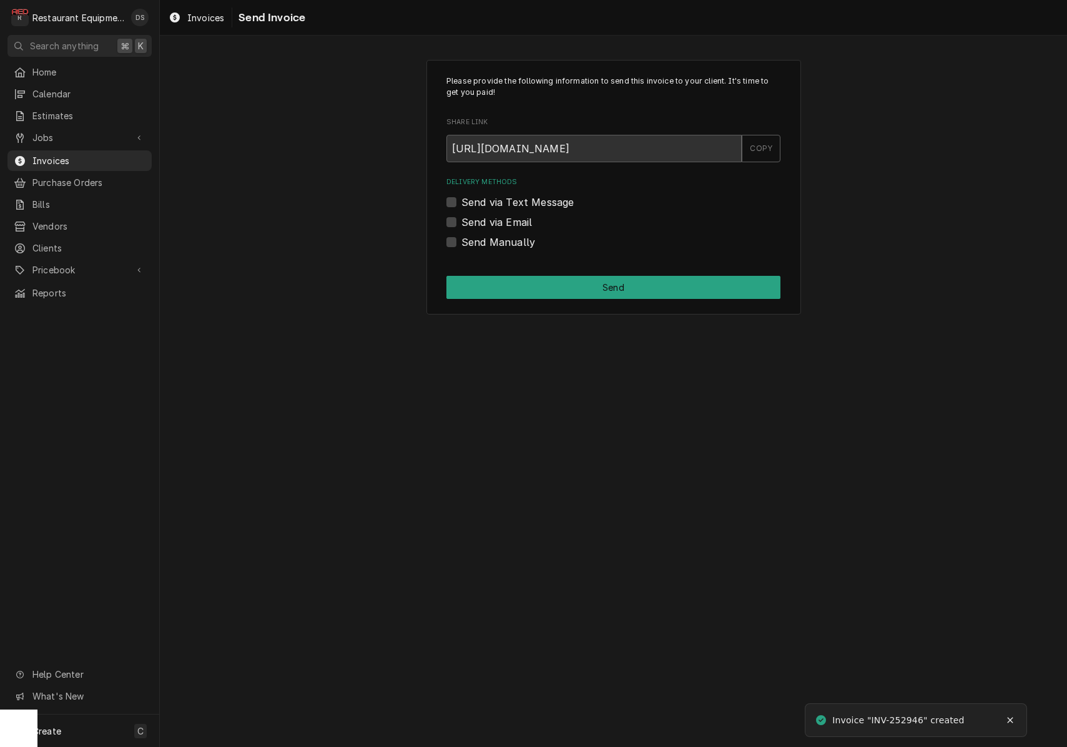
click at [461, 222] on label "Send via Email" at bounding box center [496, 222] width 71 height 15
click at [461, 222] on input "Send via Email" at bounding box center [628, 228] width 334 height 27
checkbox input "true"
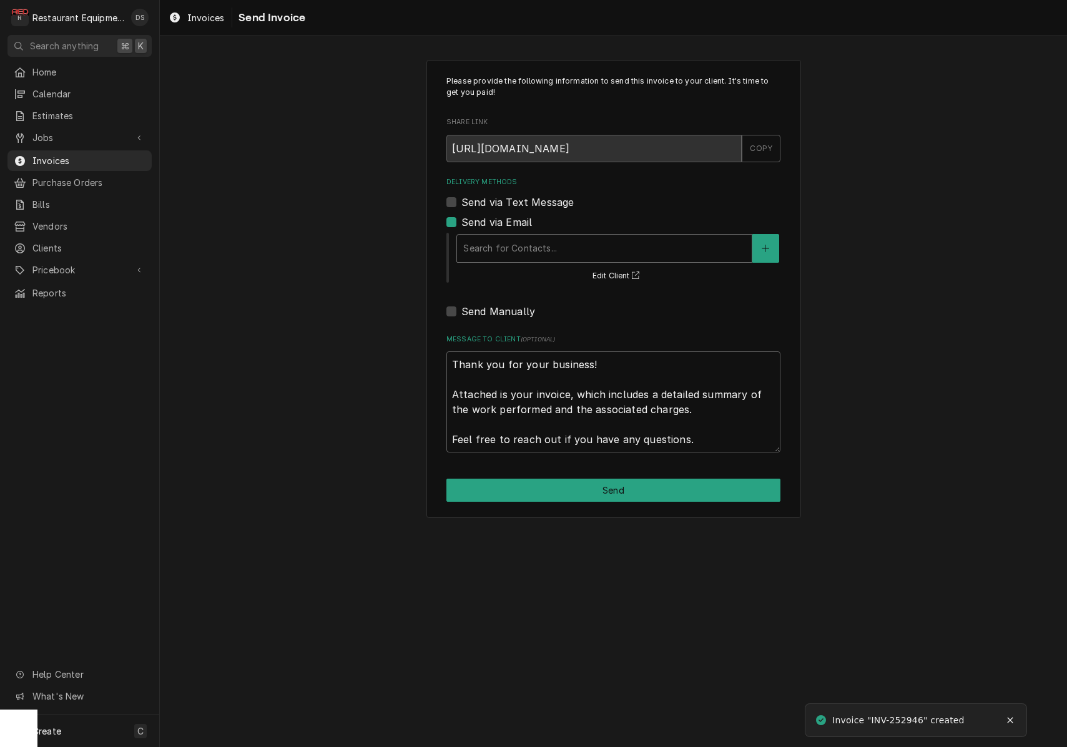
click at [528, 244] on div "Search for Contacts..." at bounding box center [604, 248] width 282 height 13
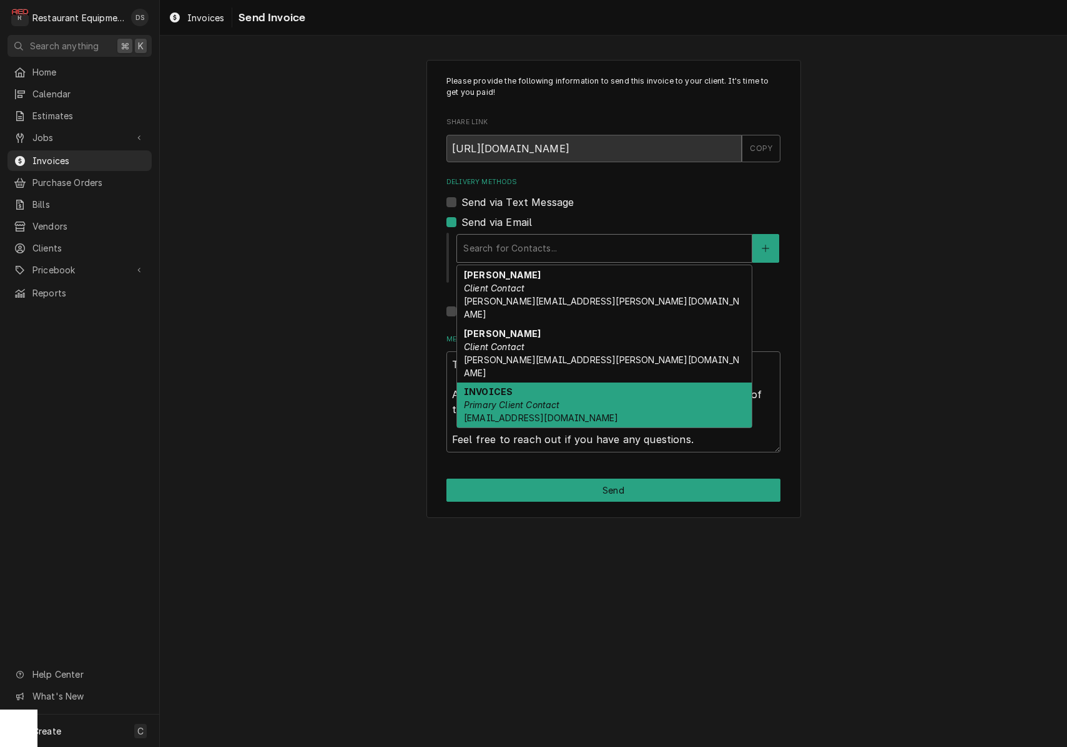
click at [542, 383] on div "INVOICES Primary Client Contact [EMAIL_ADDRESS][DOMAIN_NAME]" at bounding box center [604, 406] width 295 height 46
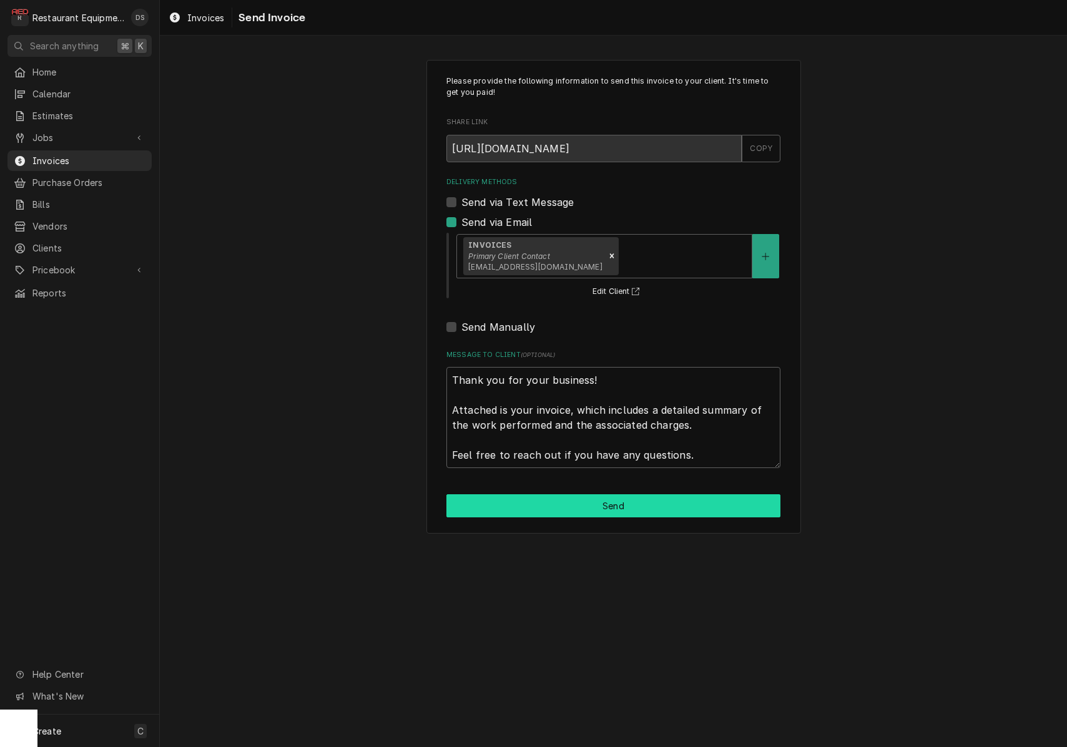
click at [623, 495] on button "Send" at bounding box center [614, 506] width 334 height 23
type textarea "x"
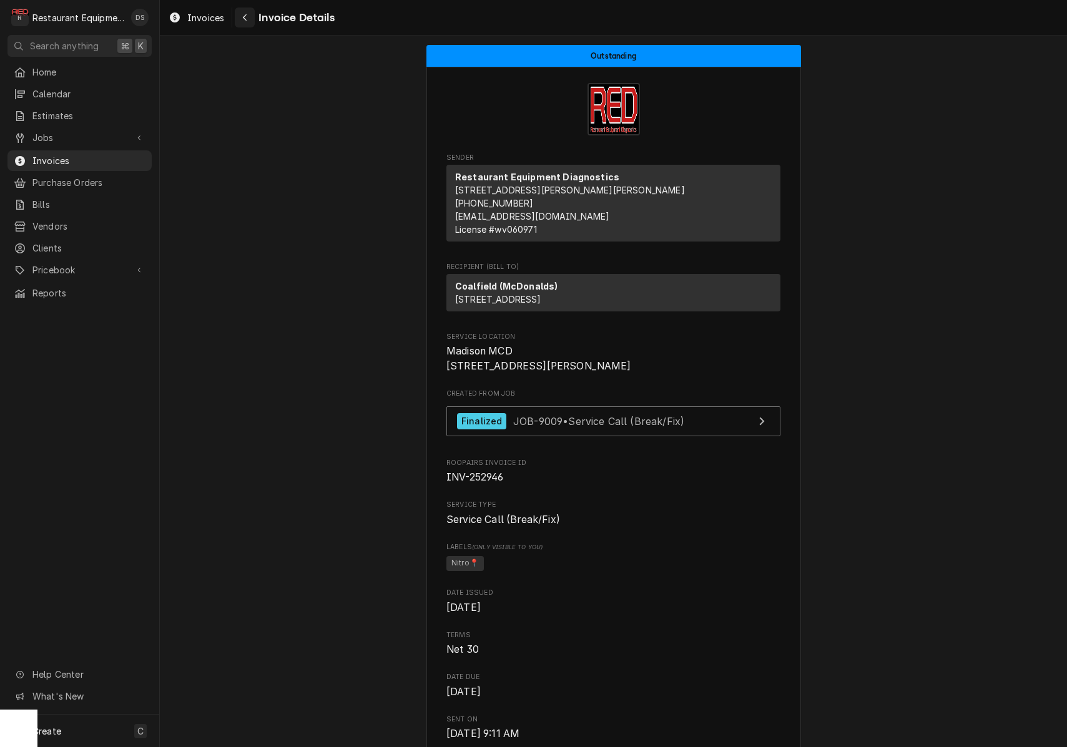
click at [247, 16] on icon "Navigate back" at bounding box center [245, 17] width 6 height 9
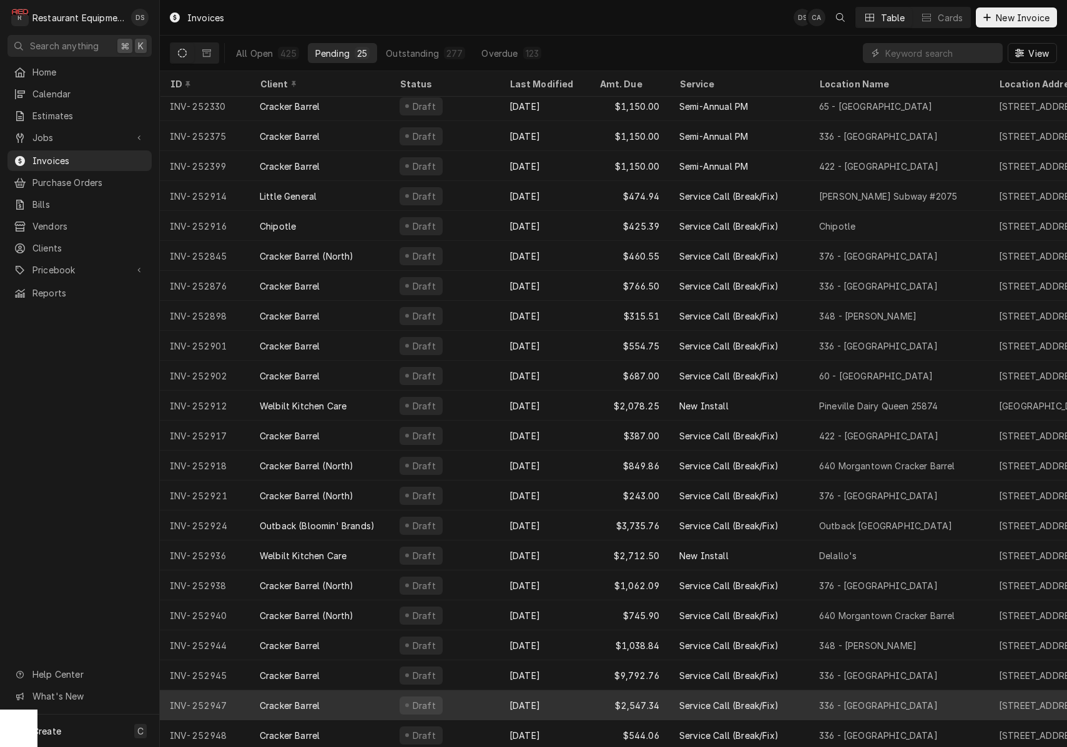
click at [537, 697] on div "[DATE]" at bounding box center [545, 706] width 90 height 30
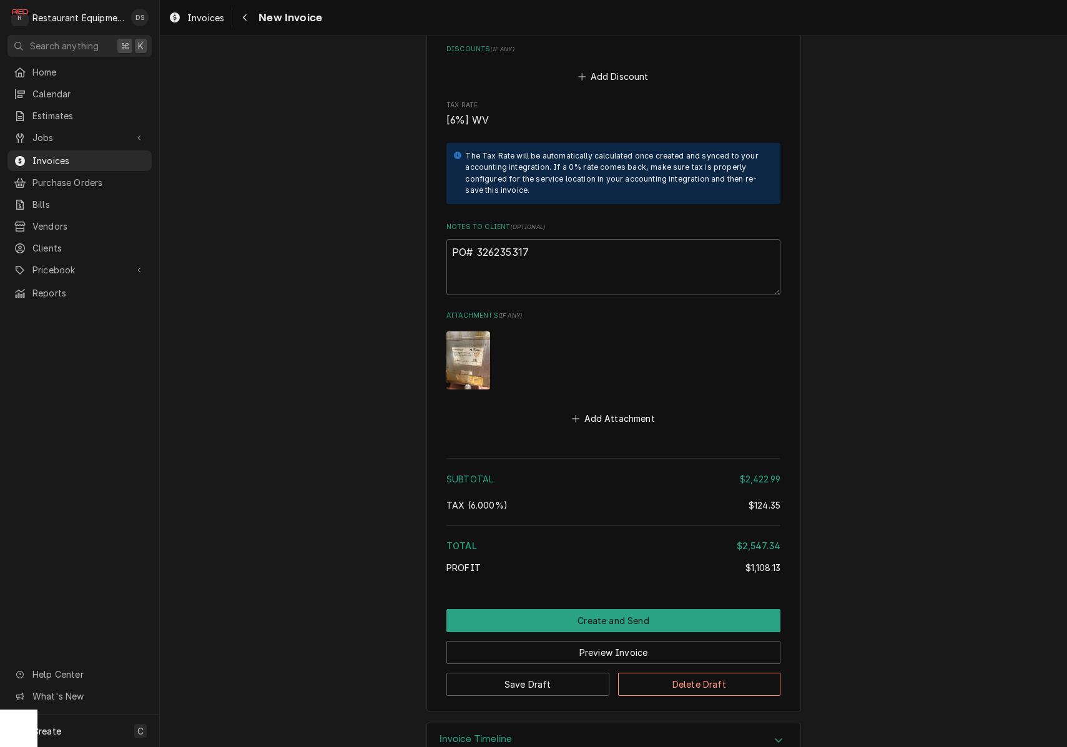
scroll to position [2774, 0]
drag, startPoint x: 538, startPoint y: 219, endPoint x: 478, endPoint y: 219, distance: 60.0
click at [476, 240] on textarea "PO# 326235317" at bounding box center [614, 268] width 334 height 56
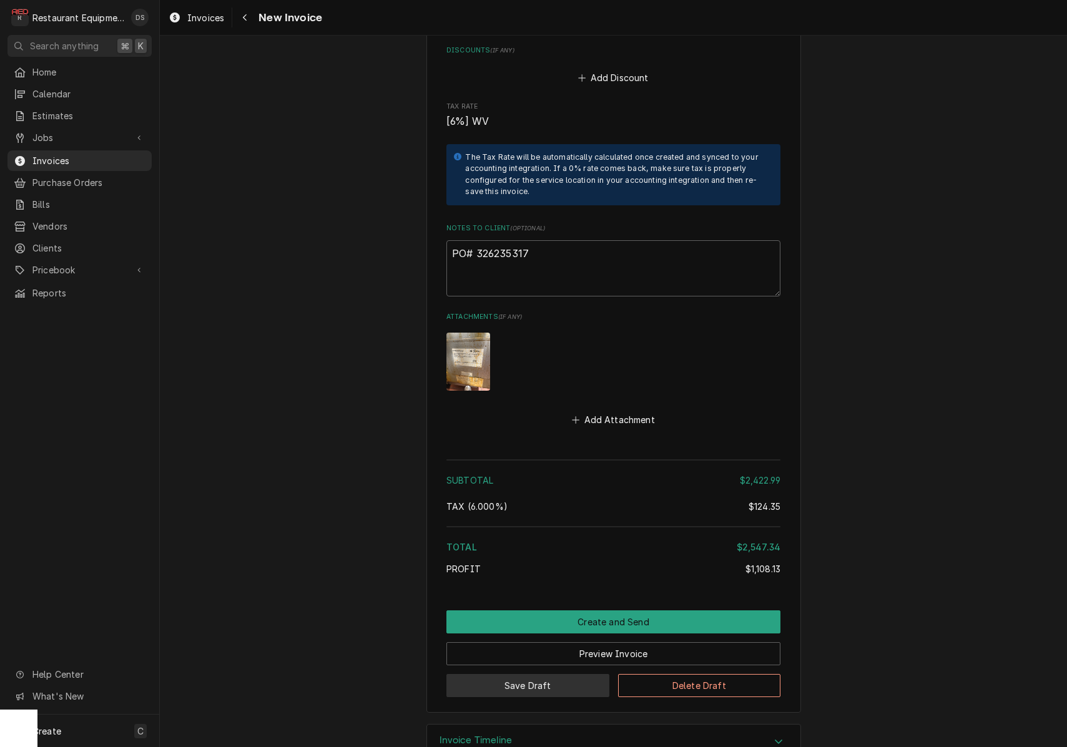
click at [495, 674] on button "Save Draft" at bounding box center [528, 685] width 163 height 23
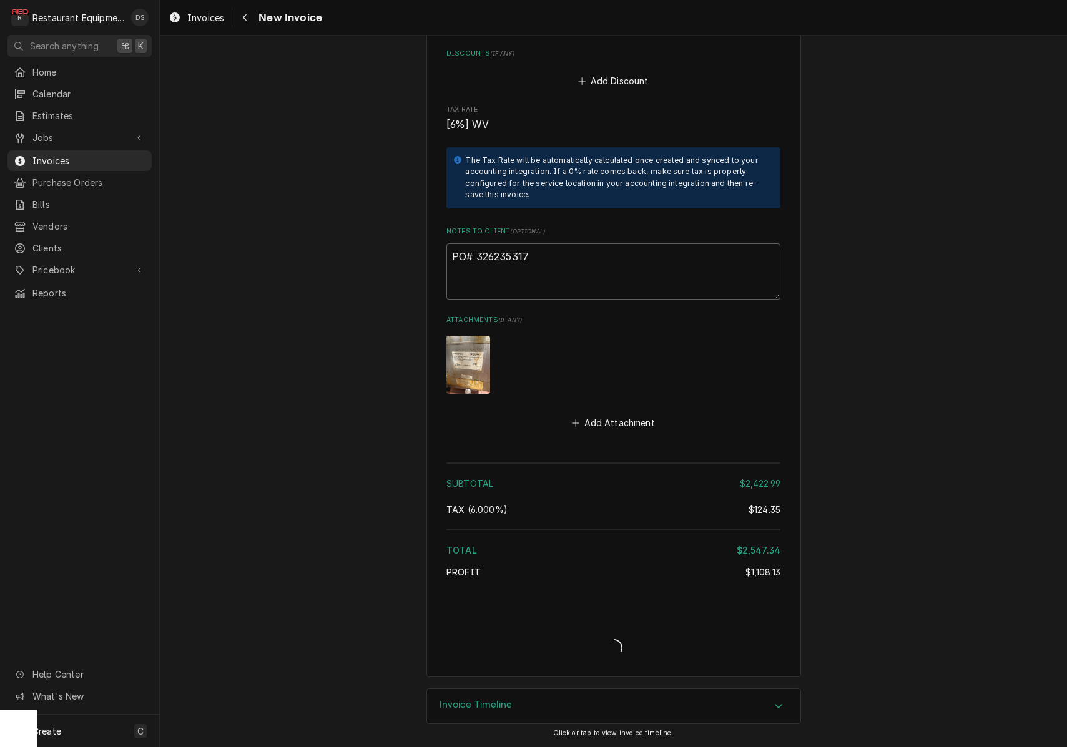
click at [495, 646] on div "Invoice Create/Update" at bounding box center [614, 638] width 334 height 48
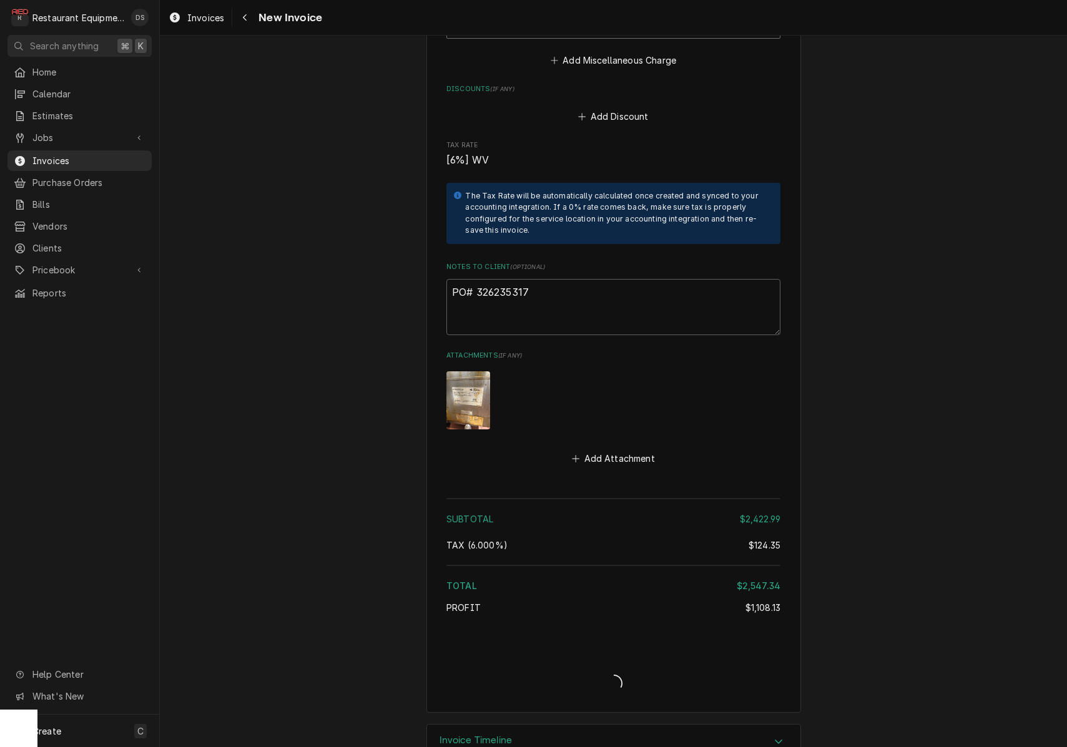
type textarea "x"
